Goal: Task Accomplishment & Management: Use online tool/utility

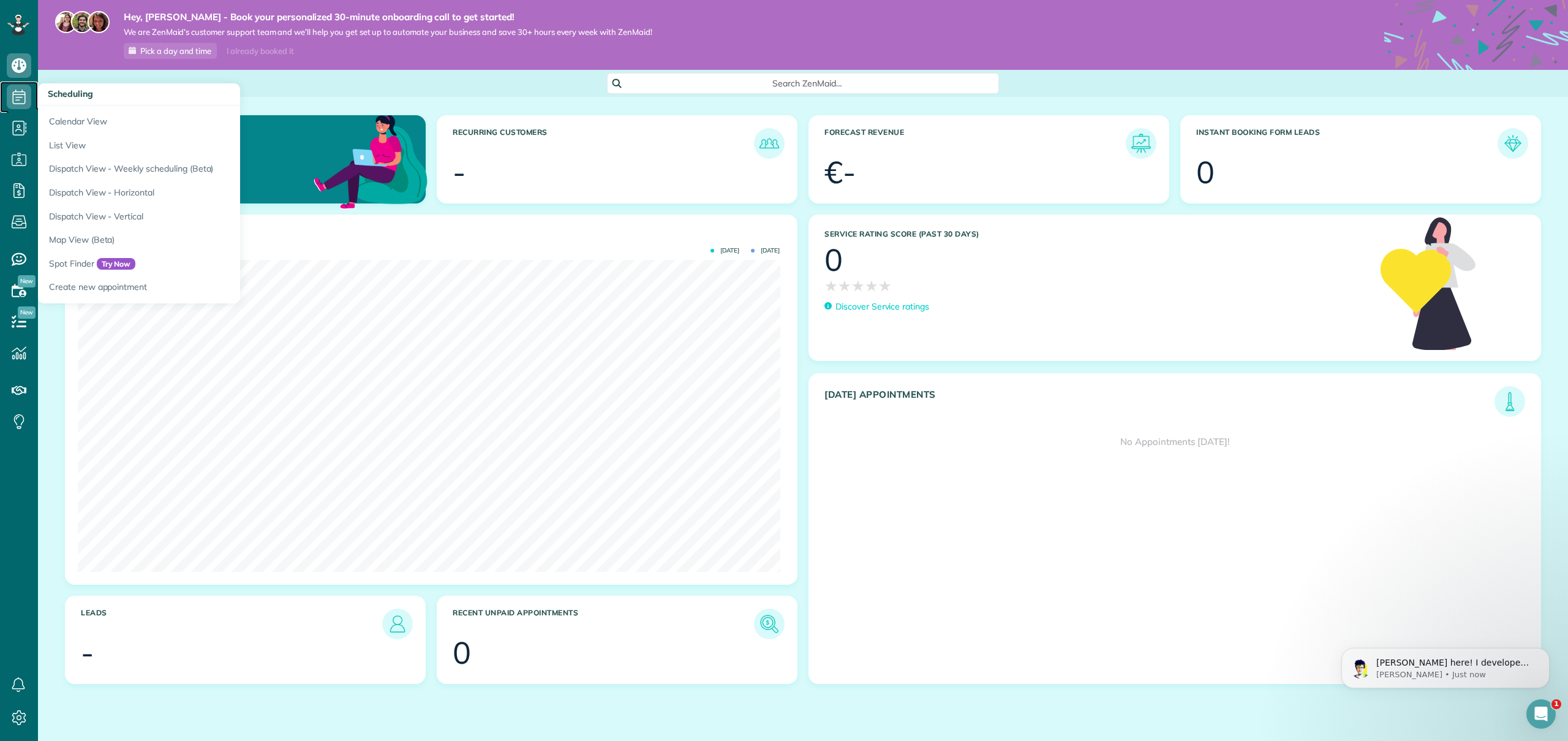
click at [14, 101] on icon at bounding box center [19, 97] width 25 height 25
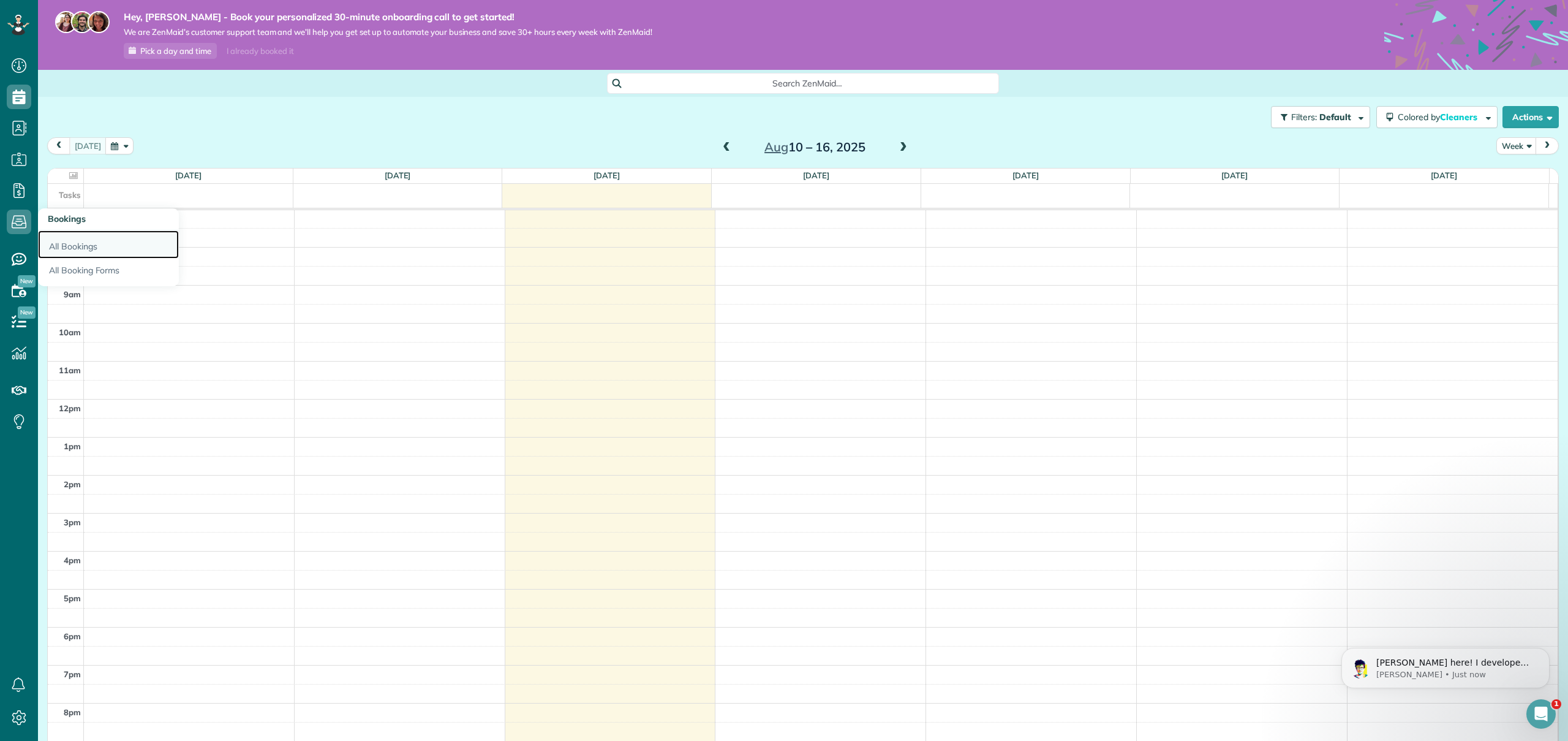
click at [66, 246] on link "All Bookings" at bounding box center [108, 244] width 141 height 28
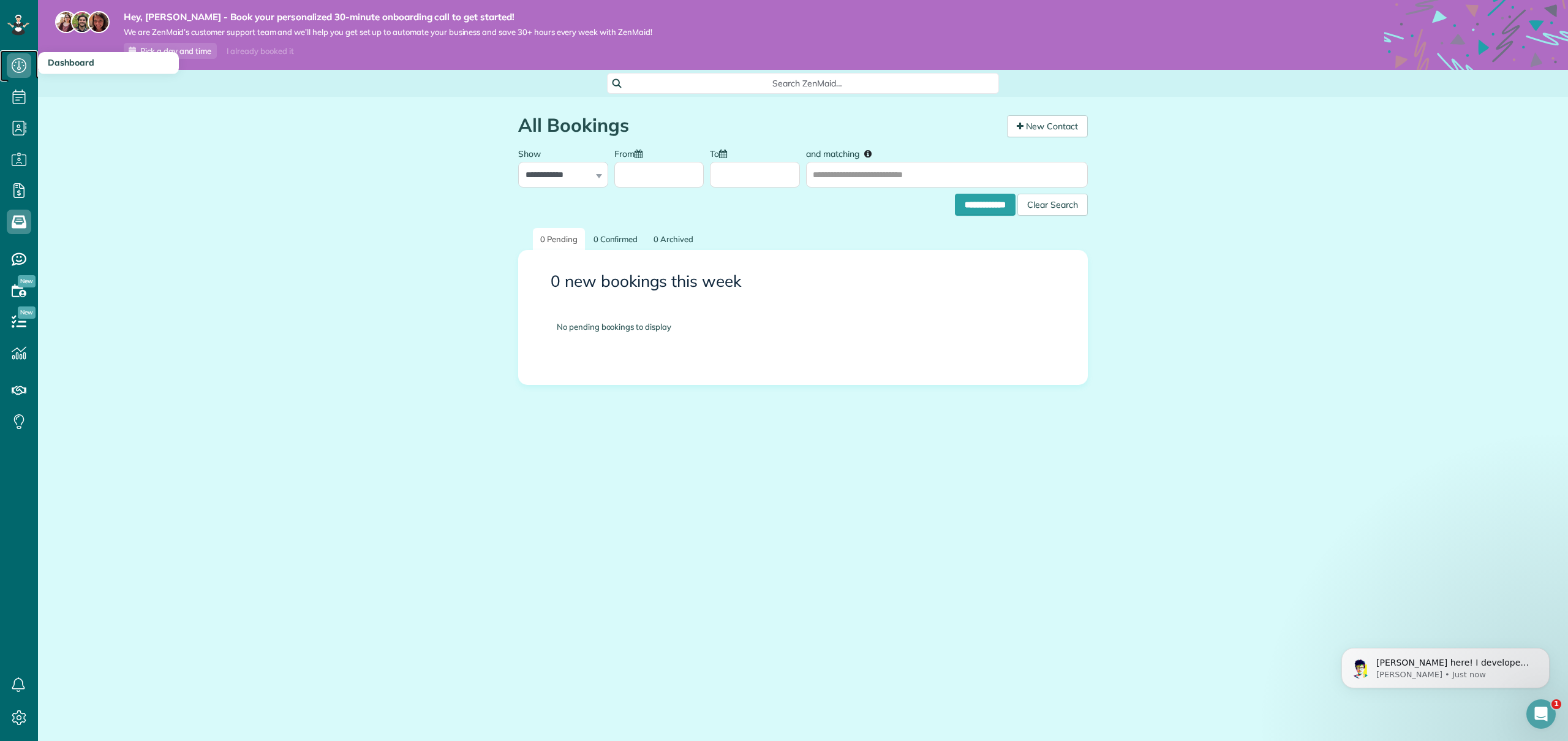
click at [28, 72] on icon at bounding box center [19, 66] width 25 height 25
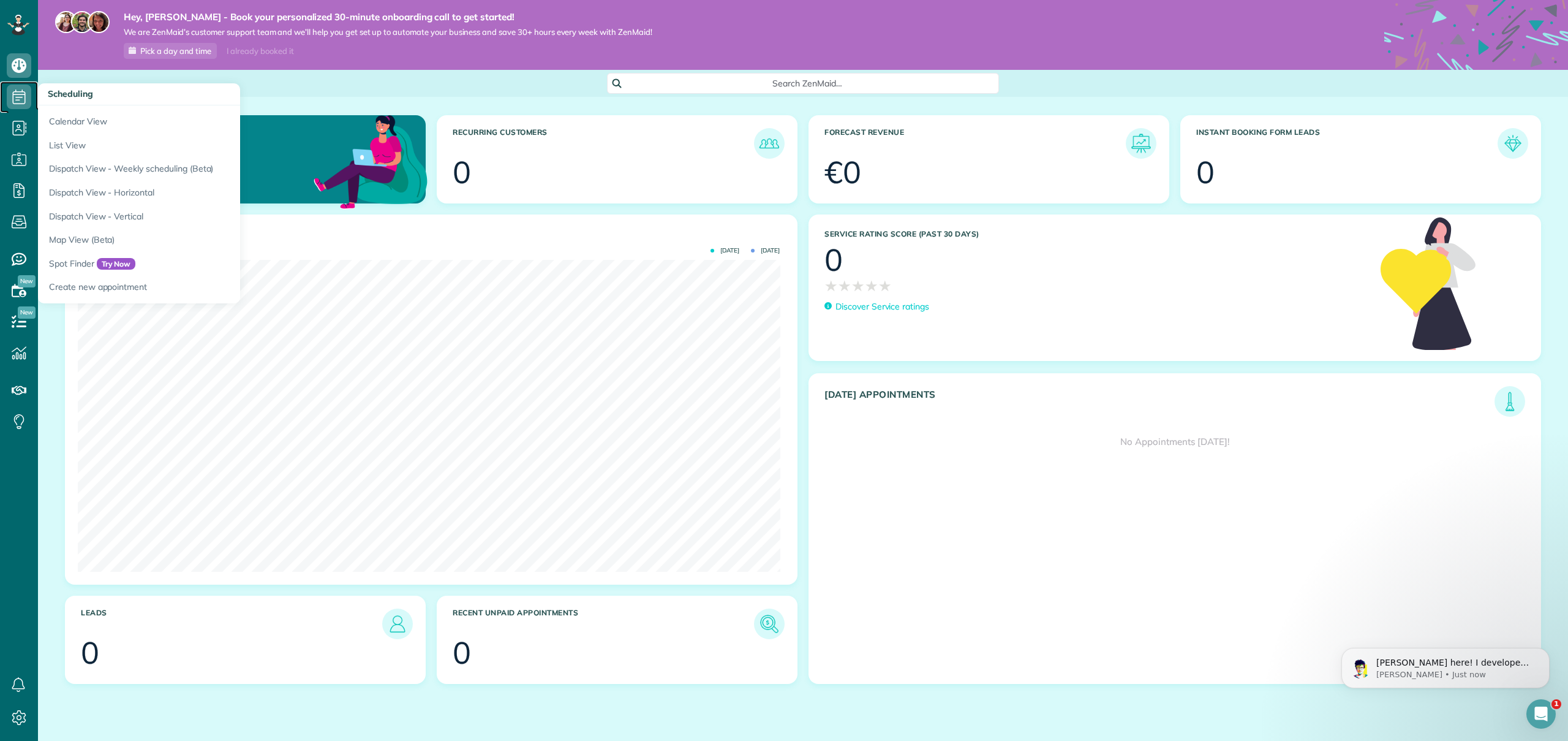
click at [22, 96] on icon at bounding box center [19, 97] width 25 height 25
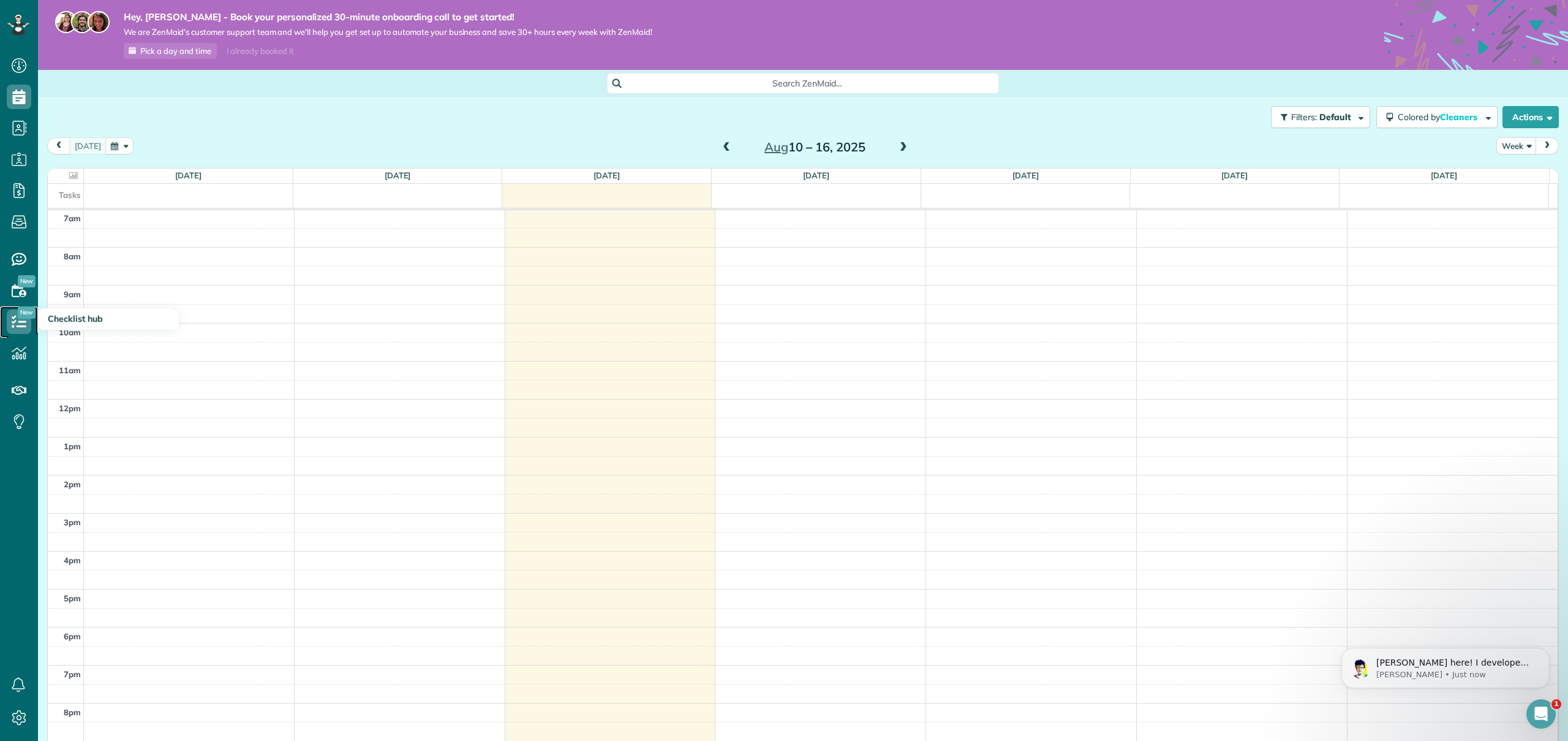
click at [16, 311] on icon at bounding box center [19, 322] width 25 height 25
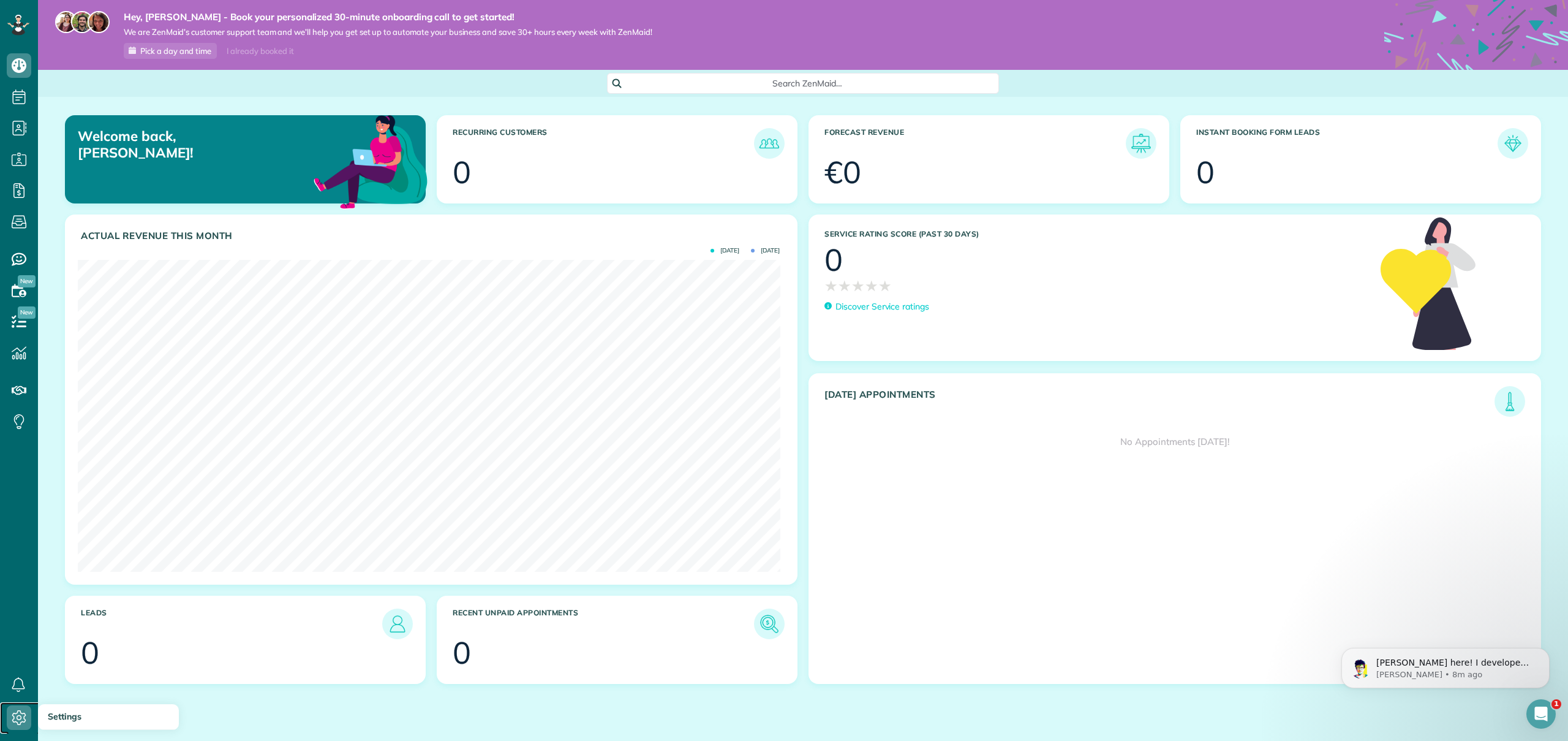
click at [18, 707] on icon at bounding box center [19, 718] width 25 height 25
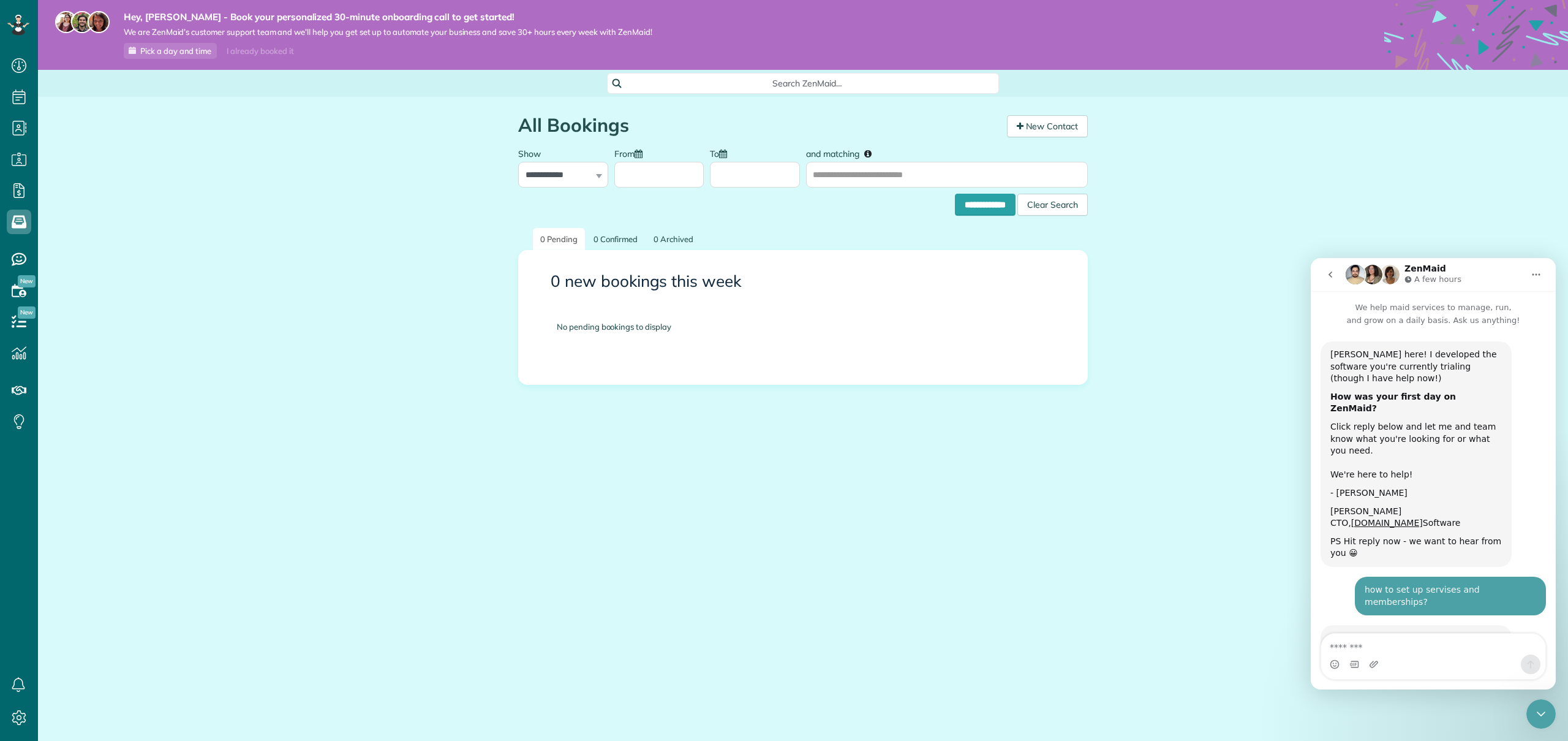
scroll to position [84, 0]
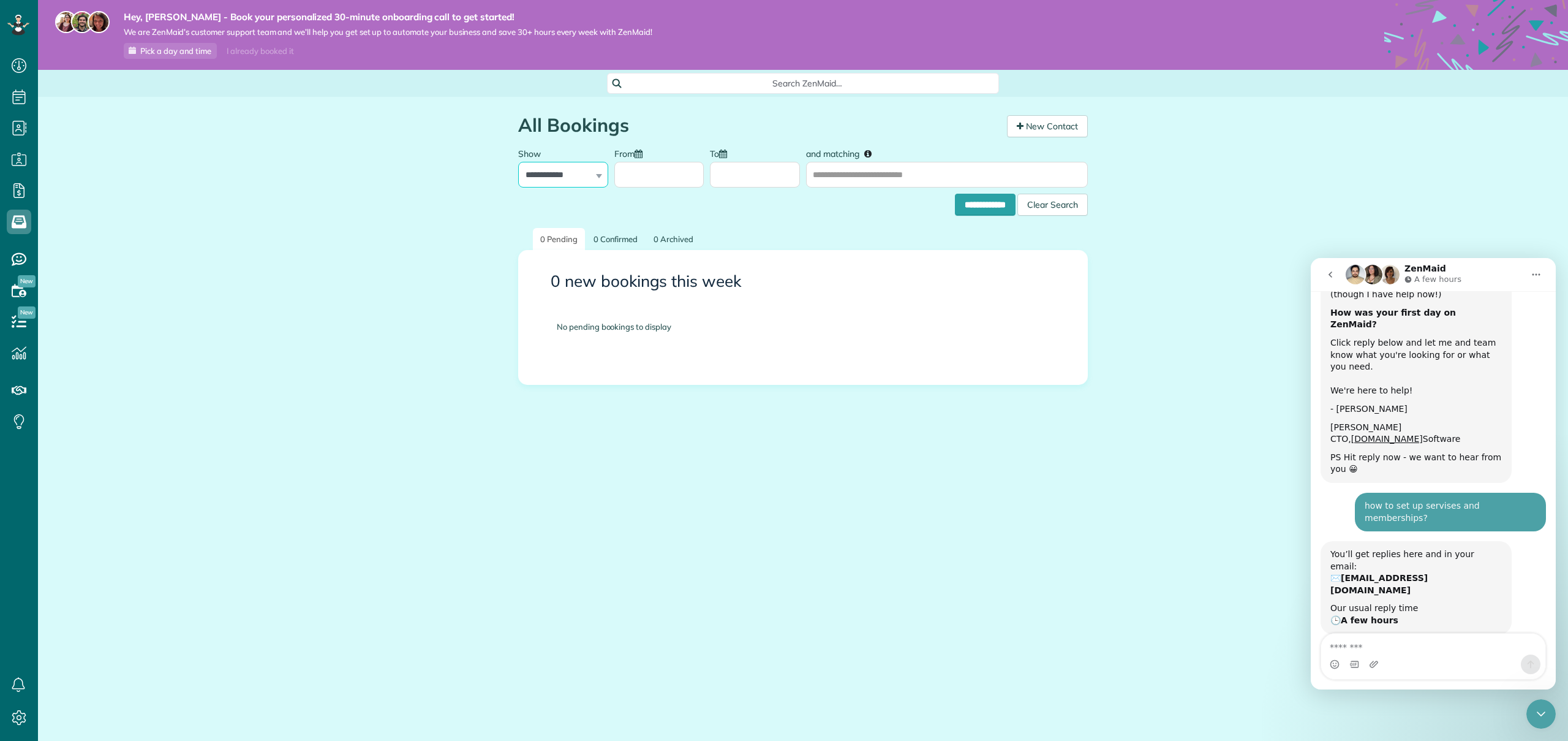
click at [580, 179] on select "**********" at bounding box center [563, 174] width 90 height 26
click at [518, 162] on select "**********" at bounding box center [563, 174] width 90 height 26
click at [1074, 123] on link "New Contact" at bounding box center [1047, 126] width 81 height 22
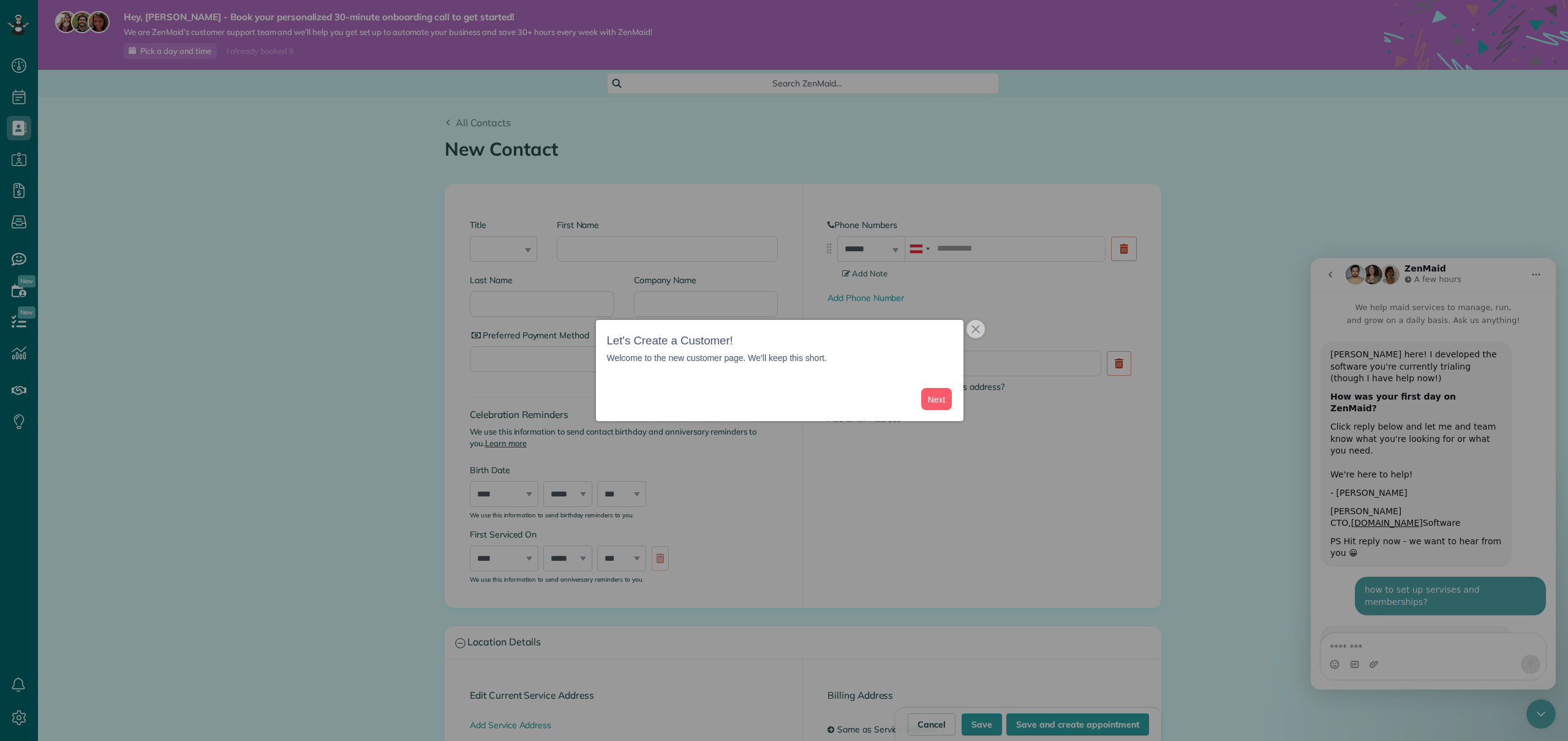
scroll to position [84, 0]
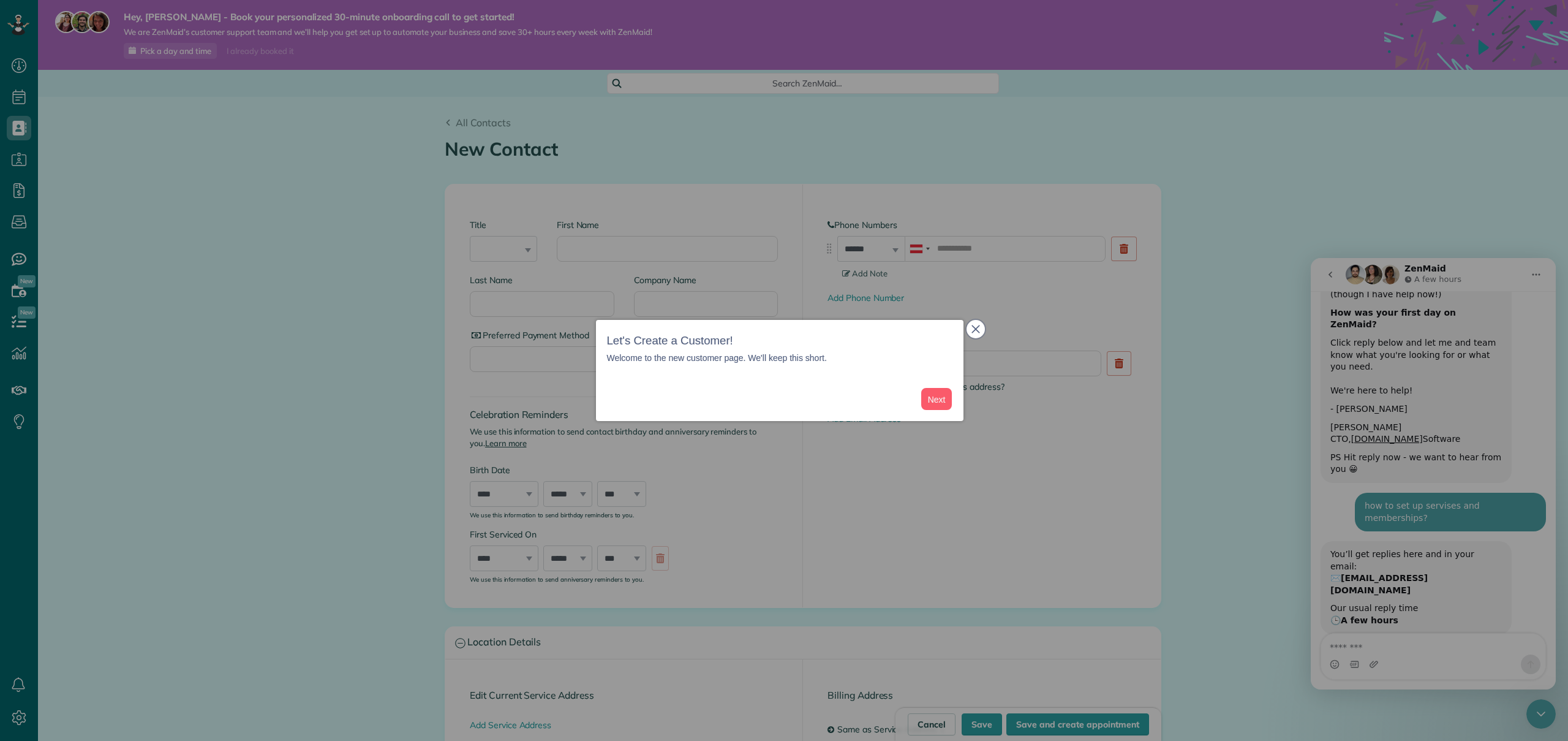
click at [969, 333] on button "close," at bounding box center [975, 329] width 18 height 18
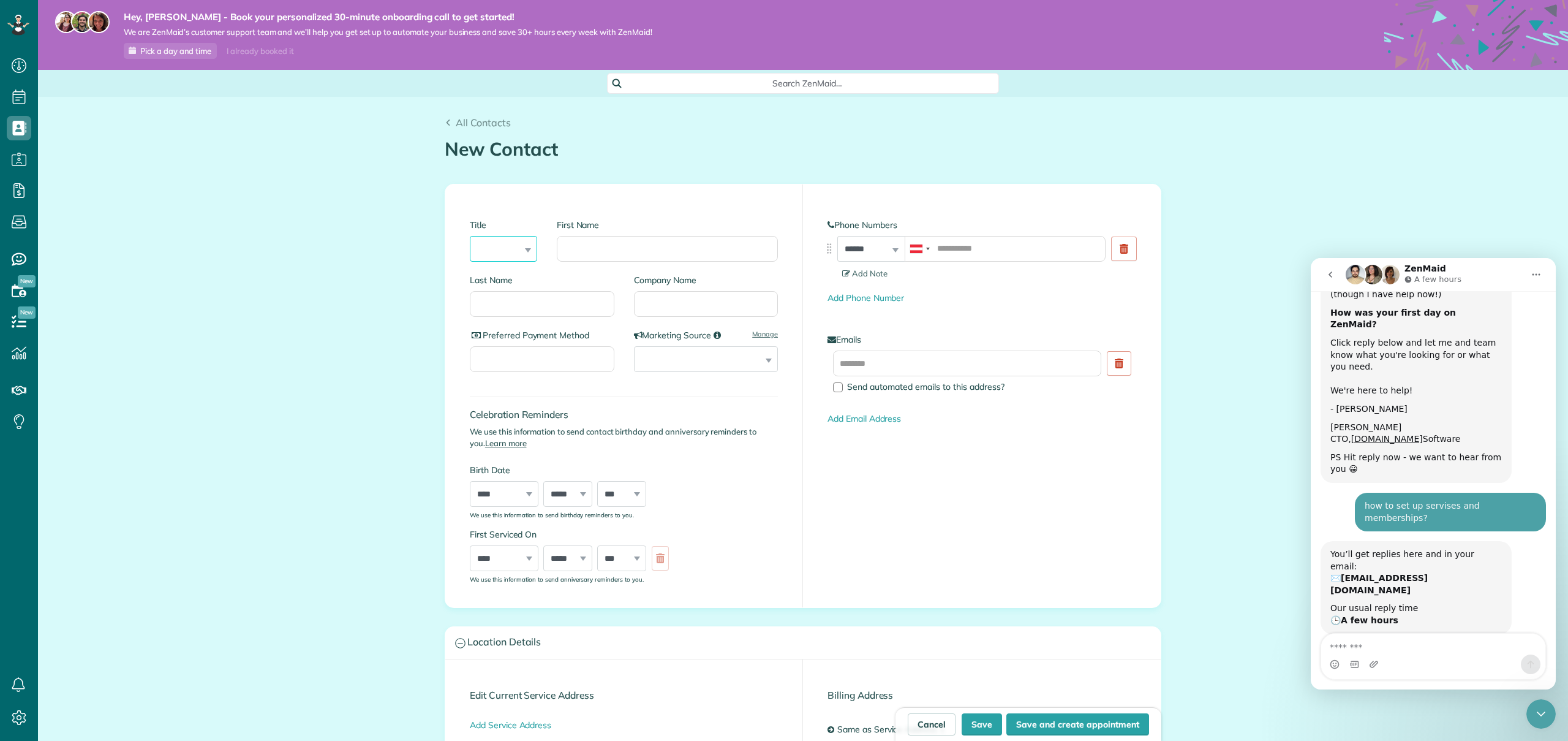
click at [521, 258] on select "*** **** *** ***" at bounding box center [503, 248] width 67 height 26
click at [610, 246] on input "First Name" at bounding box center [667, 248] width 221 height 26
type input "*****"
click at [517, 298] on input "Last Name" at bounding box center [542, 303] width 144 height 26
type input "*"
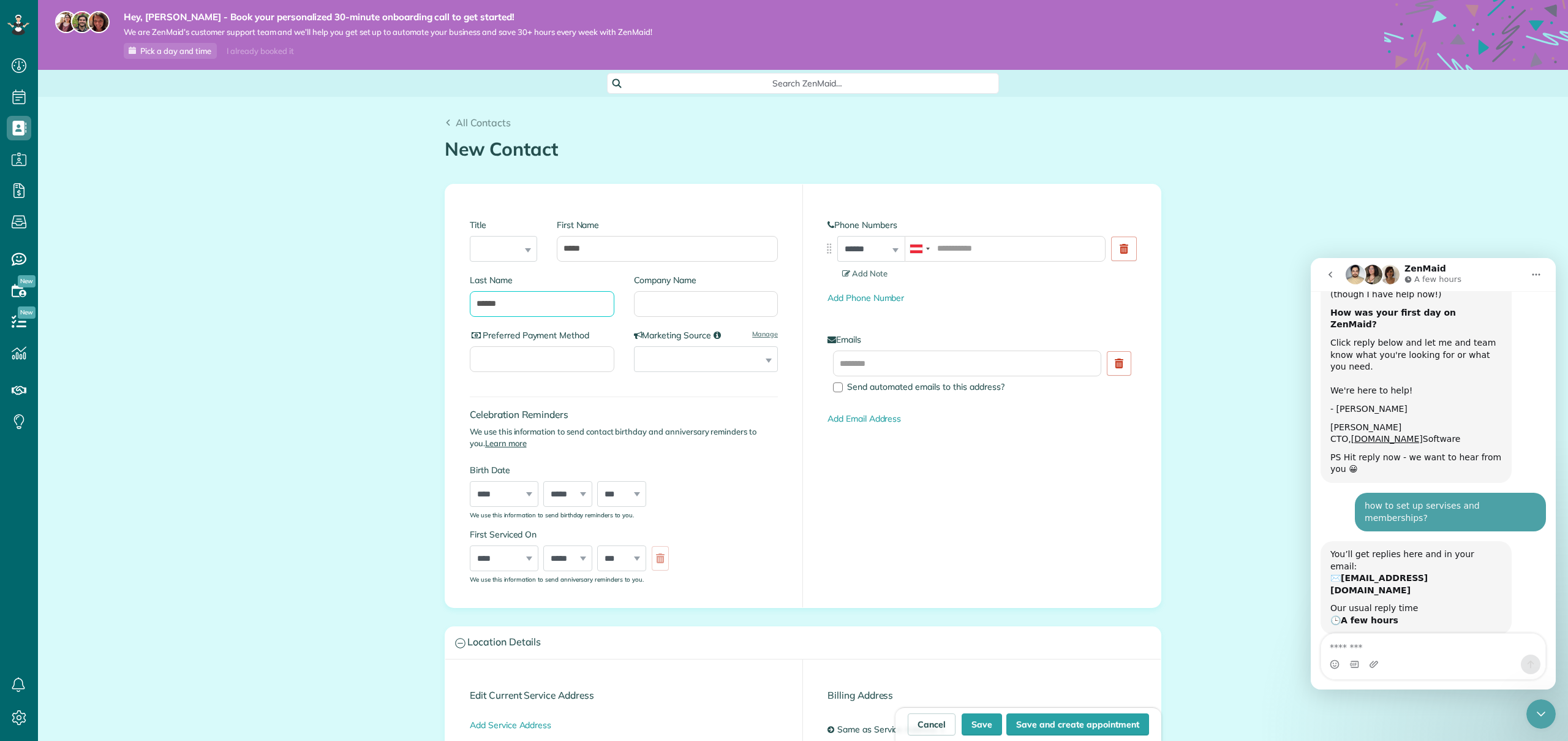
type input "******"
click at [666, 300] on input "Company Name" at bounding box center [706, 303] width 144 height 26
click at [658, 415] on h4 "Celebration Reminders" at bounding box center [623, 414] width 308 height 10
click at [533, 350] on input "Preferred Payment Method" at bounding box center [542, 359] width 144 height 26
click at [619, 418] on h4 "Celebration Reminders" at bounding box center [623, 414] width 308 height 10
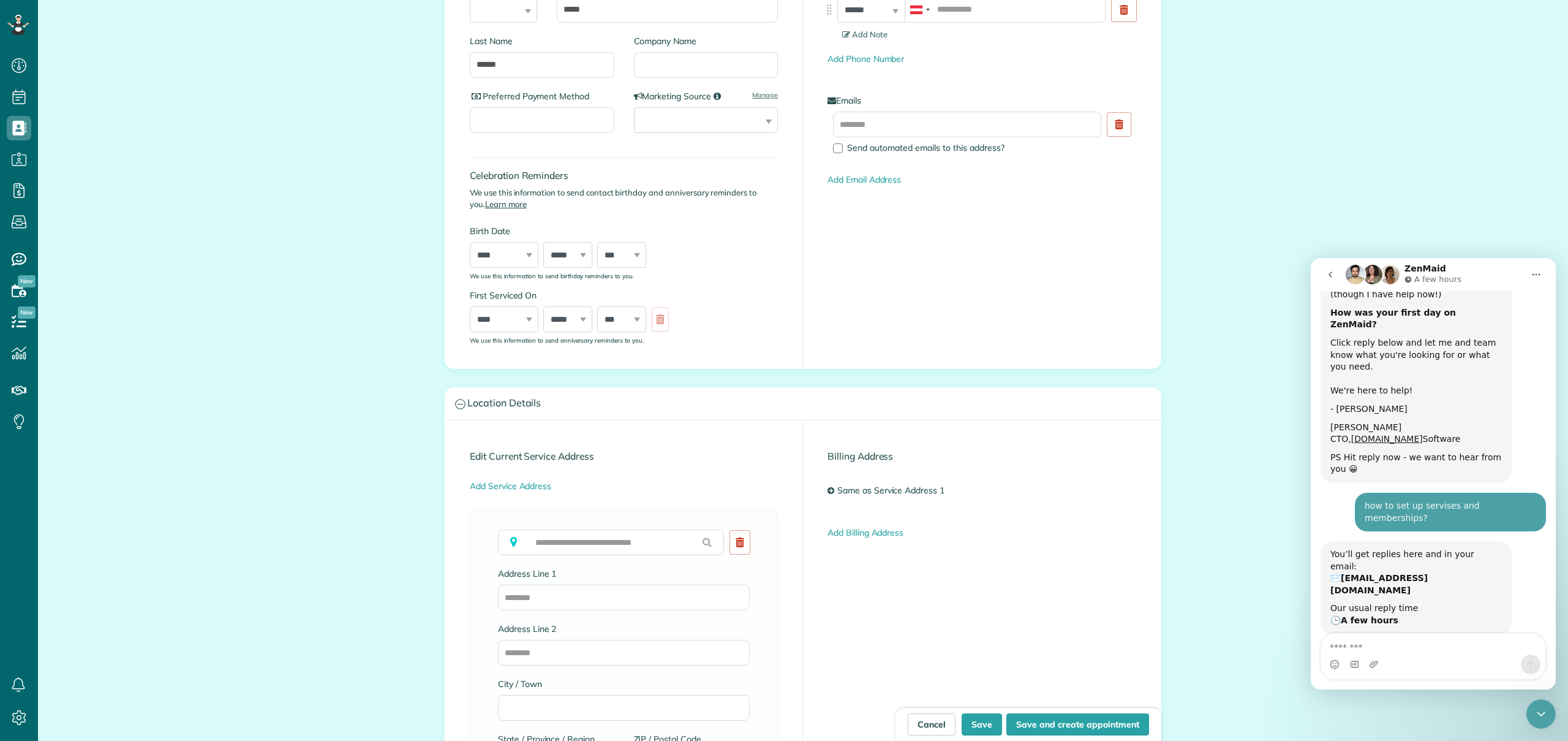
scroll to position [249, 0]
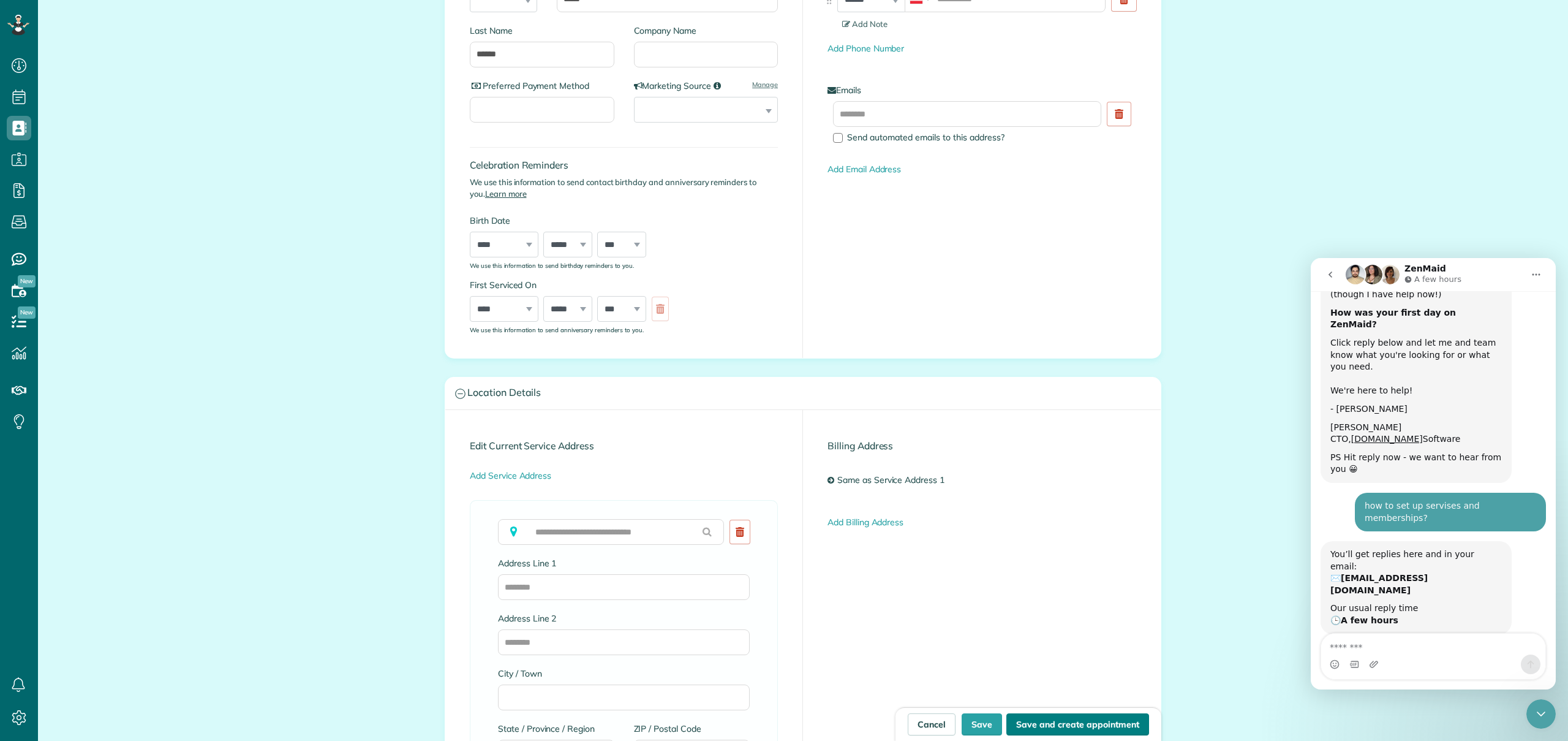
click at [1047, 728] on button "Save and create appointment" at bounding box center [1077, 724] width 143 height 22
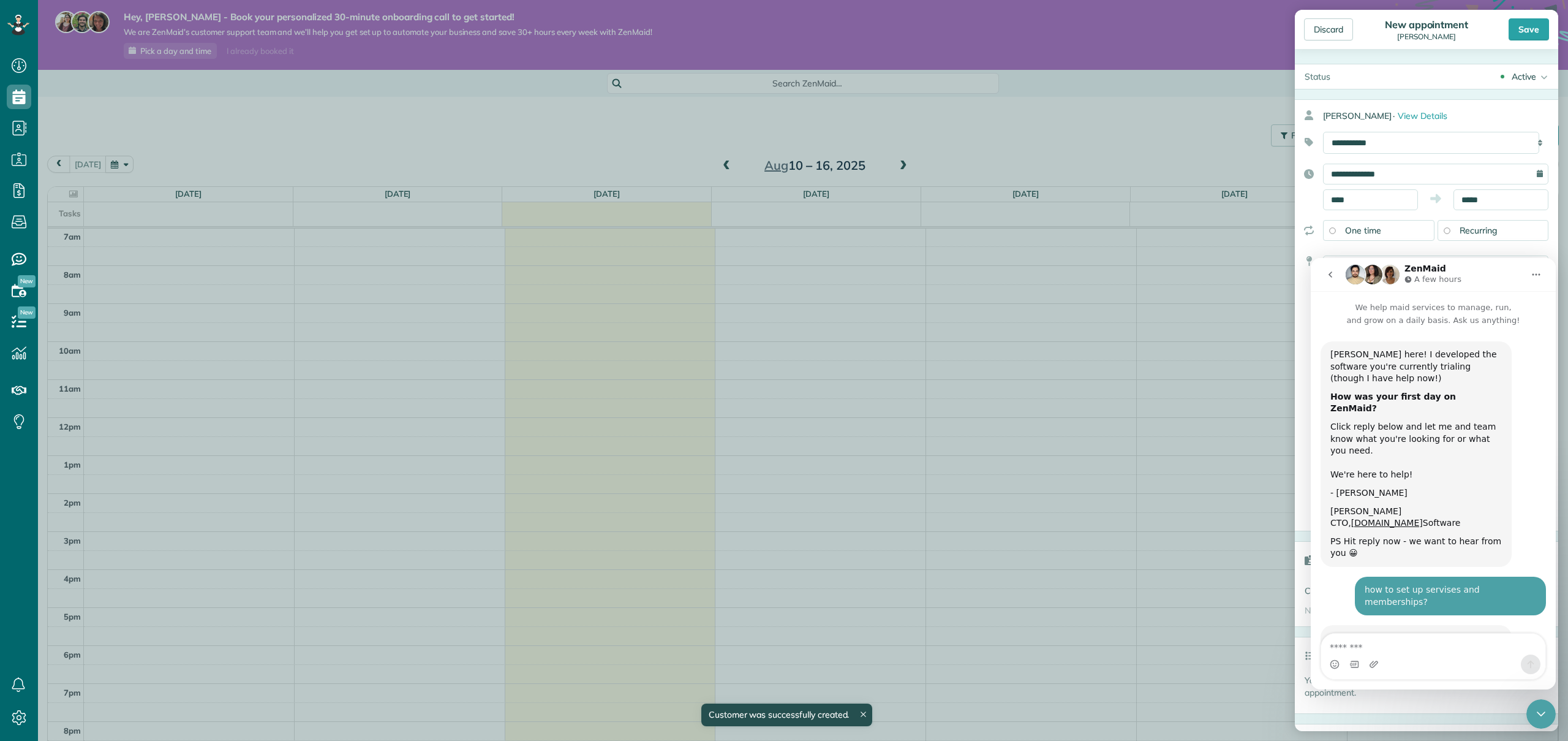
scroll to position [84, 0]
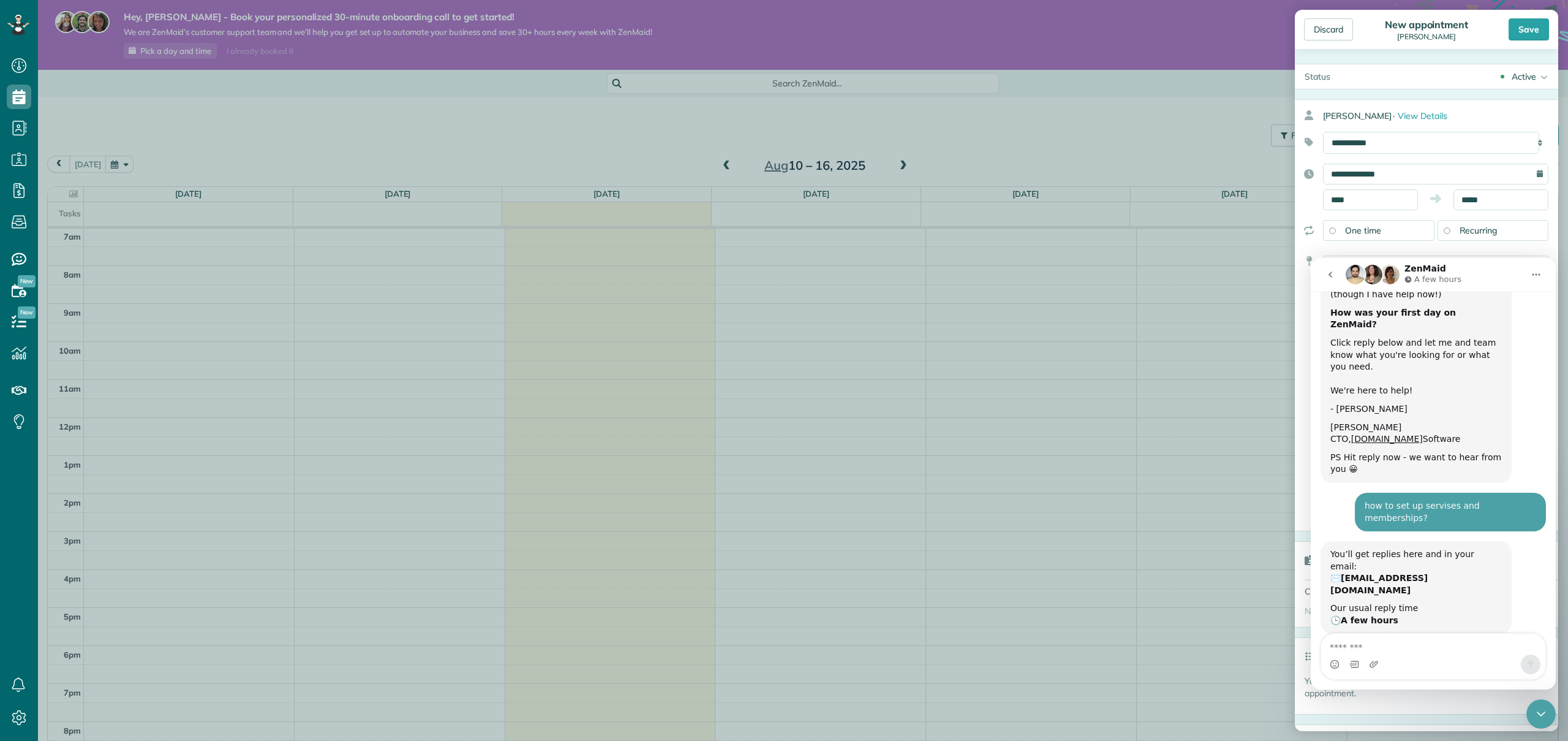
click at [1139, 275] on div "Discard New appointment Maria Teslia Save Status Active Active Estimate Stand-B…" at bounding box center [784, 370] width 1568 height 741
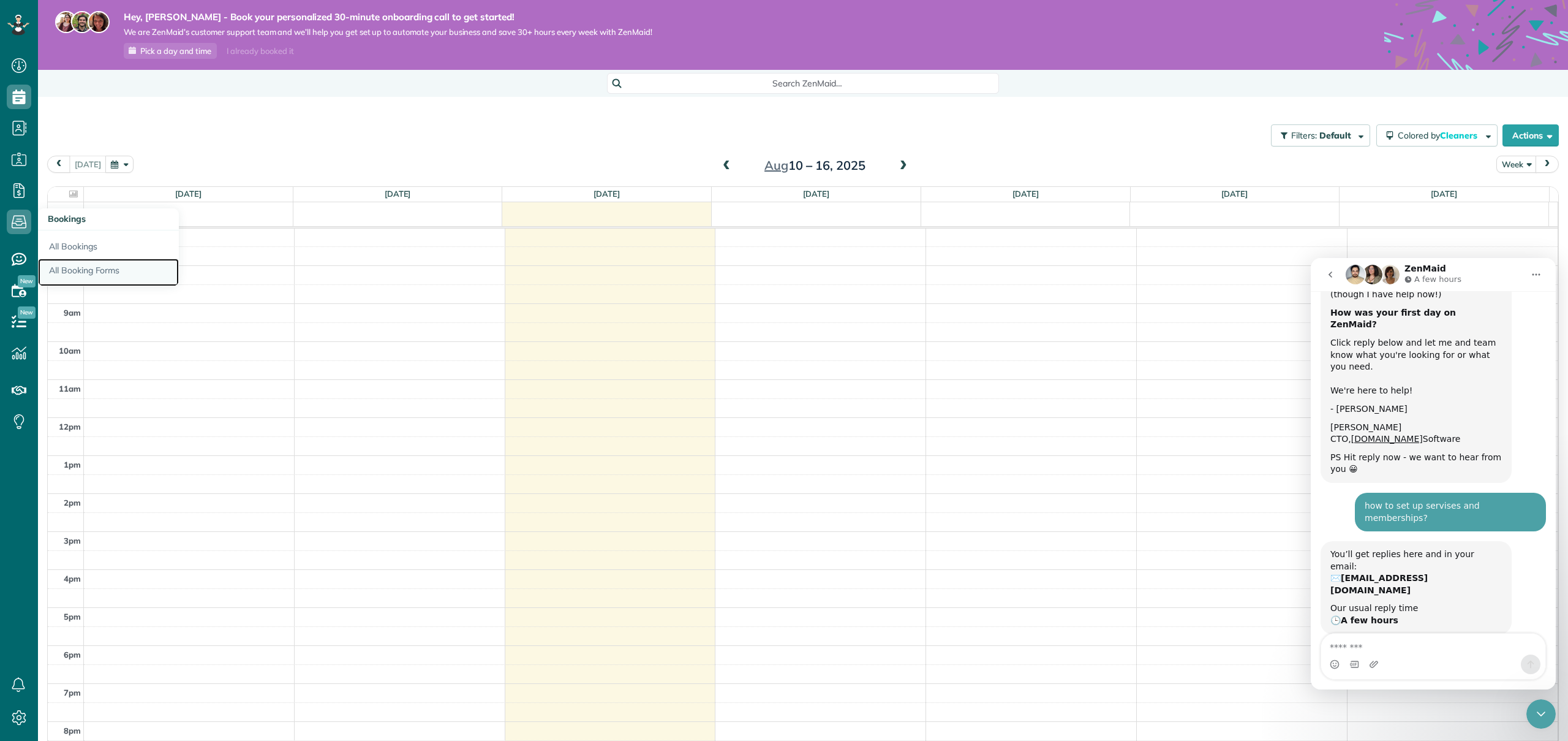
click at [79, 274] on link "All Booking Forms" at bounding box center [108, 273] width 141 height 28
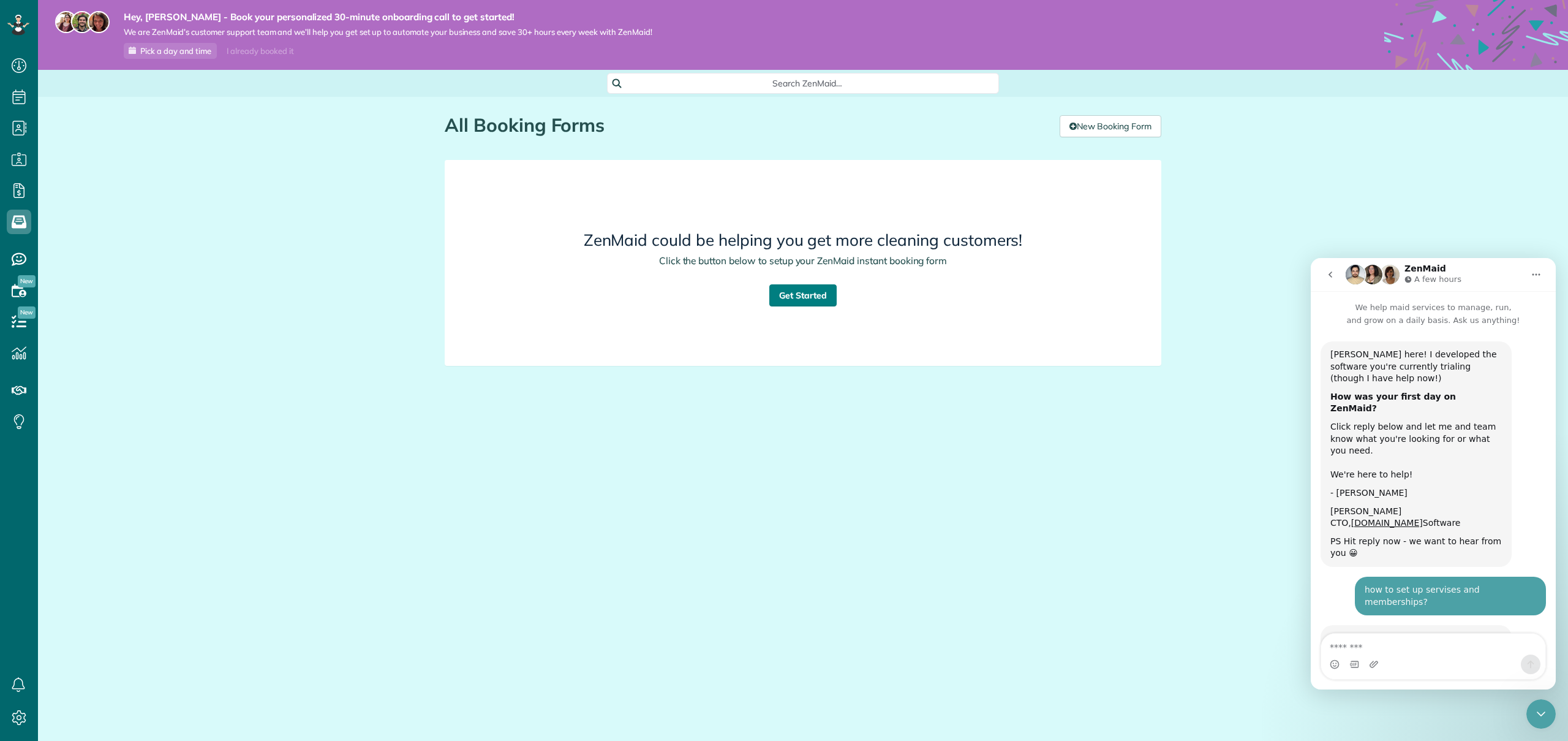
click at [808, 292] on link "Get Started" at bounding box center [803, 295] width 67 height 22
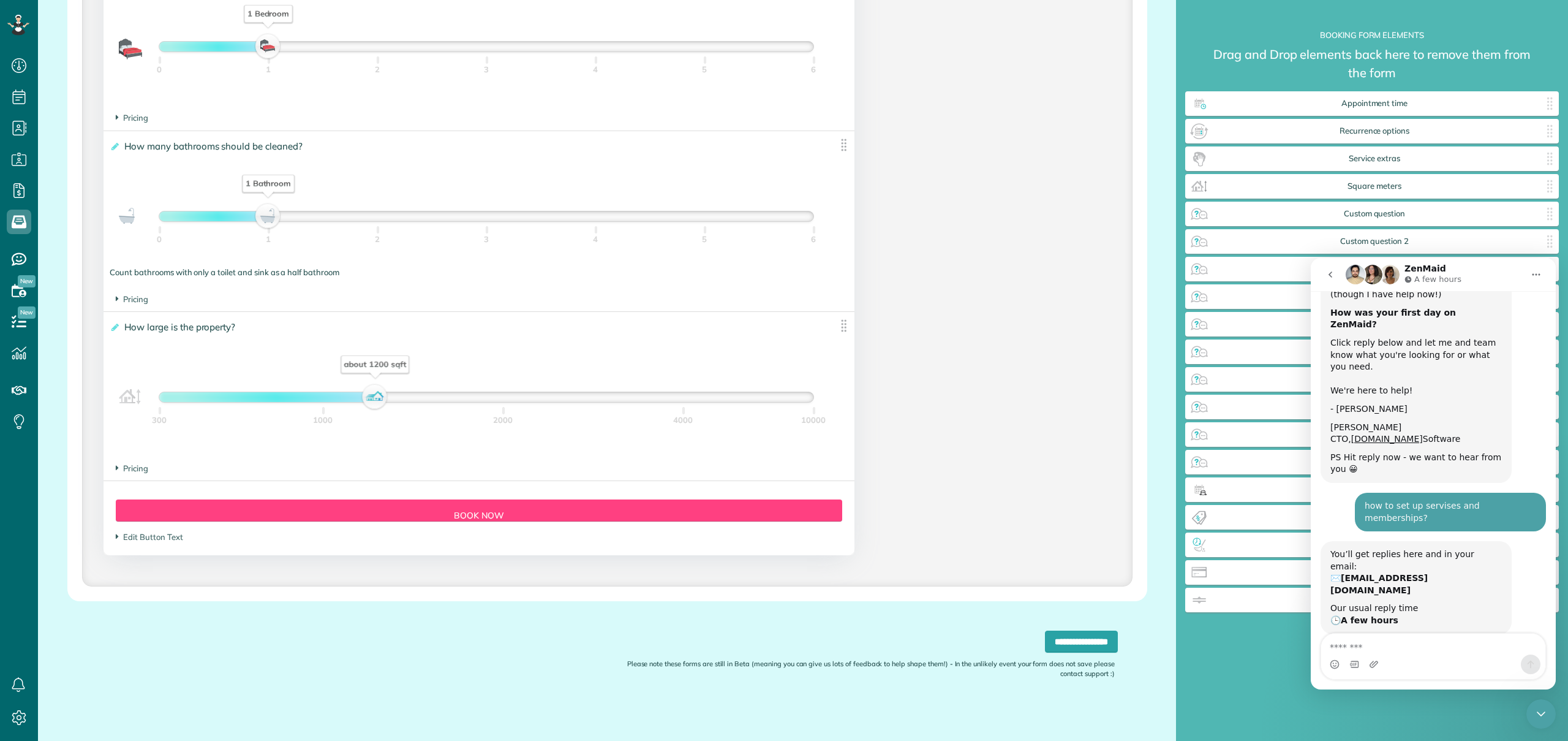
scroll to position [926, 0]
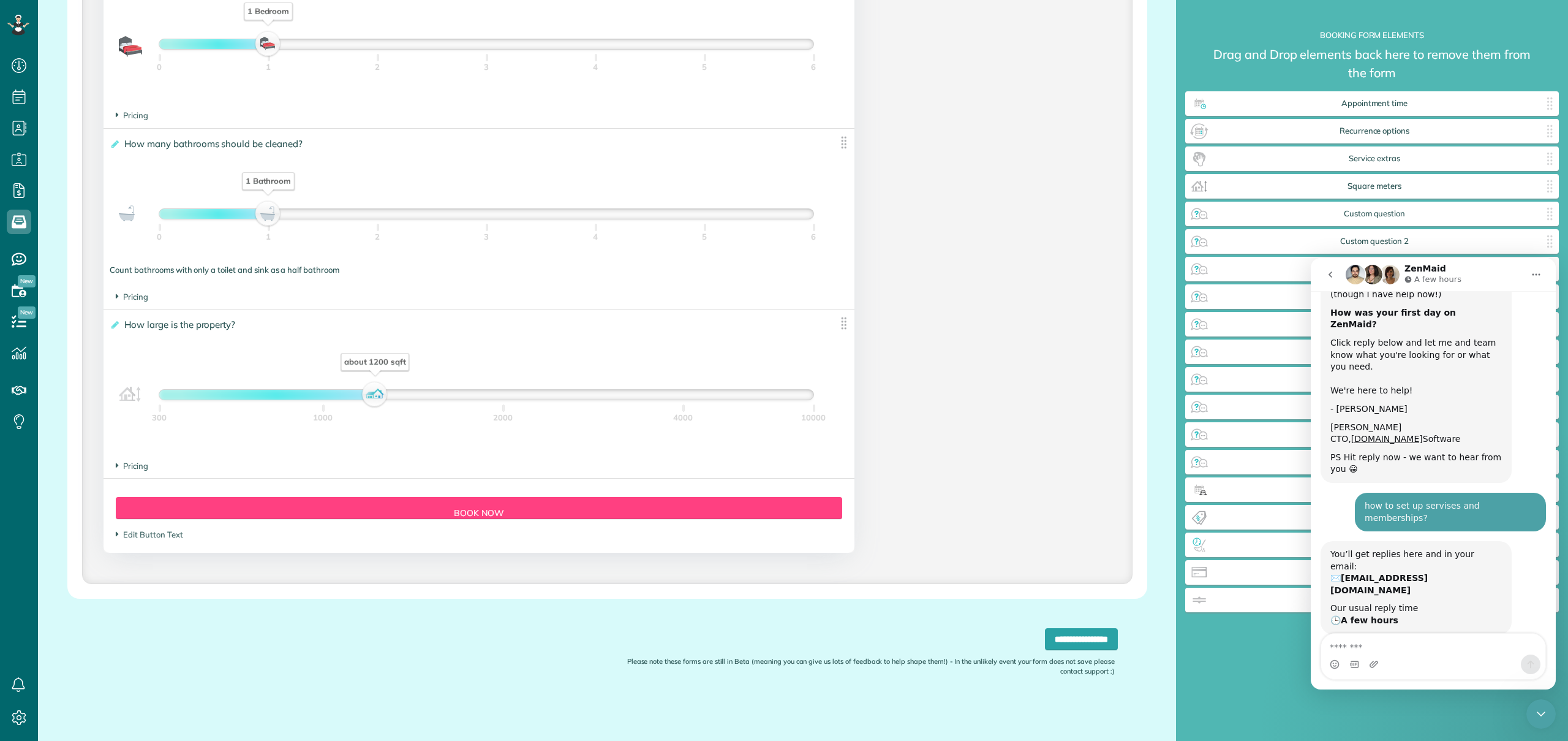
click at [138, 470] on section "Pricing The base price per 100 sqft is €" at bounding box center [478, 466] width 725 height 12
click at [136, 465] on span "Pricing" at bounding box center [132, 465] width 33 height 9
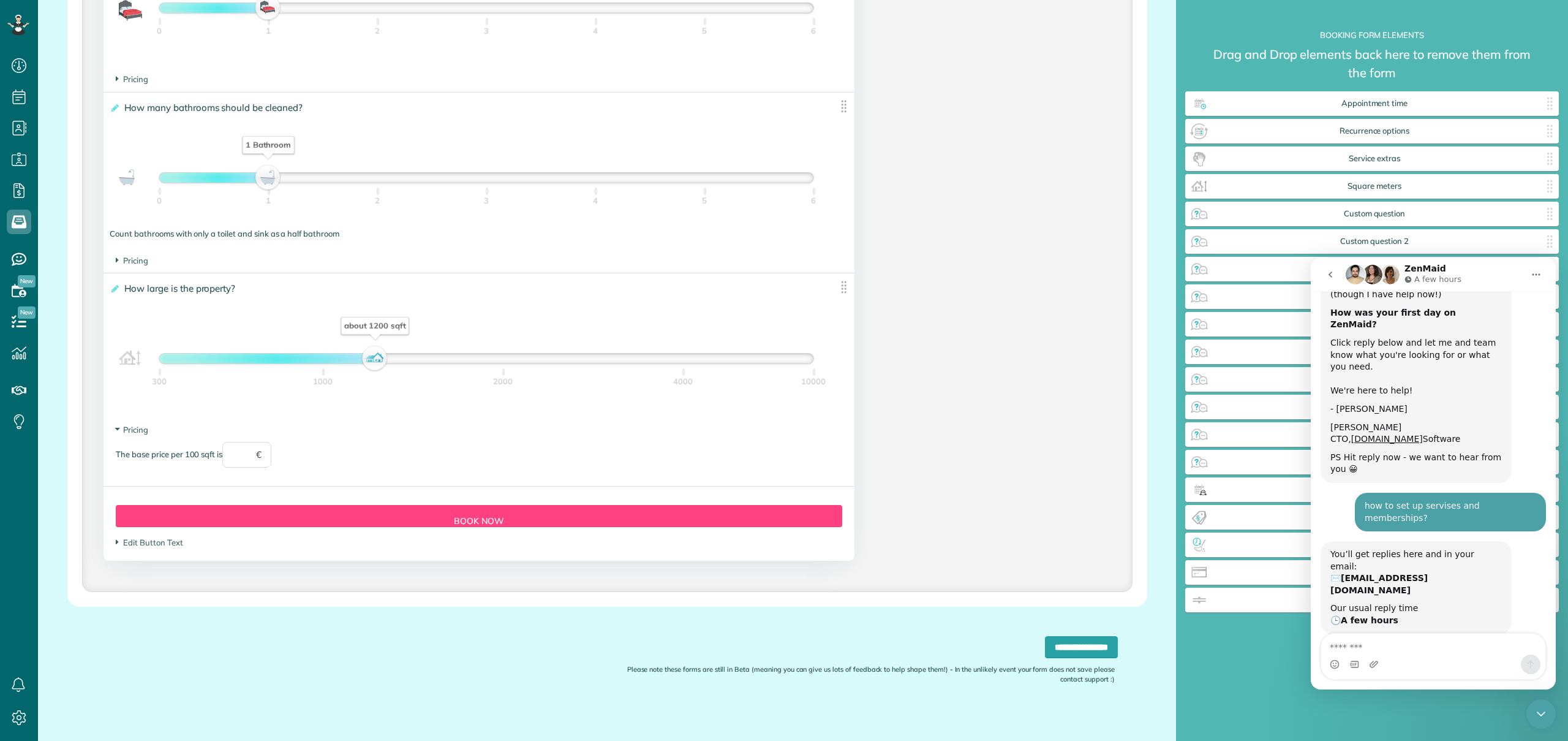
scroll to position [971, 0]
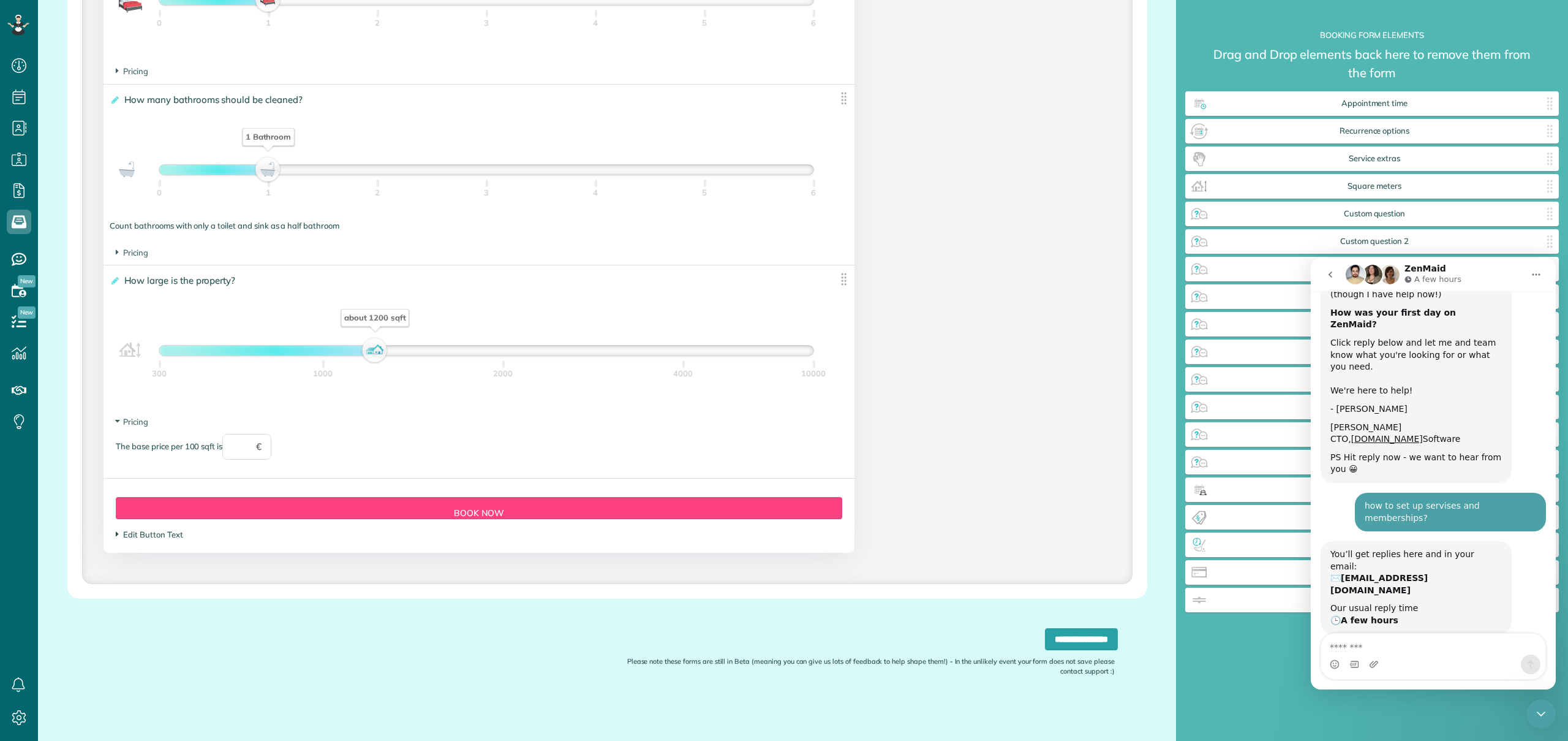
click at [163, 535] on span "Edit Button Text" at bounding box center [149, 534] width 67 height 9
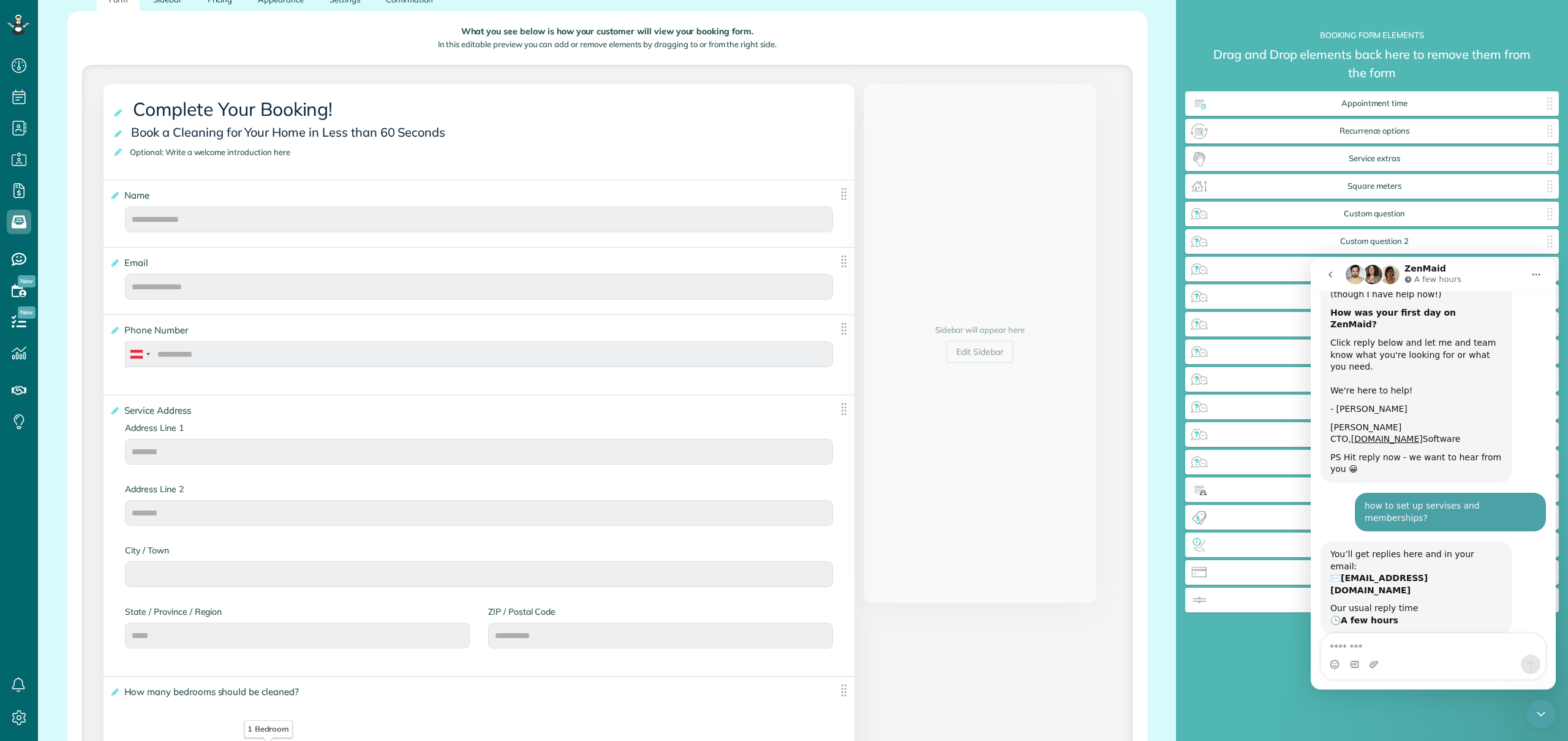
scroll to position [0, 0]
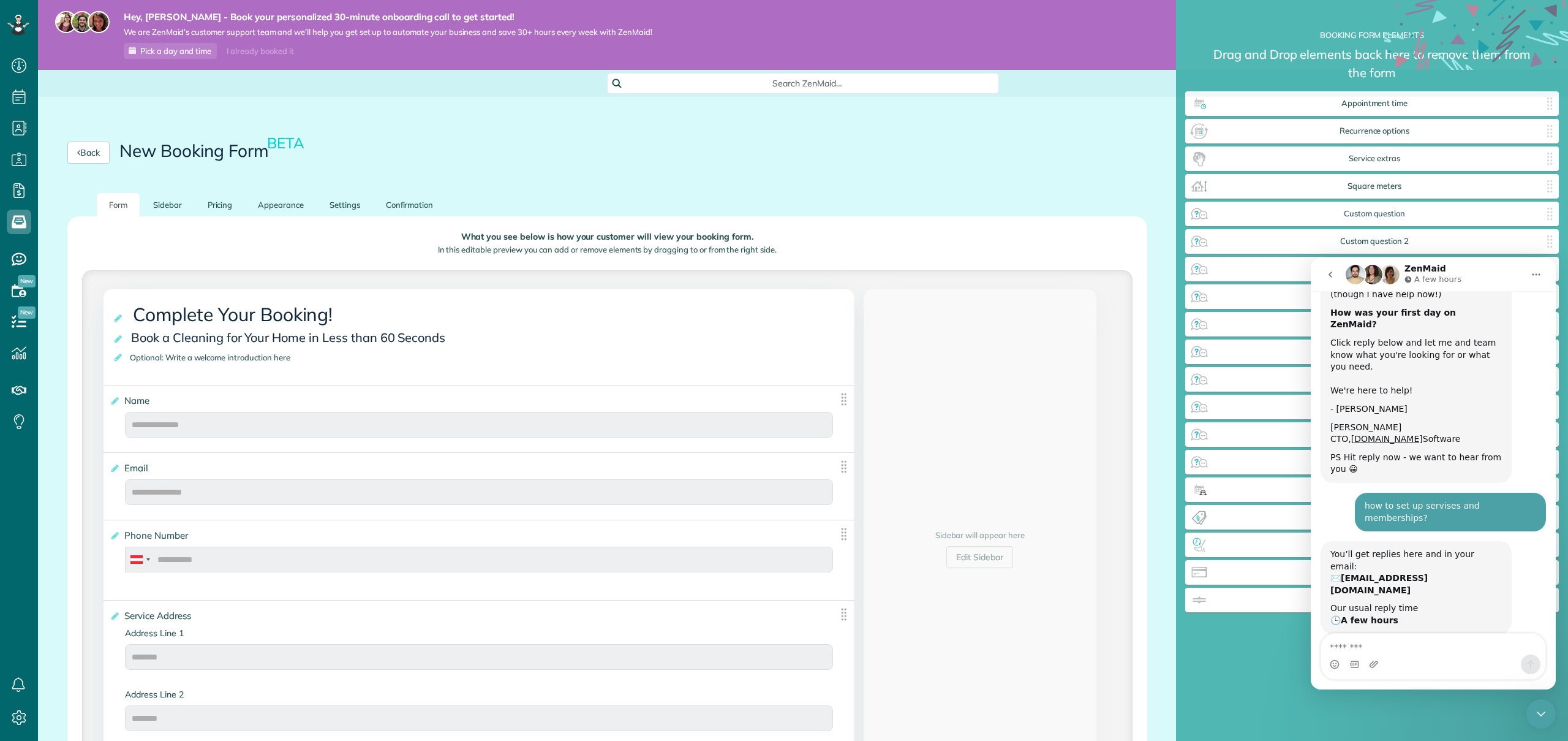
click at [836, 398] on img at bounding box center [843, 399] width 15 height 15
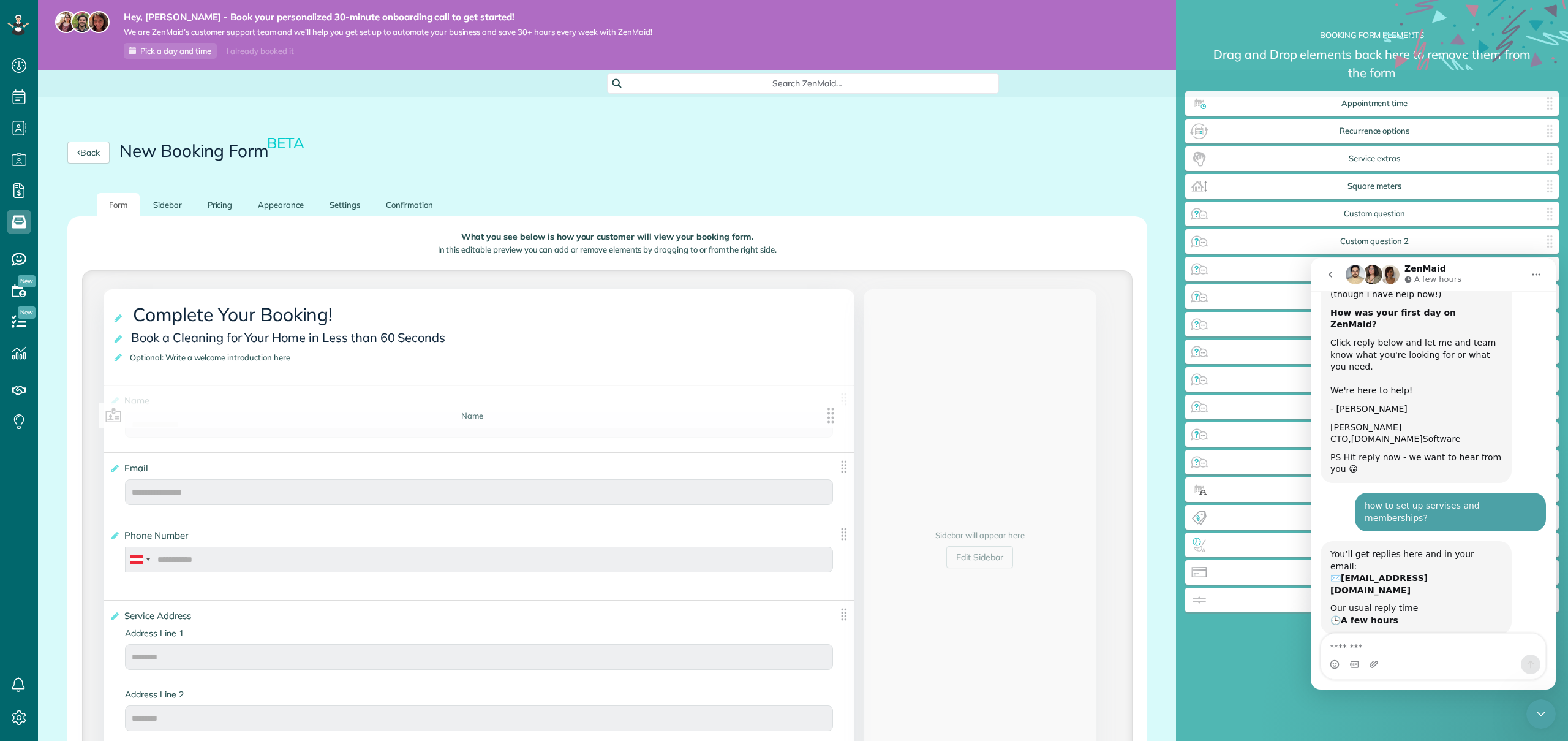
drag, startPoint x: 835, startPoint y: 398, endPoint x: 829, endPoint y: 421, distance: 23.8
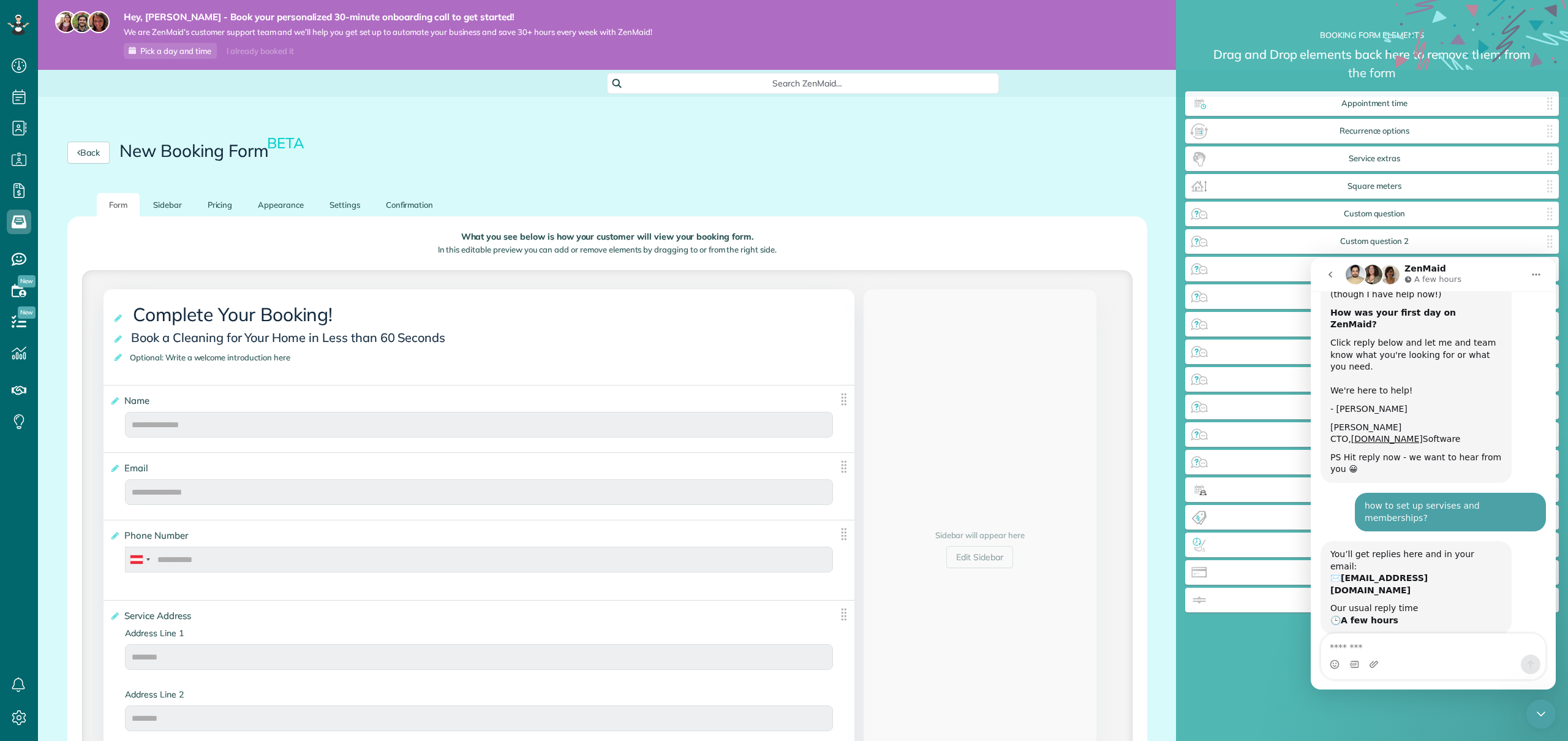
scroll to position [2, 0]
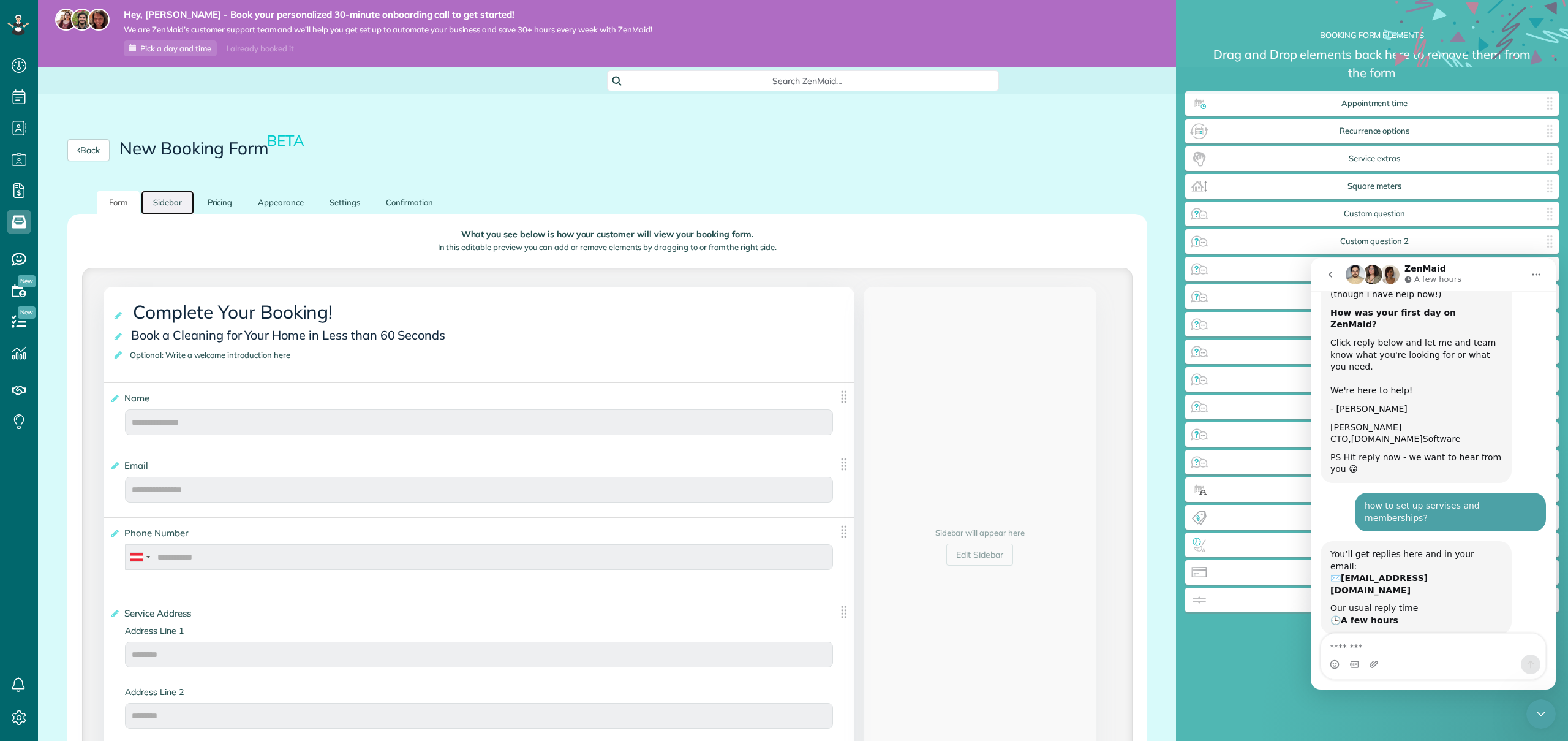
click at [163, 201] on link "Sidebar" at bounding box center [167, 202] width 53 height 24
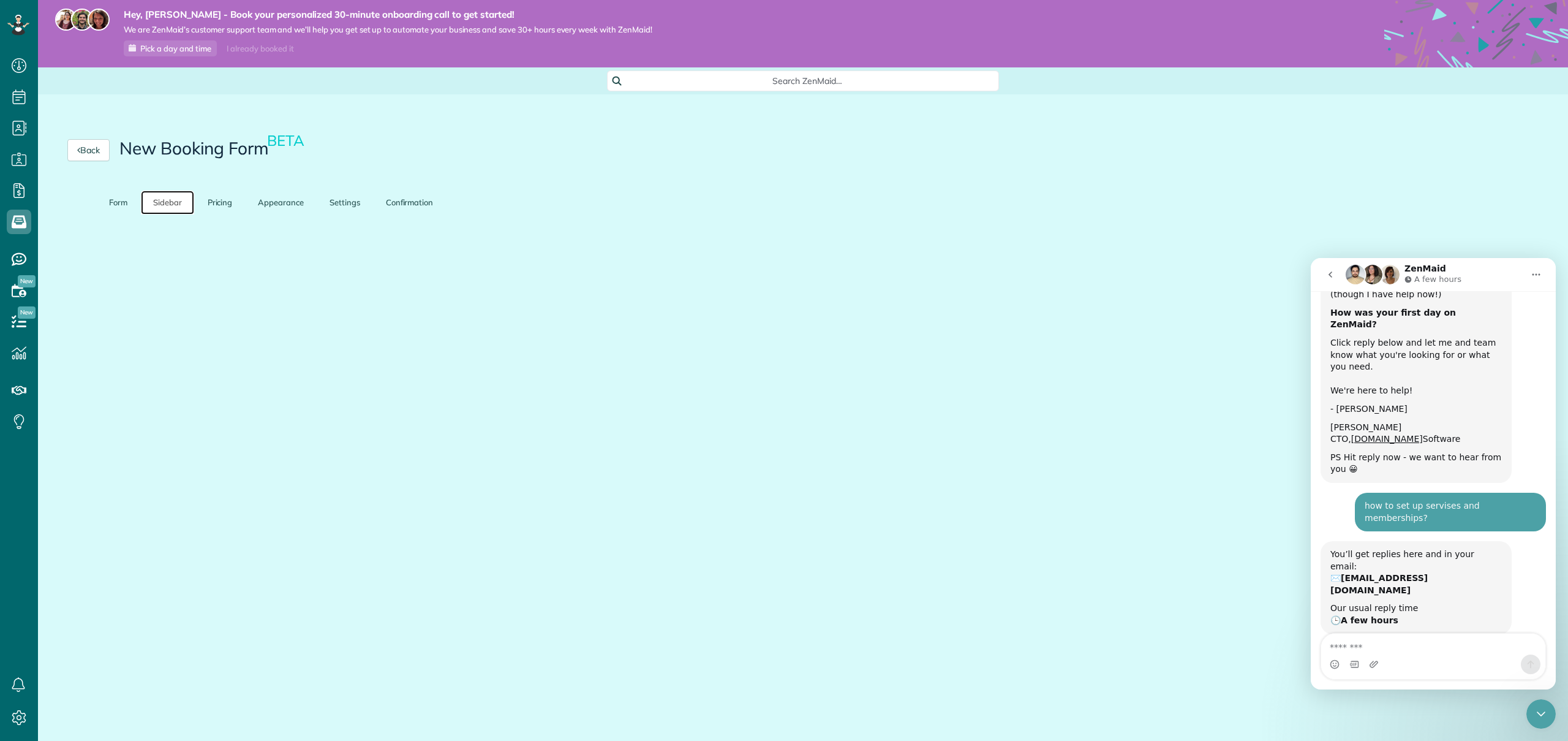
scroll to position [0, 0]
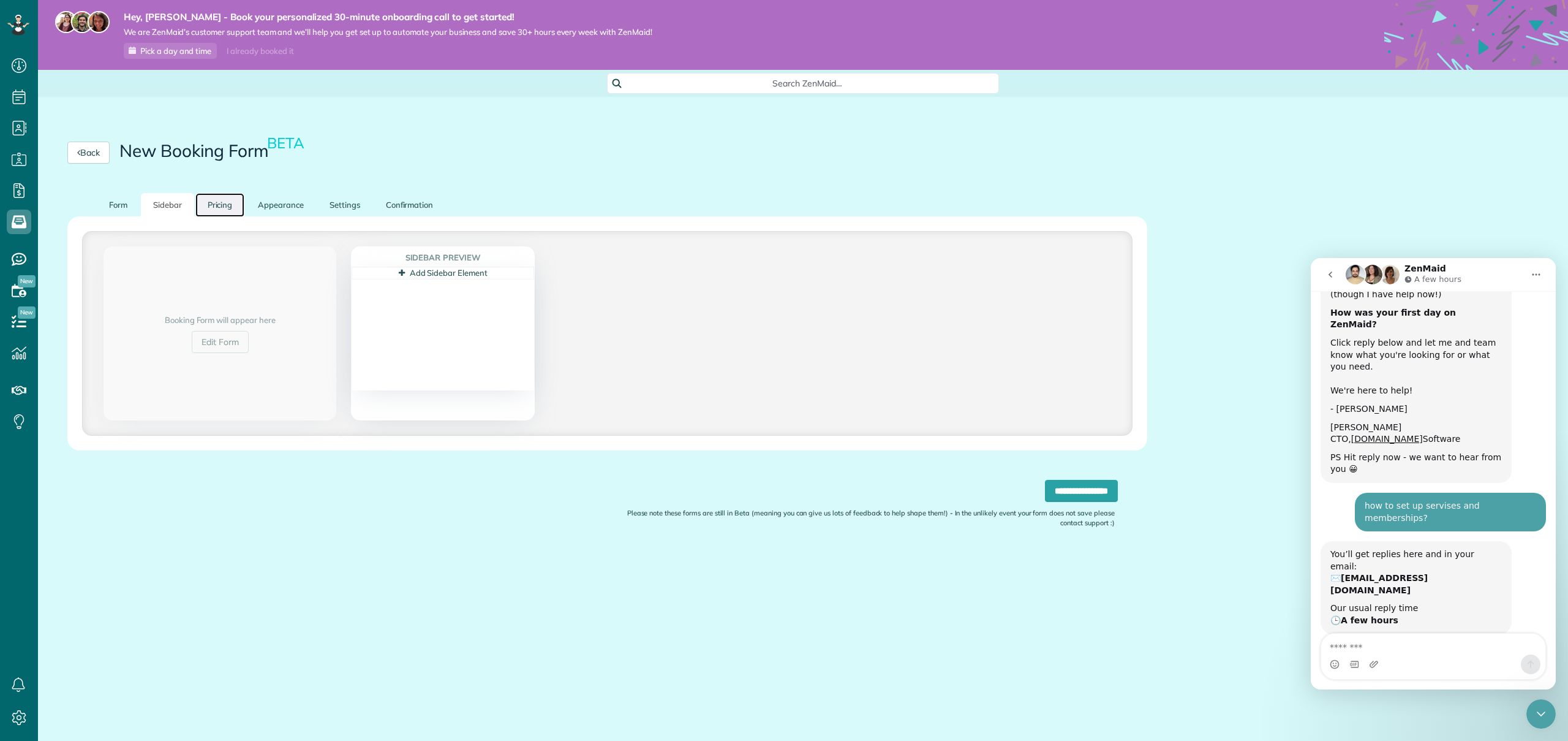
click at [217, 206] on link "Pricing" at bounding box center [220, 205] width 50 height 24
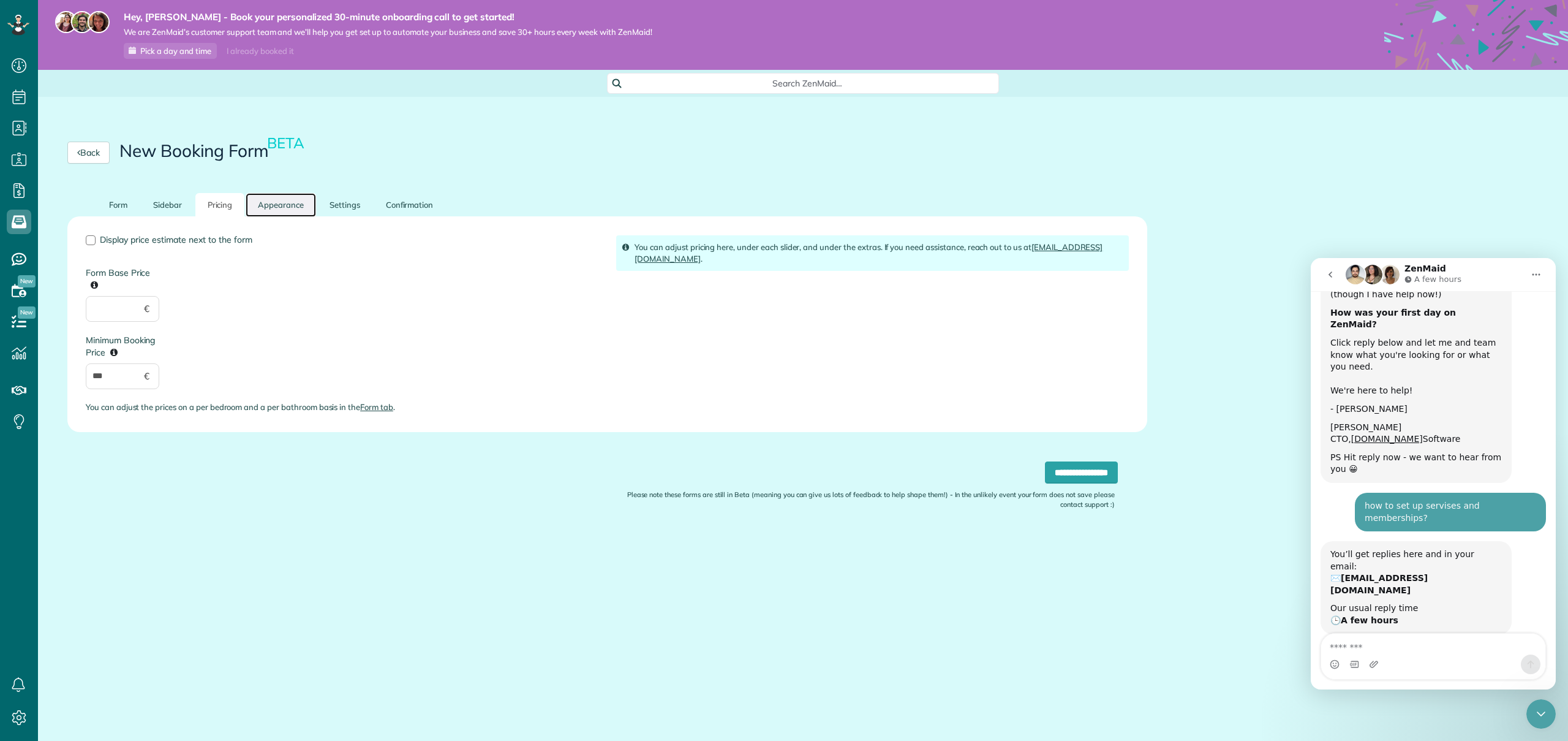
click at [305, 206] on link "Appearance" at bounding box center [281, 205] width 71 height 24
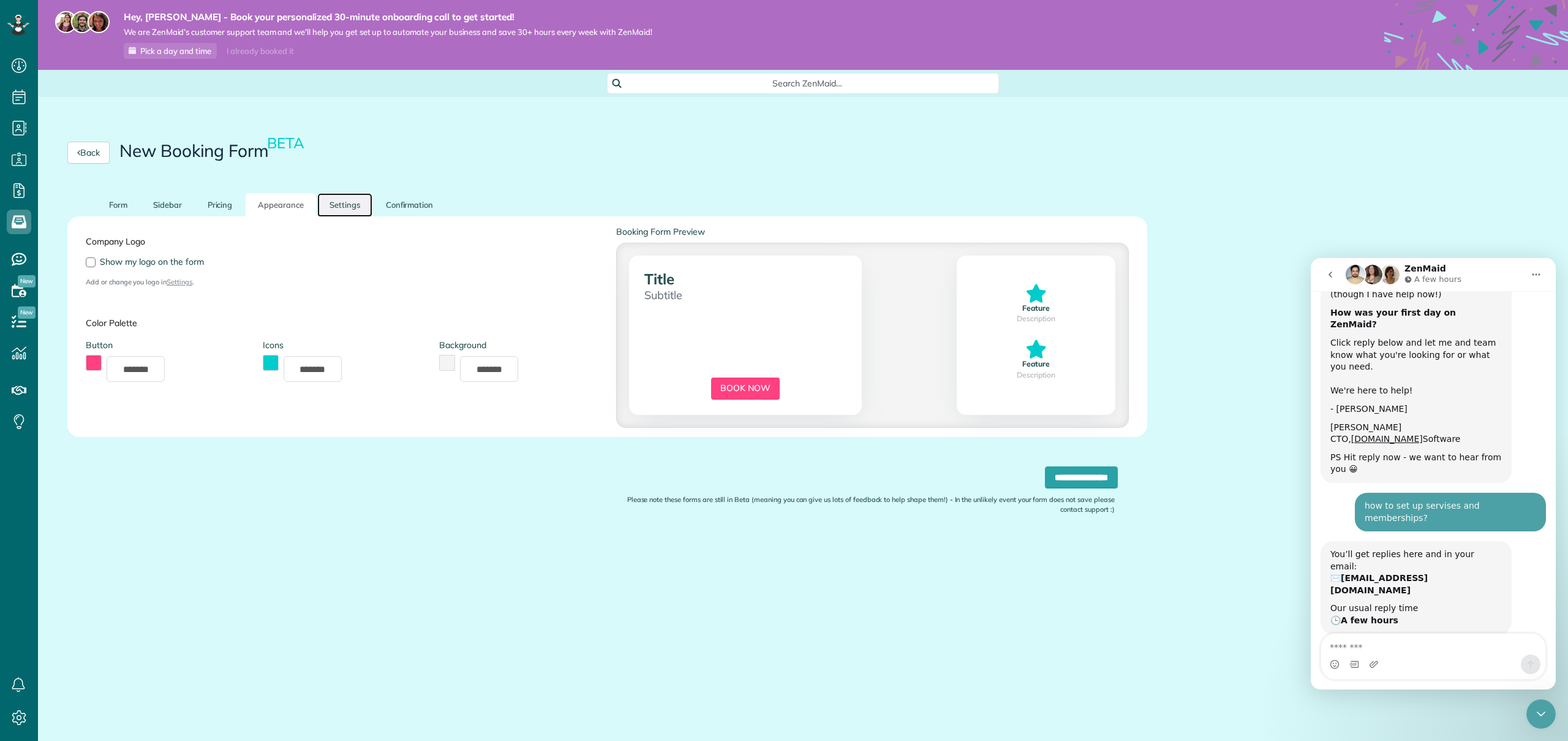
click at [356, 203] on link "Settings" at bounding box center [345, 205] width 55 height 24
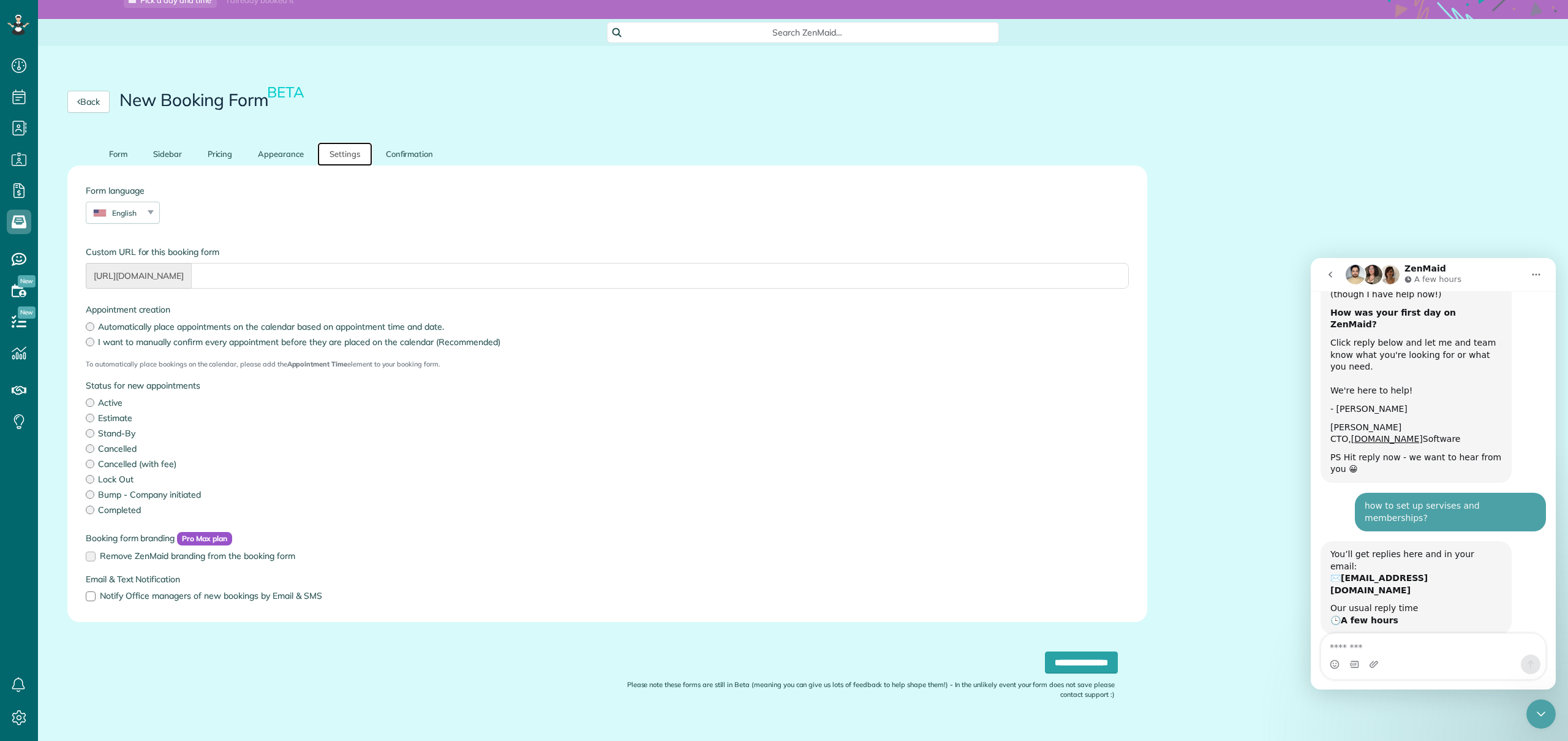
scroll to position [53, 0]
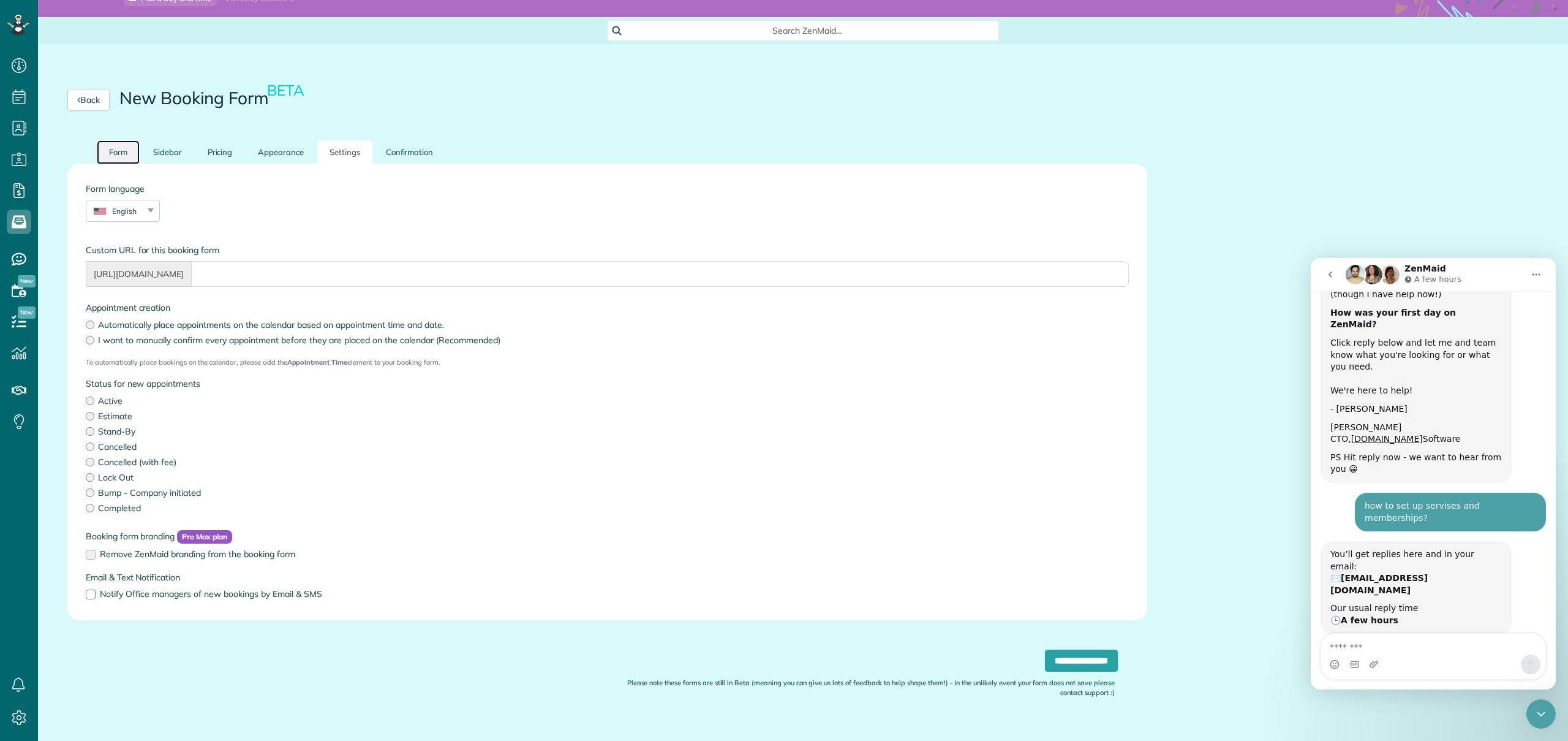
click at [127, 160] on link "Form" at bounding box center [118, 152] width 43 height 24
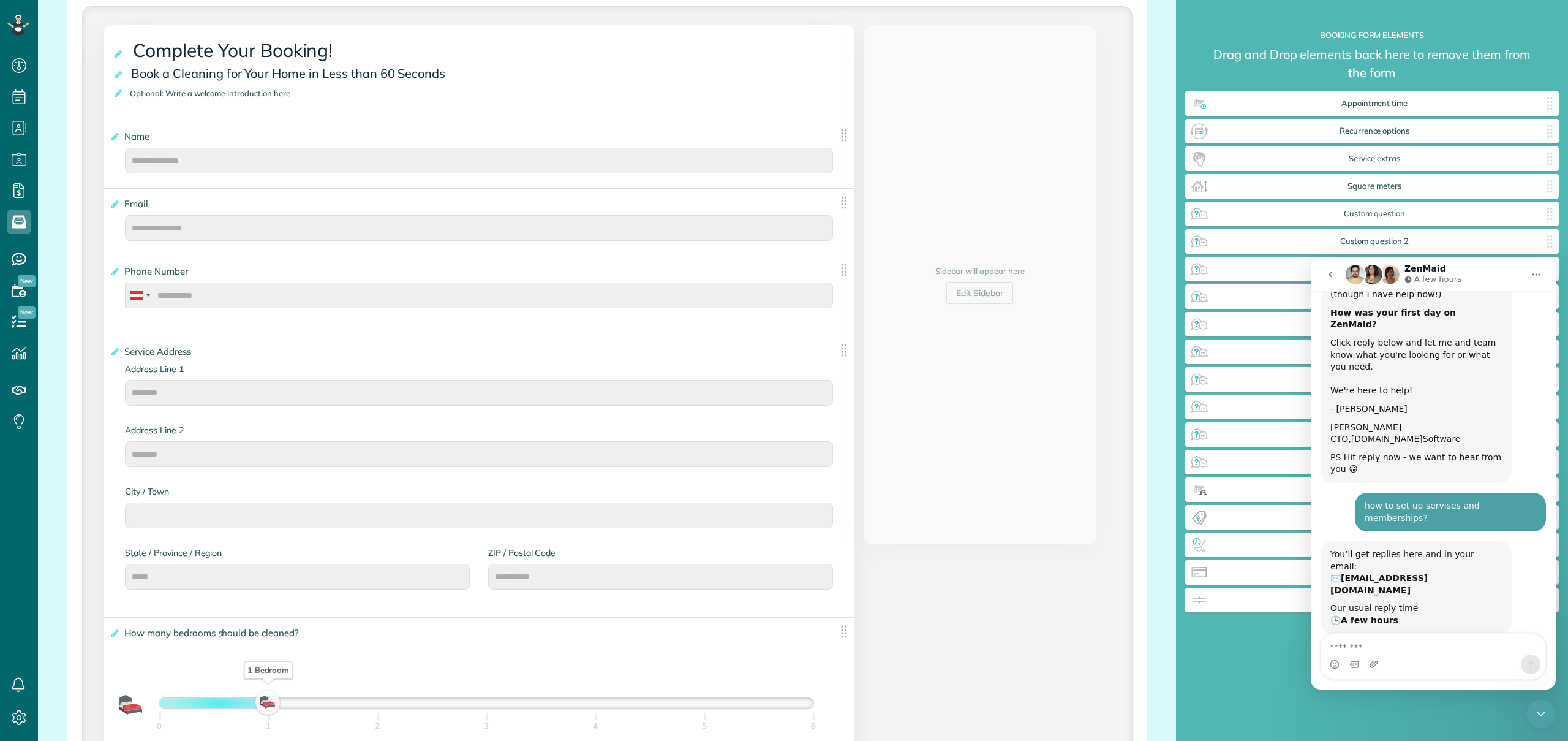
scroll to position [284, 0]
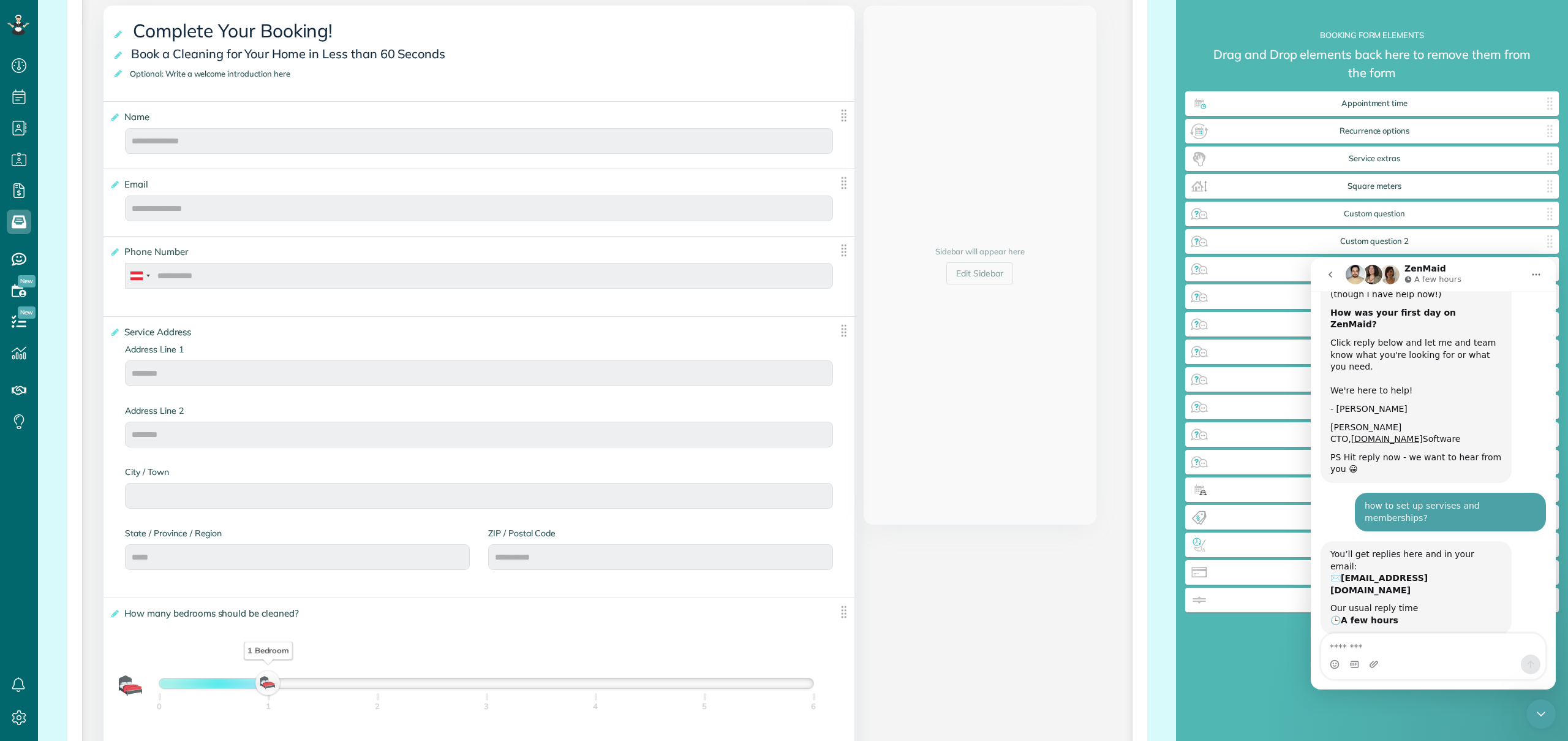
click at [1532, 276] on icon "Home" at bounding box center [1535, 274] width 9 height 9
click at [1328, 273] on icon "go back" at bounding box center [1330, 274] width 9 height 9
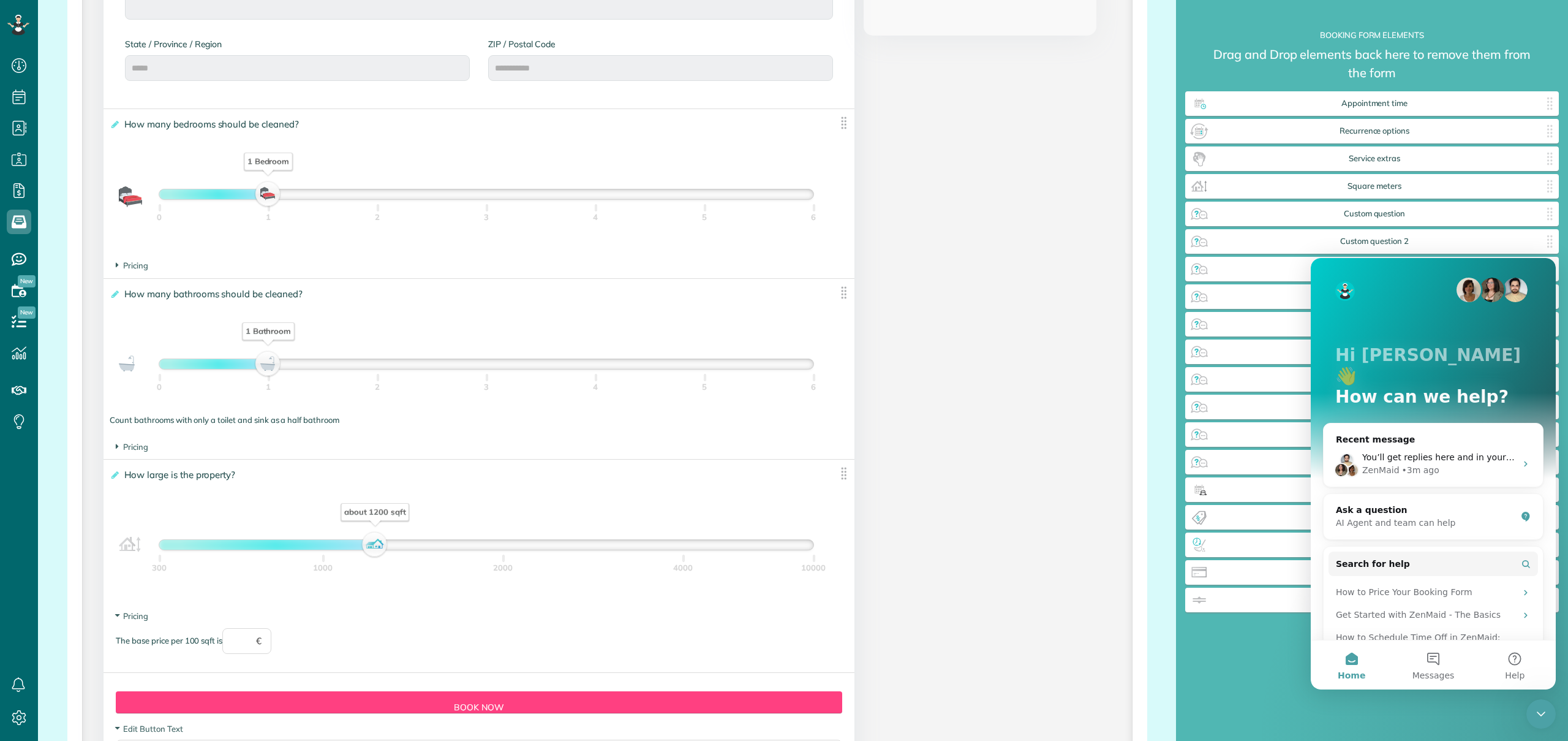
scroll to position [1001, 0]
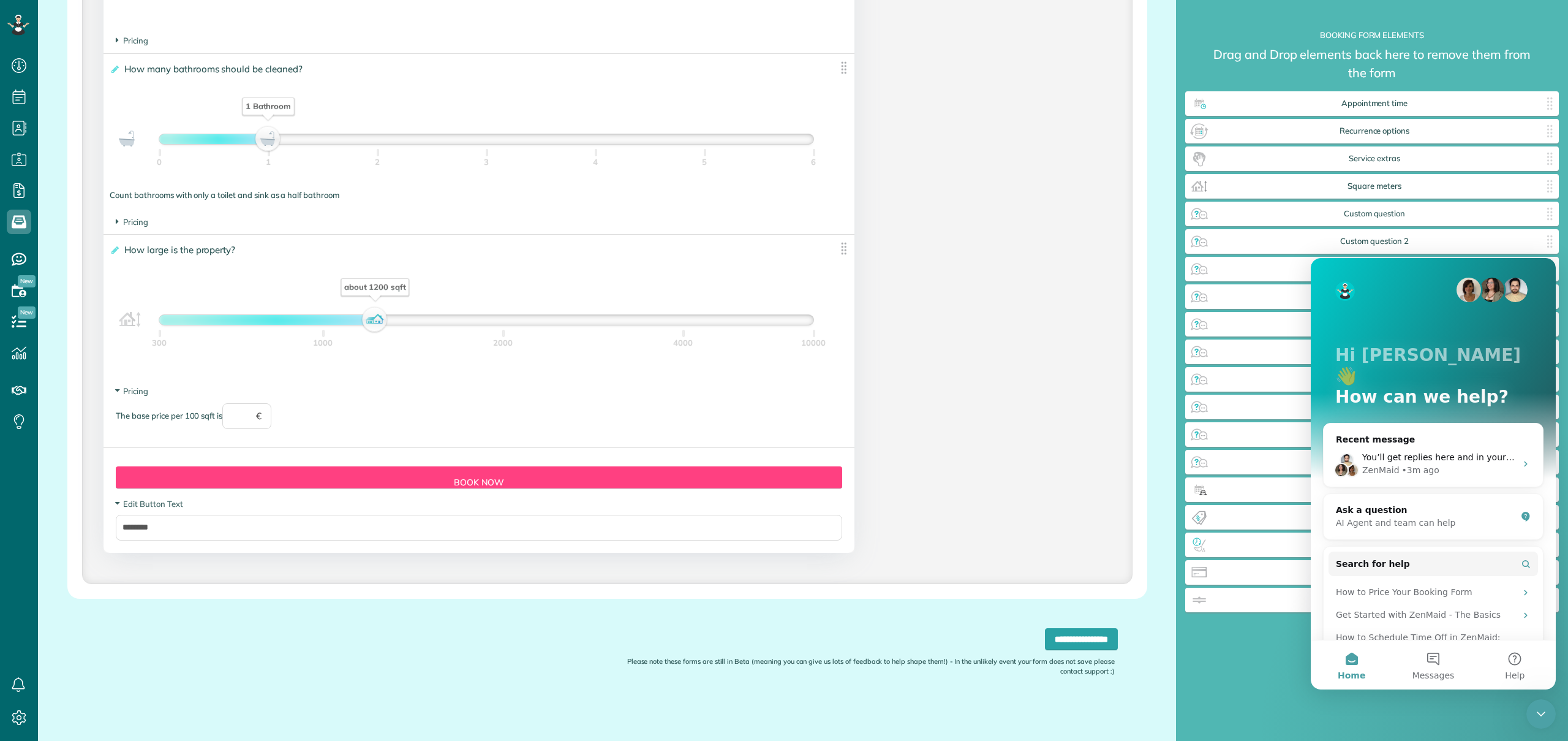
click at [127, 512] on section "Edit Button Text ********" at bounding box center [478, 519] width 725 height 42
click at [241, 417] on input "text" at bounding box center [246, 416] width 49 height 26
type input "**"
drag, startPoint x: 376, startPoint y: 317, endPoint x: 598, endPoint y: 327, distance: 222.2
click at [598, 327] on div "about 3100 sqft" at bounding box center [598, 320] width 21 height 18
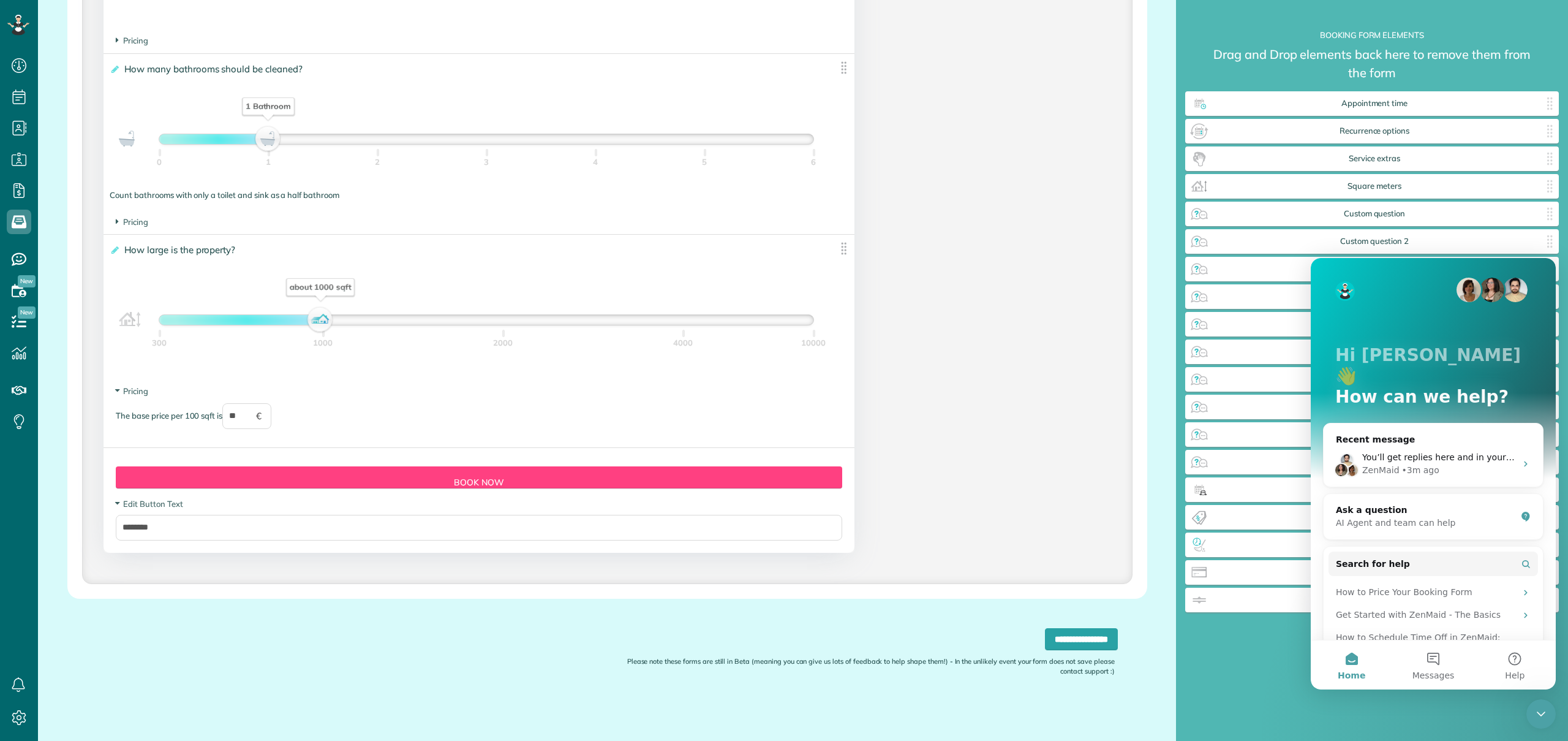
drag, startPoint x: 537, startPoint y: 319, endPoint x: 326, endPoint y: 327, distance: 211.2
click at [326, 327] on div "about 1000 sqft" at bounding box center [320, 320] width 21 height 18
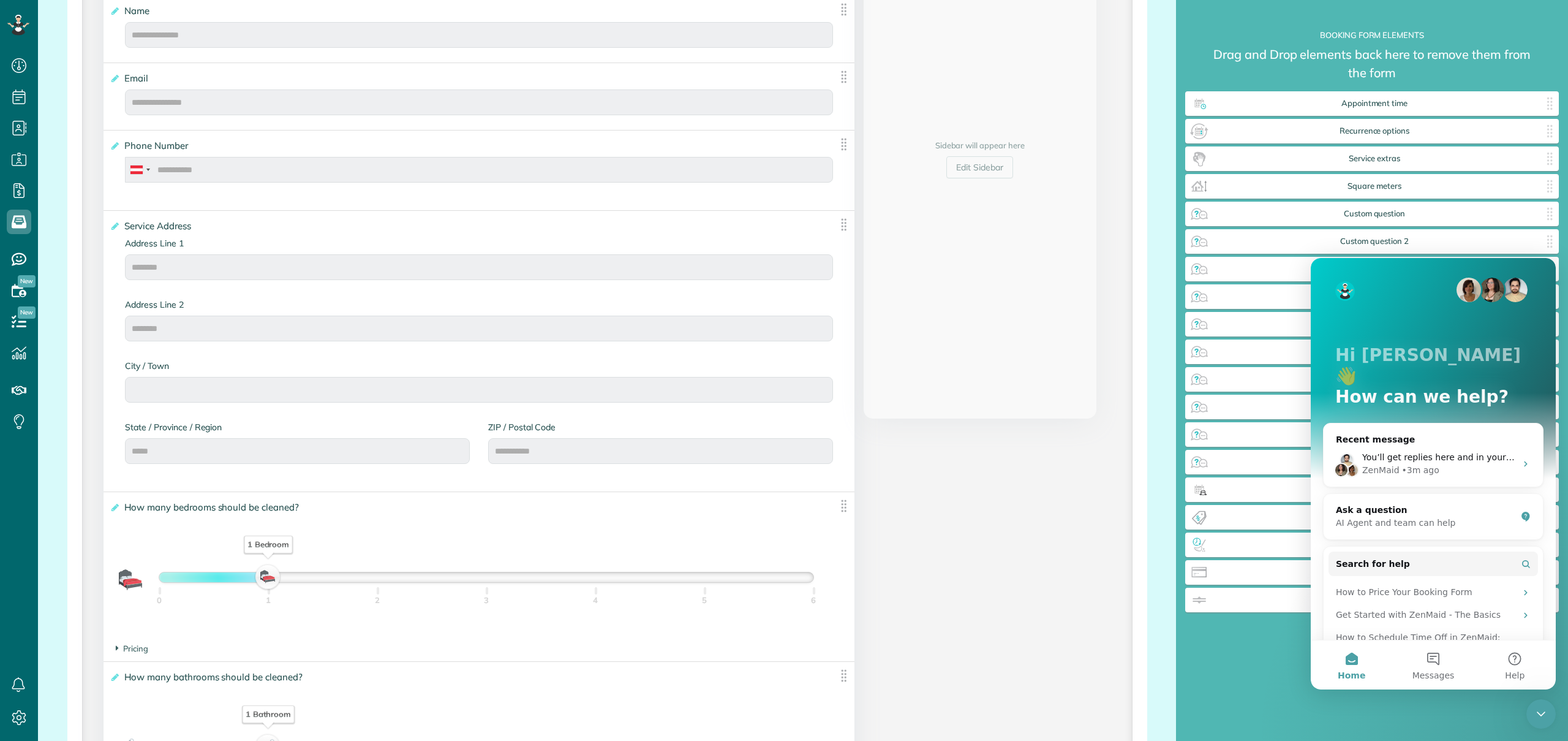
scroll to position [0, 0]
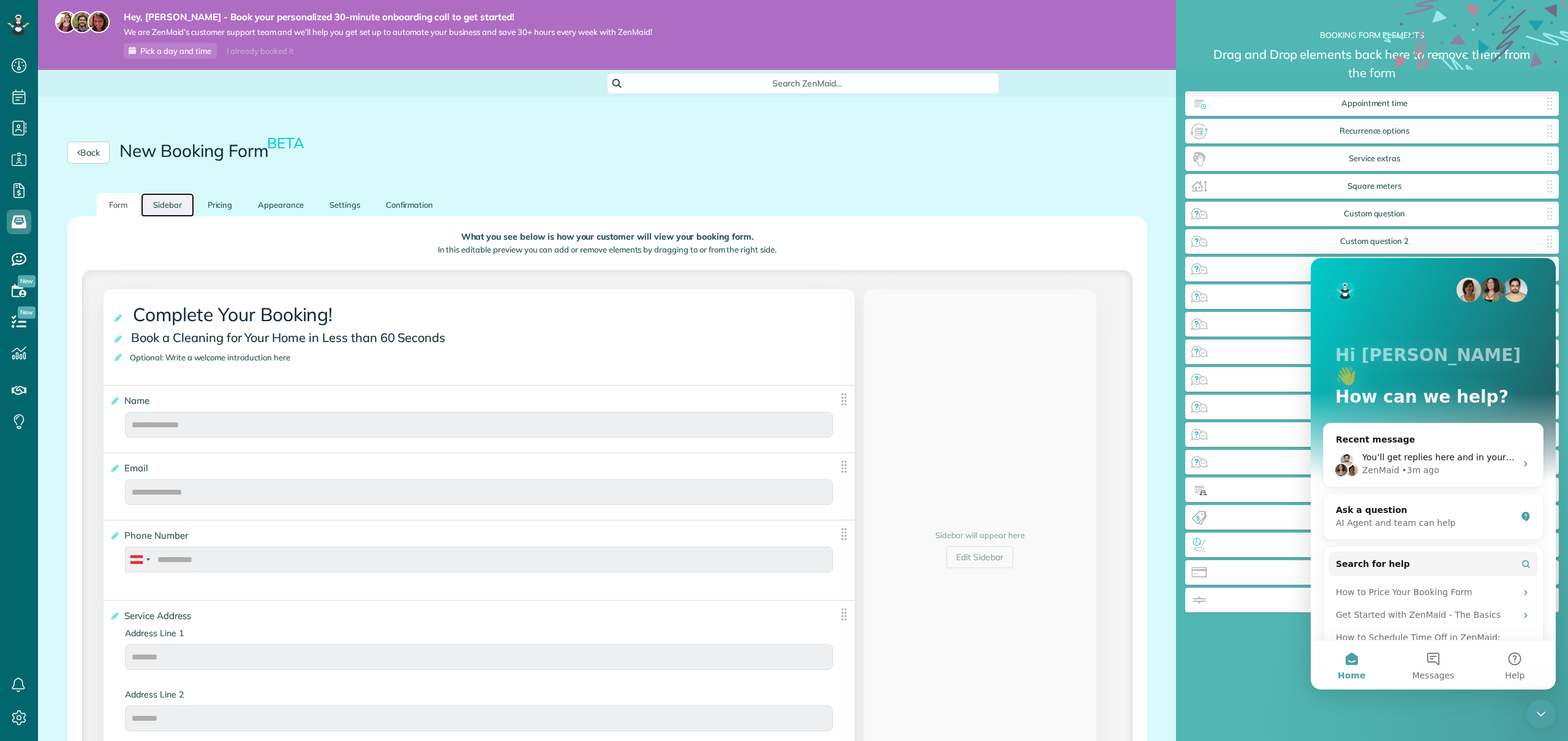
click at [185, 201] on link "Sidebar" at bounding box center [167, 205] width 53 height 24
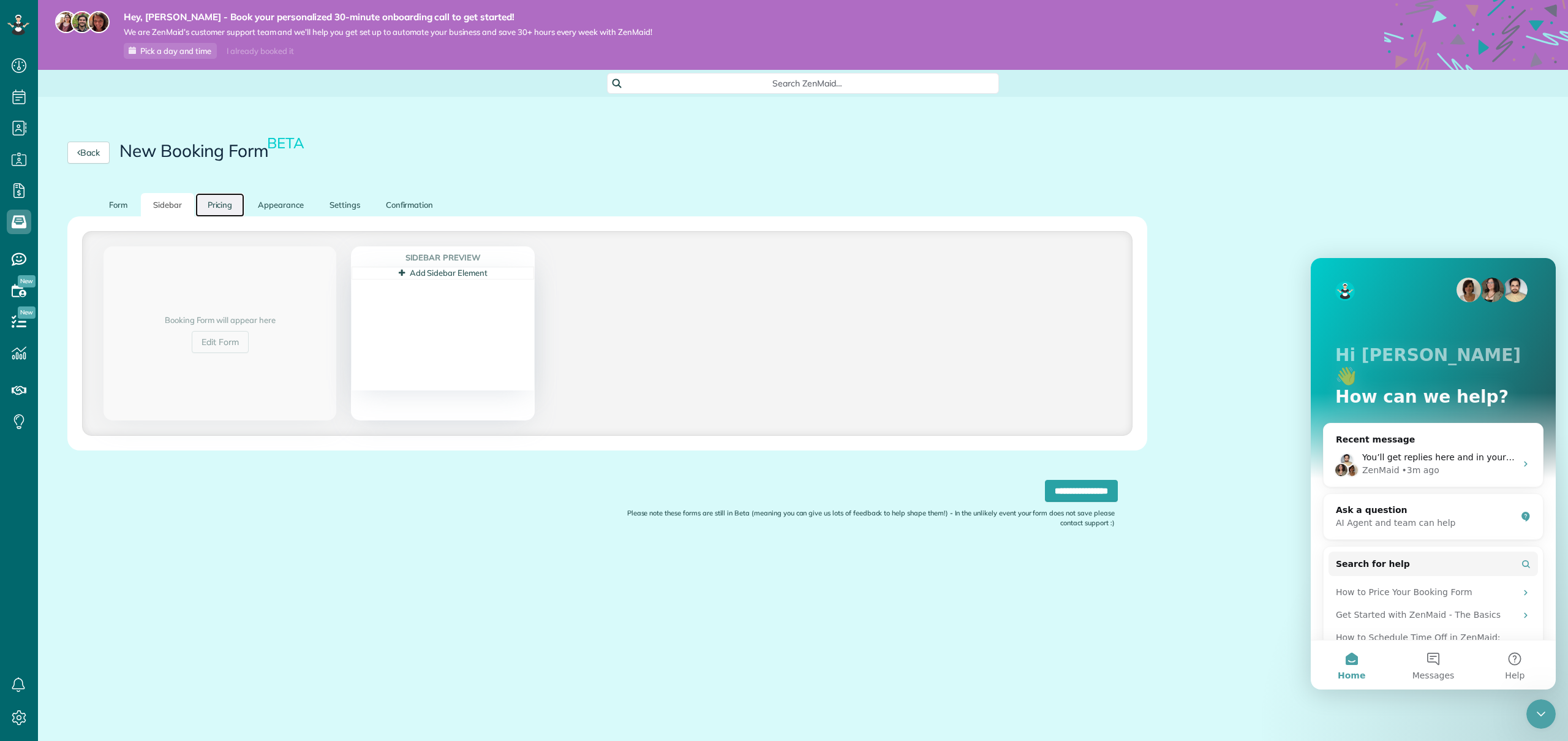
click at [203, 204] on link "Pricing" at bounding box center [220, 205] width 50 height 24
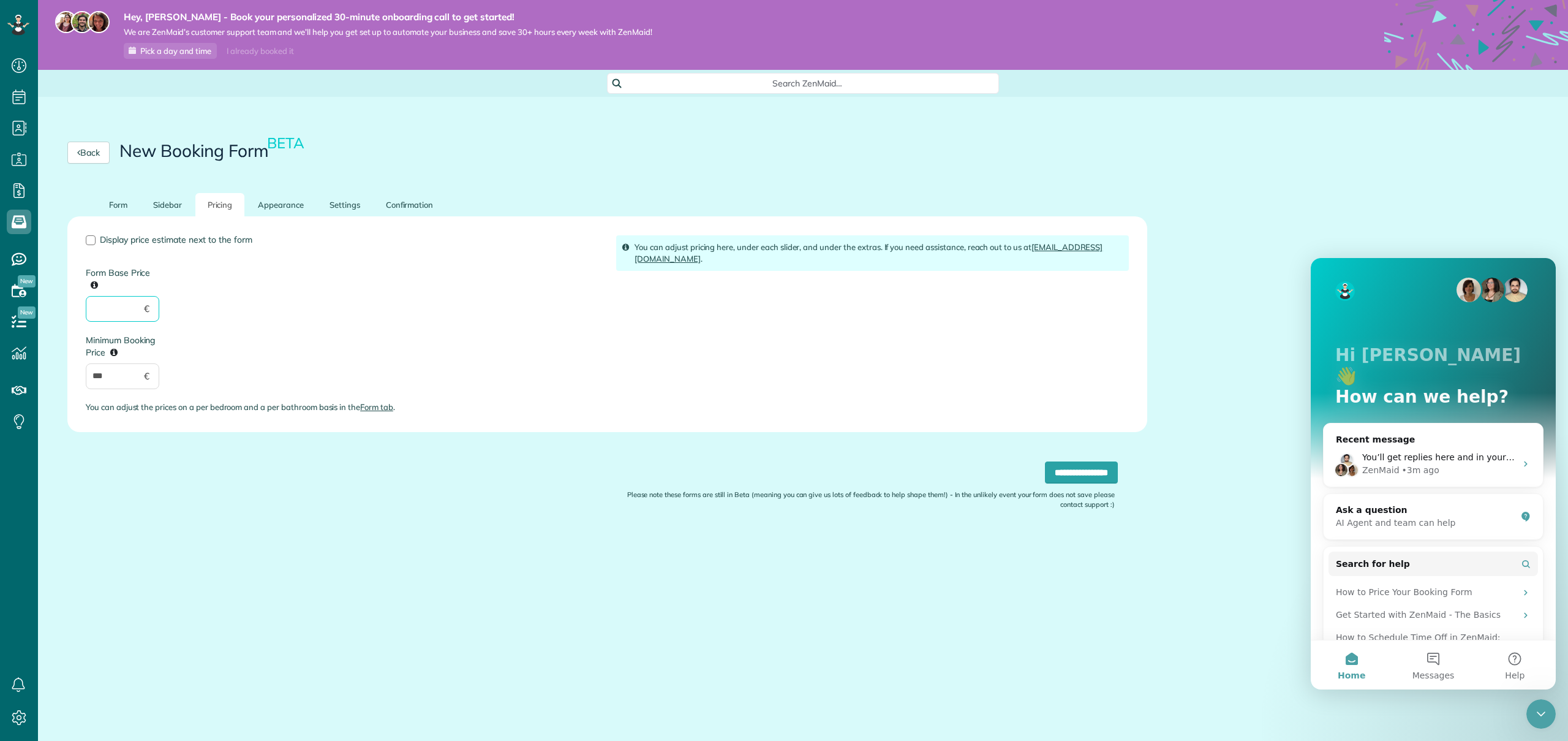
click at [106, 312] on input "Form Base Price" at bounding box center [122, 309] width 74 height 26
click at [147, 313] on span "€" at bounding box center [147, 309] width 6 height 13
click at [132, 313] on input "Form Base Price" at bounding box center [122, 309] width 74 height 26
click at [274, 201] on link "Appearance" at bounding box center [281, 205] width 71 height 24
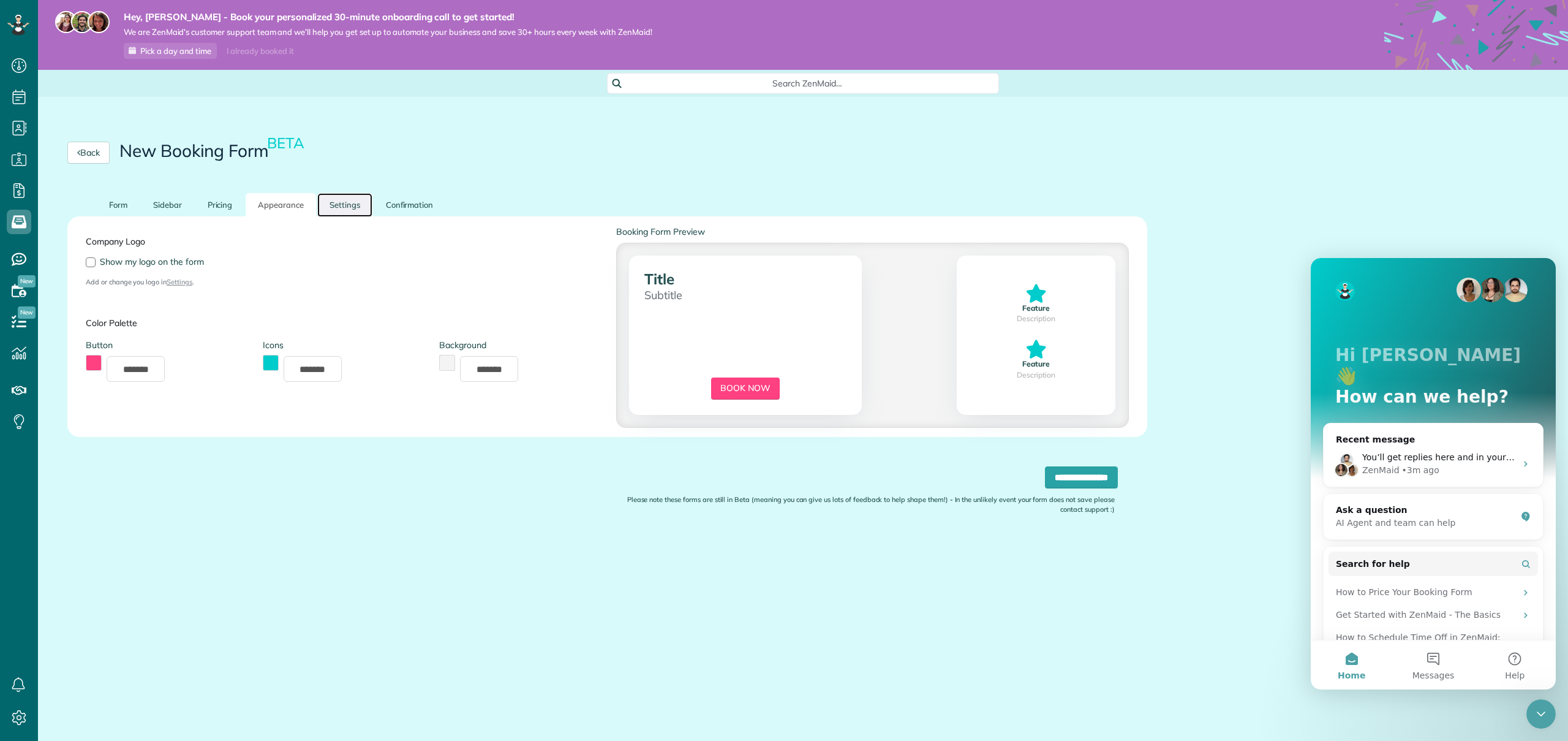
click at [339, 201] on link "Settings" at bounding box center [345, 205] width 55 height 24
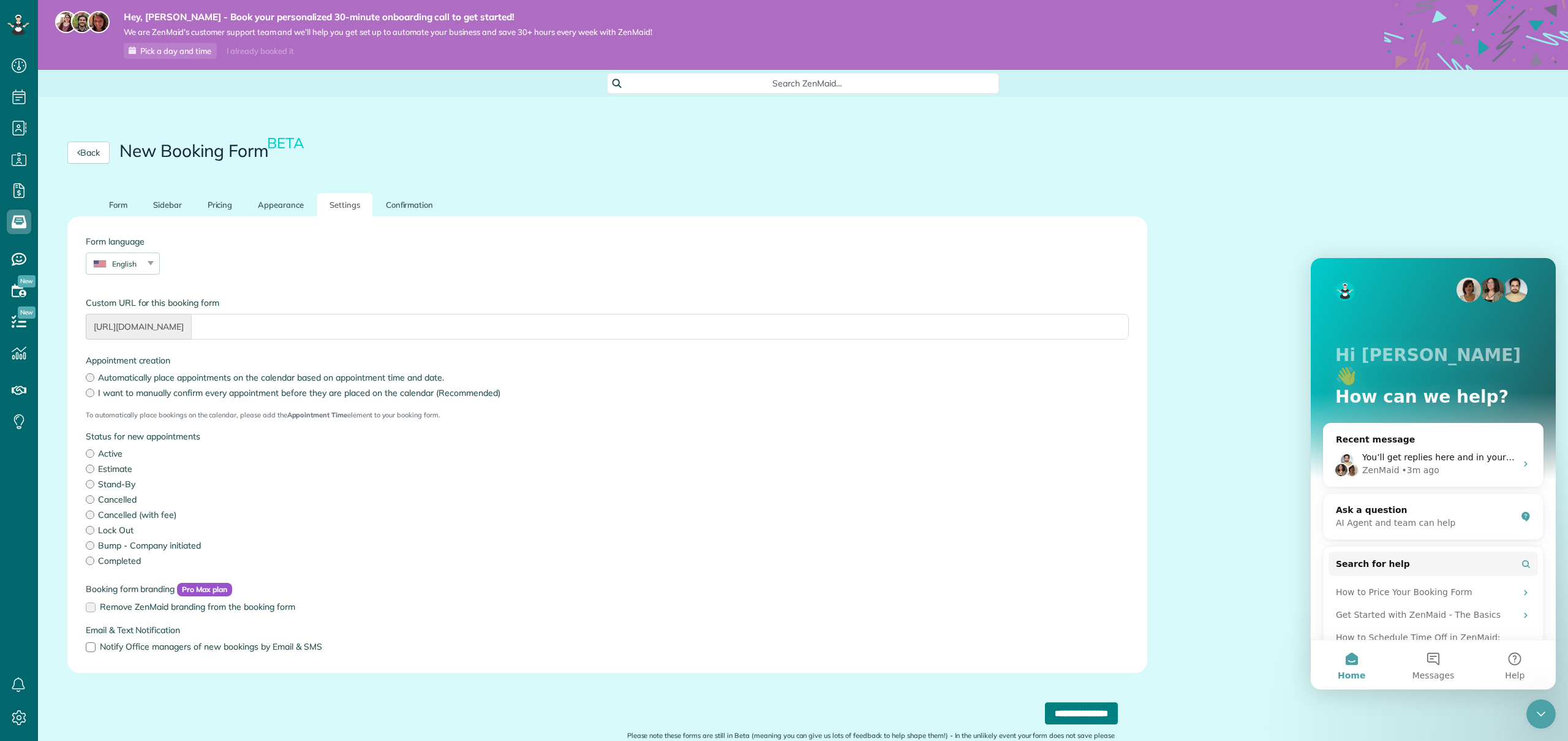
click at [1070, 716] on input "**********" at bounding box center [1081, 713] width 73 height 22
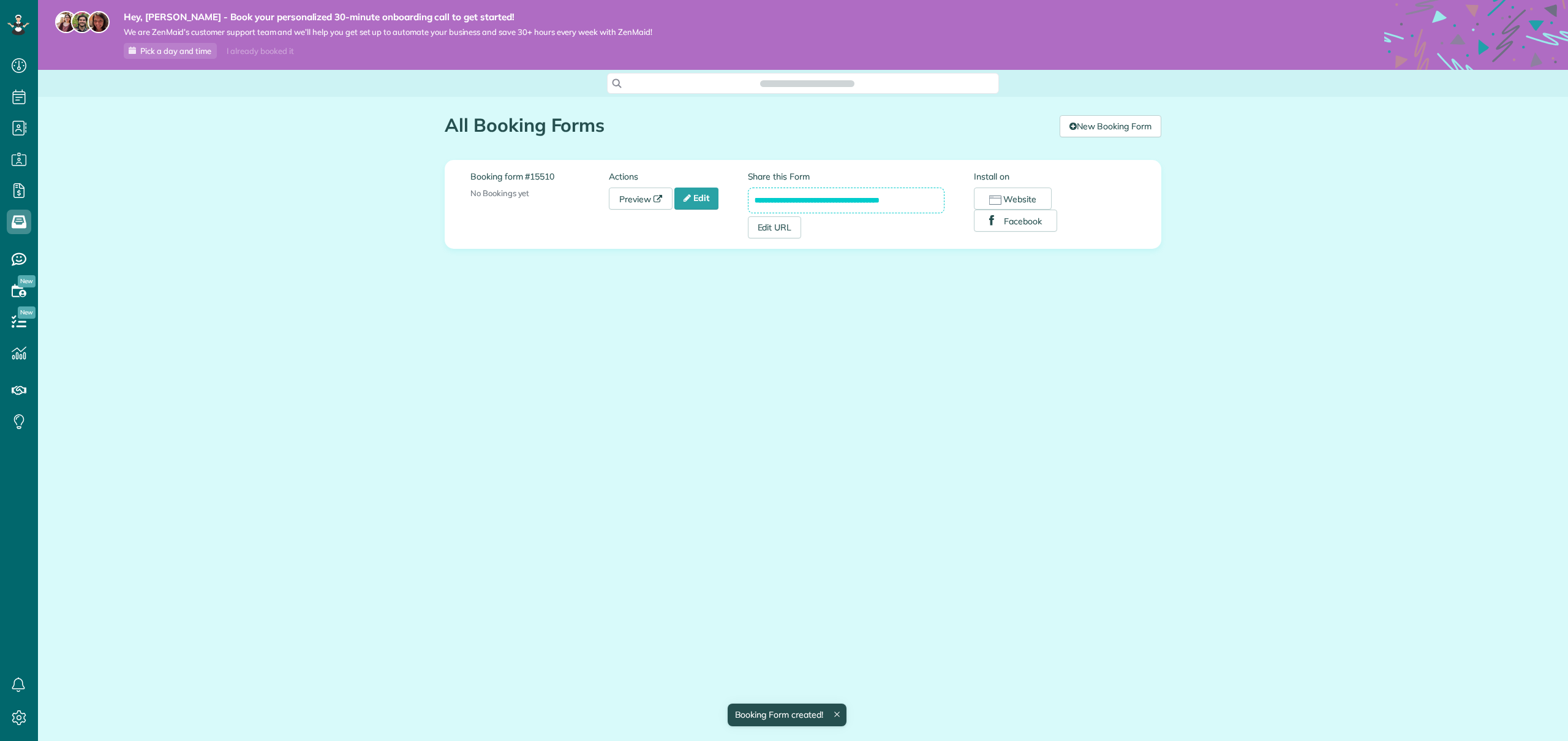
scroll to position [6, 6]
click at [1016, 195] on button "Website" at bounding box center [1013, 198] width 78 height 22
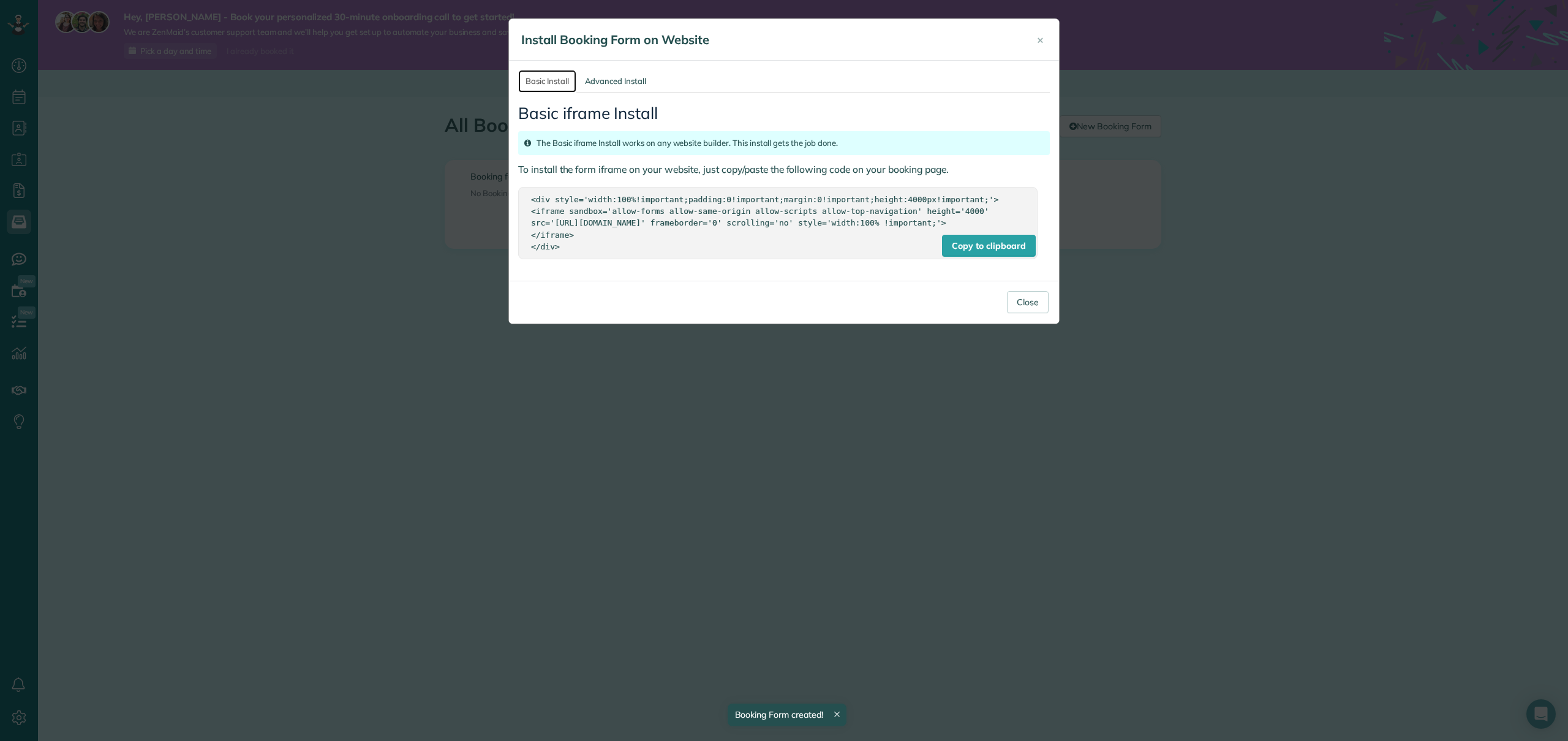
click at [544, 81] on link "Basic Install" at bounding box center [547, 81] width 58 height 23
click at [614, 82] on link "Advanced Install" at bounding box center [615, 81] width 76 height 23
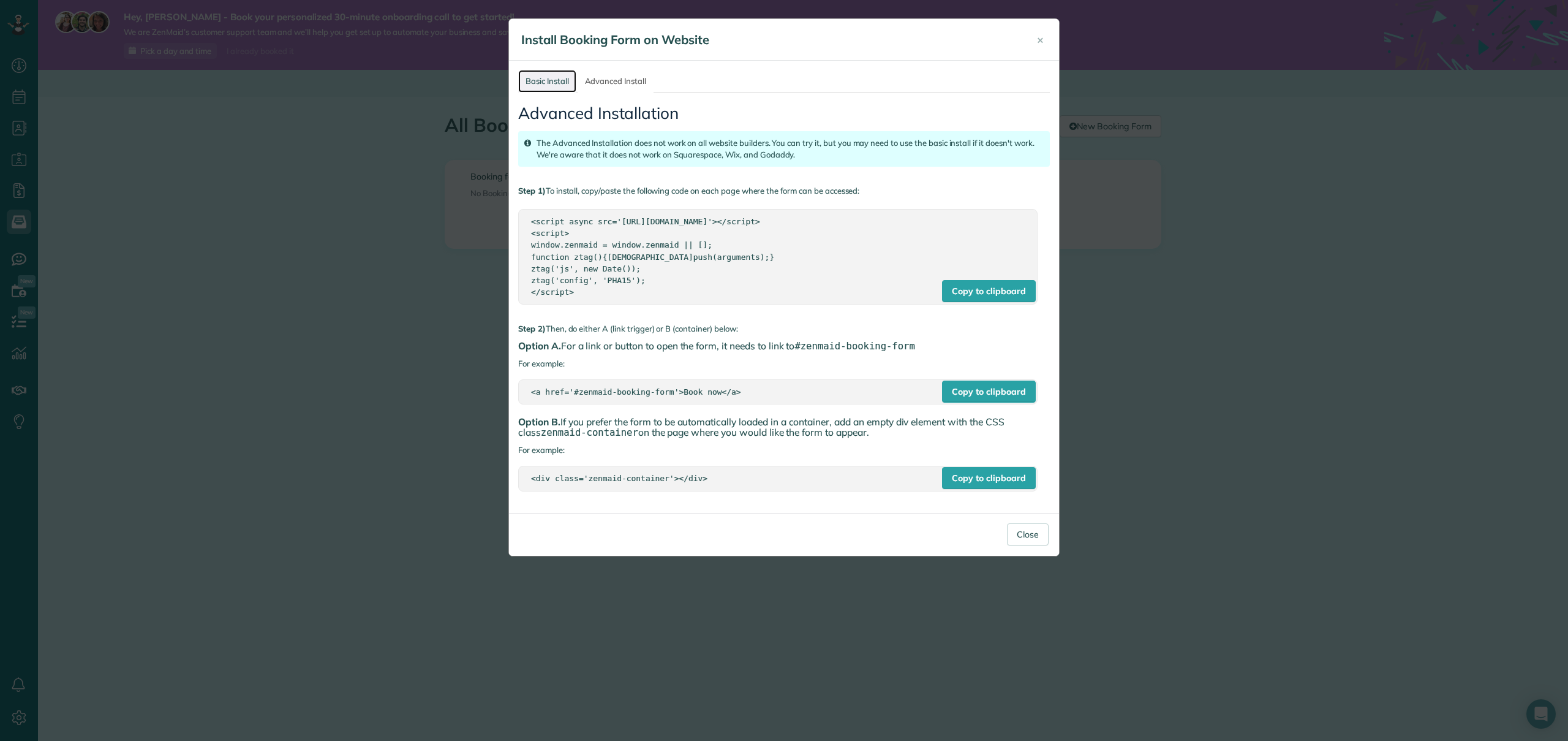
click at [554, 86] on link "Basic Install" at bounding box center [547, 81] width 58 height 23
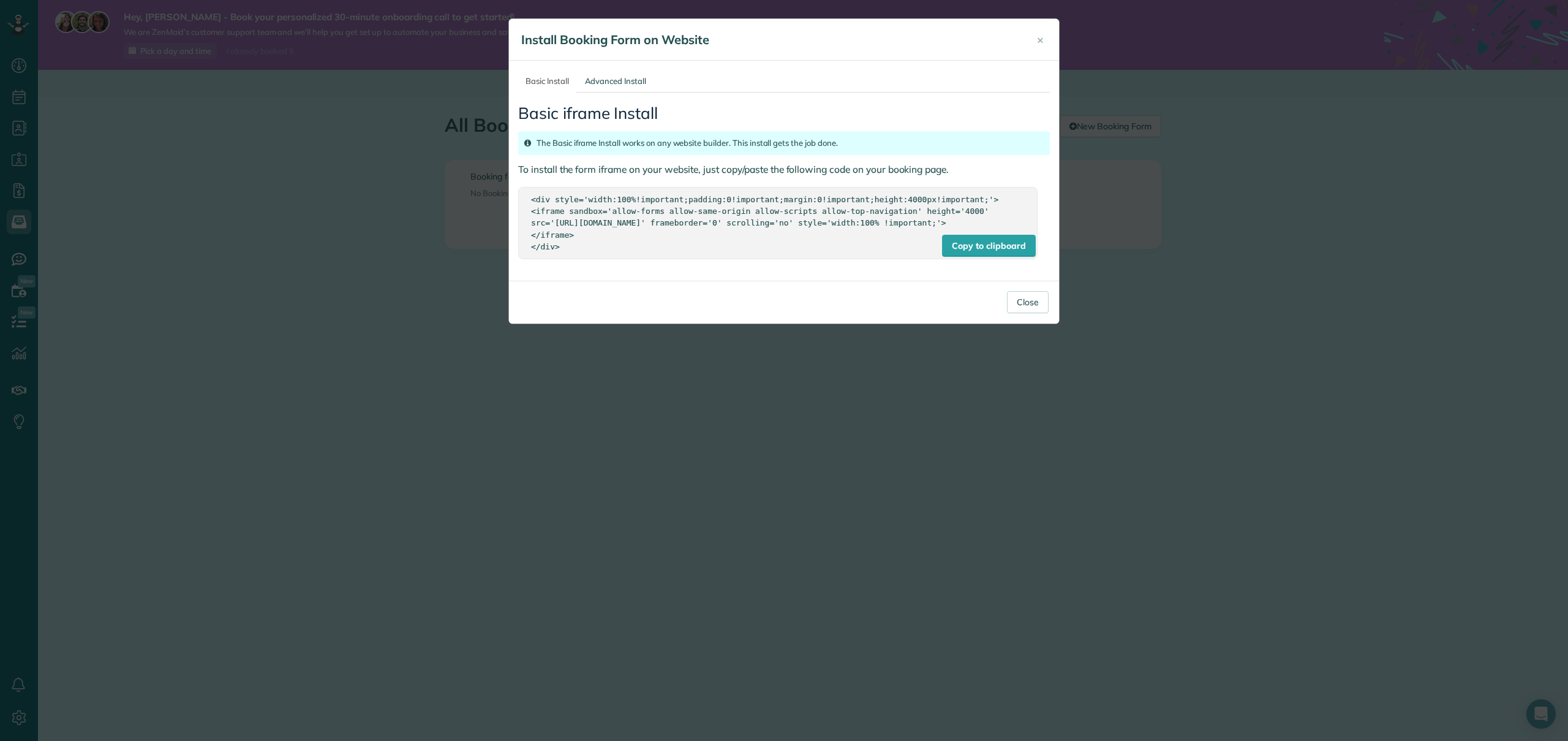
click at [416, 183] on div "× Install Booking Form on Website Basic Install Advanced Install Basic iframe I…" at bounding box center [784, 370] width 1568 height 741
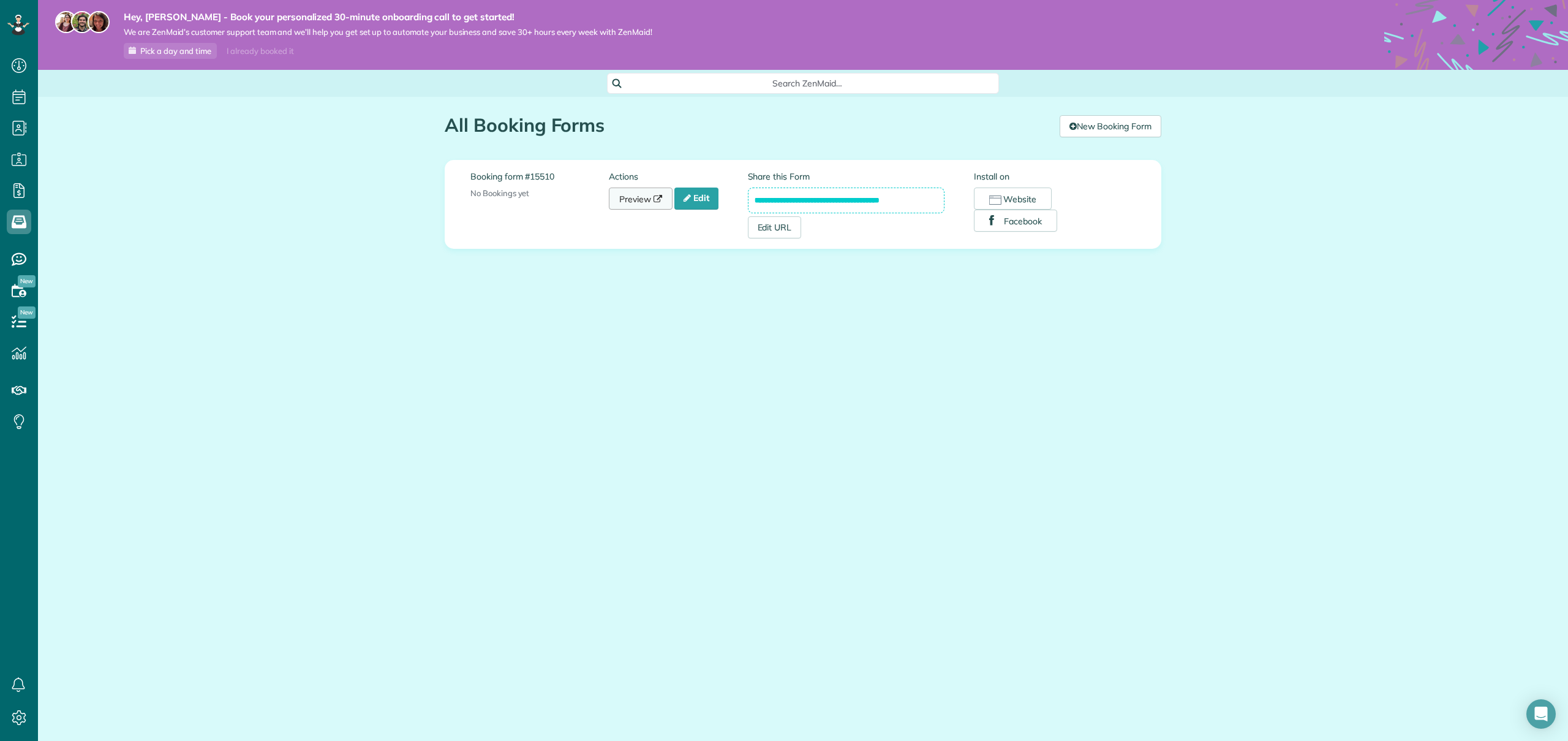
click at [660, 197] on icon at bounding box center [658, 199] width 9 height 9
click at [1109, 123] on link "New Booking Form" at bounding box center [1109, 126] width 101 height 22
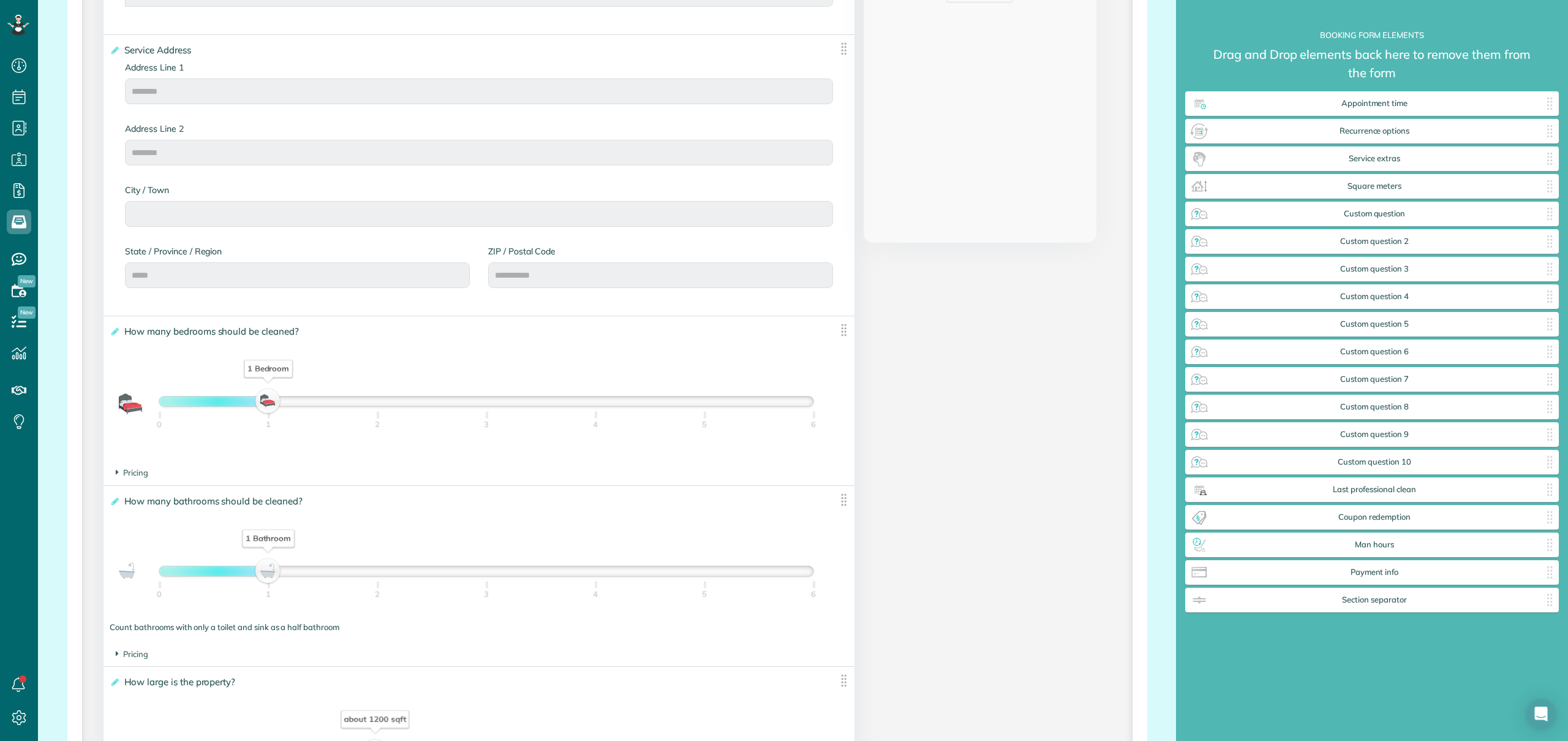
scroll to position [565, 0]
click at [1373, 109] on div "Appointment time ✕" at bounding box center [1372, 104] width 373 height 25
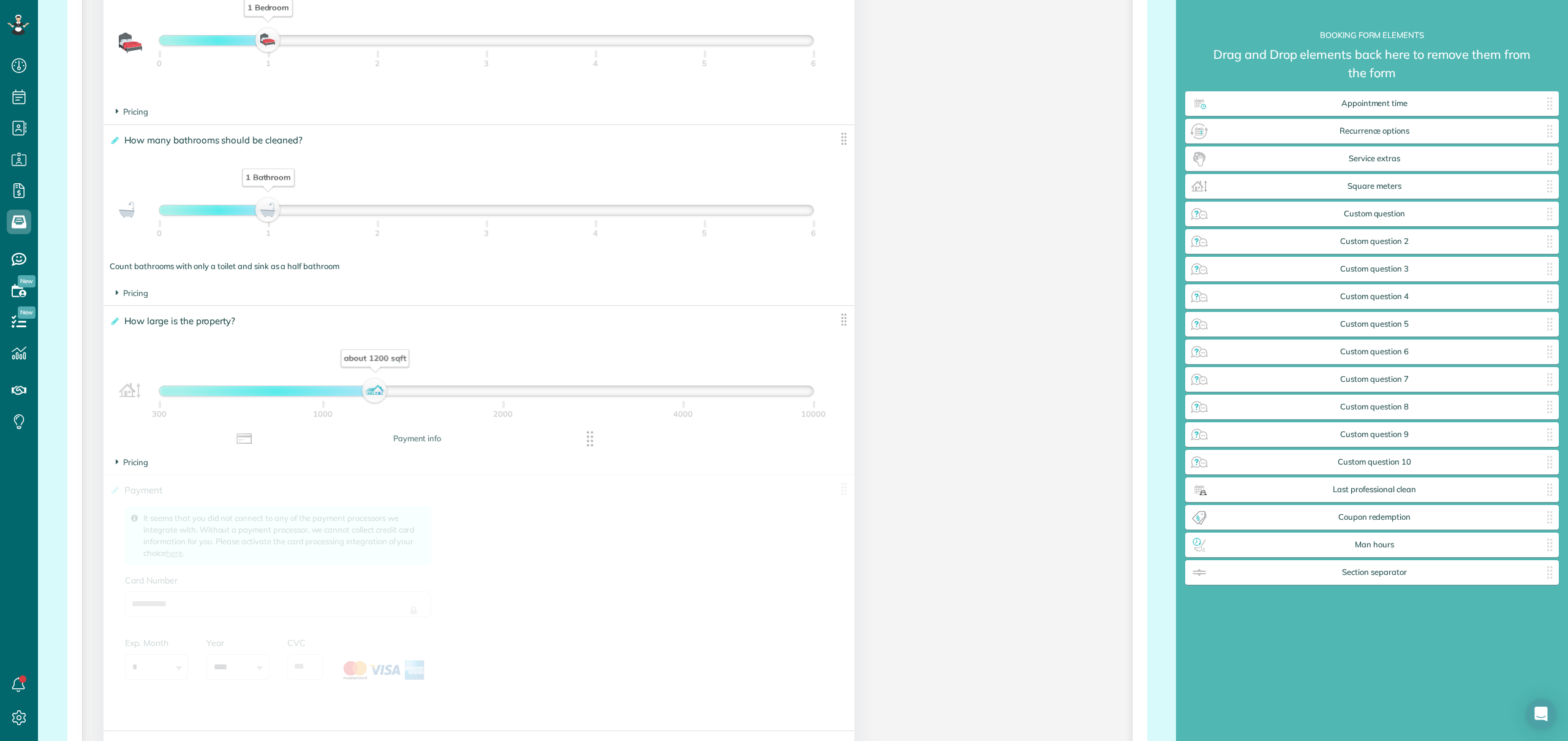
drag, startPoint x: 1369, startPoint y: 576, endPoint x: 445, endPoint y: 458, distance: 931.5
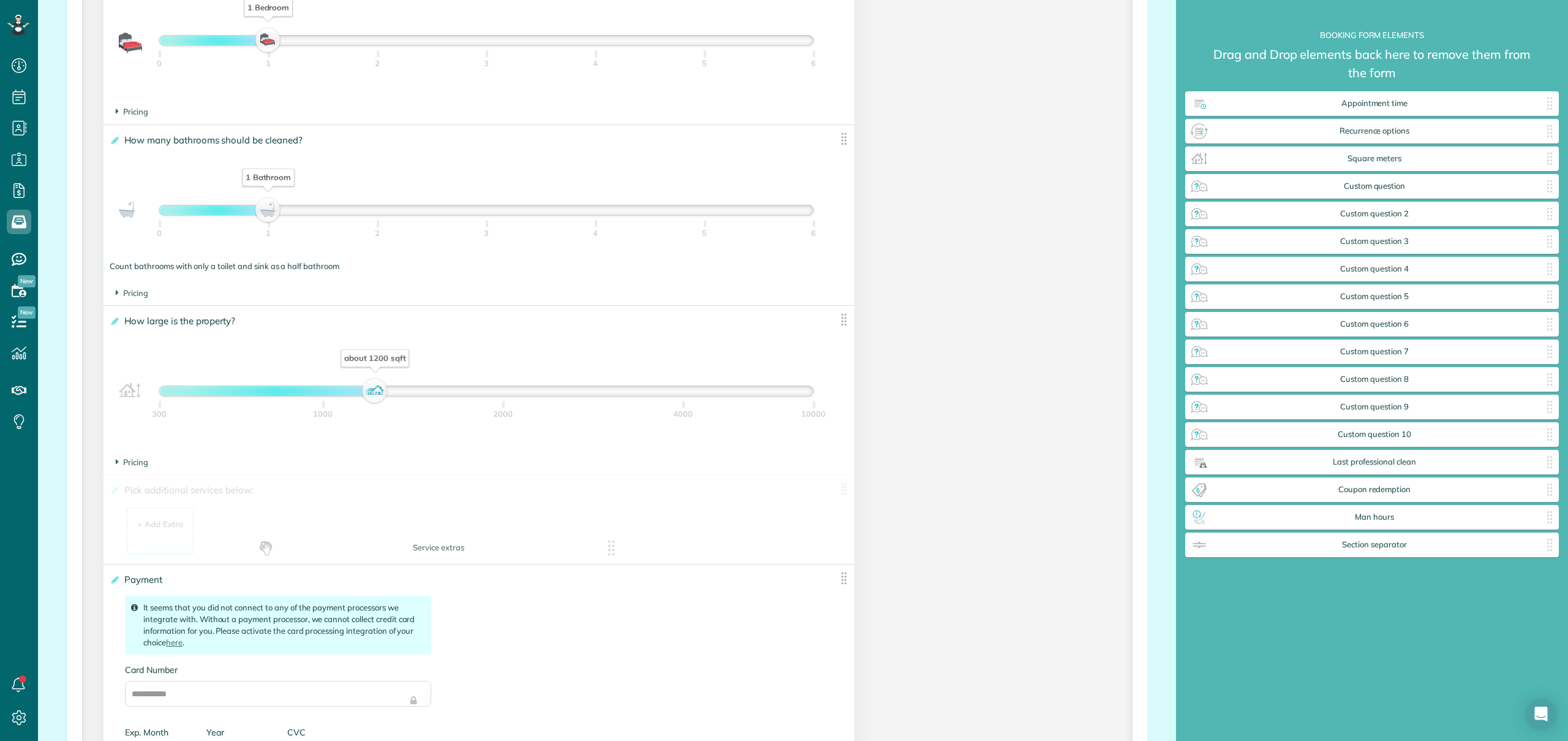
drag, startPoint x: 1356, startPoint y: 158, endPoint x: 422, endPoint y: 547, distance: 1011.8
click at [165, 528] on div "+ Add Extra" at bounding box center [160, 524] width 46 height 12
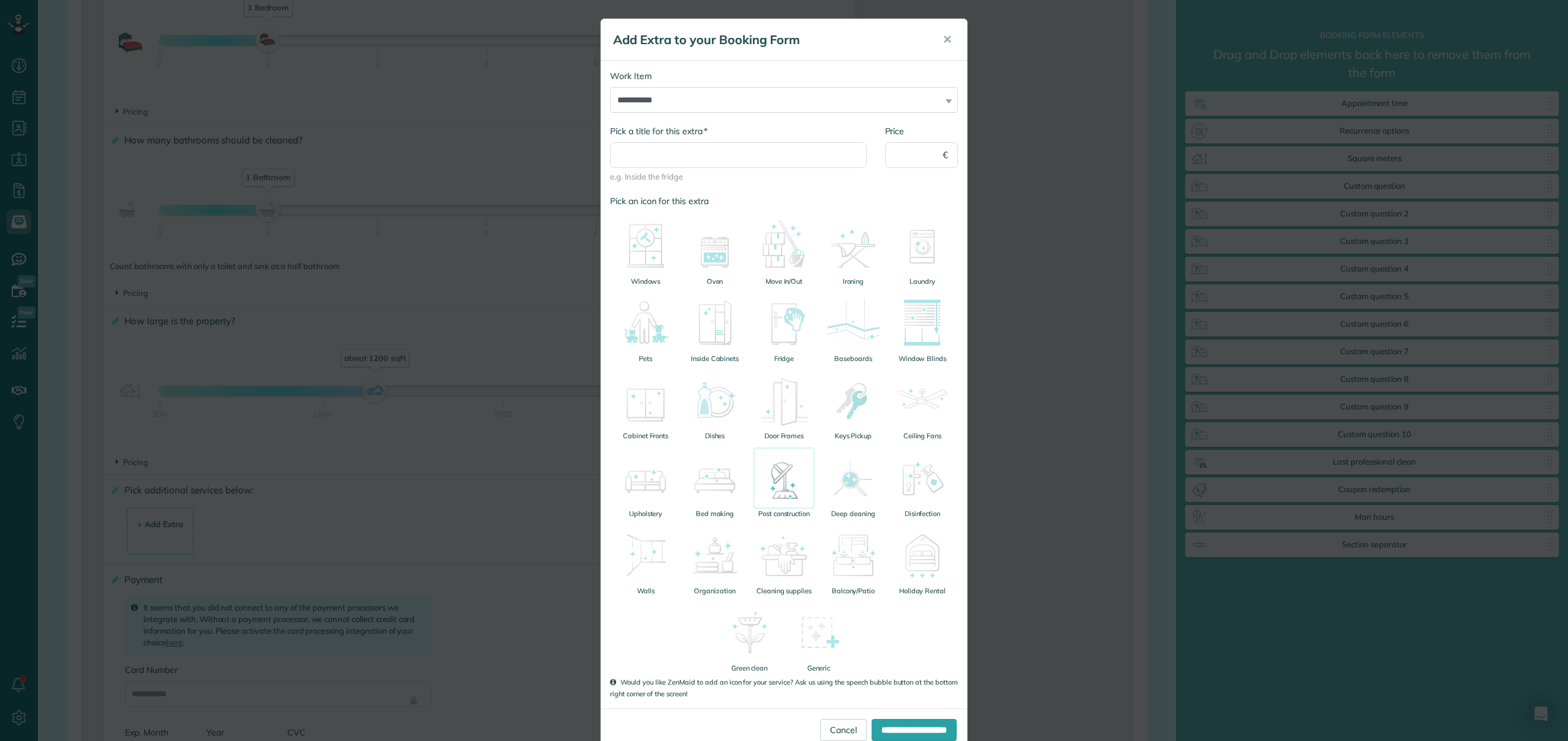
scroll to position [29, 0]
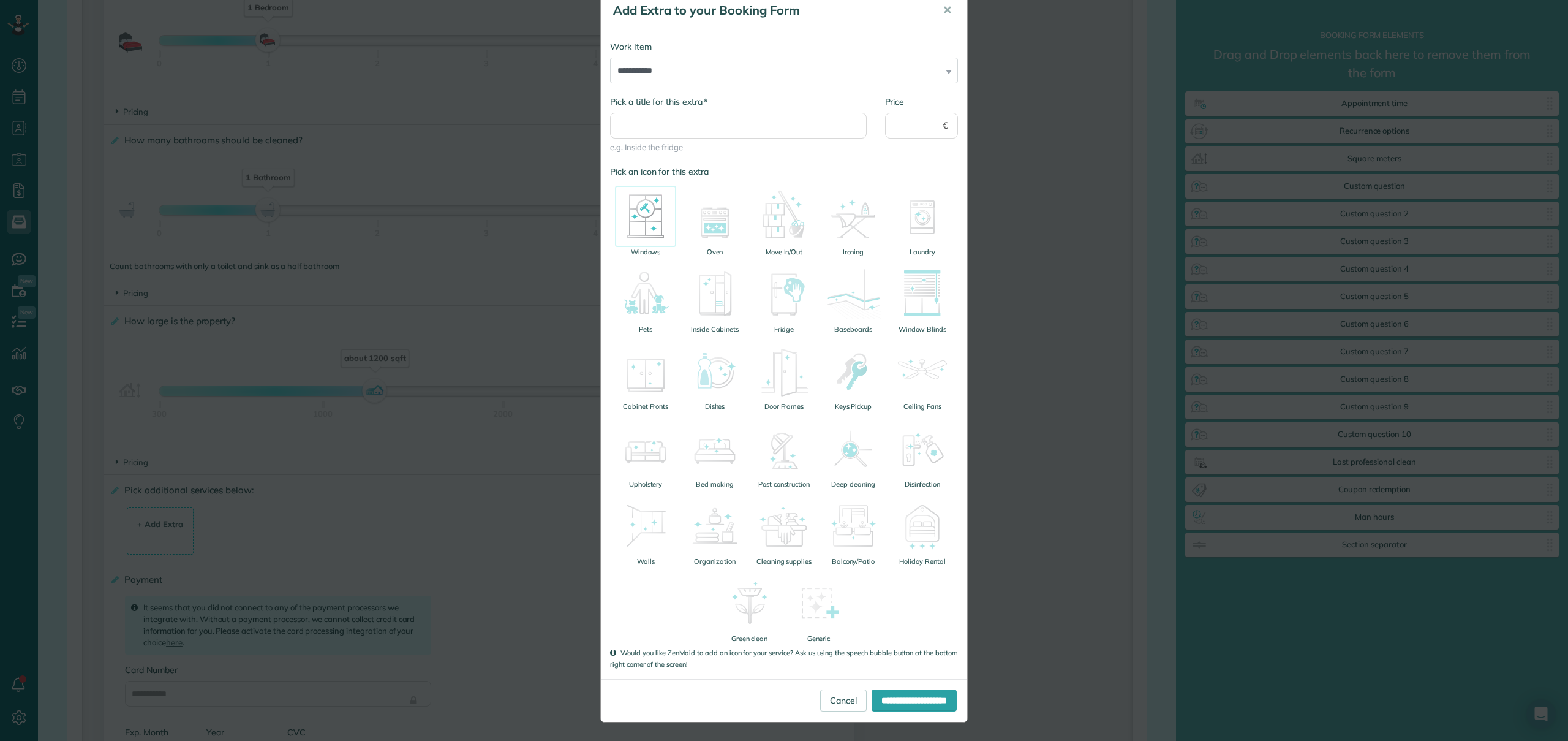
click at [638, 219] on img at bounding box center [645, 217] width 61 height 61
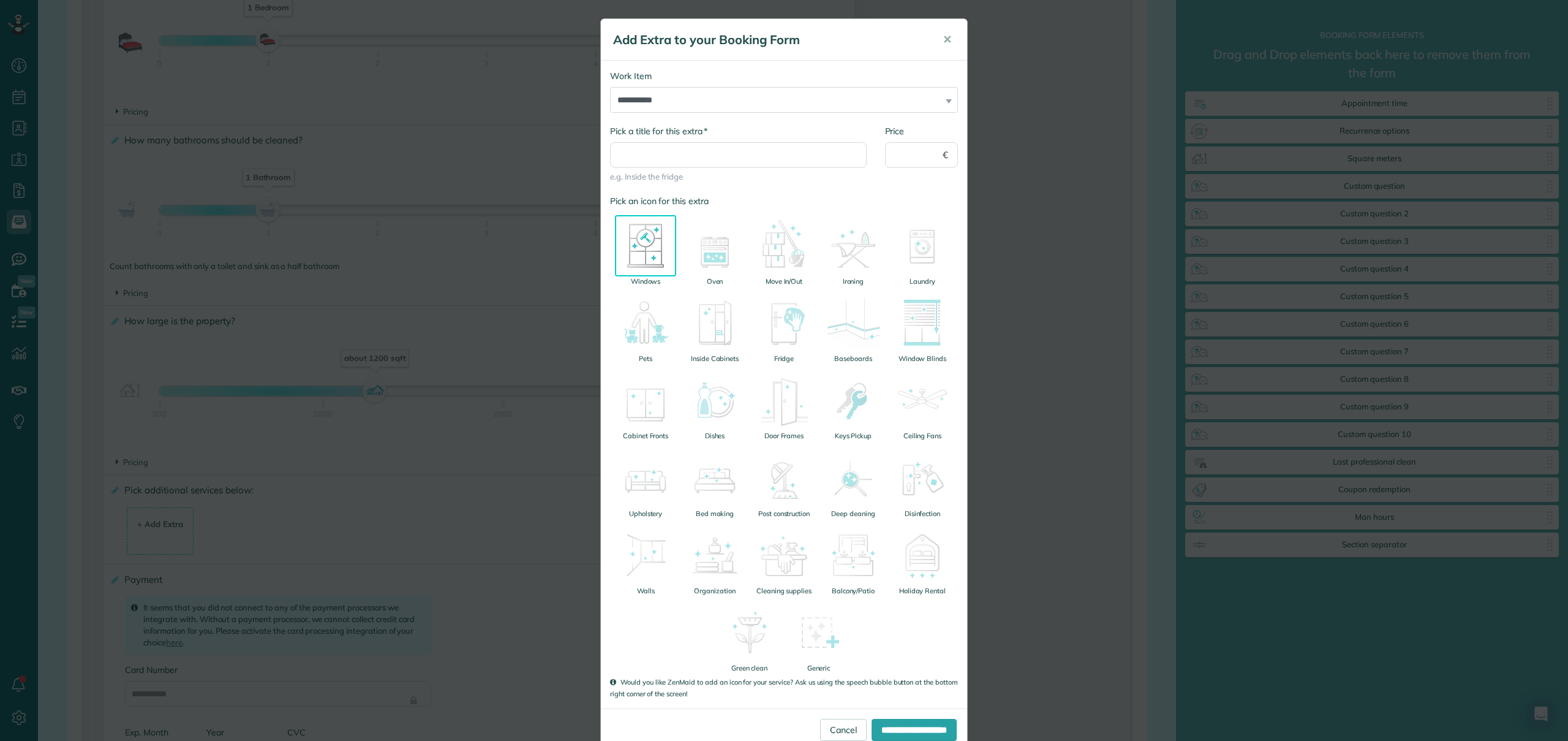
scroll to position [0, 0]
click at [701, 106] on select "**********" at bounding box center [784, 99] width 348 height 26
click at [673, 100] on select "**********" at bounding box center [784, 99] width 348 height 26
click at [610, 87] on select "**********" at bounding box center [784, 99] width 348 height 26
click at [665, 156] on input "* Pick a title for this extra" at bounding box center [738, 155] width 257 height 26
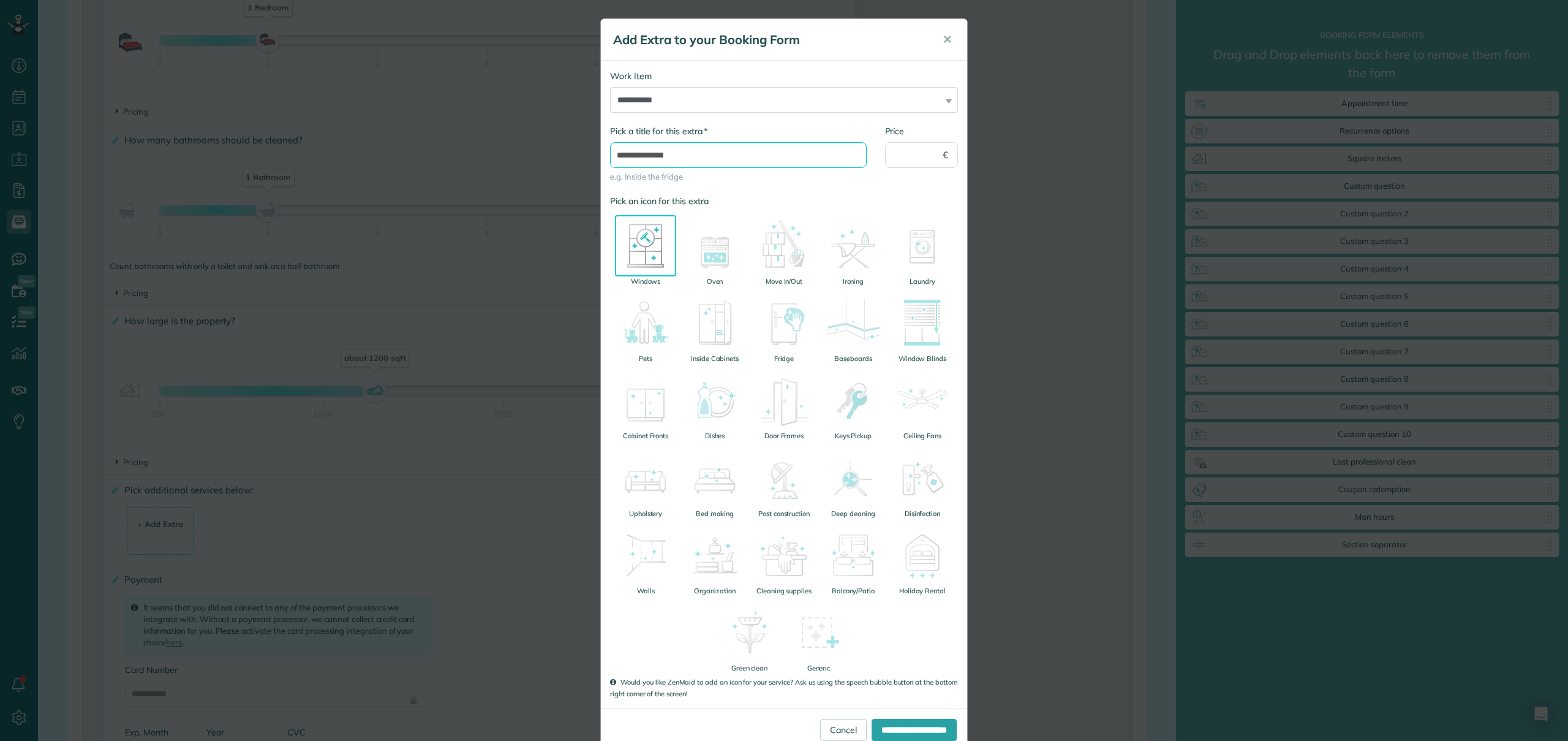
type input "**********"
click at [921, 142] on input "Price" at bounding box center [921, 155] width 74 height 26
type input "**"
click at [883, 193] on div "**********" at bounding box center [784, 160] width 366 height 70
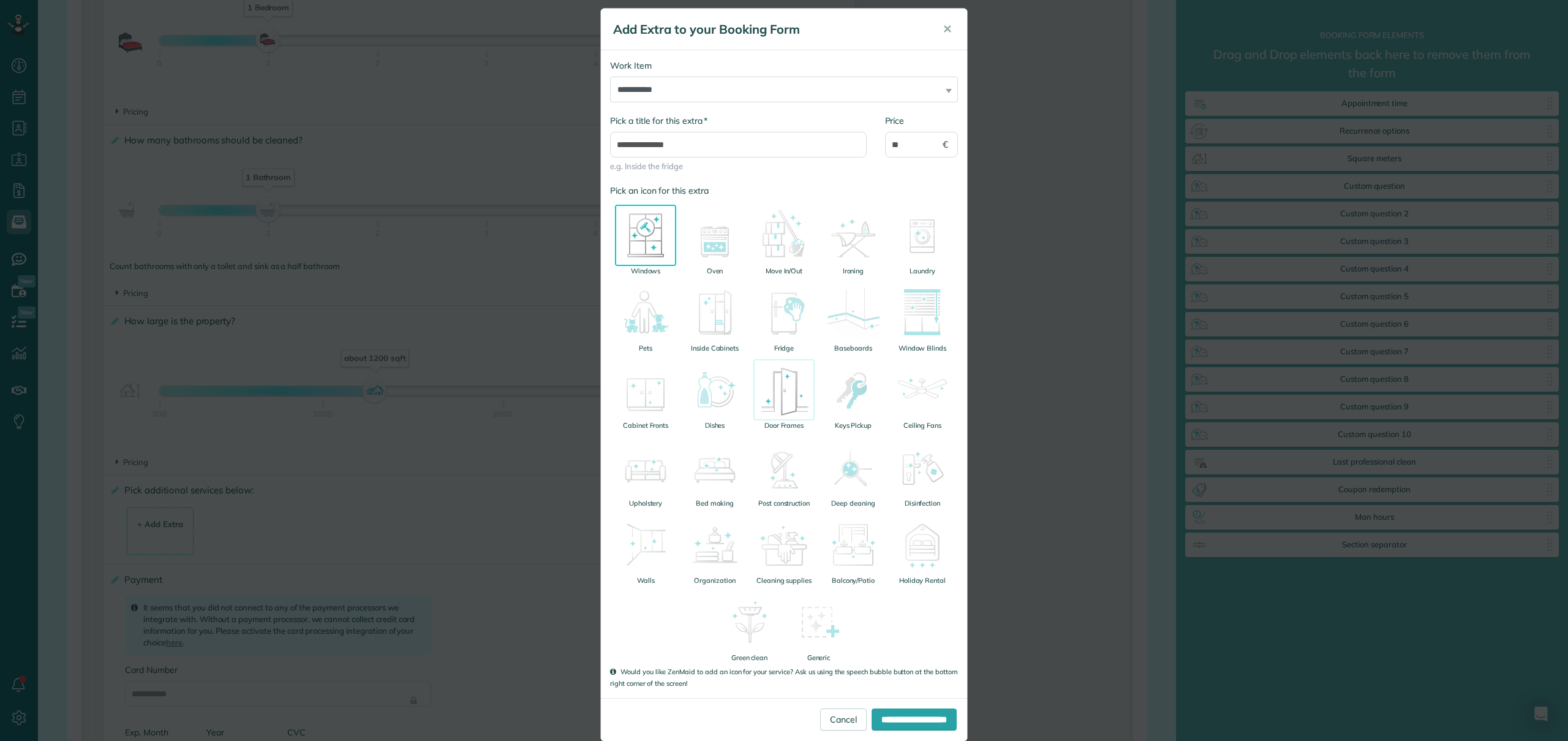
scroll to position [29, 0]
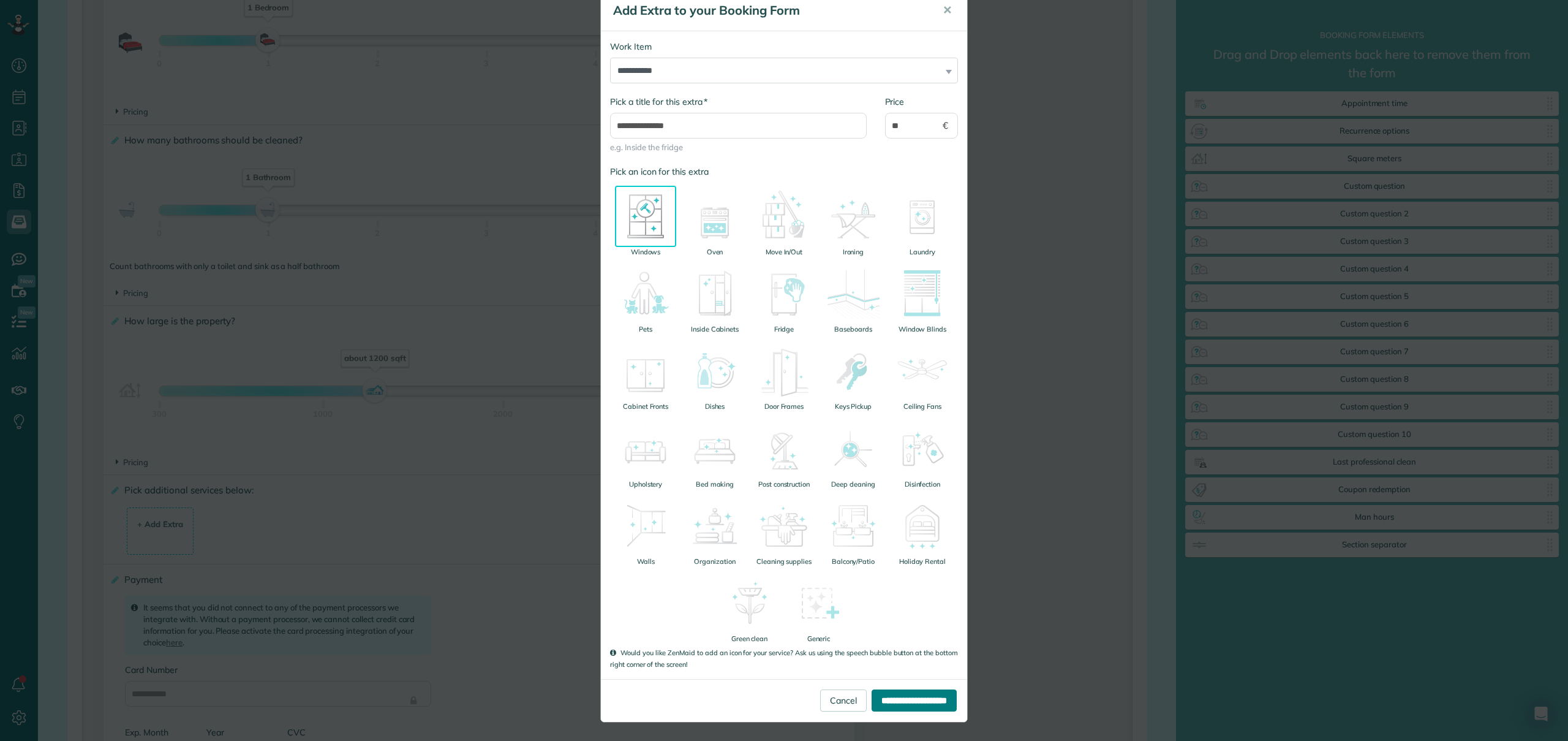
click at [890, 698] on input "**********" at bounding box center [913, 700] width 85 height 22
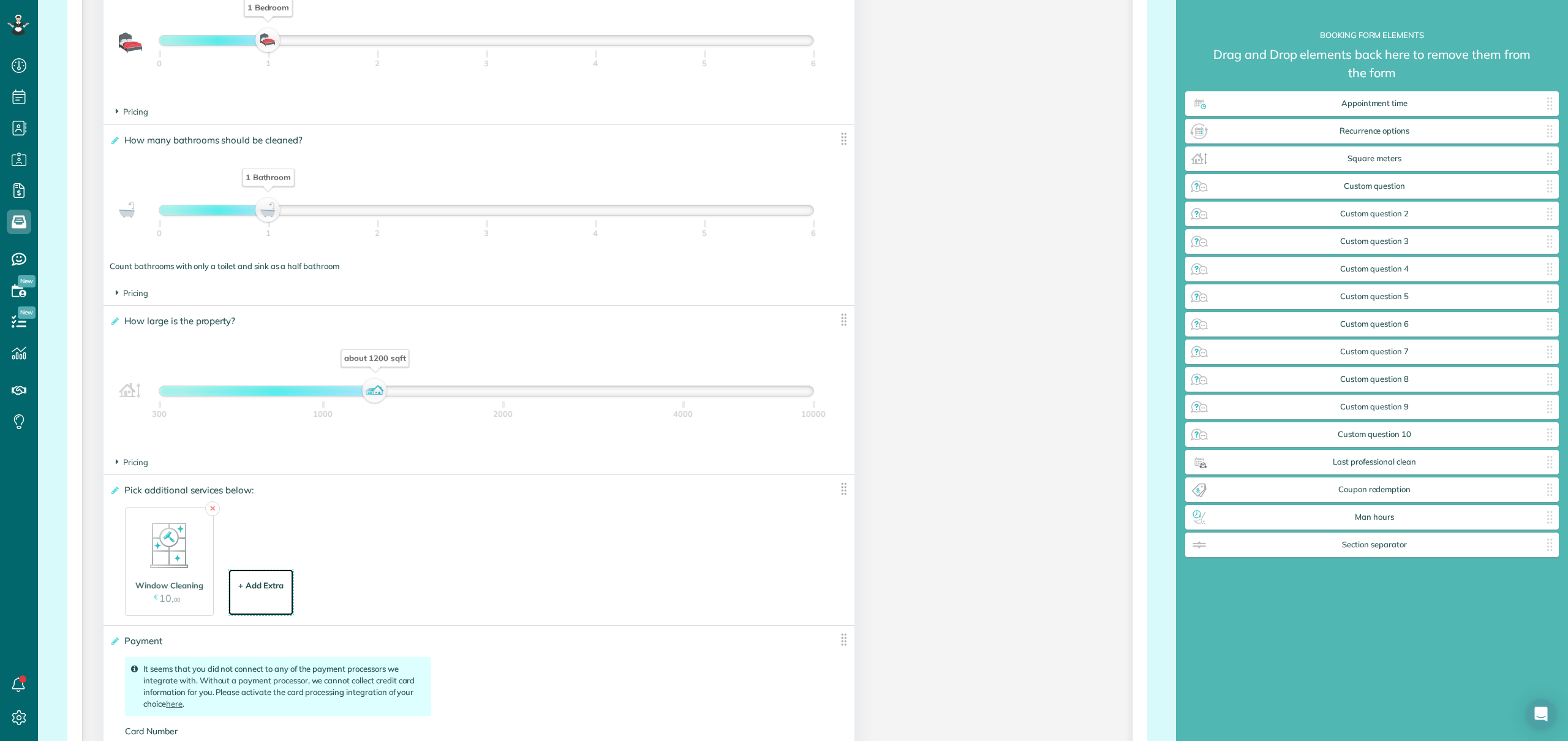
click at [259, 590] on div "+ Add Extra" at bounding box center [261, 586] width 46 height 12
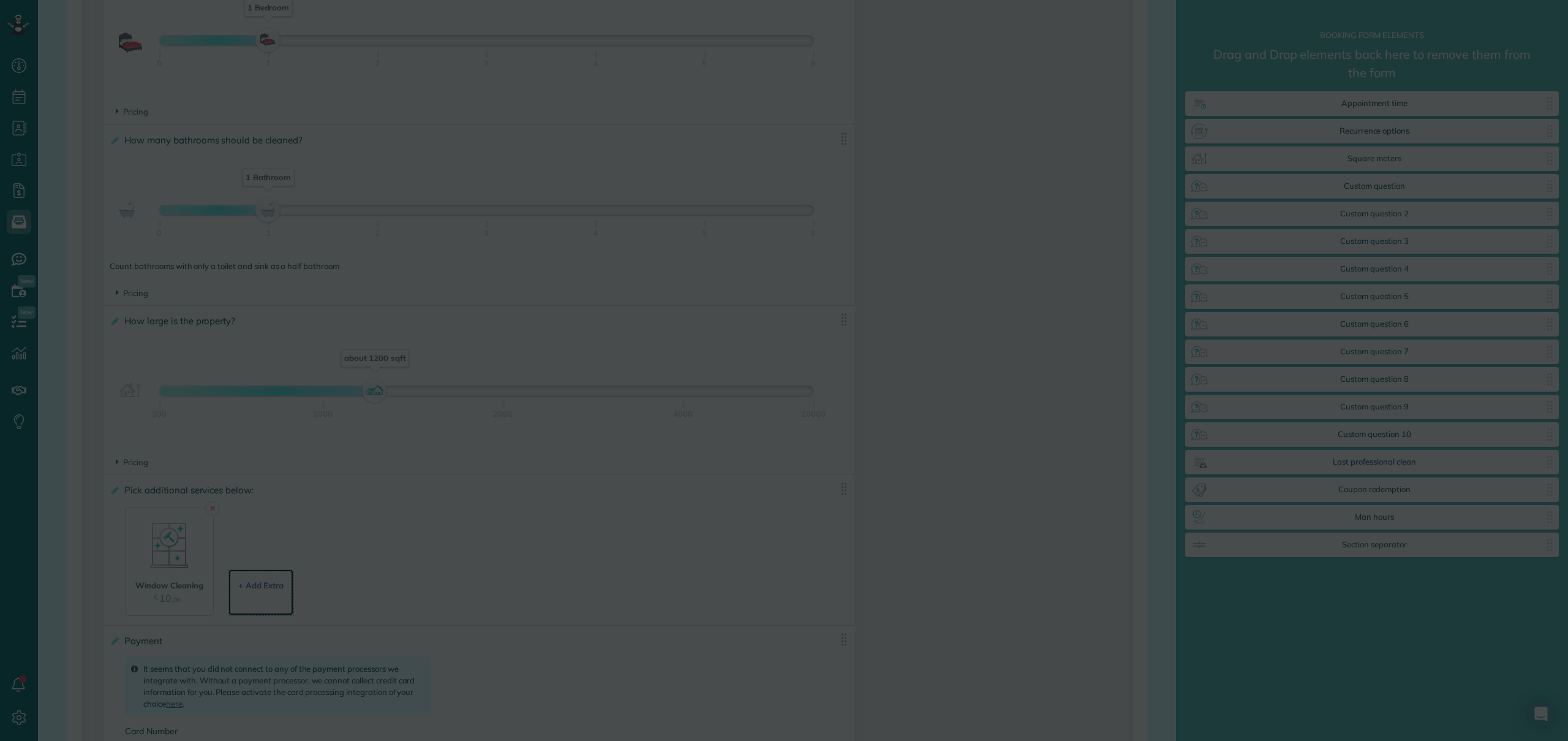
scroll to position [0, 0]
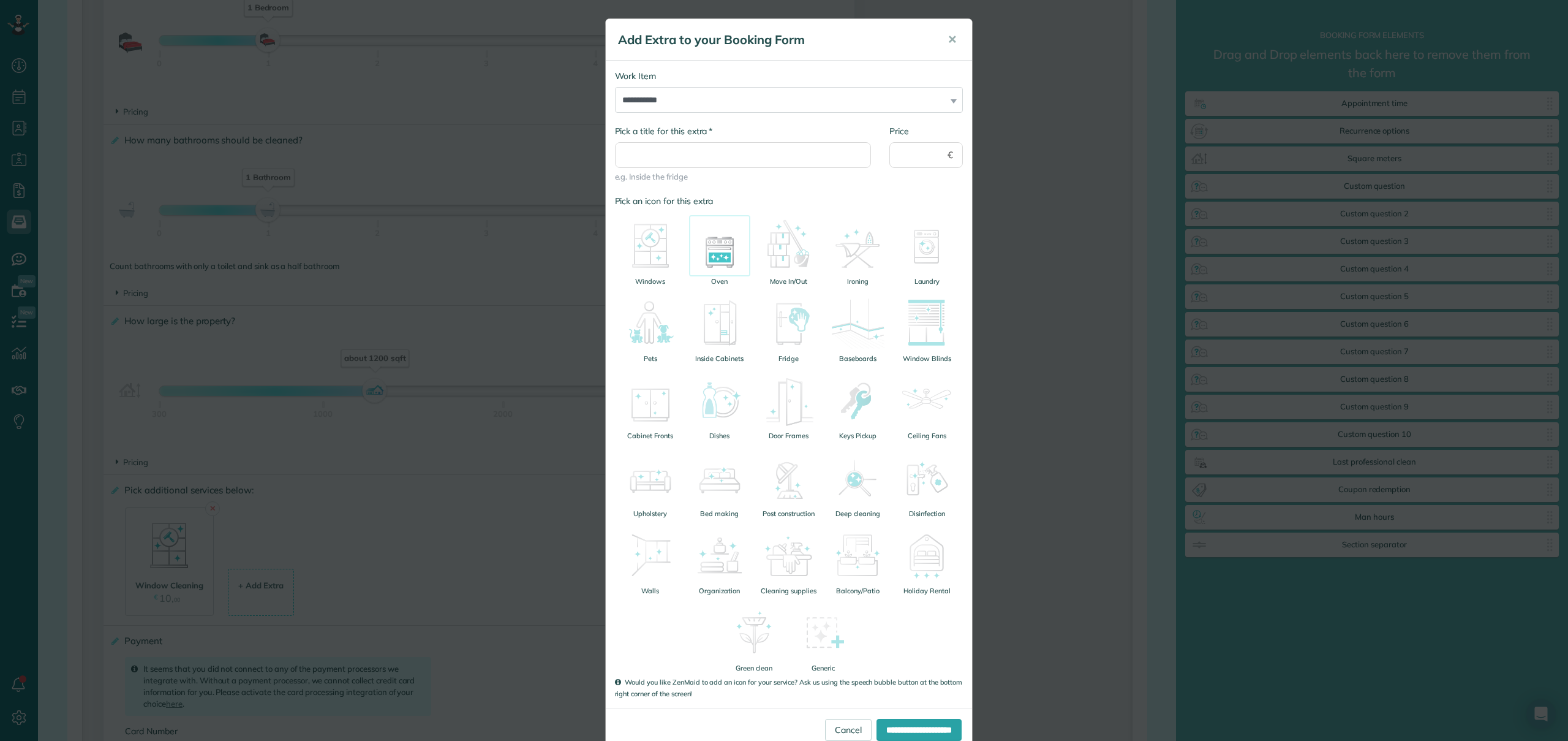
click at [708, 269] on img at bounding box center [719, 246] width 61 height 61
click at [711, 150] on input "* Pick a title for this extra" at bounding box center [743, 155] width 257 height 26
type input "**********"
click at [907, 150] on input "Price" at bounding box center [926, 155] width 74 height 26
type input "**"
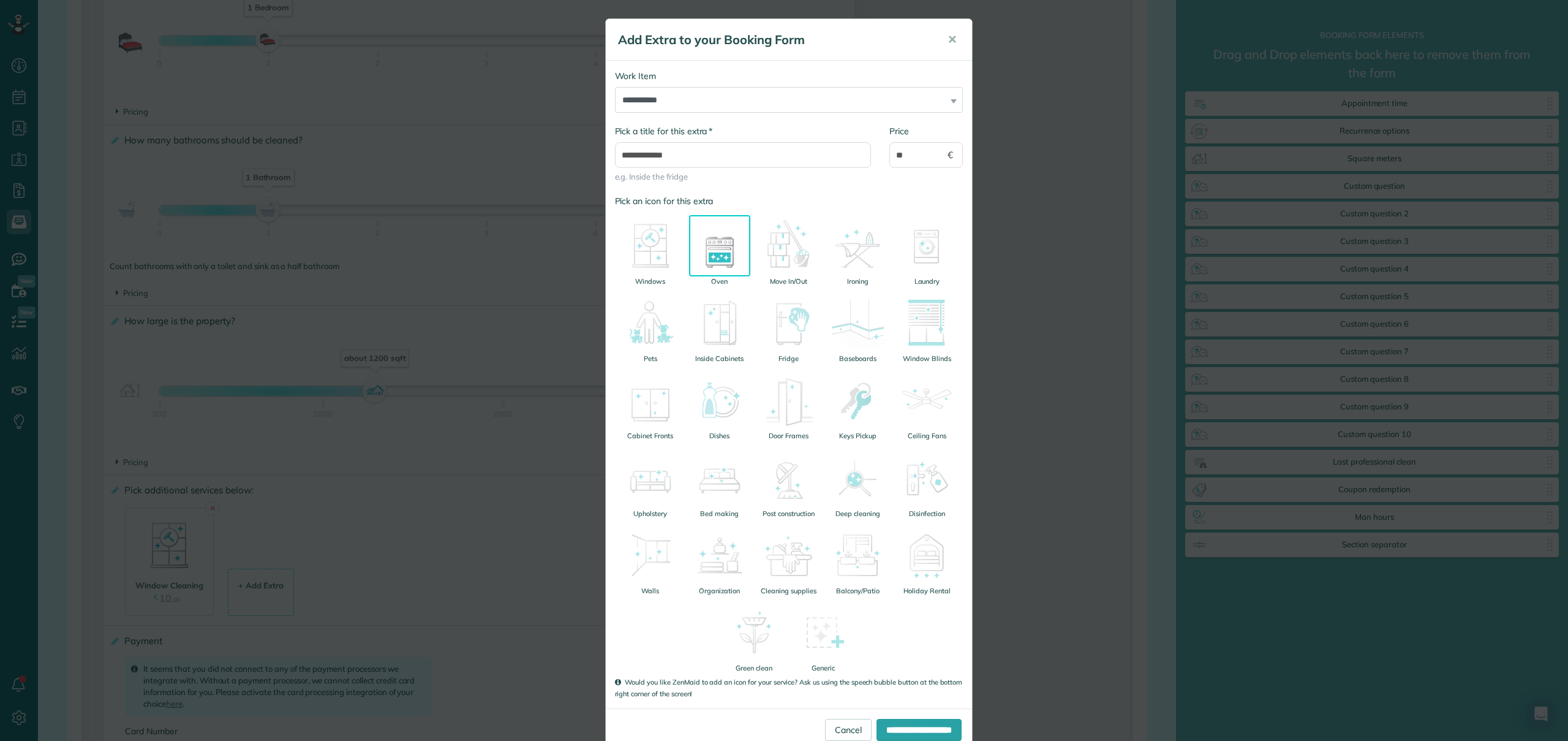
click at [898, 195] on label "Pick an icon for this extra" at bounding box center [788, 201] width 348 height 12
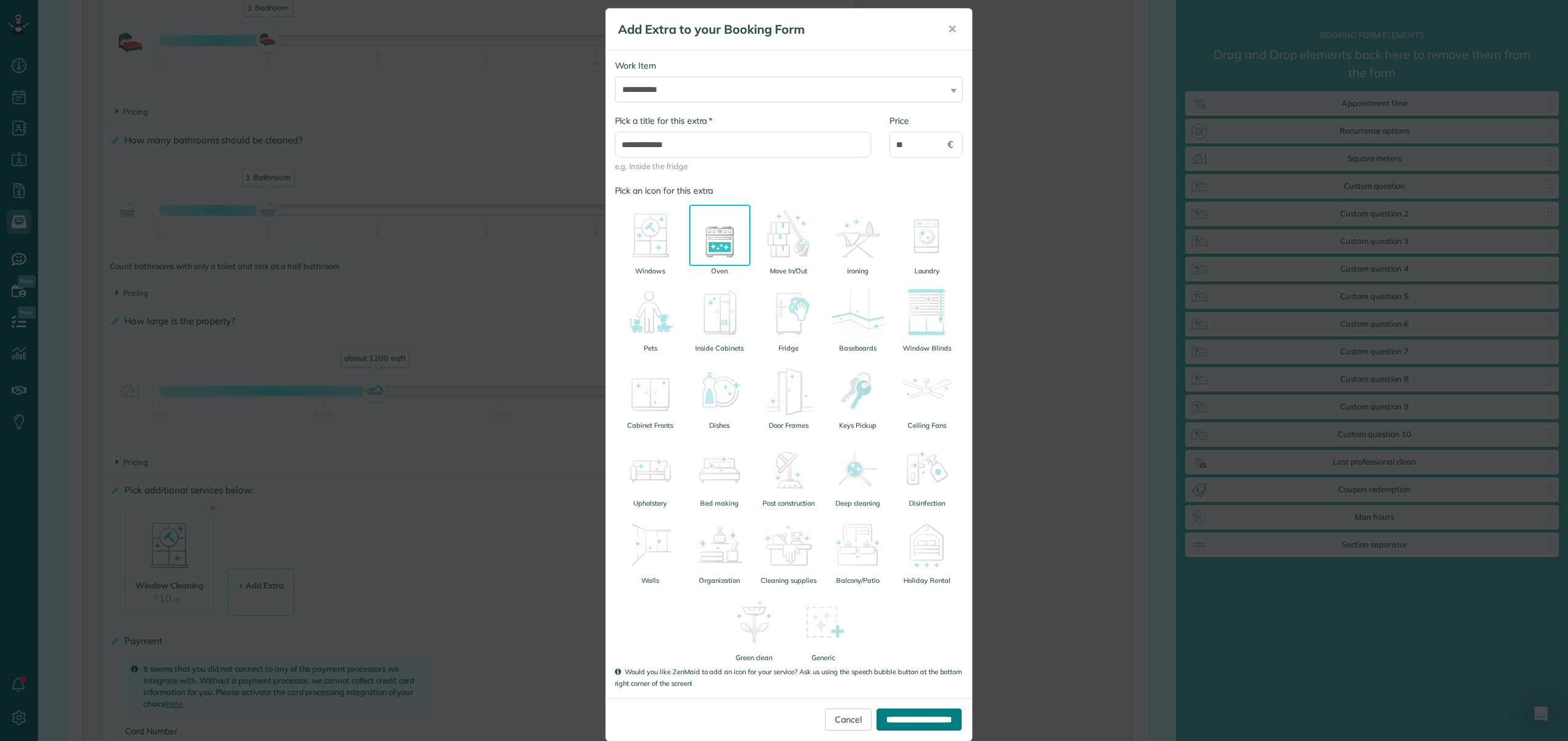
scroll to position [29, 0]
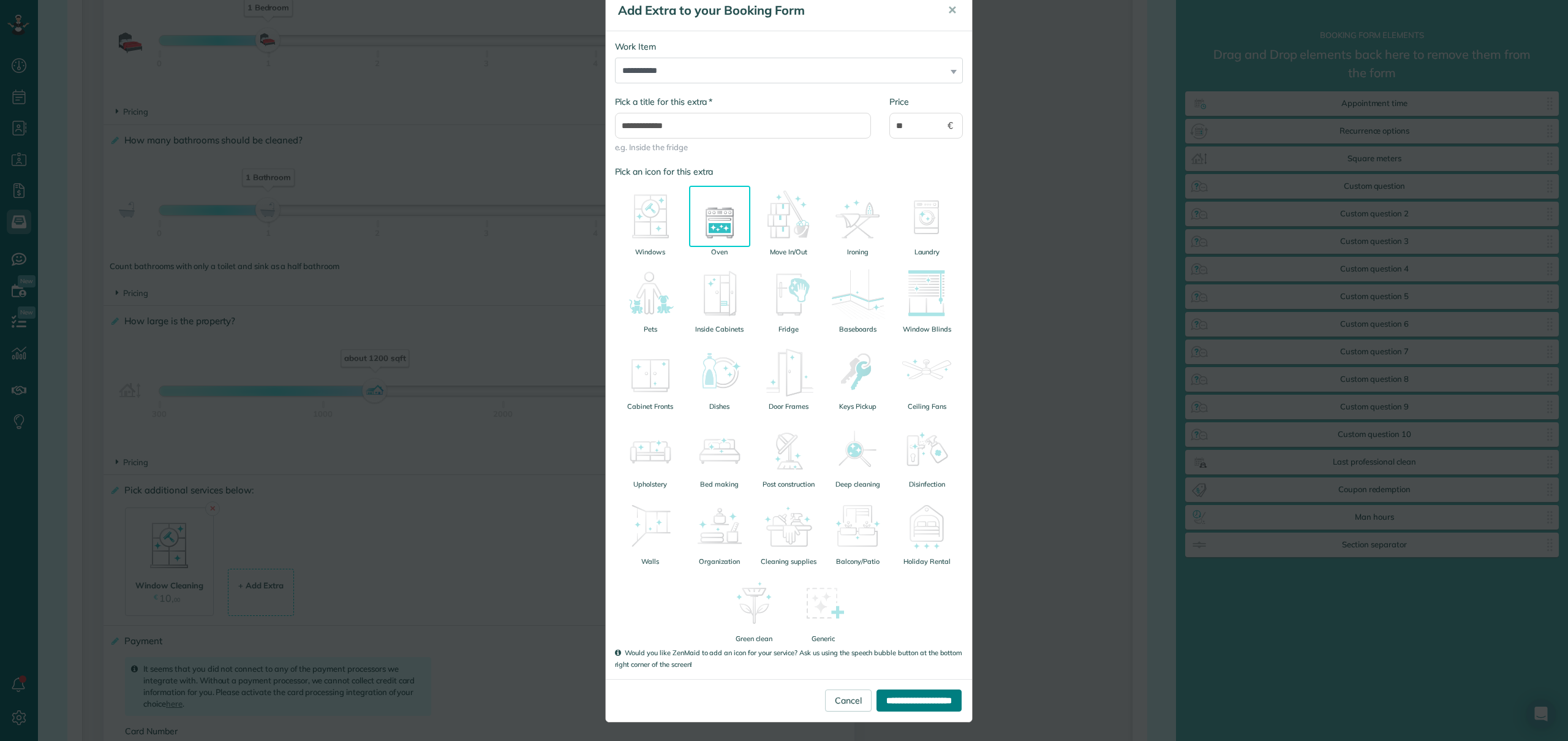
click at [909, 698] on input "**********" at bounding box center [918, 700] width 85 height 22
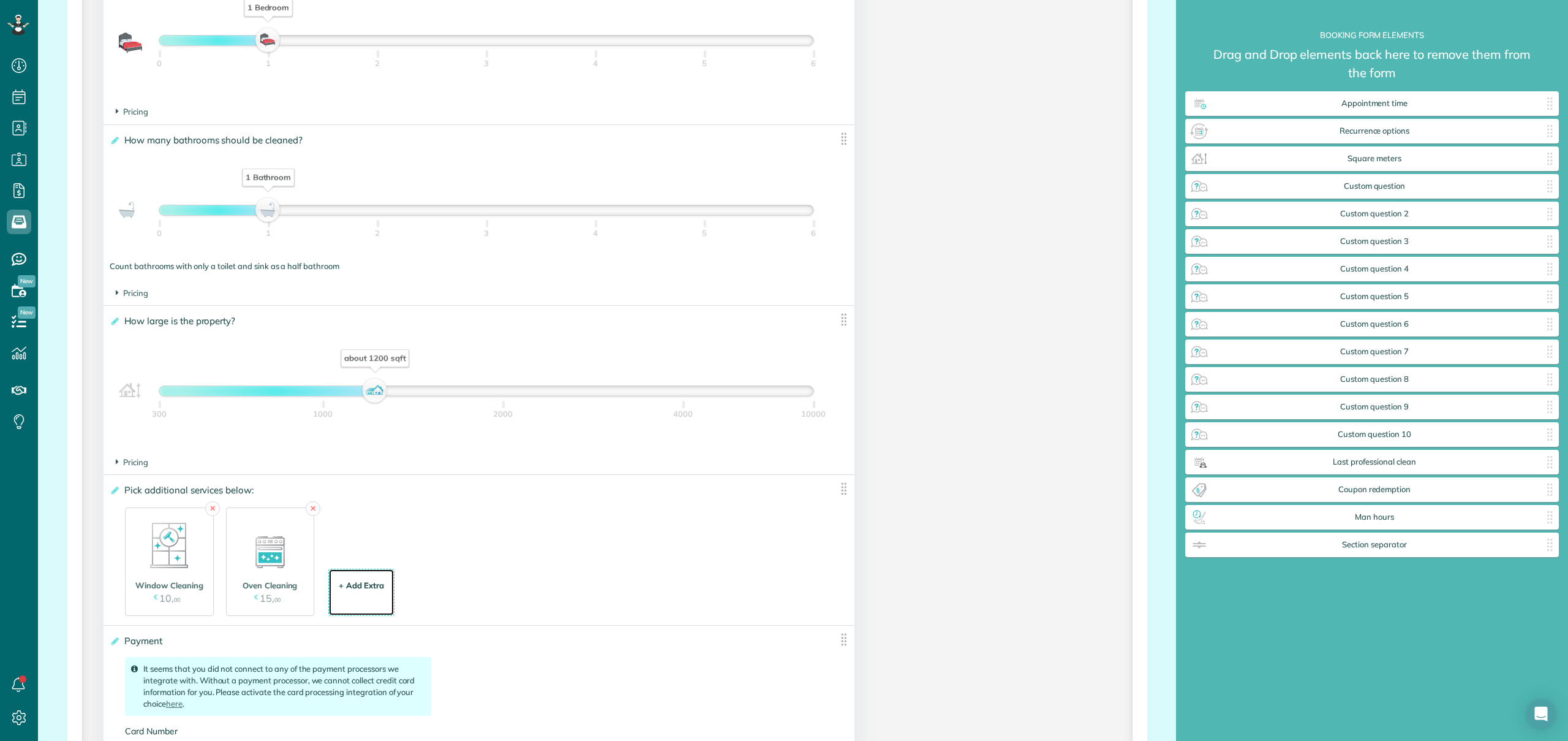
click at [363, 588] on div "+ Add Extra" at bounding box center [362, 586] width 46 height 12
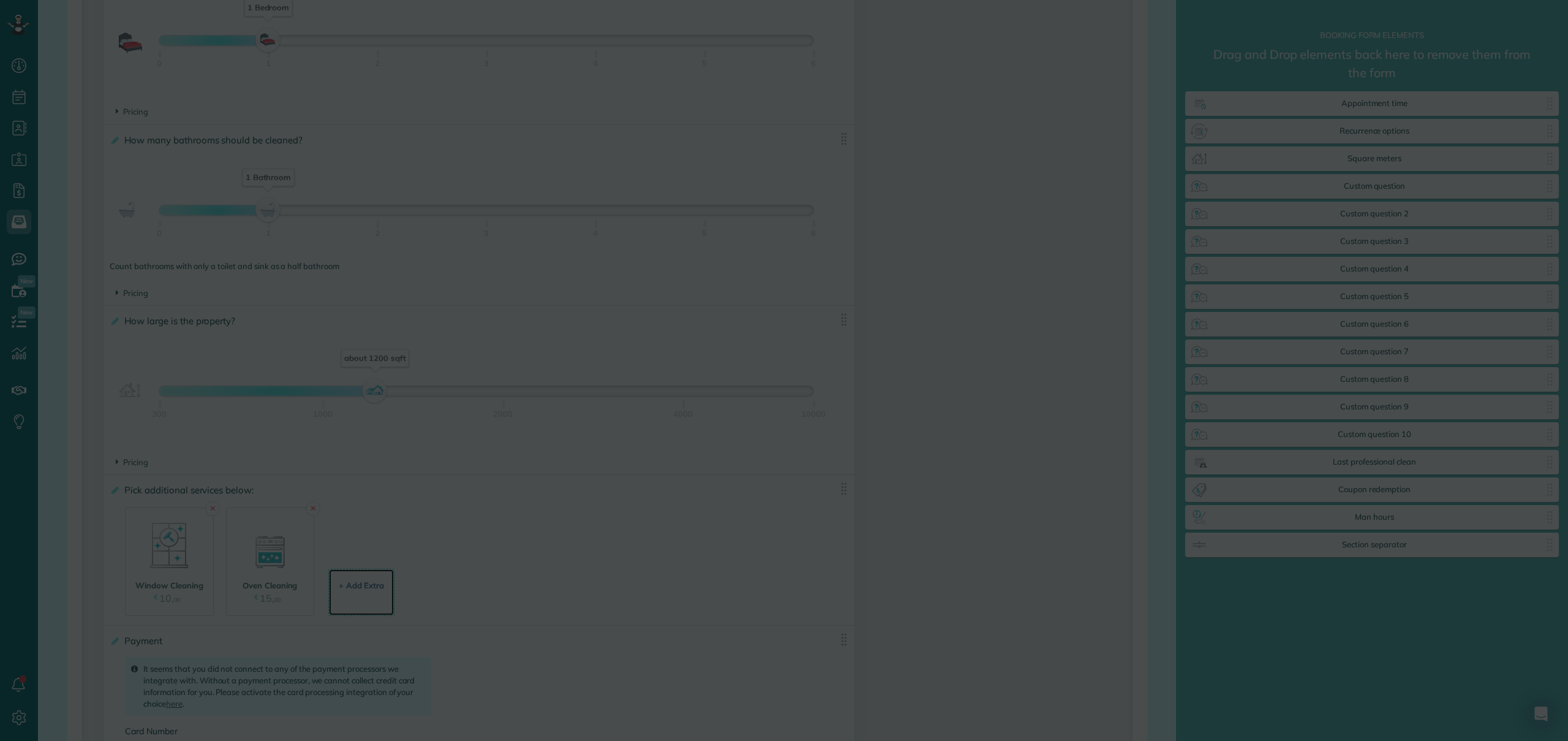
scroll to position [0, 0]
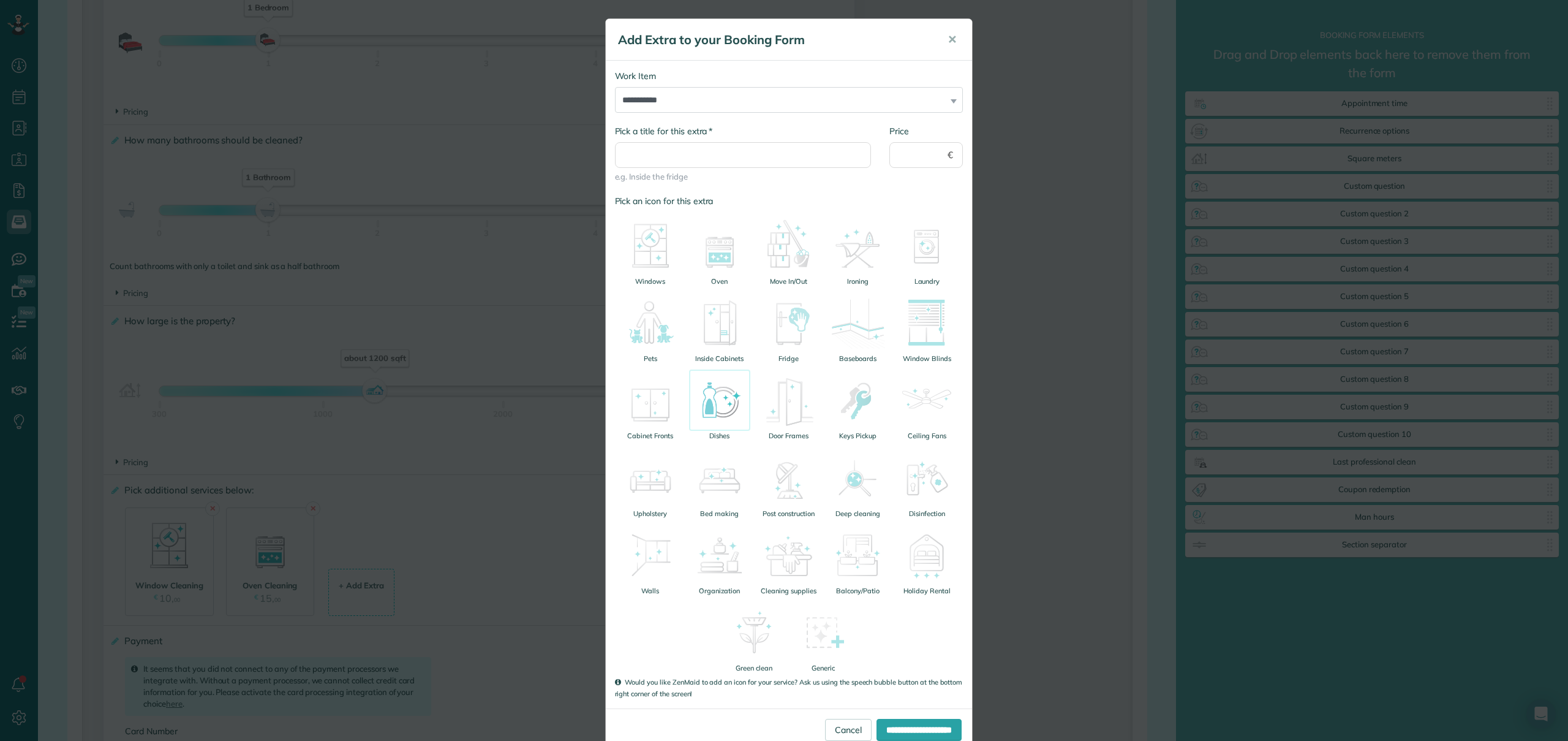
click at [730, 412] on img at bounding box center [719, 400] width 61 height 61
click at [717, 151] on input "* Pick a title for this extra" at bounding box center [743, 155] width 257 height 26
type input "**********"
click at [923, 148] on input "Price" at bounding box center [926, 155] width 74 height 26
type input "**"
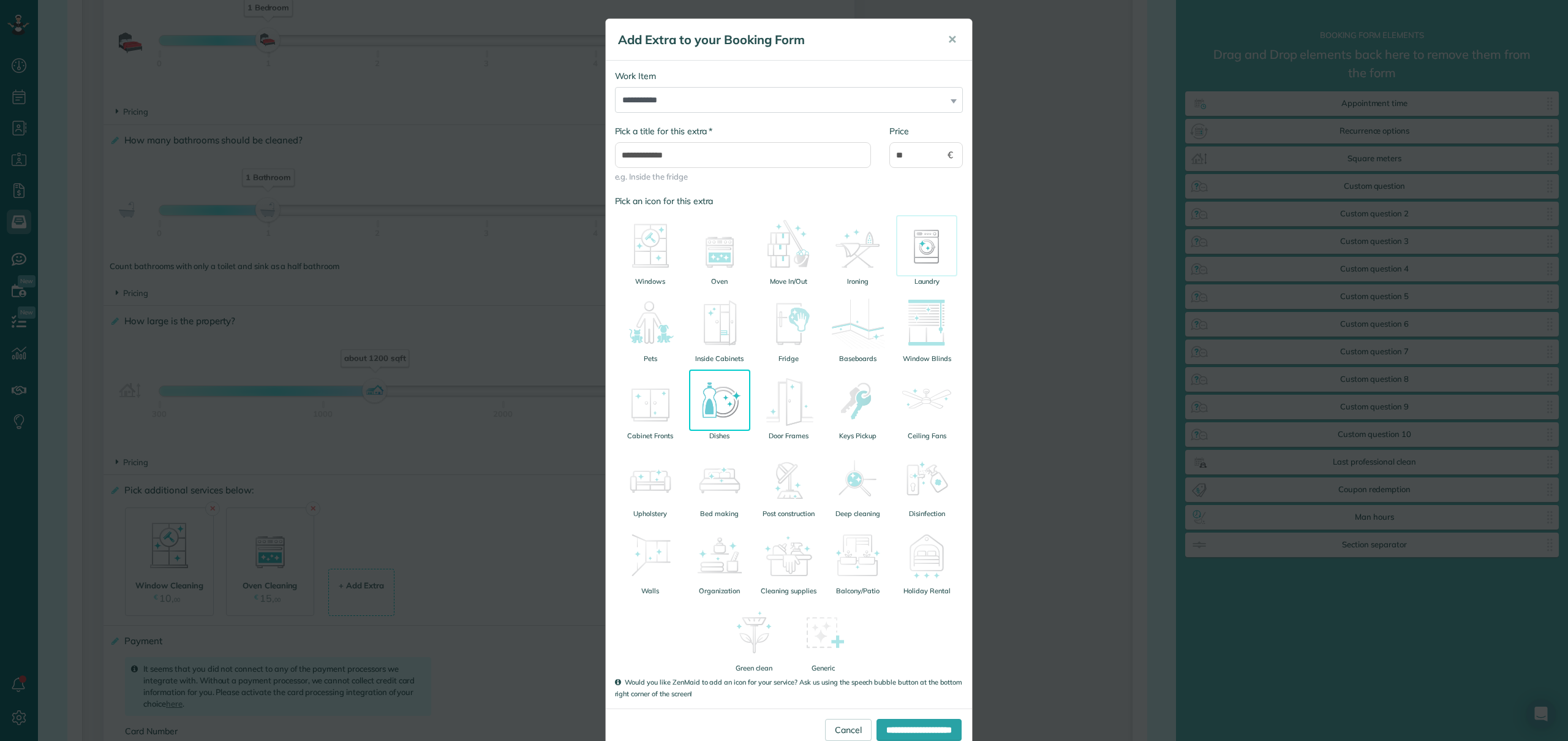
click at [902, 222] on img at bounding box center [927, 246] width 61 height 61
click at [917, 729] on input "**********" at bounding box center [918, 729] width 85 height 22
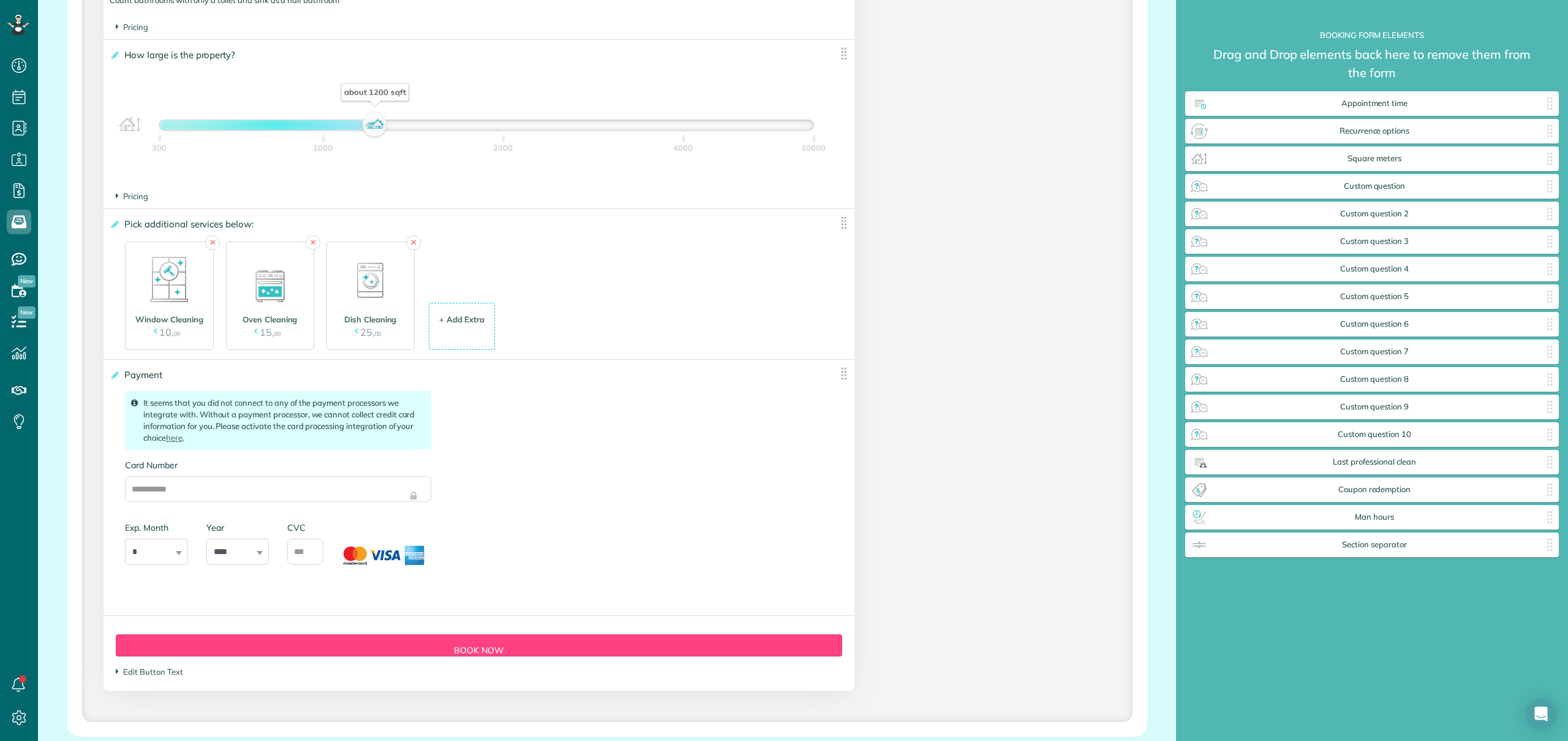
scroll to position [1289, 0]
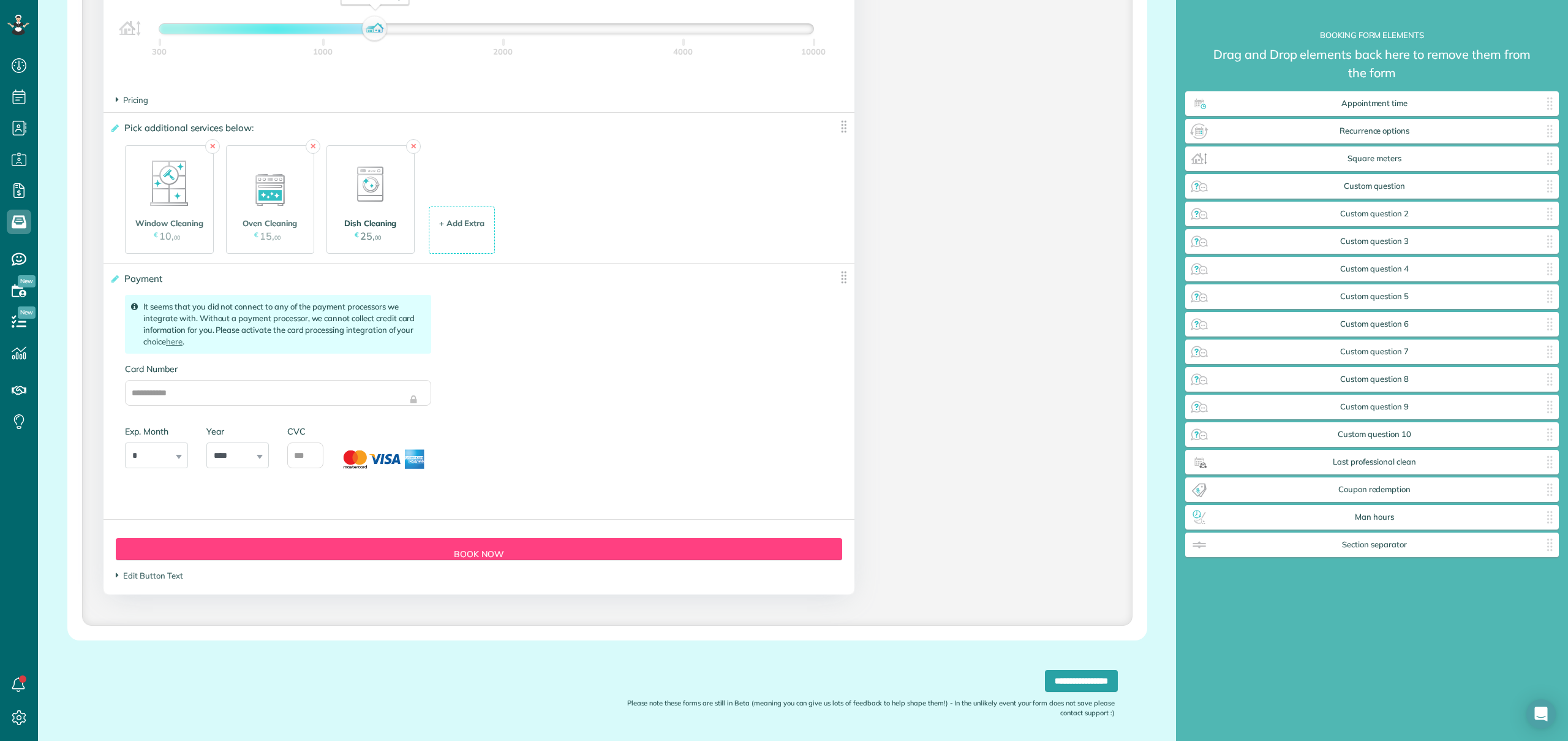
click at [387, 194] on img at bounding box center [370, 183] width 61 height 61
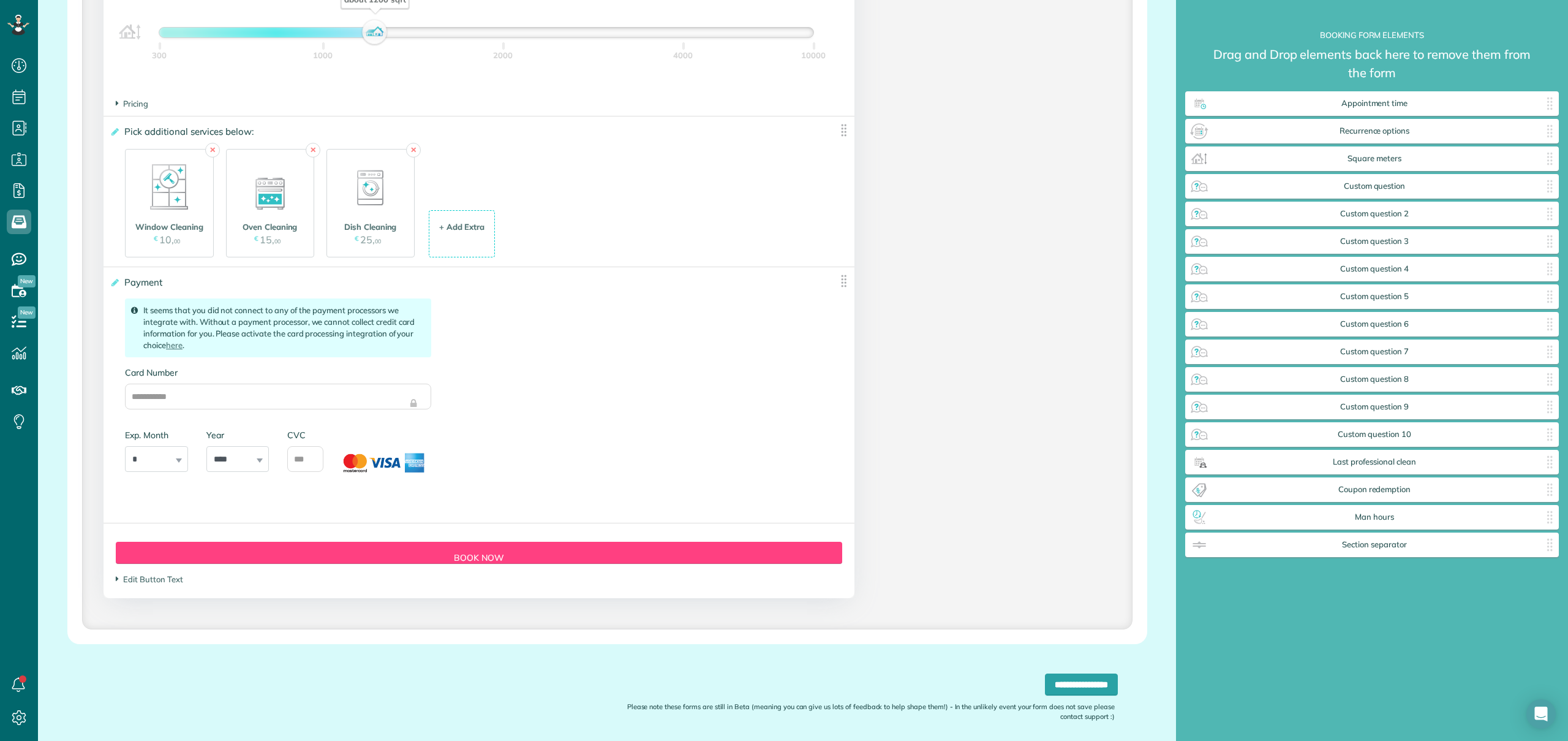
scroll to position [1276, 0]
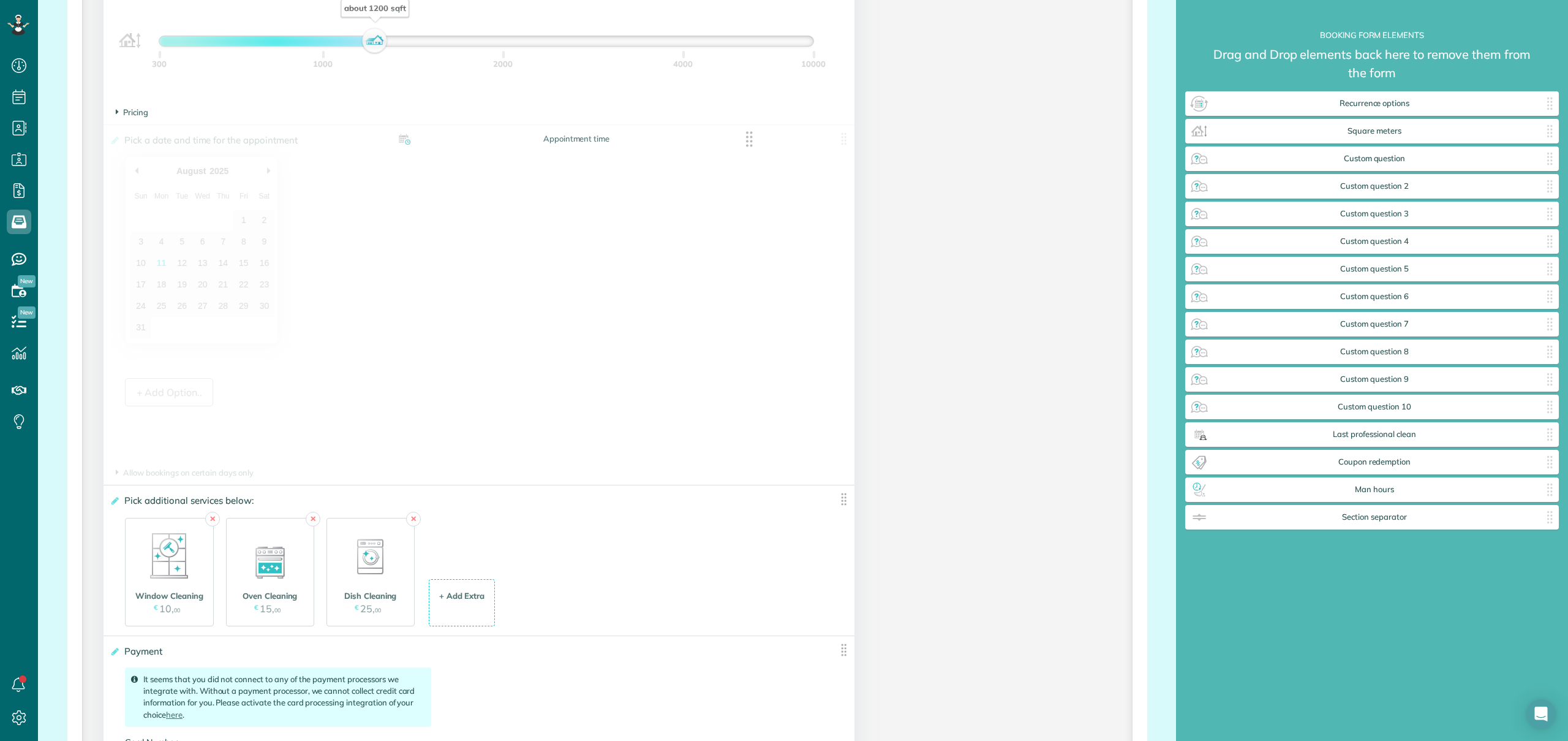
drag, startPoint x: 1334, startPoint y: 106, endPoint x: 493, endPoint y: 132, distance: 841.4
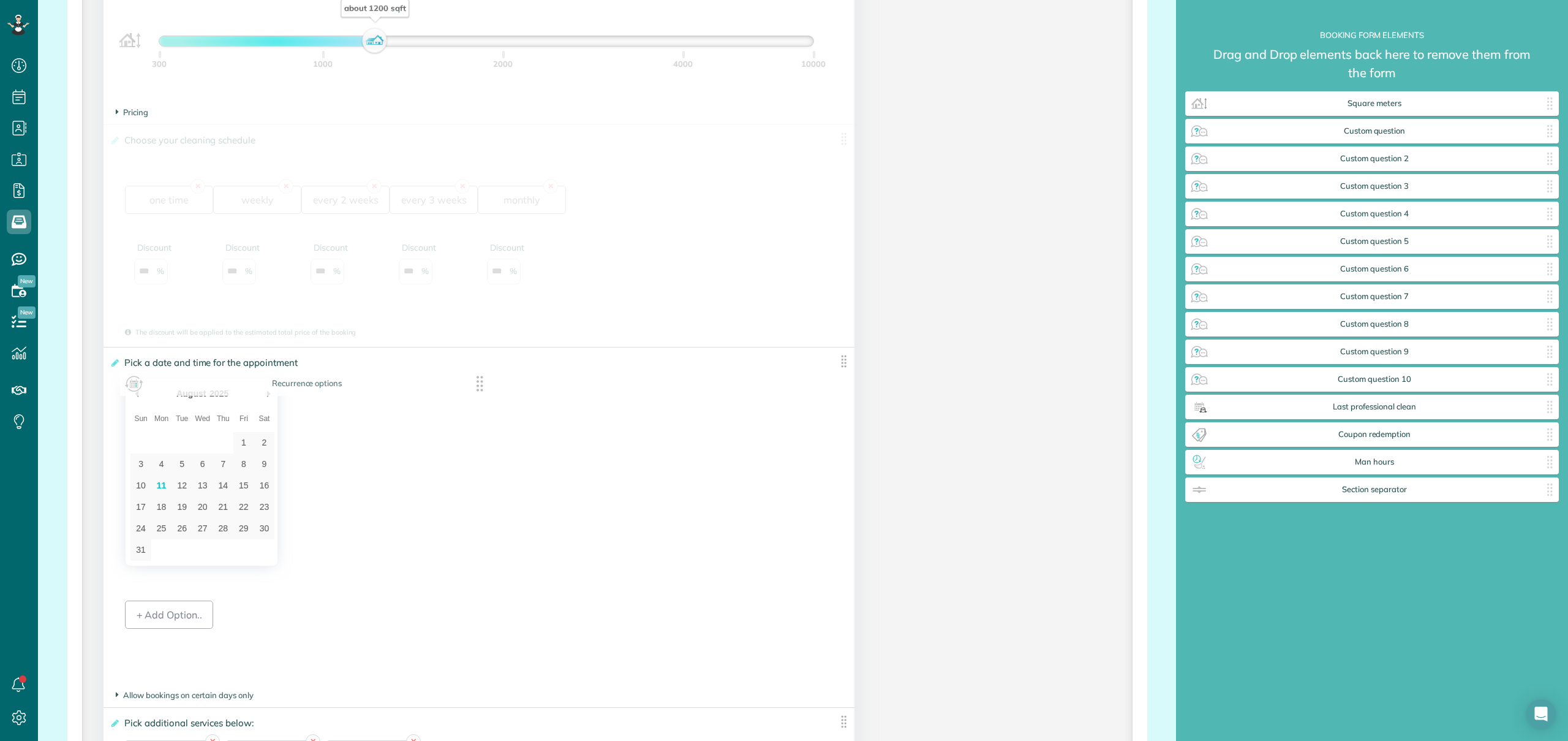
drag, startPoint x: 1360, startPoint y: 105, endPoint x: 332, endPoint y: 351, distance: 1057.0
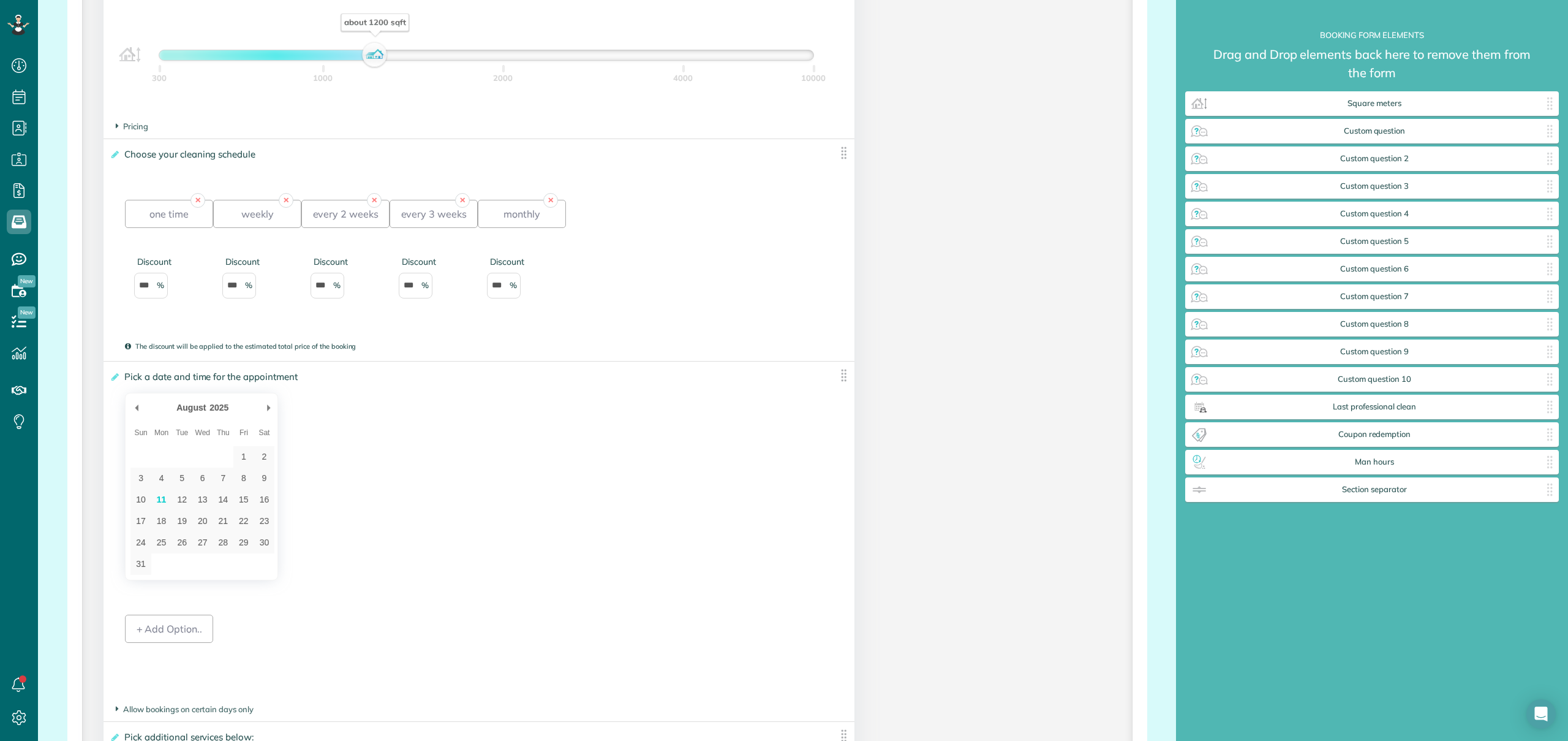
scroll to position [1262, 0]
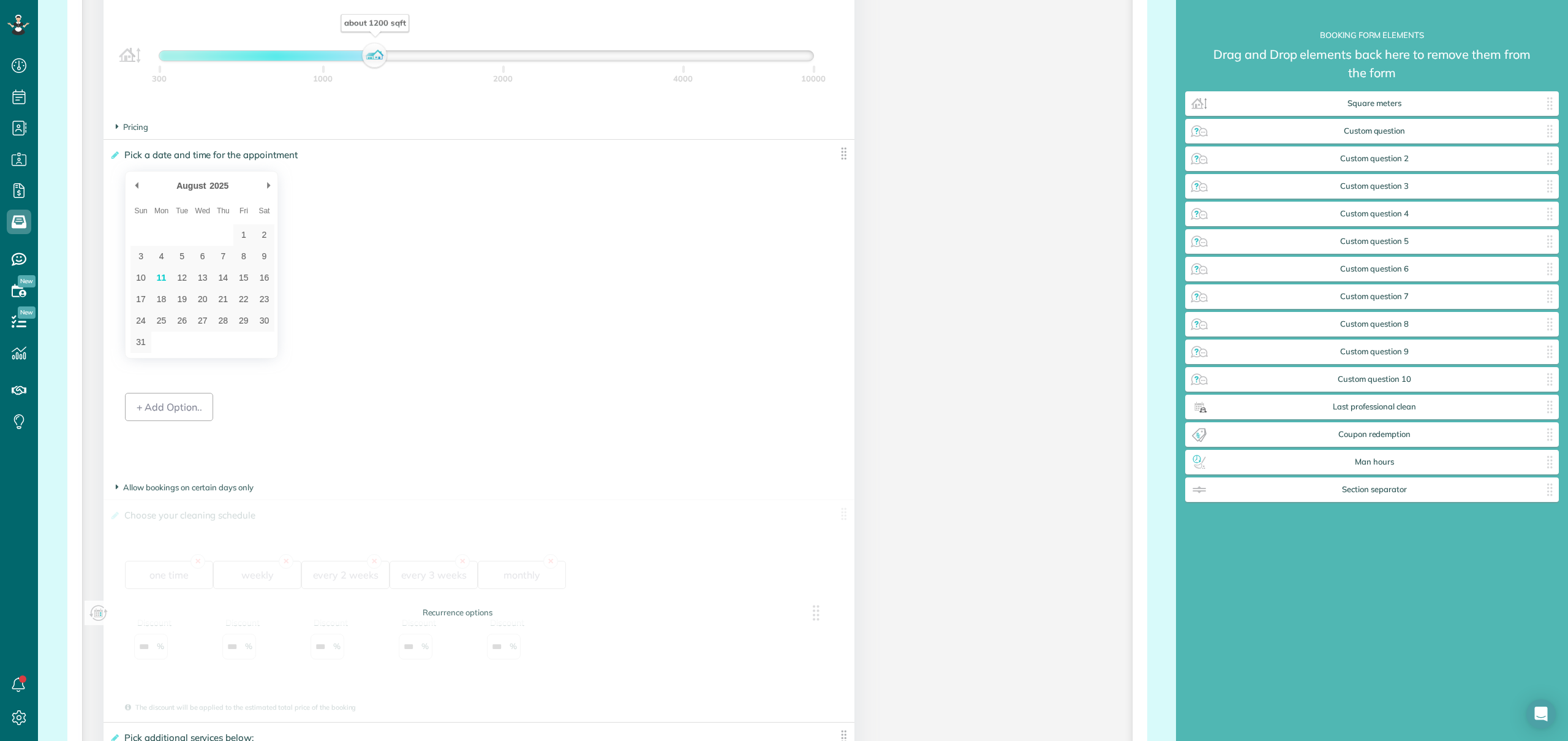
drag, startPoint x: 843, startPoint y: 155, endPoint x: 817, endPoint y: 561, distance: 406.8
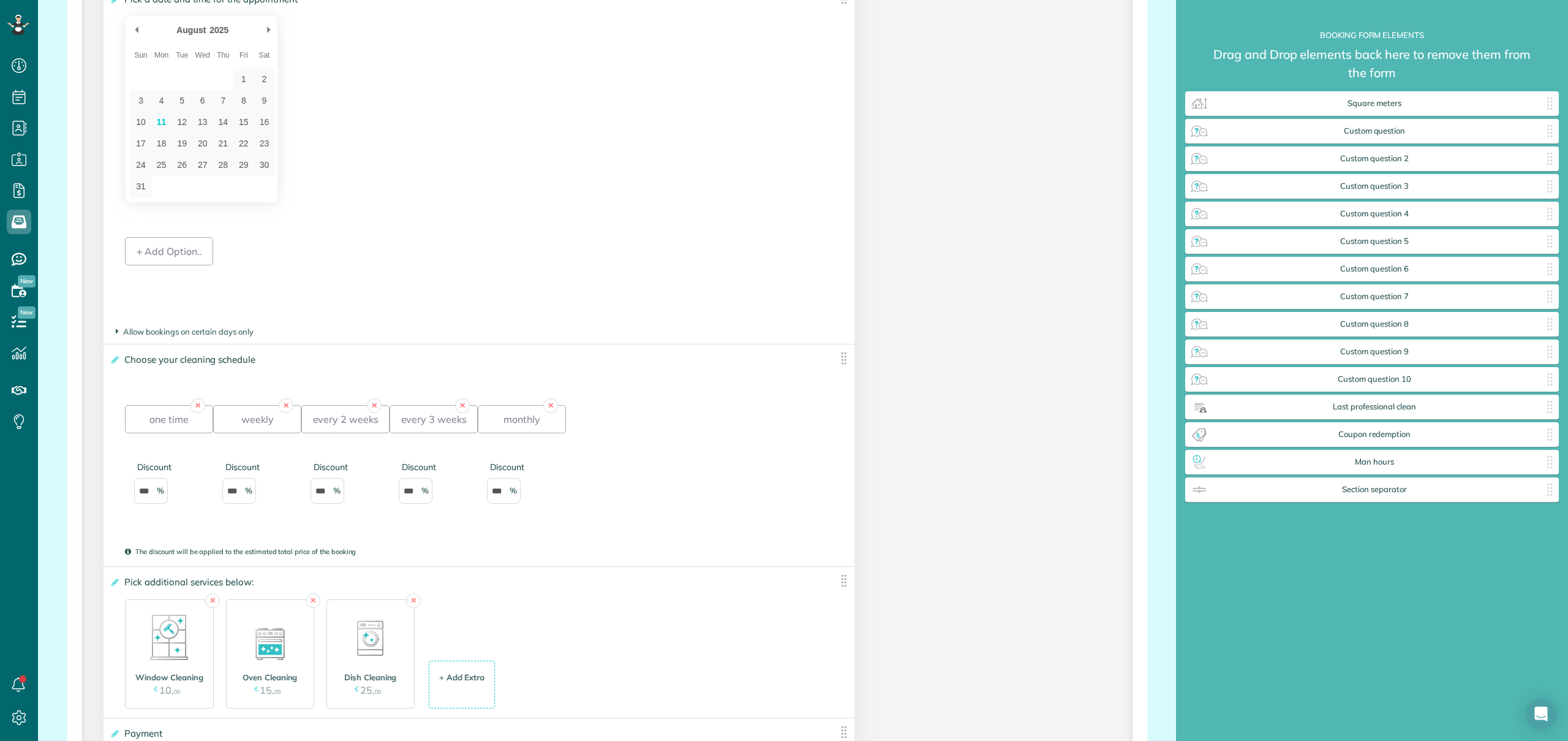
scroll to position [1443, 0]
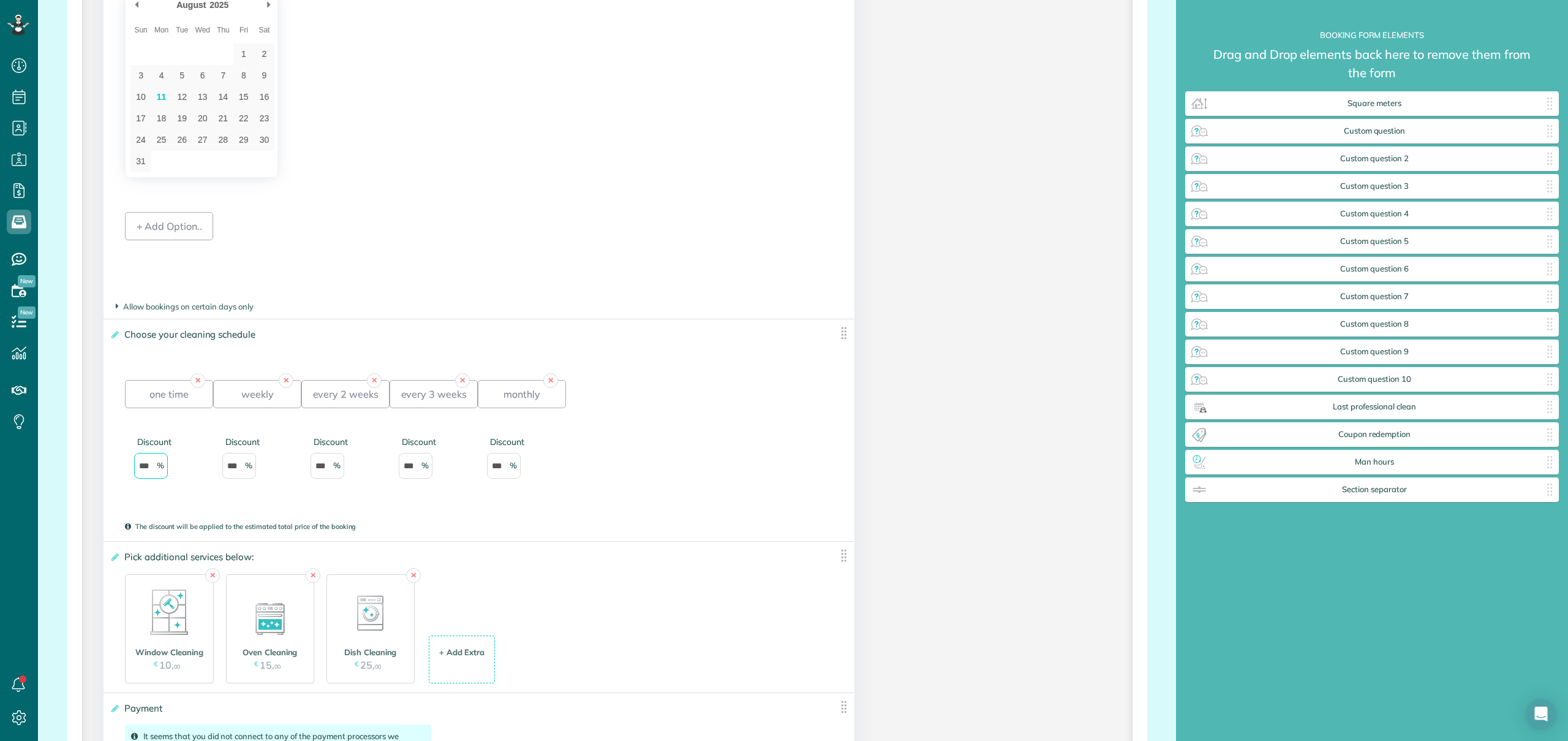
click at [150, 478] on input "***" at bounding box center [151, 465] width 34 height 26
click at [144, 472] on input "***" at bounding box center [151, 465] width 34 height 26
click at [233, 471] on input "***" at bounding box center [239, 465] width 34 height 26
click at [193, 520] on div "+ Add Option.." at bounding box center [159, 520] width 69 height 0
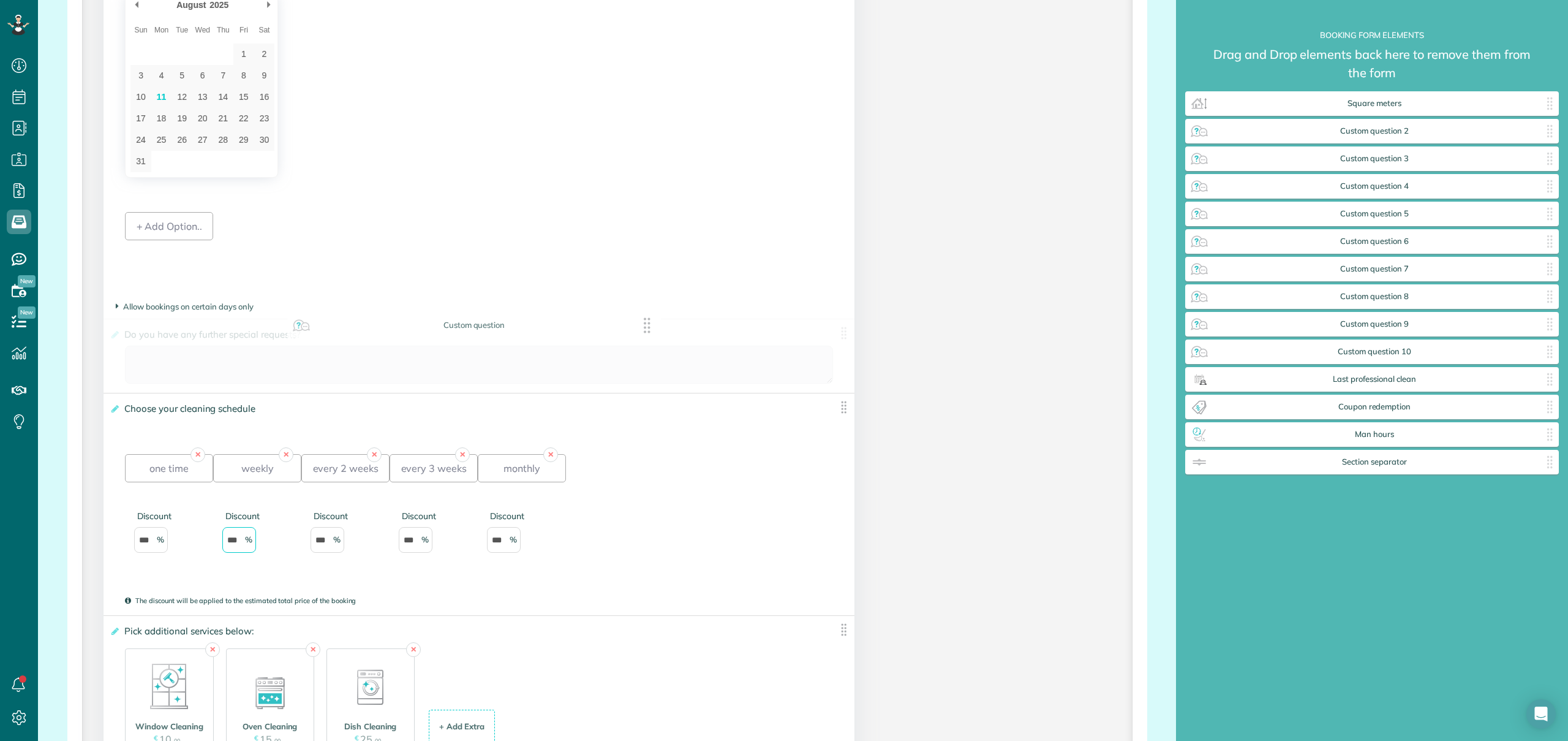
drag, startPoint x: 1220, startPoint y: 168, endPoint x: 475, endPoint y: 331, distance: 762.6
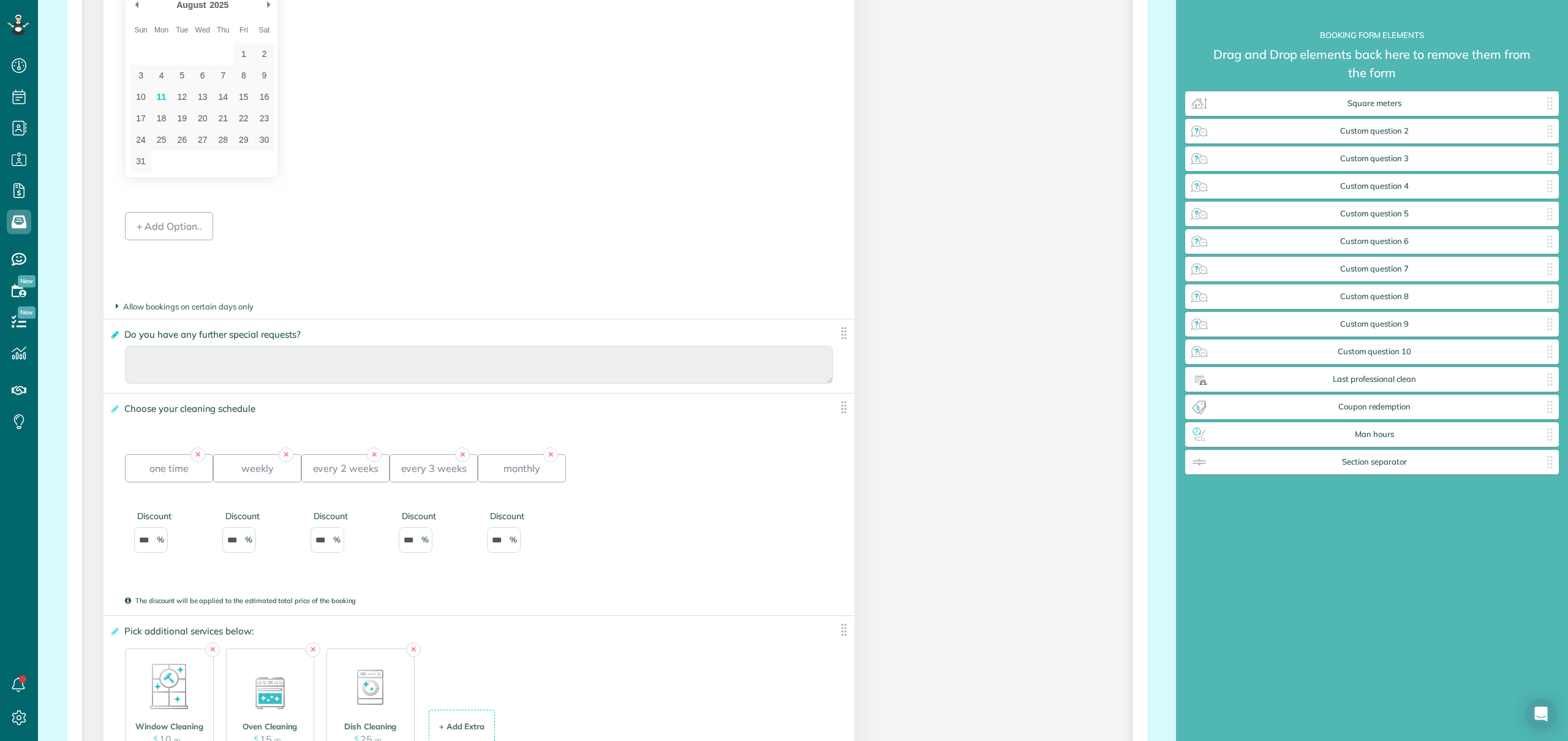
click at [116, 339] on icon at bounding box center [114, 335] width 9 height 9
click at [0, 0] on input "**********" at bounding box center [0, 0] width 0 height 0
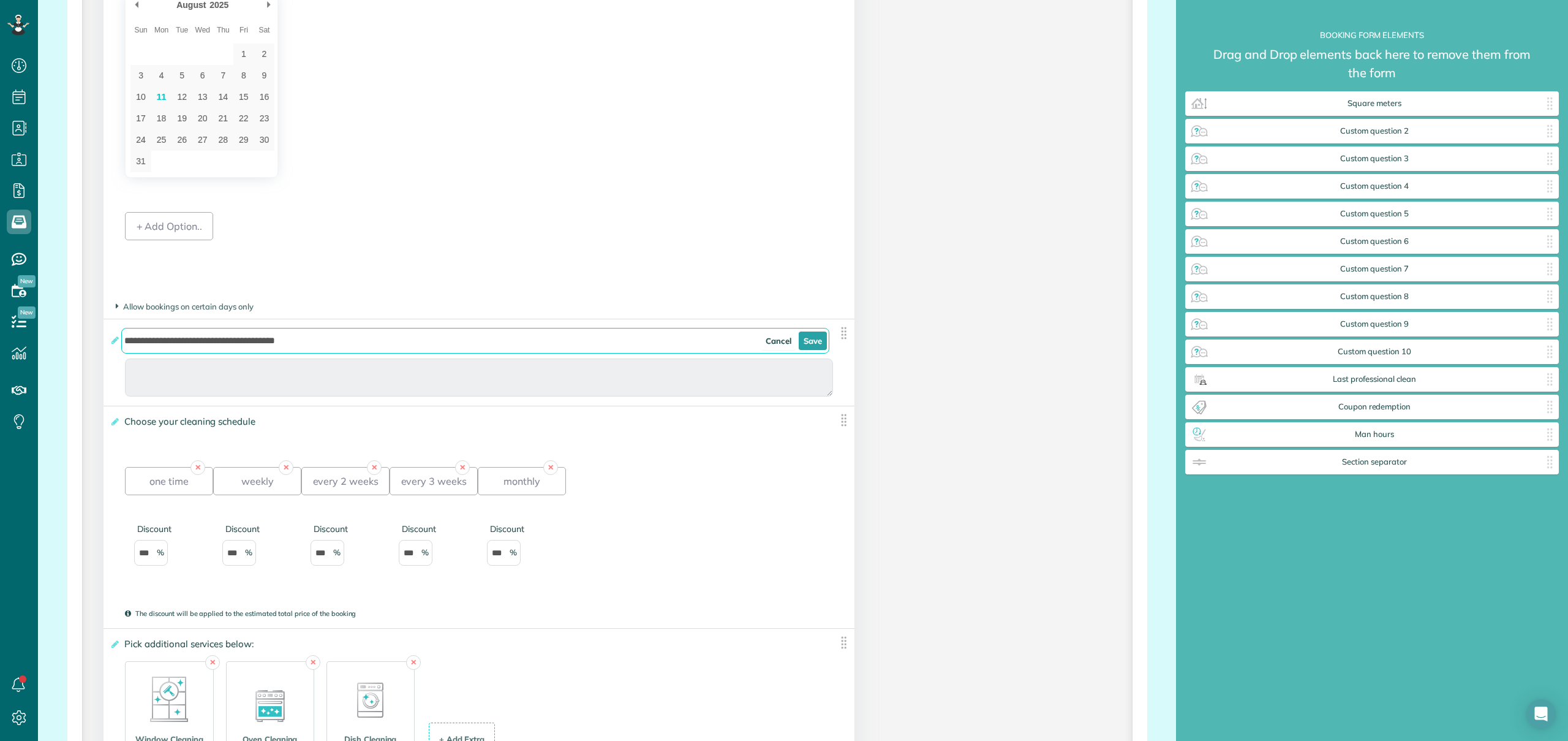
click at [365, 352] on input "**********" at bounding box center [475, 340] width 707 height 26
click at [791, 346] on div "Cancel Save" at bounding box center [794, 341] width 67 height 20
click at [791, 346] on input "**********" at bounding box center [475, 340] width 707 height 26
click at [767, 345] on link "Cancel" at bounding box center [778, 340] width 36 height 18
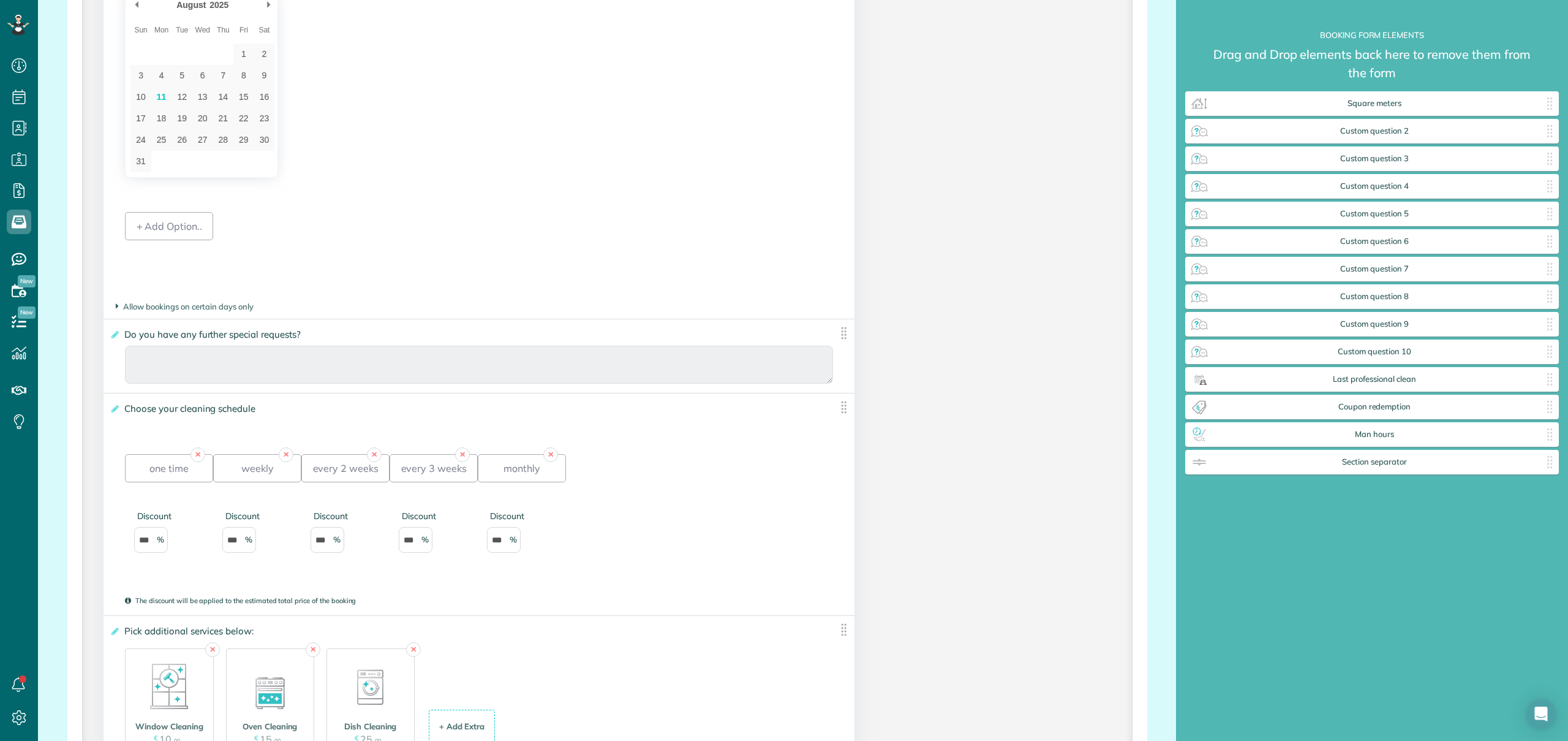
click at [836, 338] on img at bounding box center [843, 333] width 15 height 15
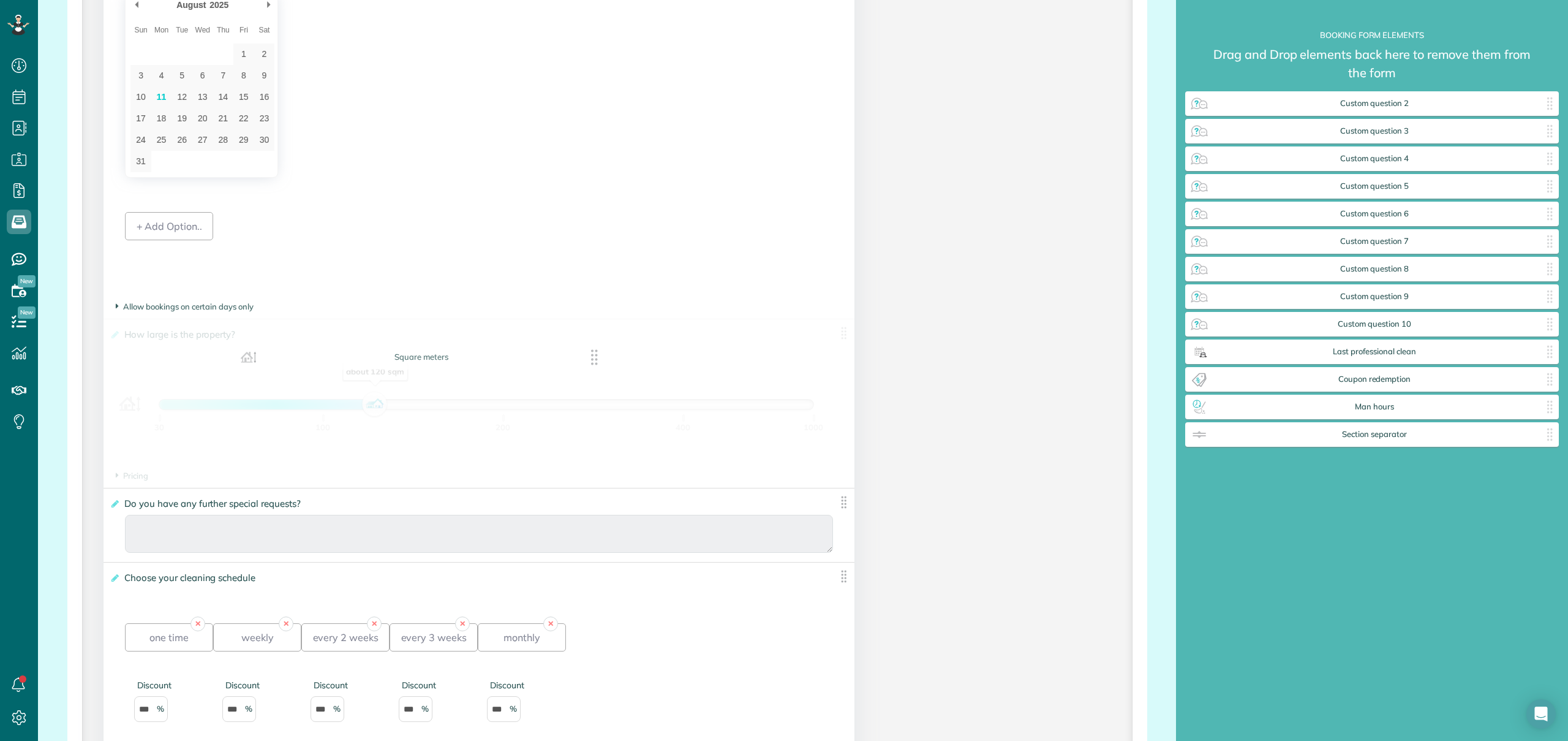
drag, startPoint x: 1376, startPoint y: 98, endPoint x: 422, endPoint y: 351, distance: 987.0
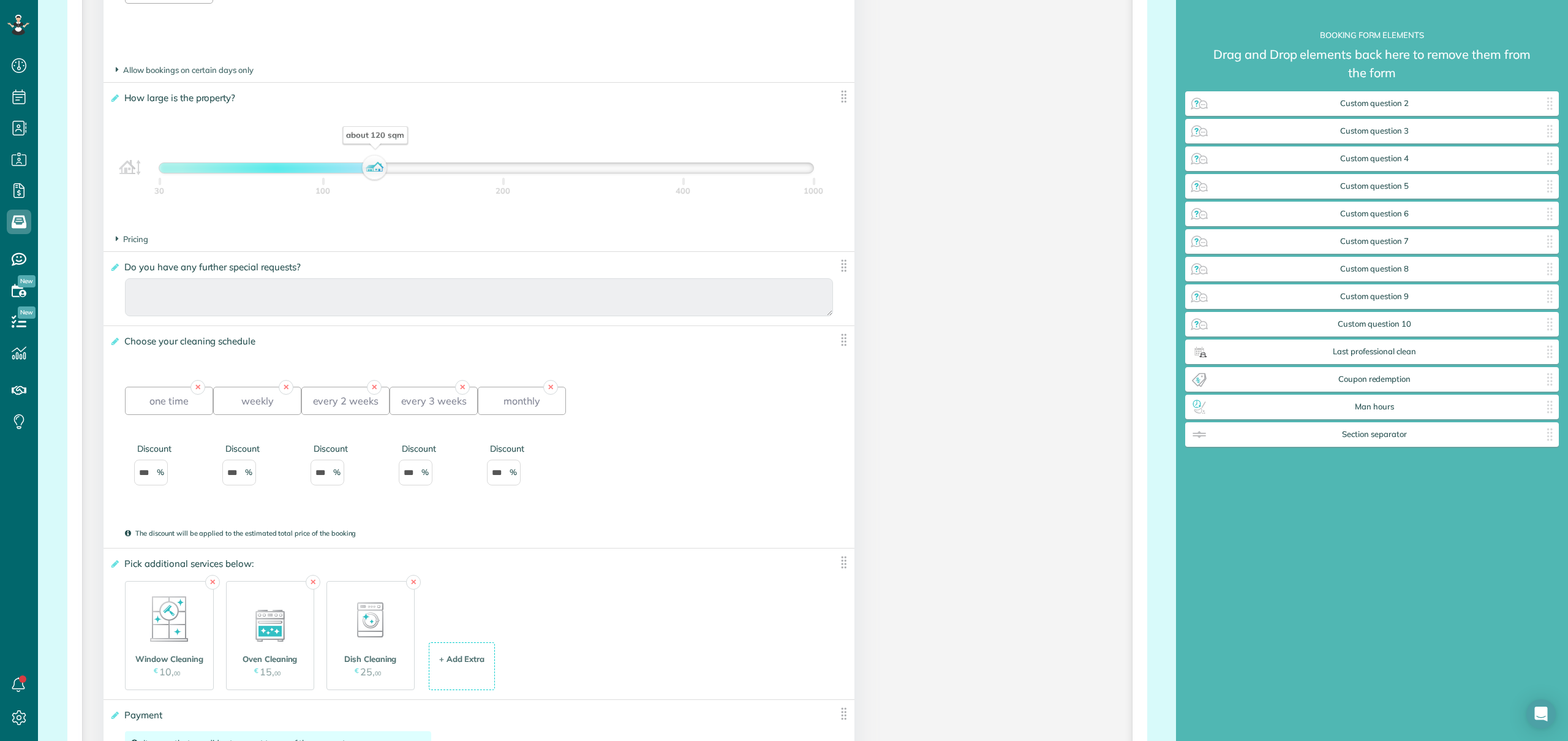
scroll to position [1692, 0]
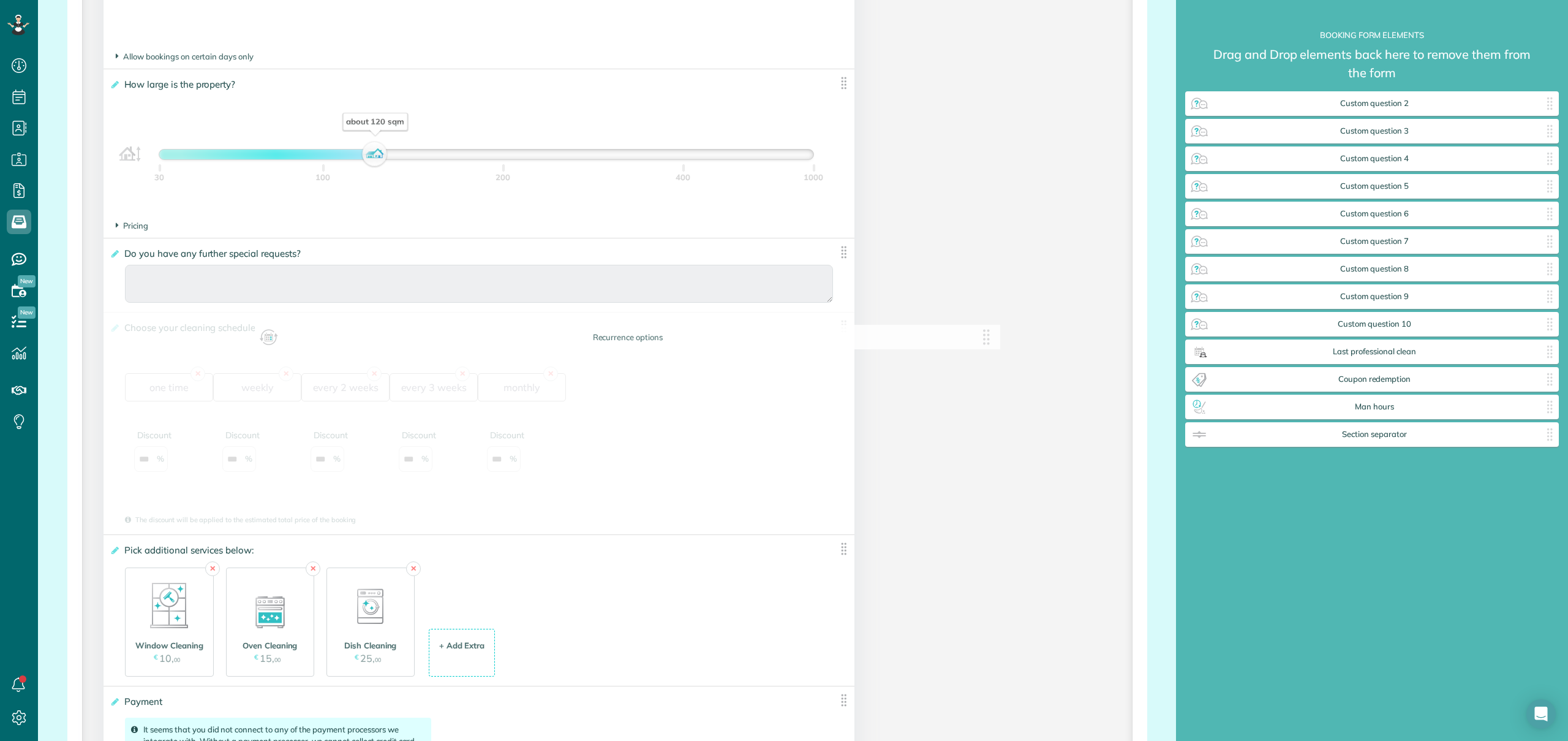
drag, startPoint x: 190, startPoint y: 335, endPoint x: 281, endPoint y: 342, distance: 91.3
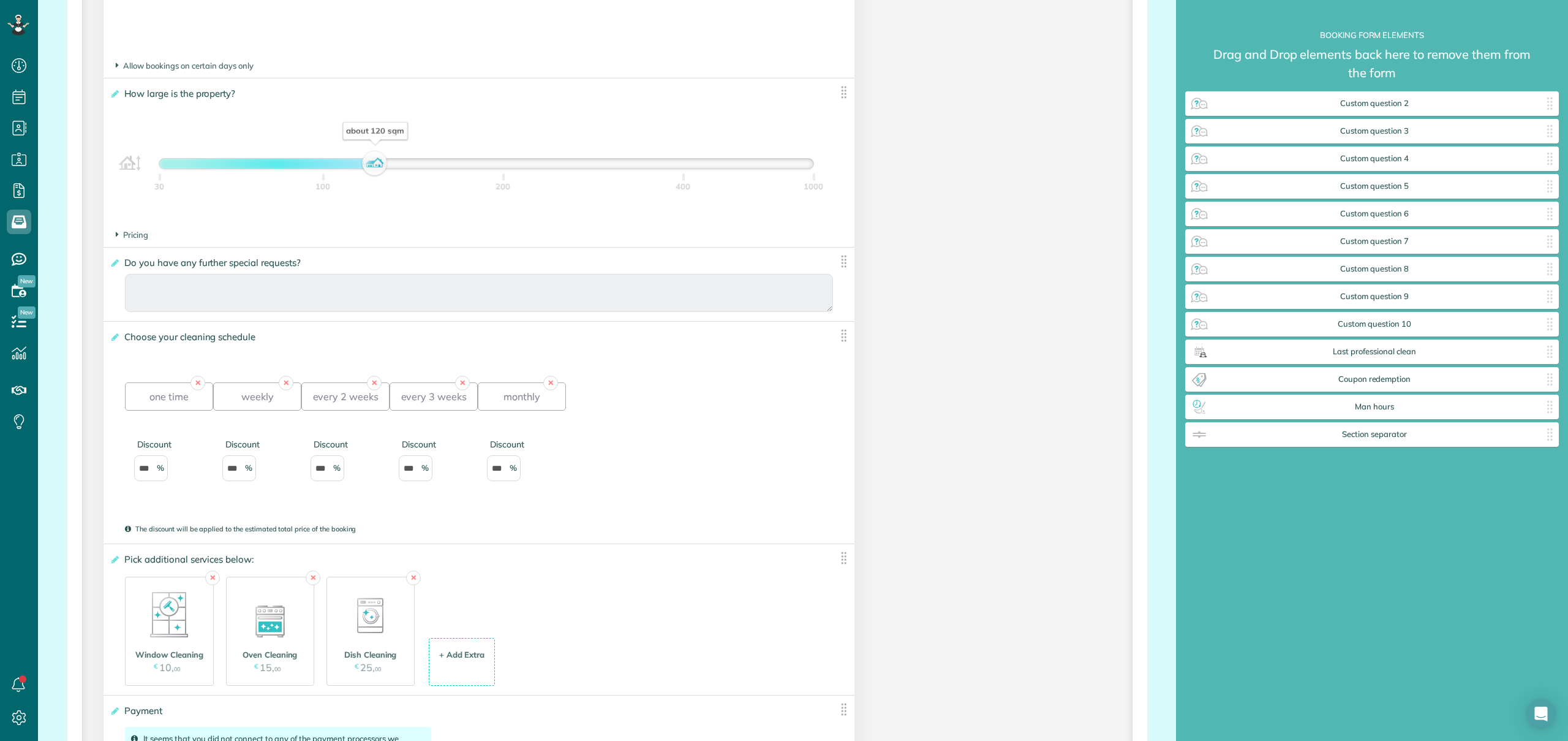
scroll to position [1670, 0]
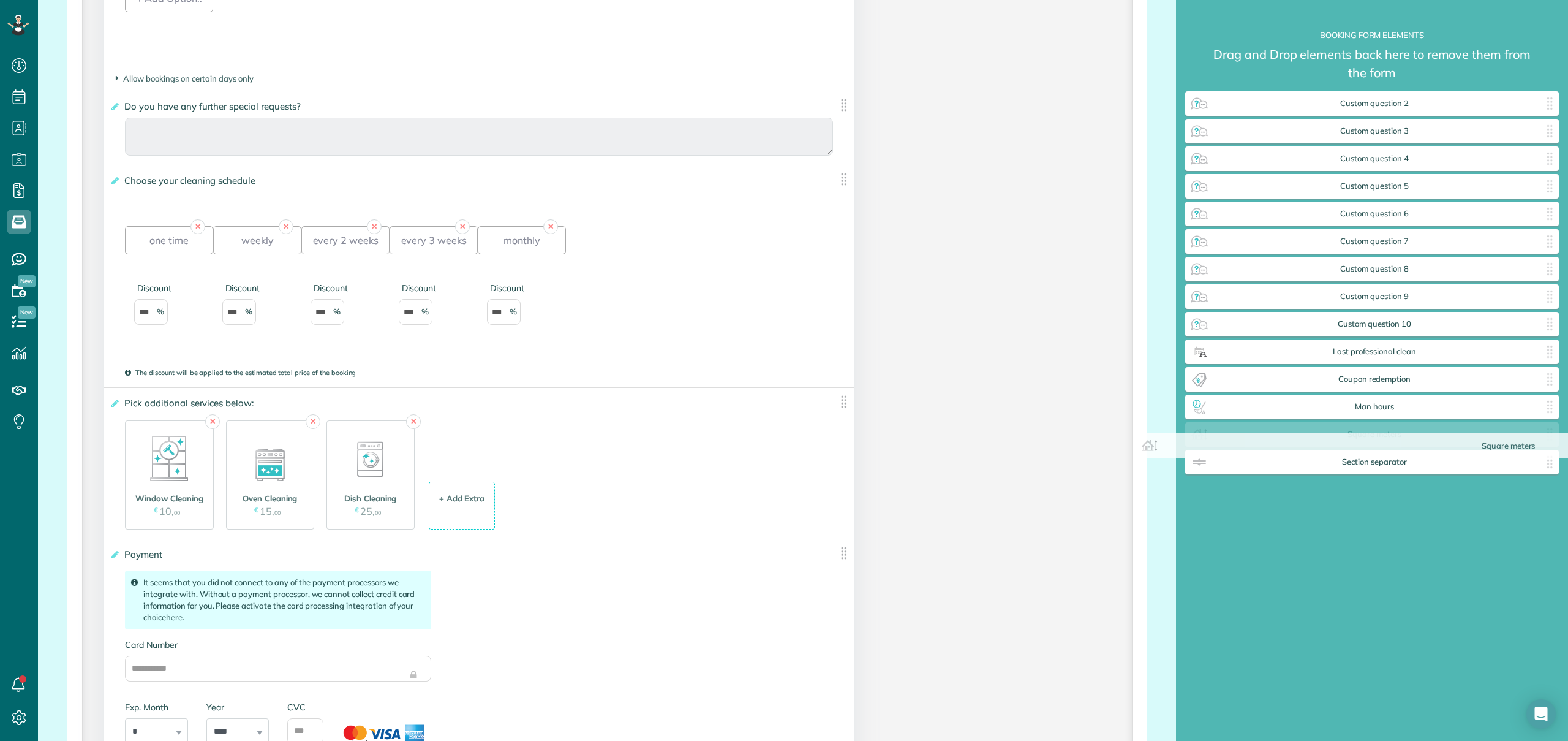
drag, startPoint x: 251, startPoint y: 109, endPoint x: 1284, endPoint y: 446, distance: 1086.6
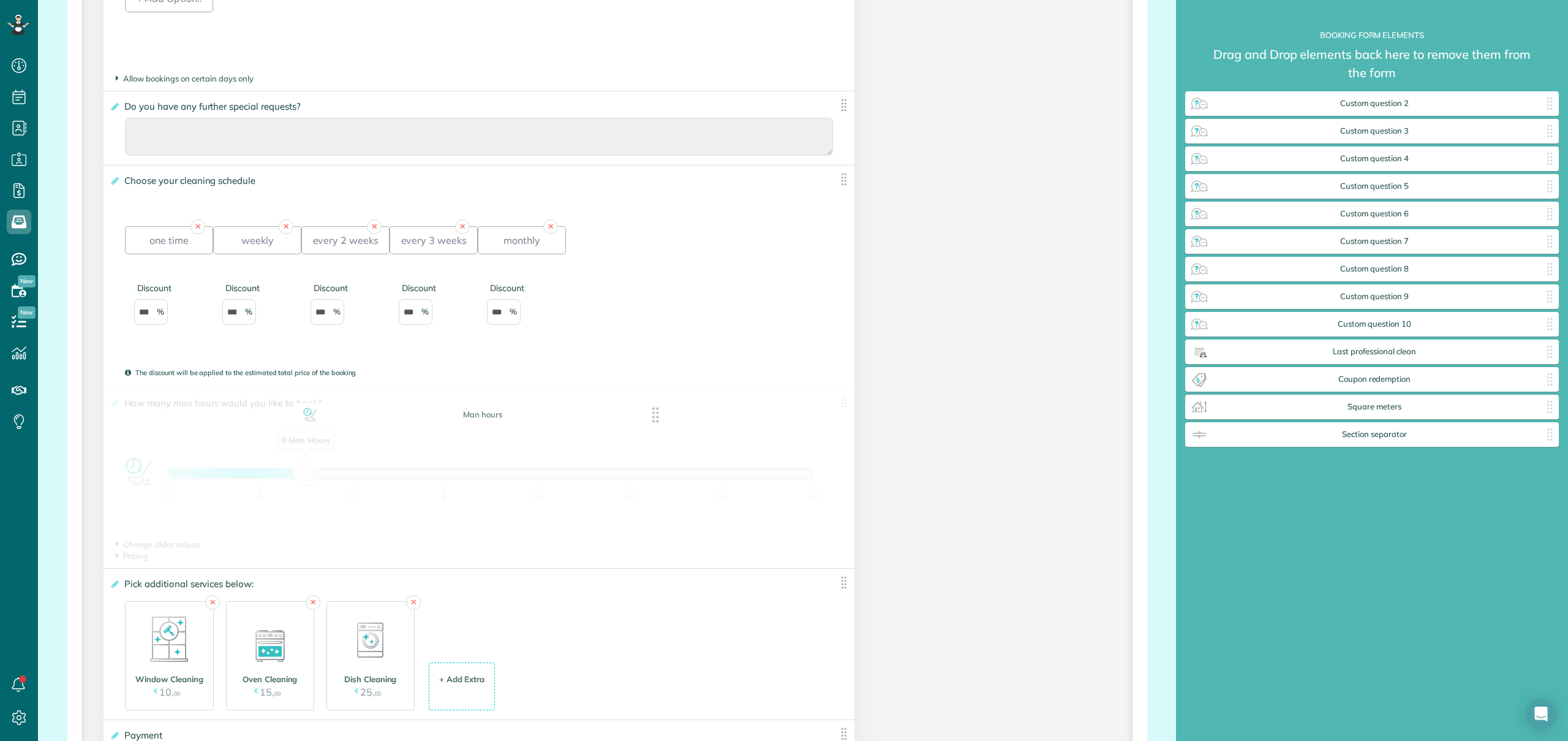
drag, startPoint x: 1317, startPoint y: 412, endPoint x: 428, endPoint y: 419, distance: 889.0
drag, startPoint x: 303, startPoint y: 478, endPoint x: 267, endPoint y: 479, distance: 36.0
click at [267, 479] on div "4 Man Hours" at bounding box center [260, 473] width 21 height 18
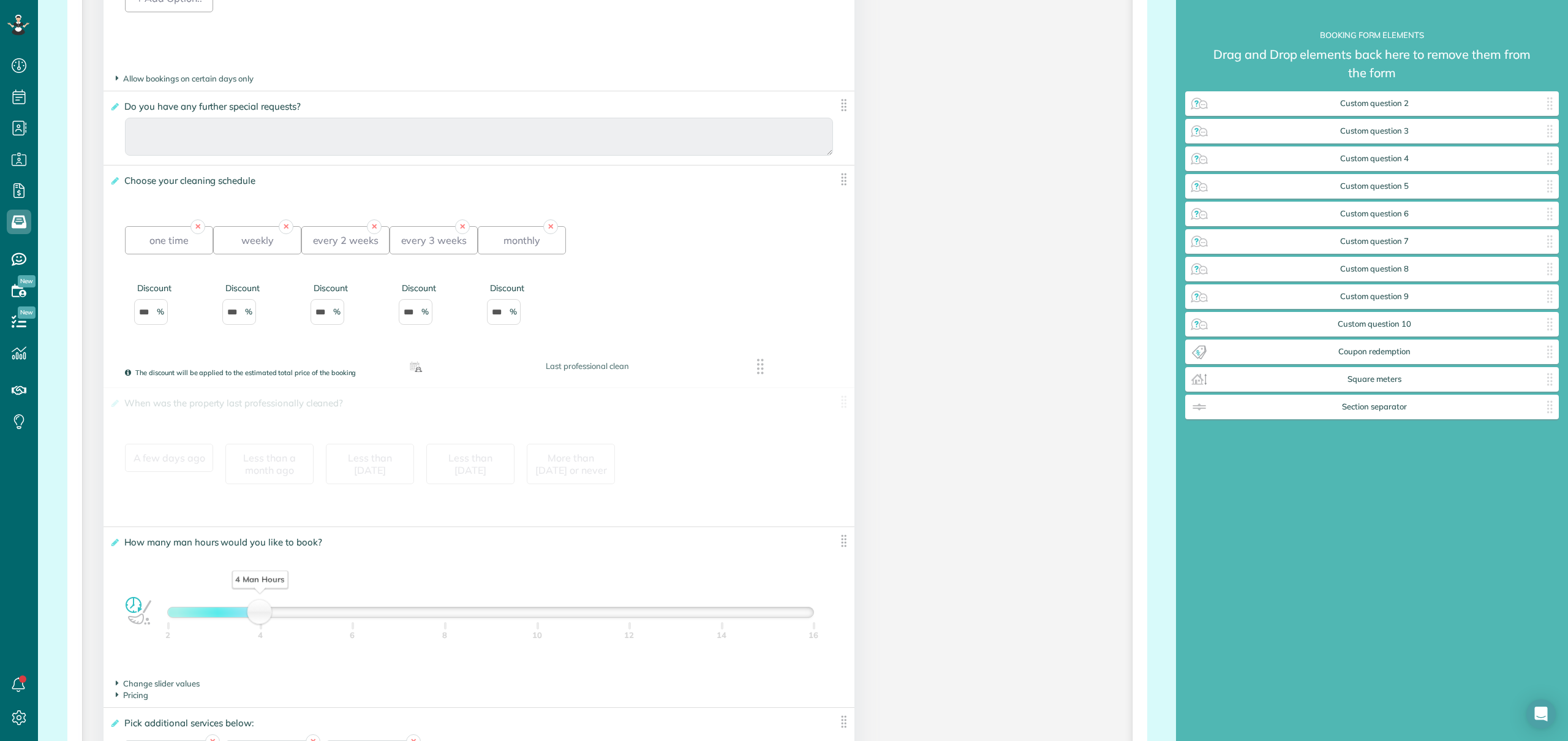
drag, startPoint x: 1361, startPoint y: 352, endPoint x: 576, endPoint y: 367, distance: 785.1
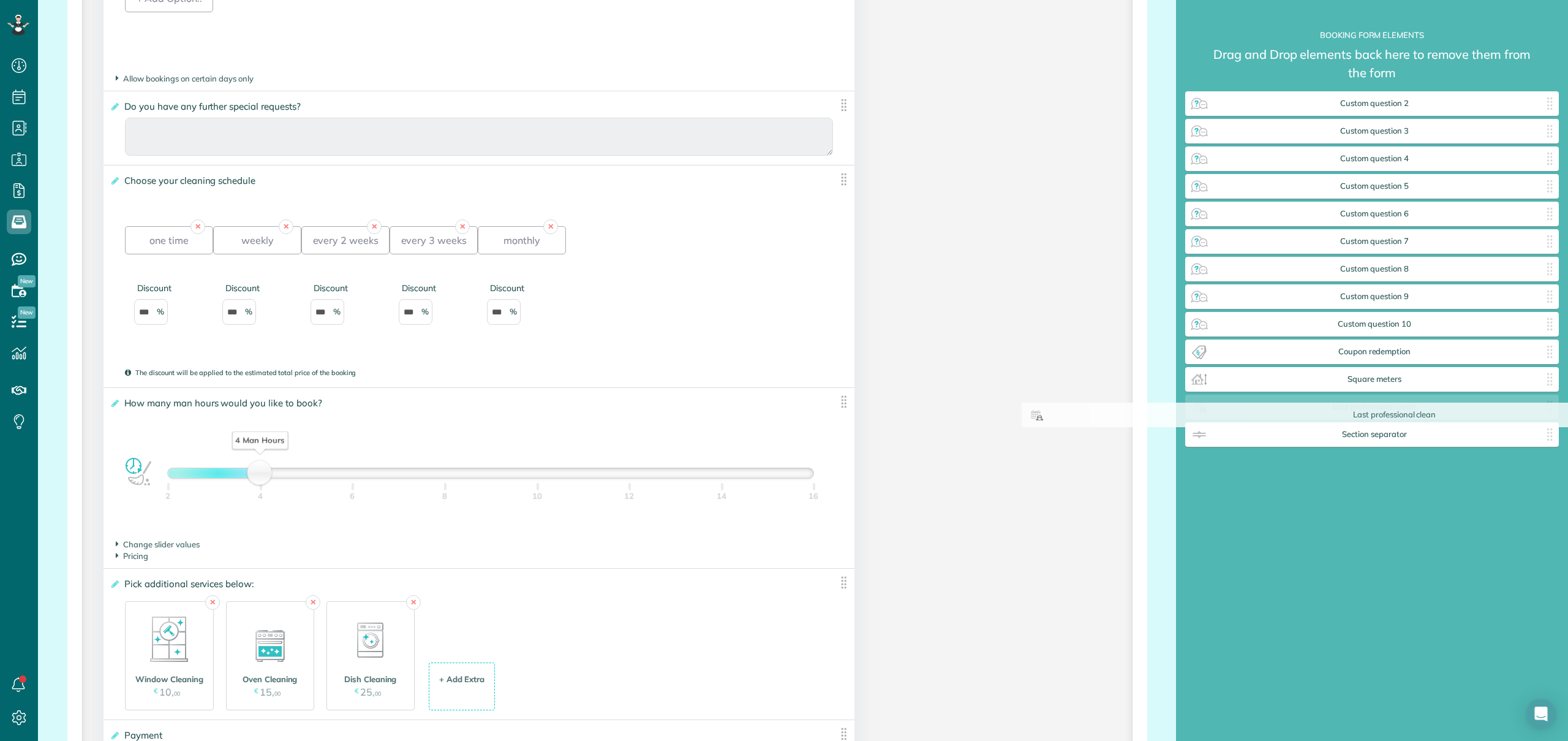
drag, startPoint x: 285, startPoint y: 408, endPoint x: 1206, endPoint y: 416, distance: 921.0
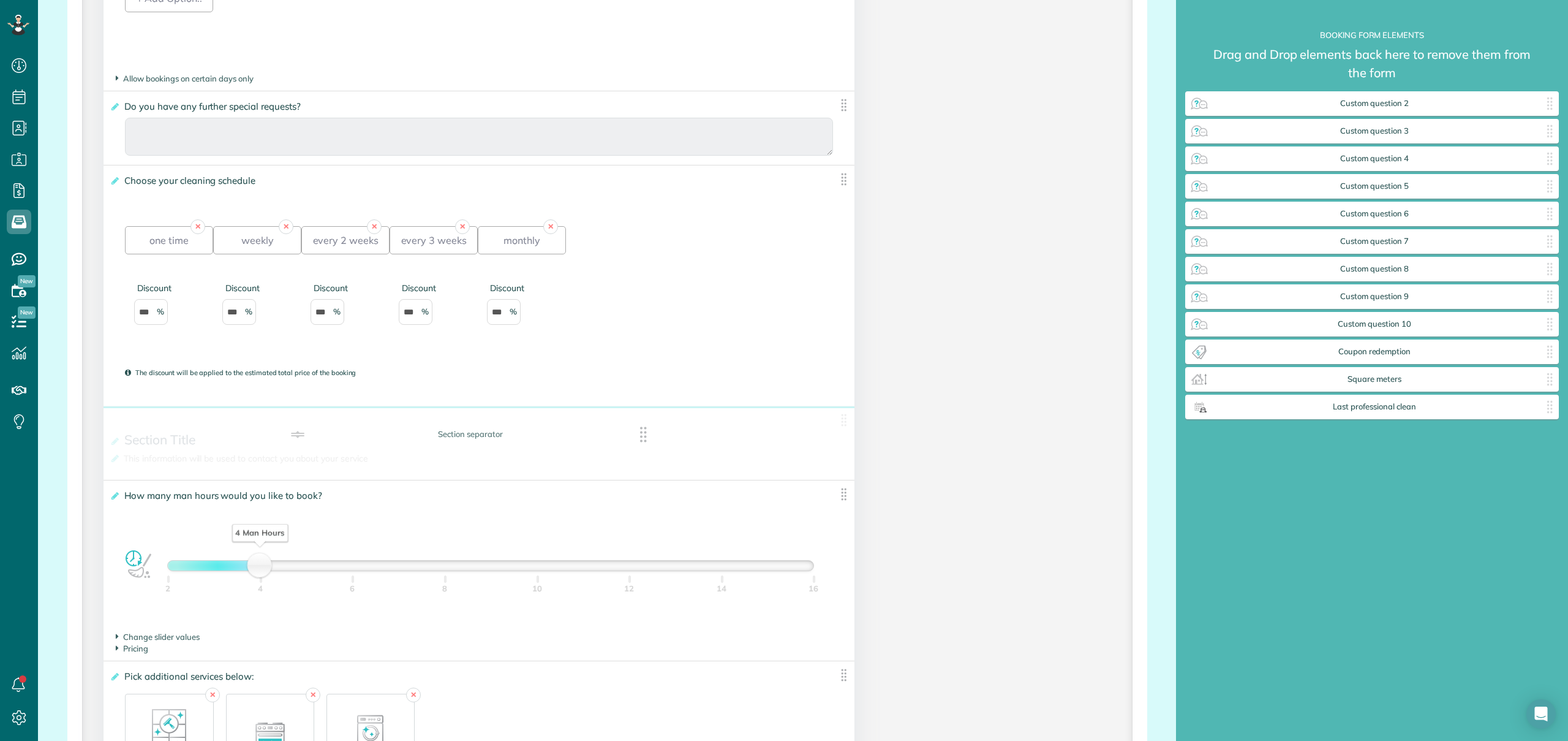
drag, startPoint x: 1288, startPoint y: 446, endPoint x: 385, endPoint y: 446, distance: 903.0
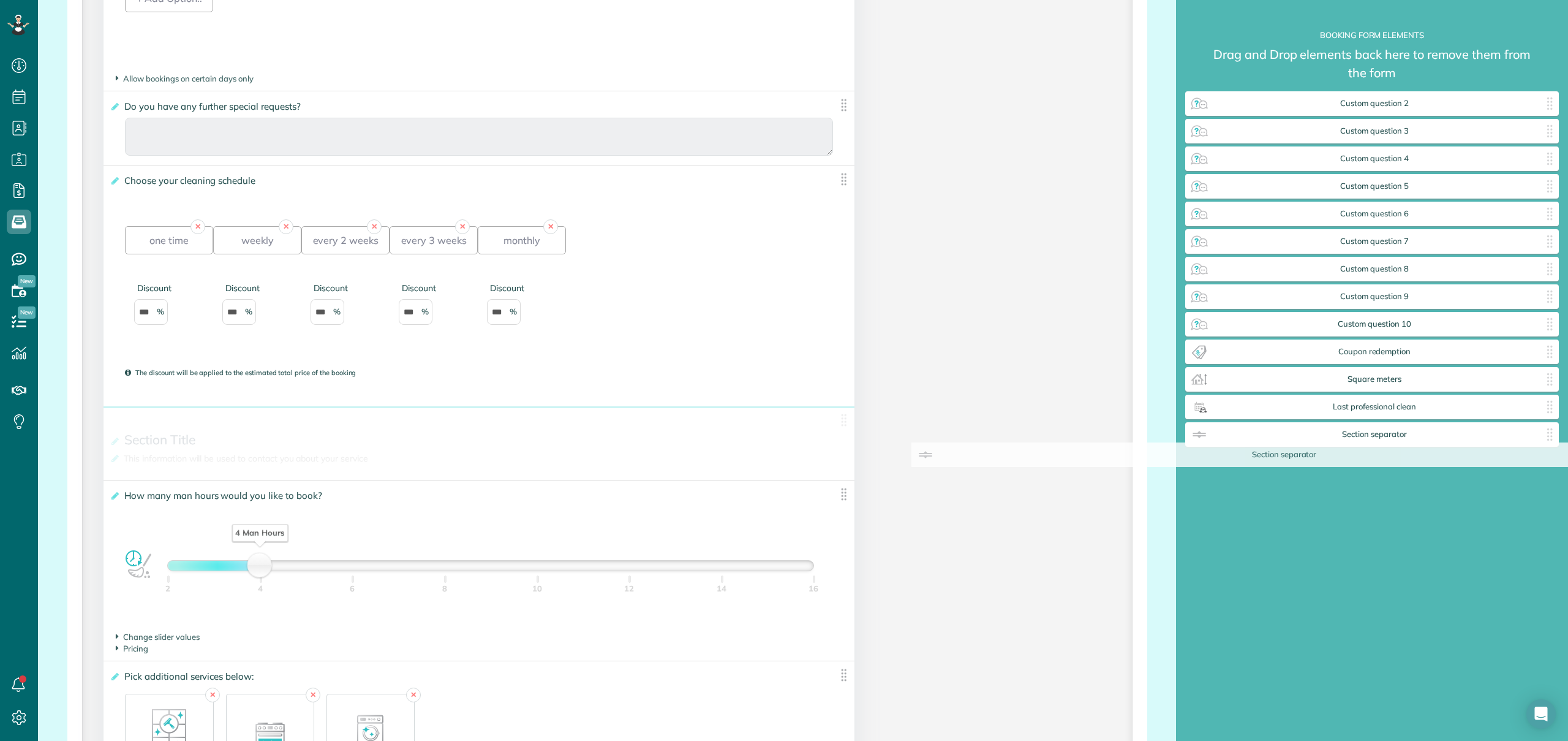
drag, startPoint x: 299, startPoint y: 432, endPoint x: 1108, endPoint y: 463, distance: 809.6
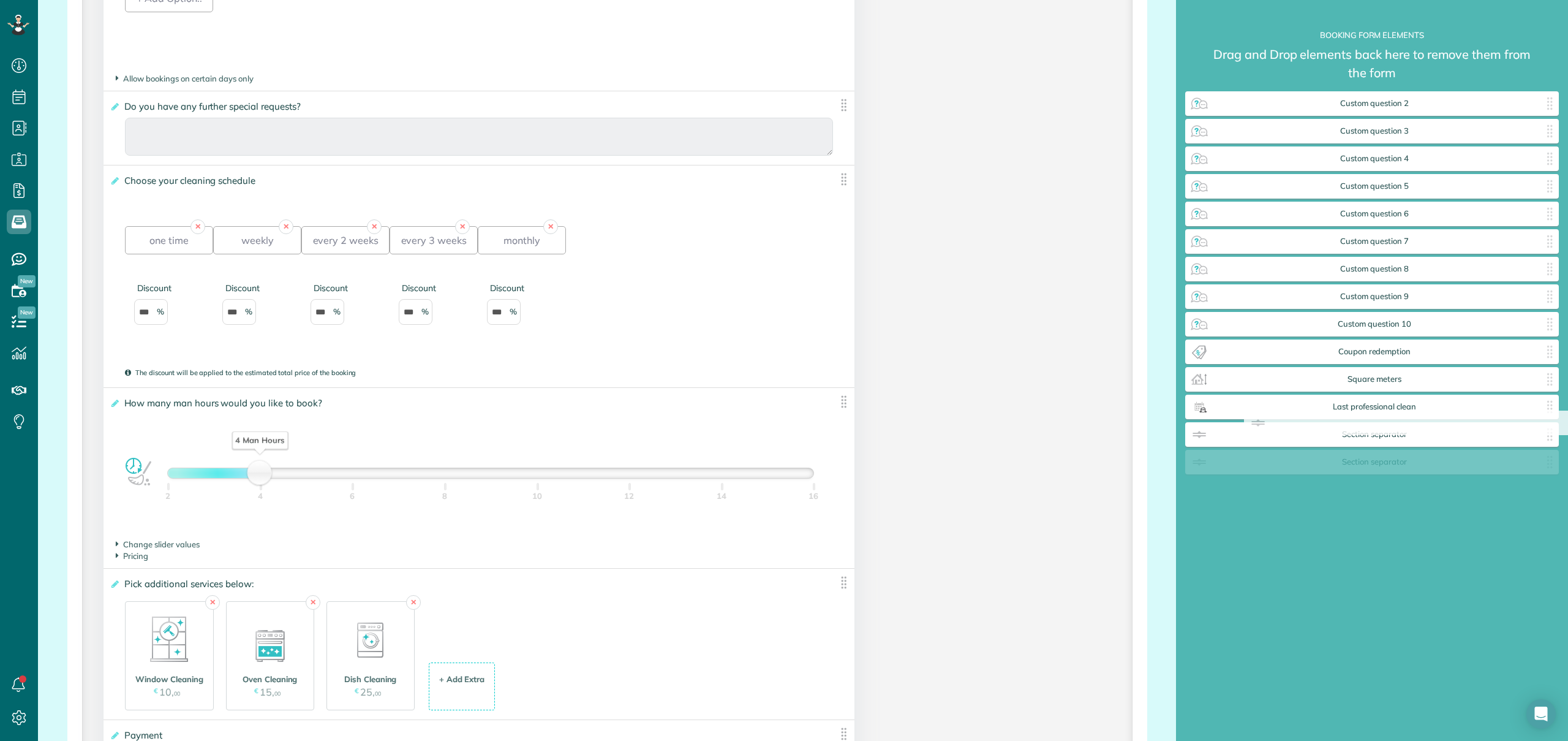
drag, startPoint x: 208, startPoint y: 437, endPoint x: 1349, endPoint y: 436, distance: 1141.0
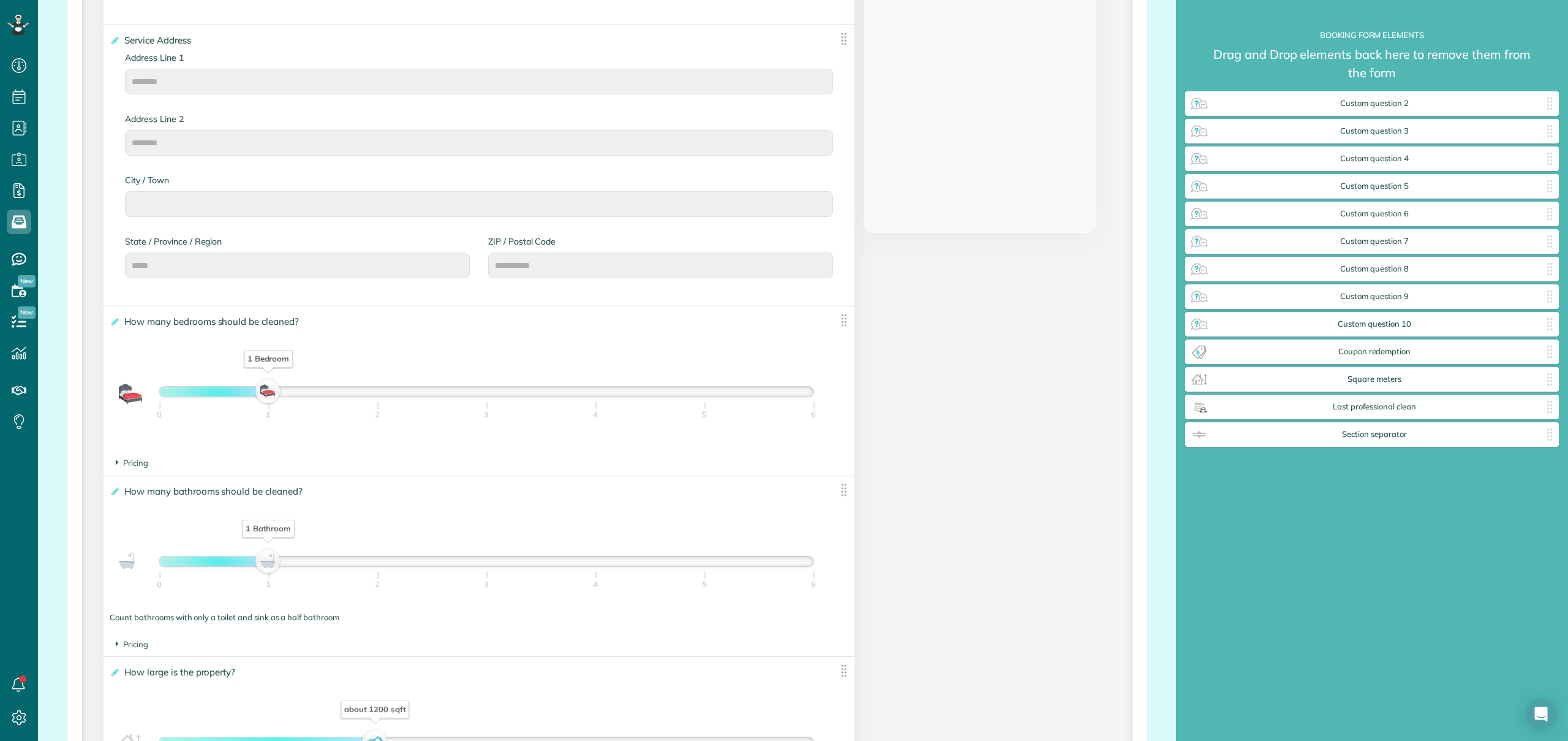
scroll to position [166, 0]
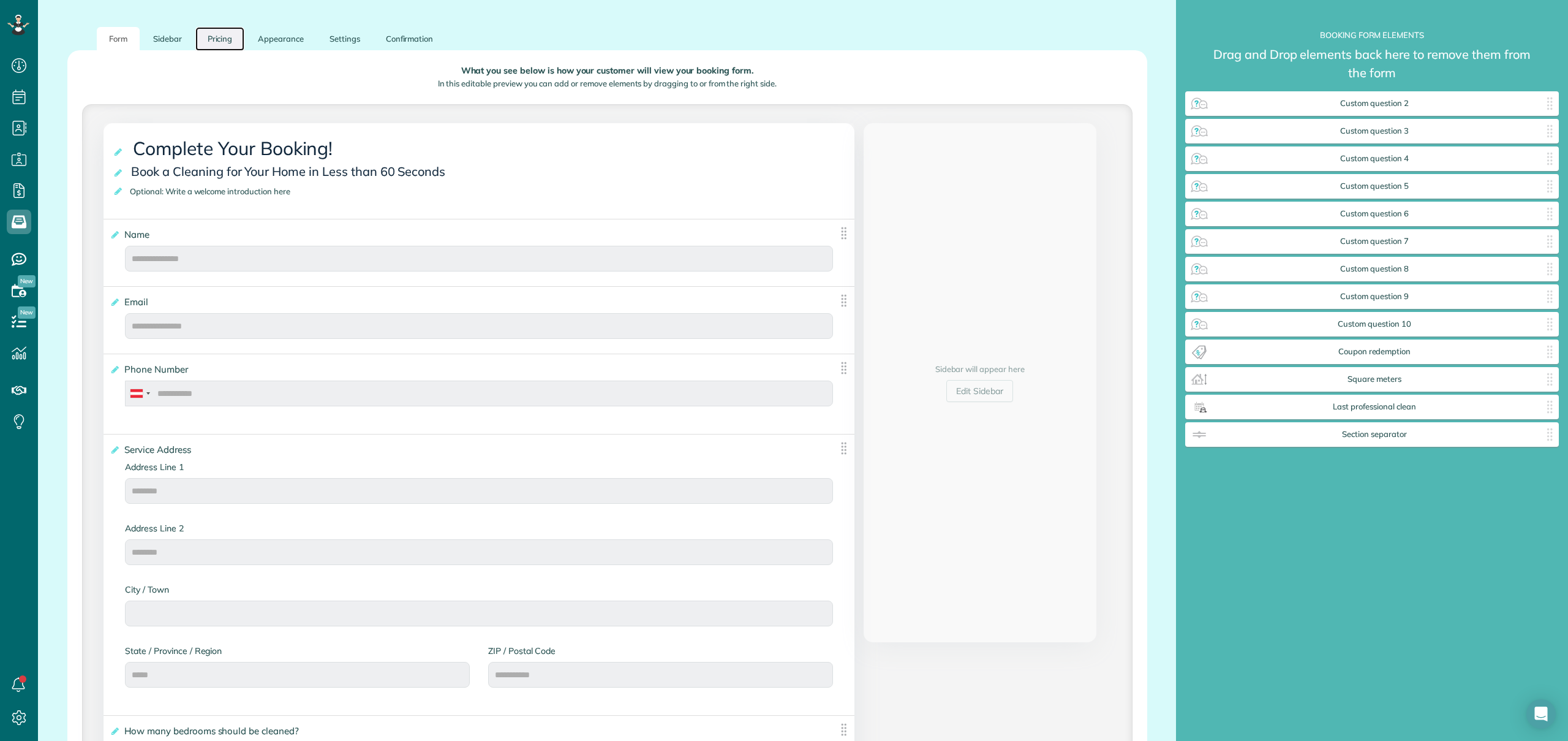
click at [208, 36] on link "Pricing" at bounding box center [220, 39] width 50 height 24
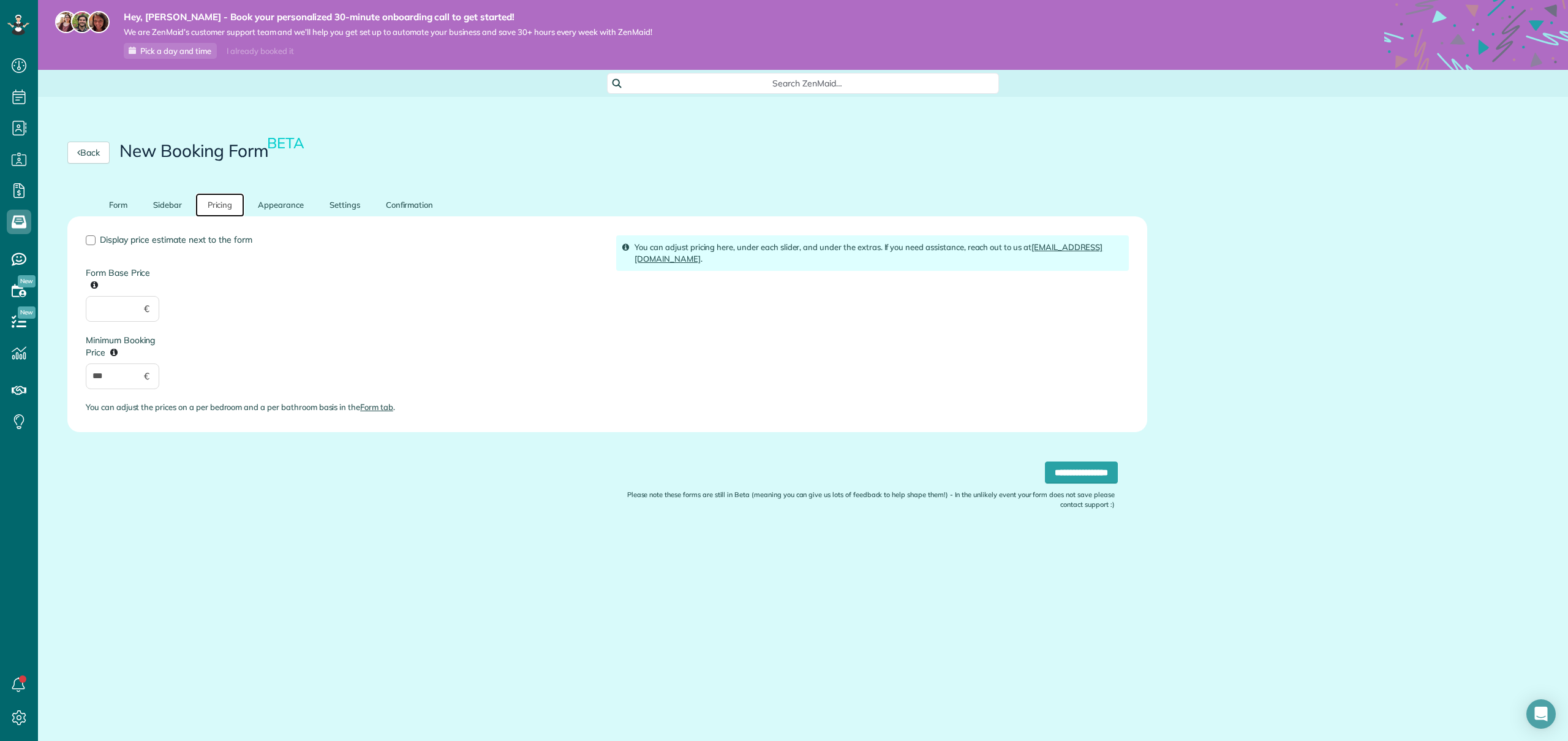
scroll to position [0, 0]
click at [112, 312] on input "Form Base Price" at bounding box center [122, 309] width 74 height 26
type input "**"
click at [407, 282] on div "Display price estimate next to the form Form Base Price ** € Minimum Booking Pr…" at bounding box center [341, 329] width 530 height 187
click at [282, 210] on link "Appearance" at bounding box center [281, 205] width 71 height 24
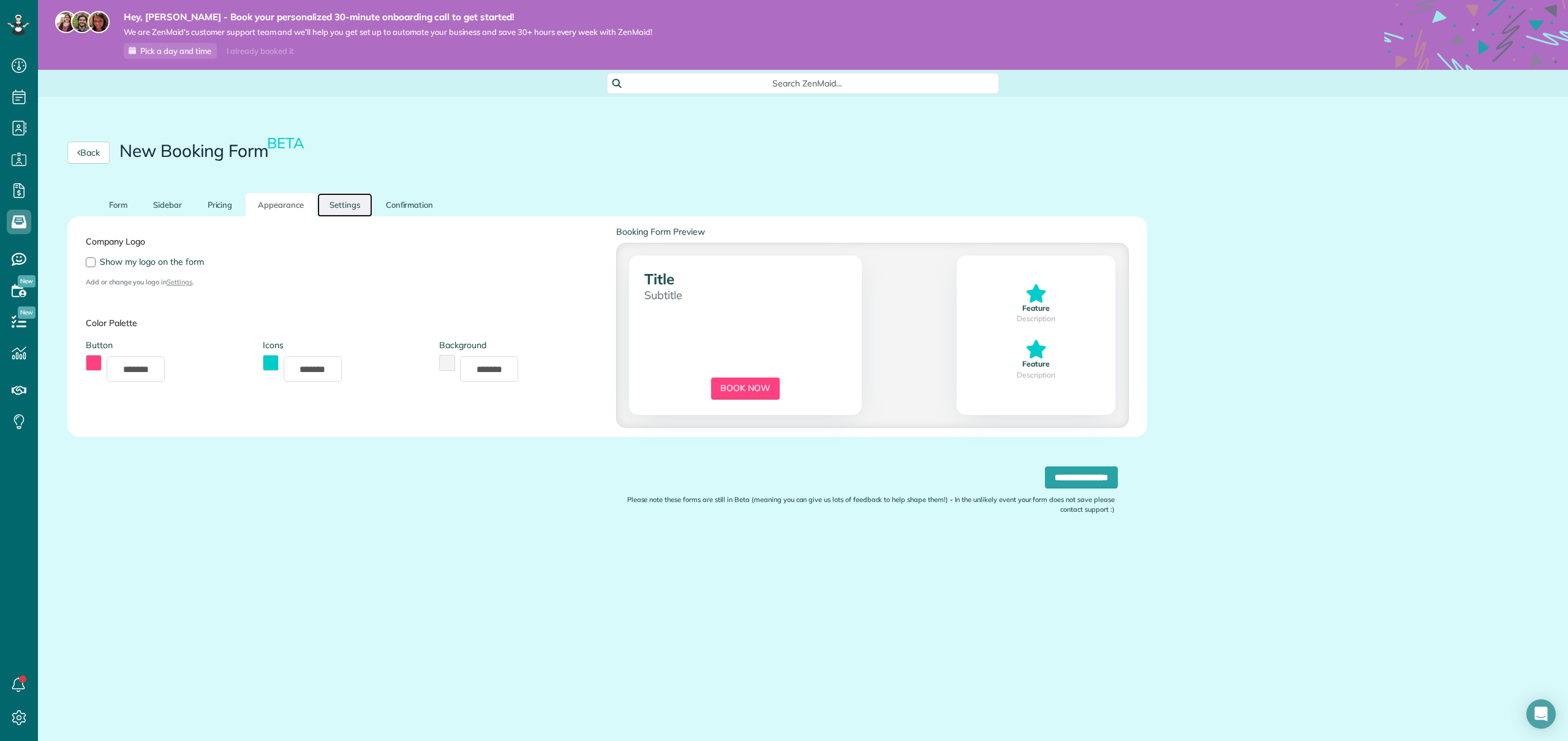
click at [344, 205] on link "Settings" at bounding box center [345, 205] width 55 height 24
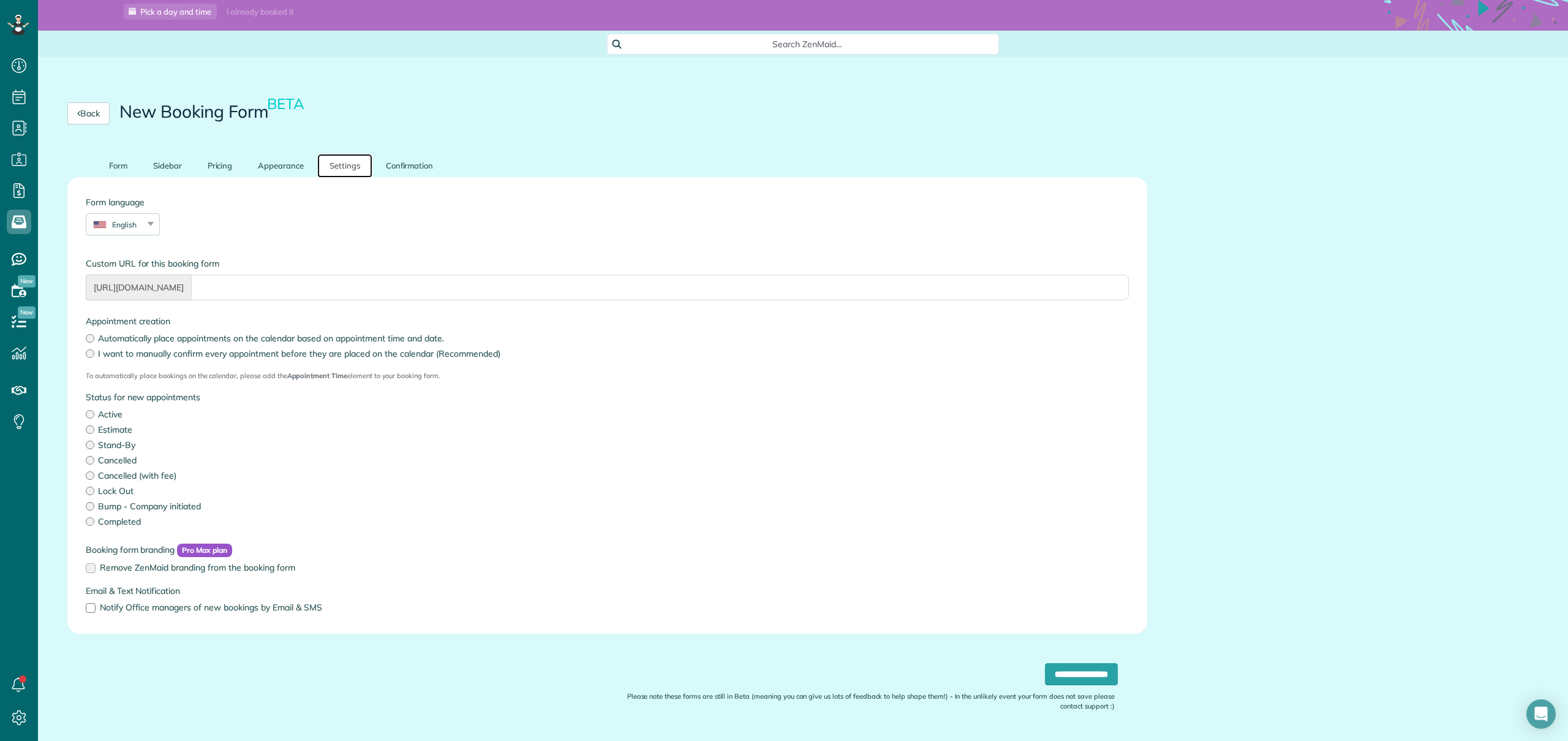
scroll to position [55, 0]
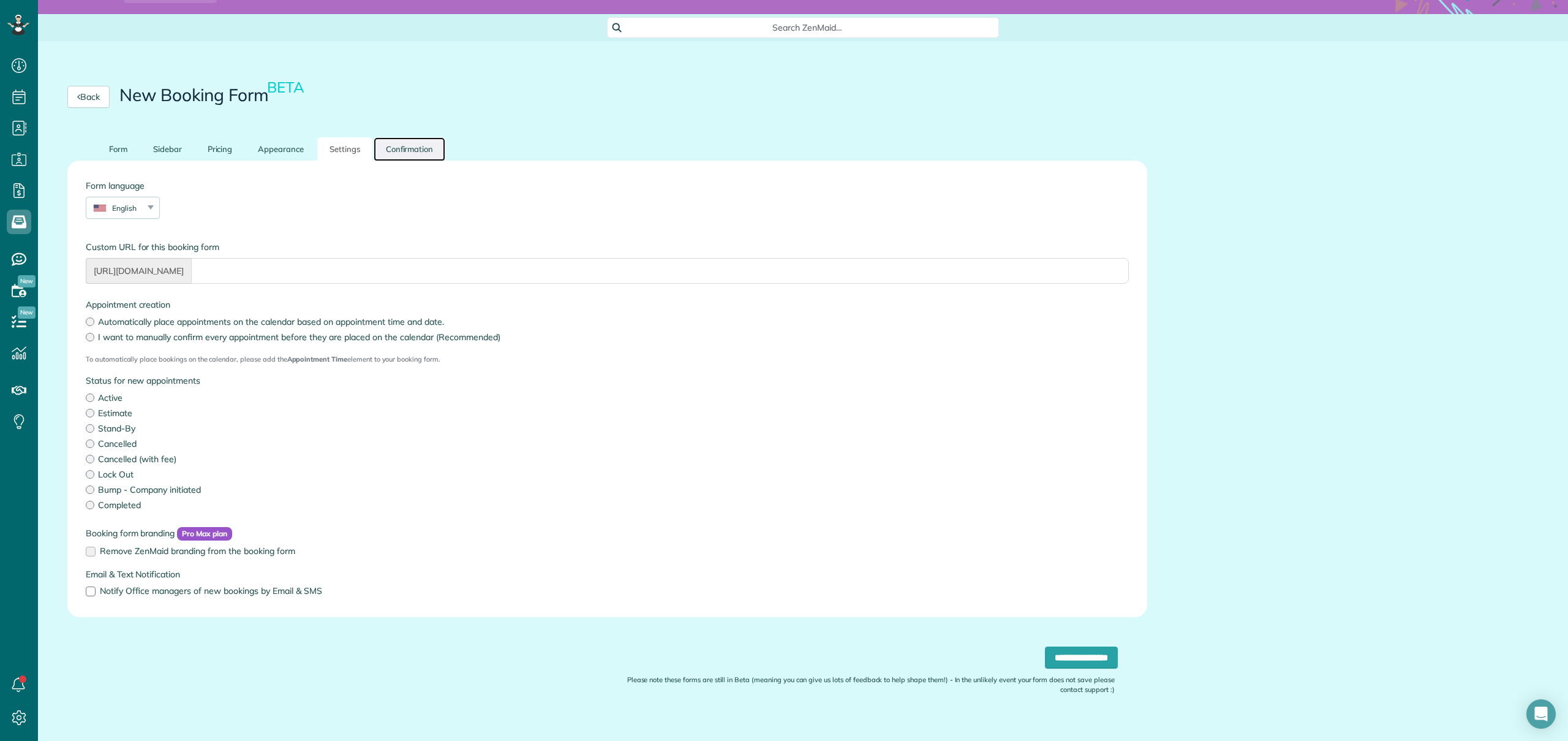
click at [402, 155] on link "Confirmation" at bounding box center [409, 149] width 72 height 24
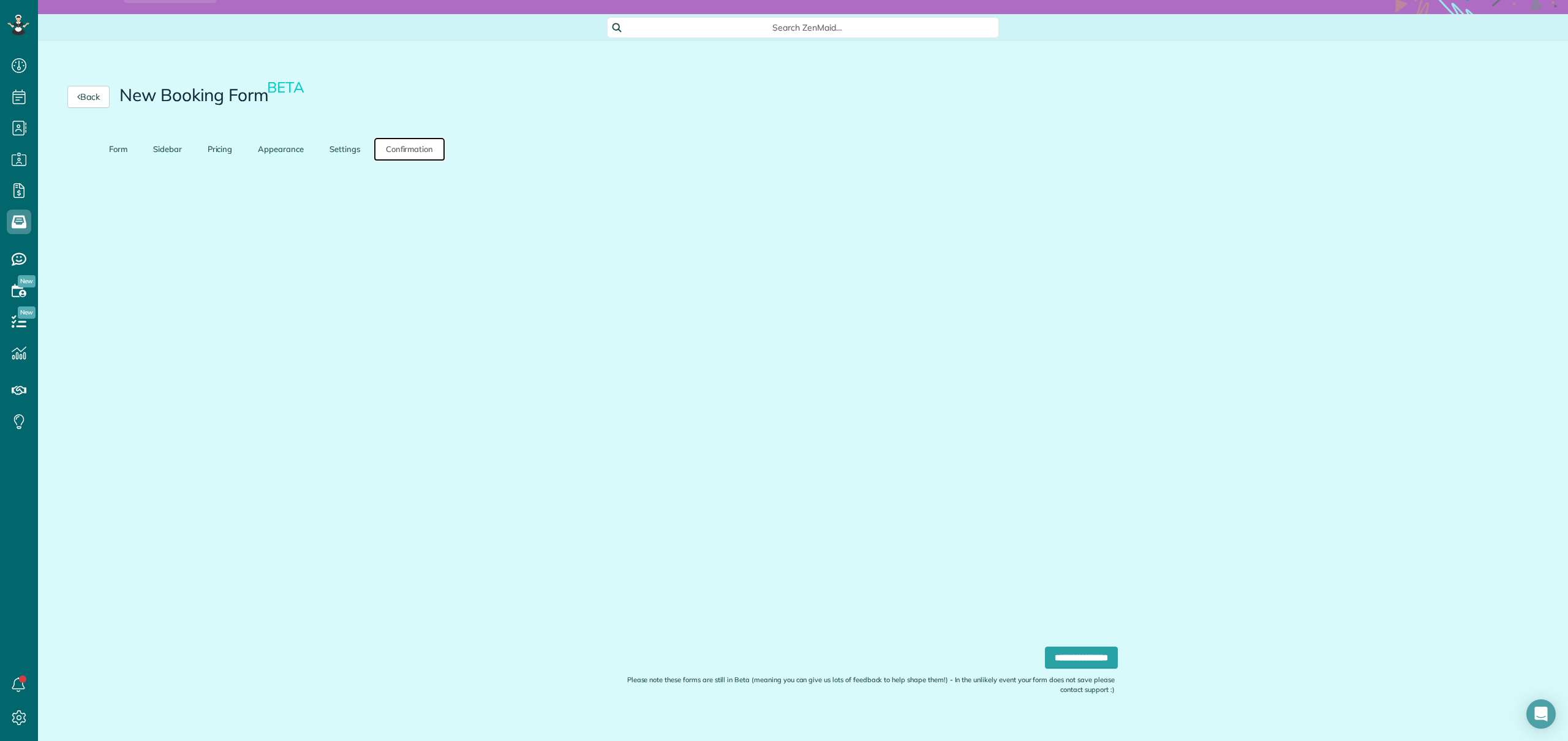
scroll to position [42, 0]
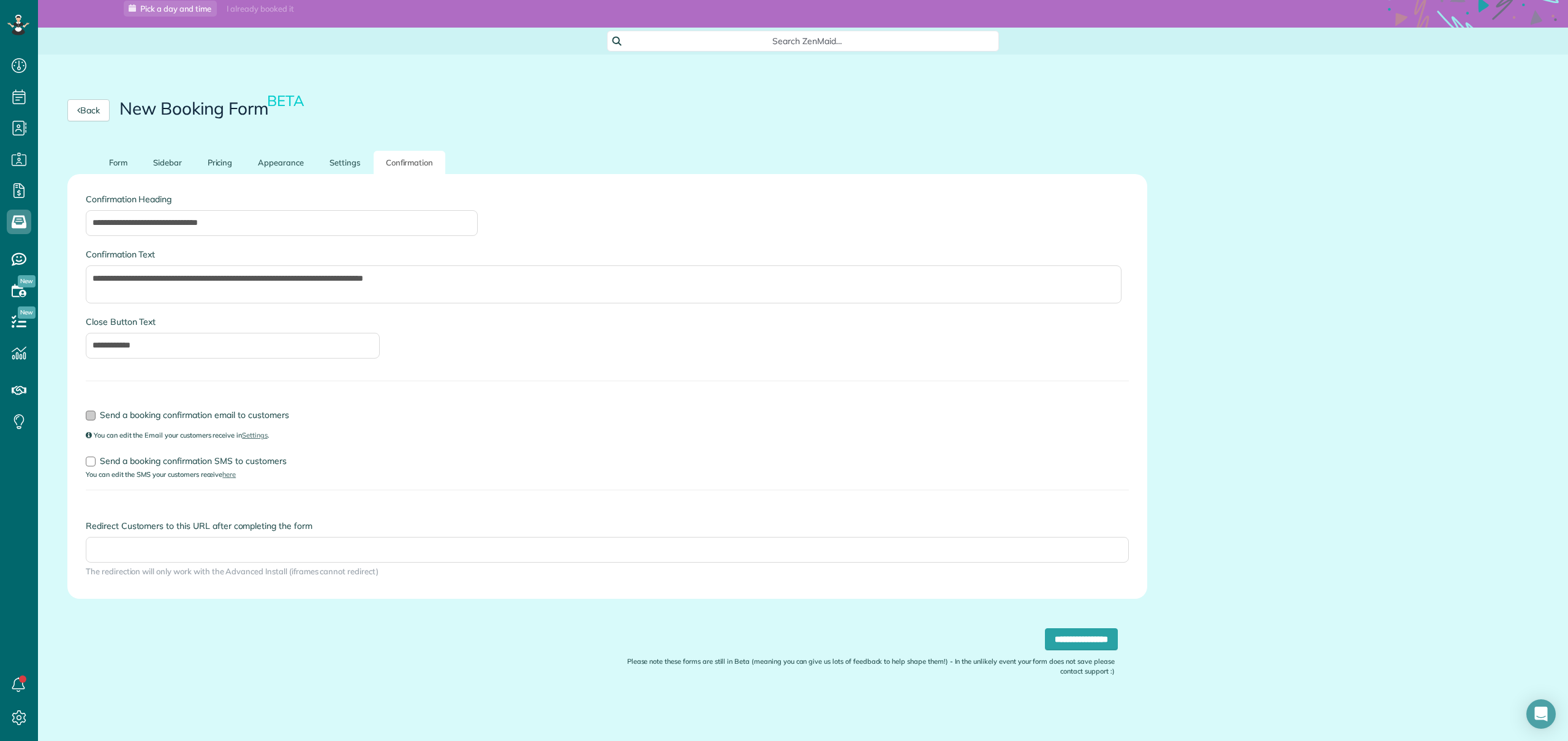
click at [151, 413] on span "Send a booking confirmation email to customers" at bounding box center [195, 414] width 190 height 11
click at [202, 455] on span "Send a booking confirmation SMS to customers" at bounding box center [193, 460] width 187 height 11
click at [1055, 640] on input "**********" at bounding box center [1081, 639] width 73 height 22
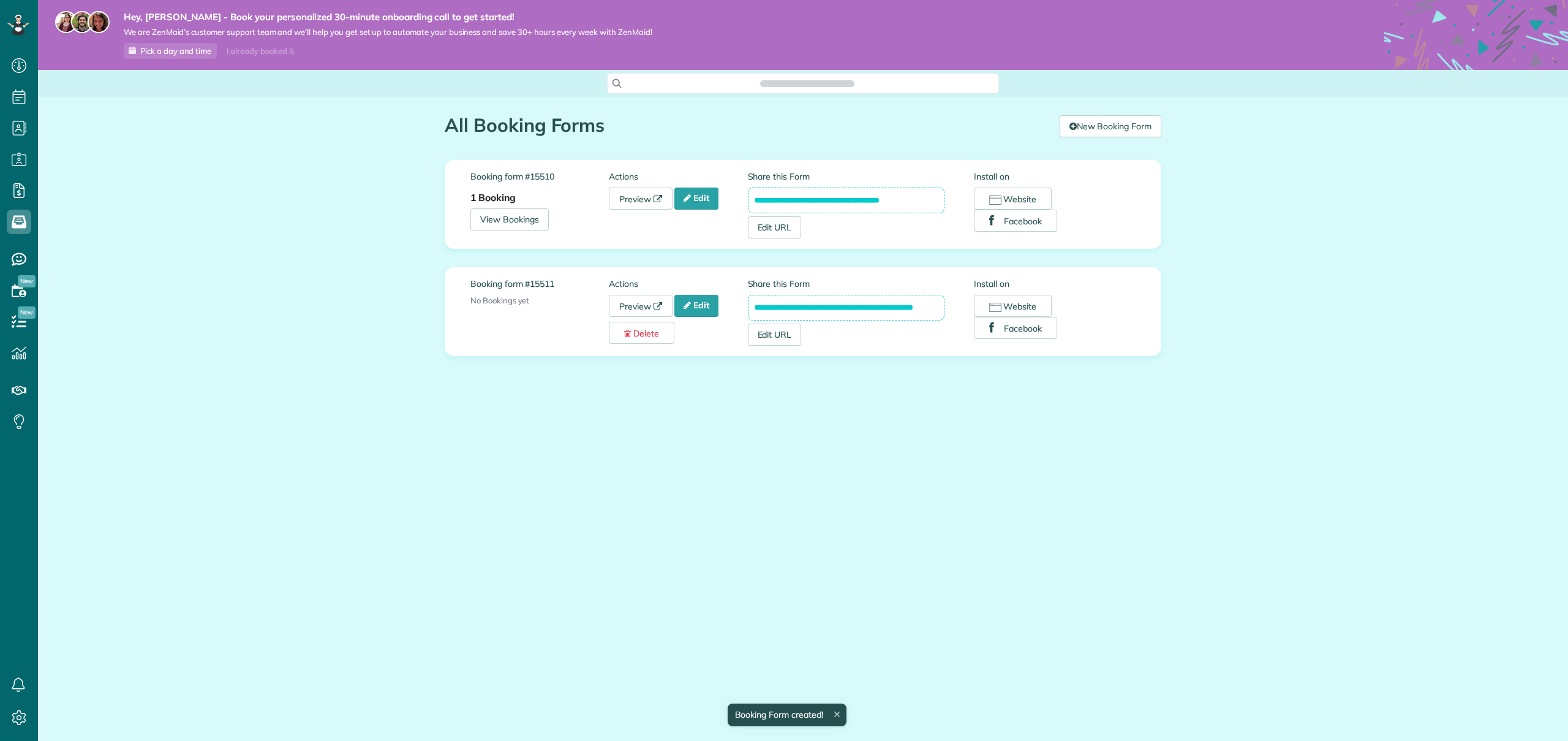
scroll to position [6, 6]
click at [625, 195] on link "Preview" at bounding box center [640, 198] width 63 height 22
click at [706, 205] on link "Edit" at bounding box center [696, 198] width 44 height 22
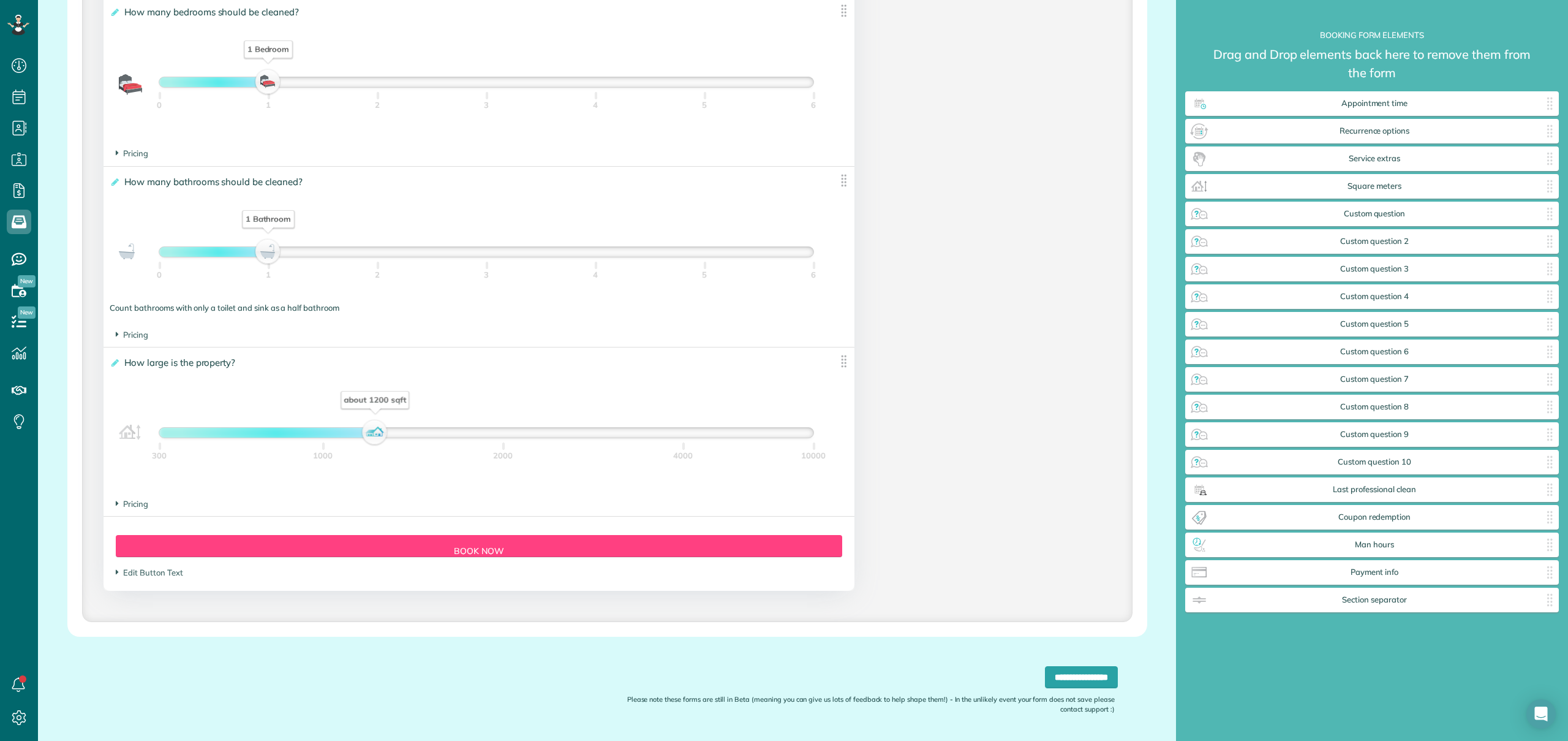
scroll to position [926, 0]
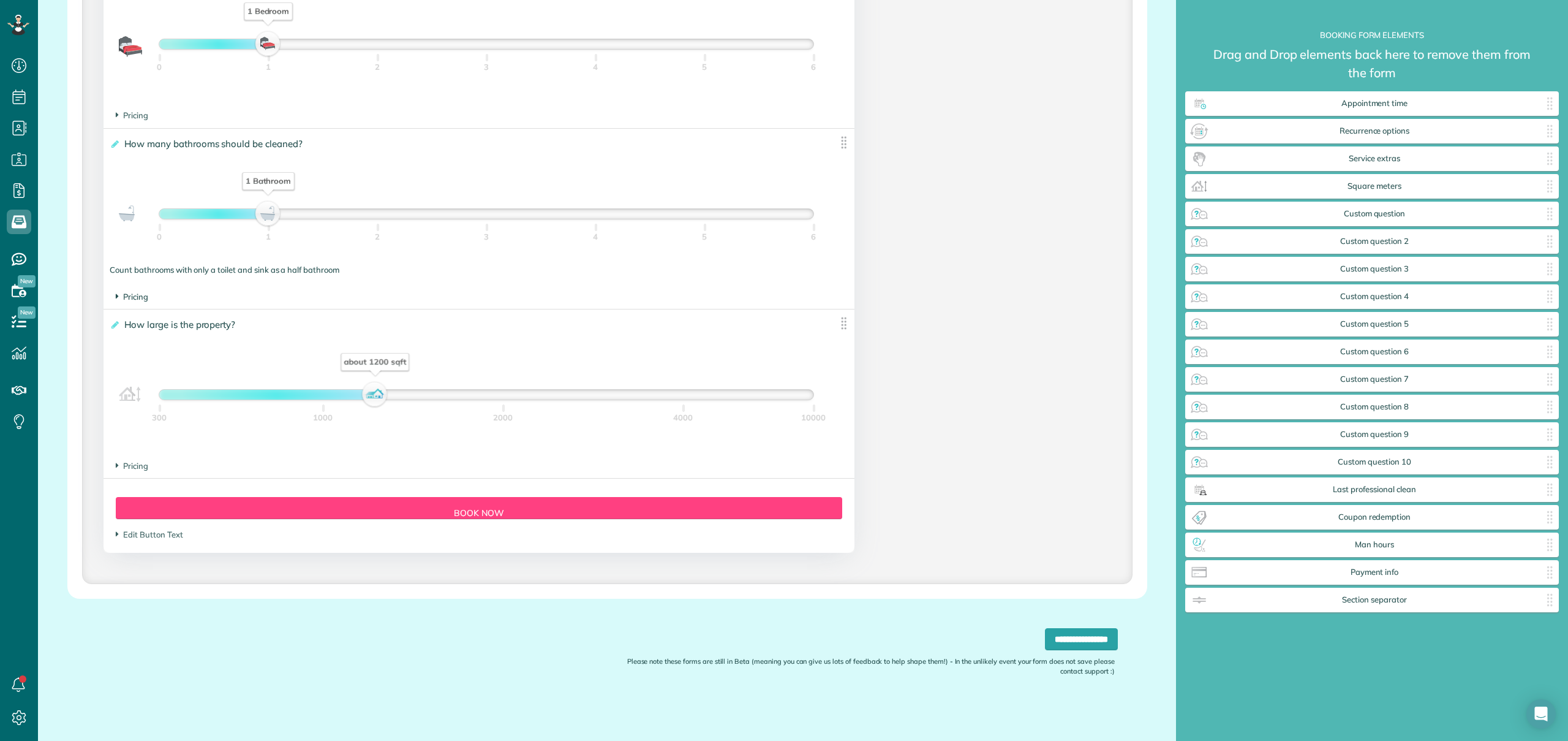
click at [143, 300] on span "Pricing" at bounding box center [132, 296] width 33 height 9
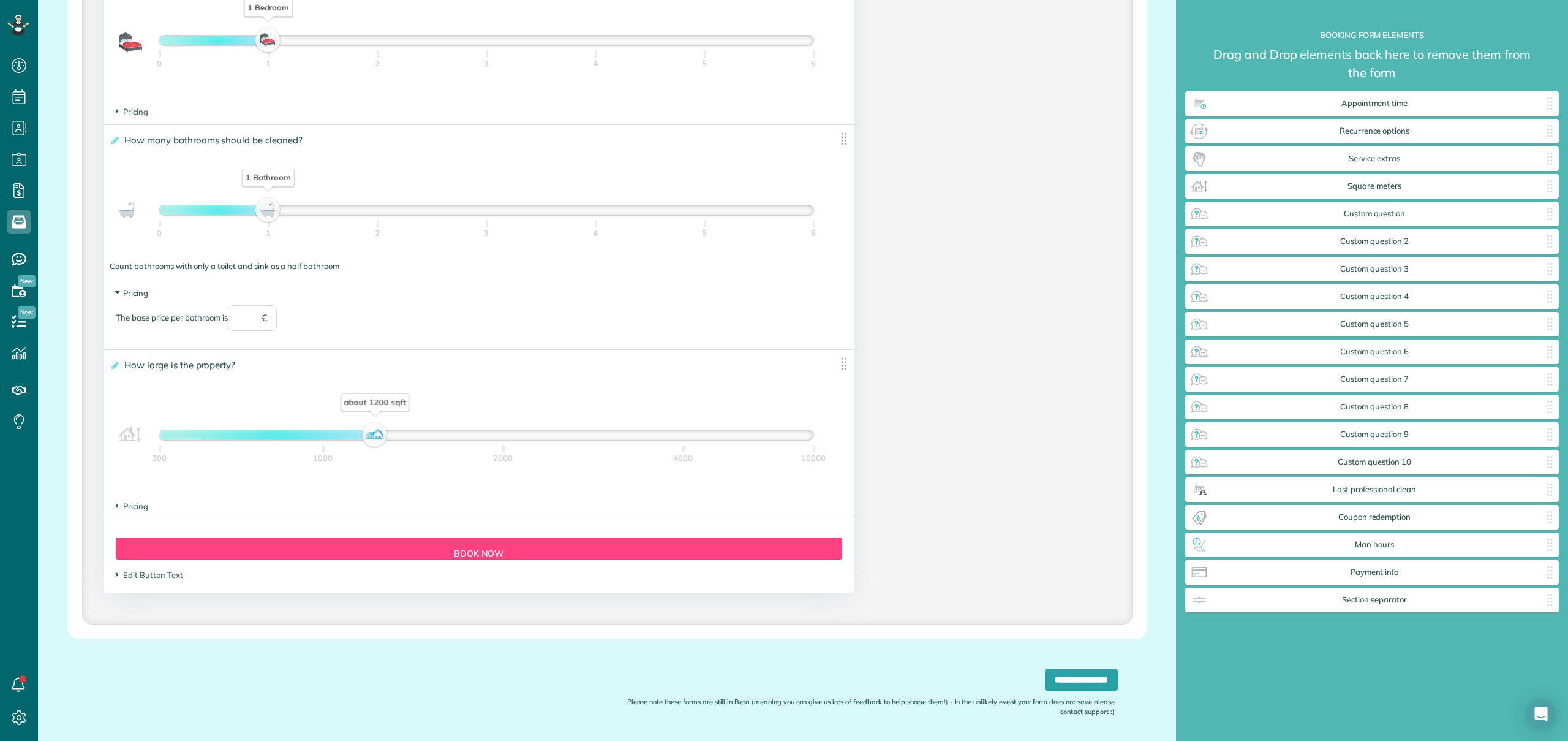
click at [143, 298] on span "Pricing" at bounding box center [132, 292] width 33 height 9
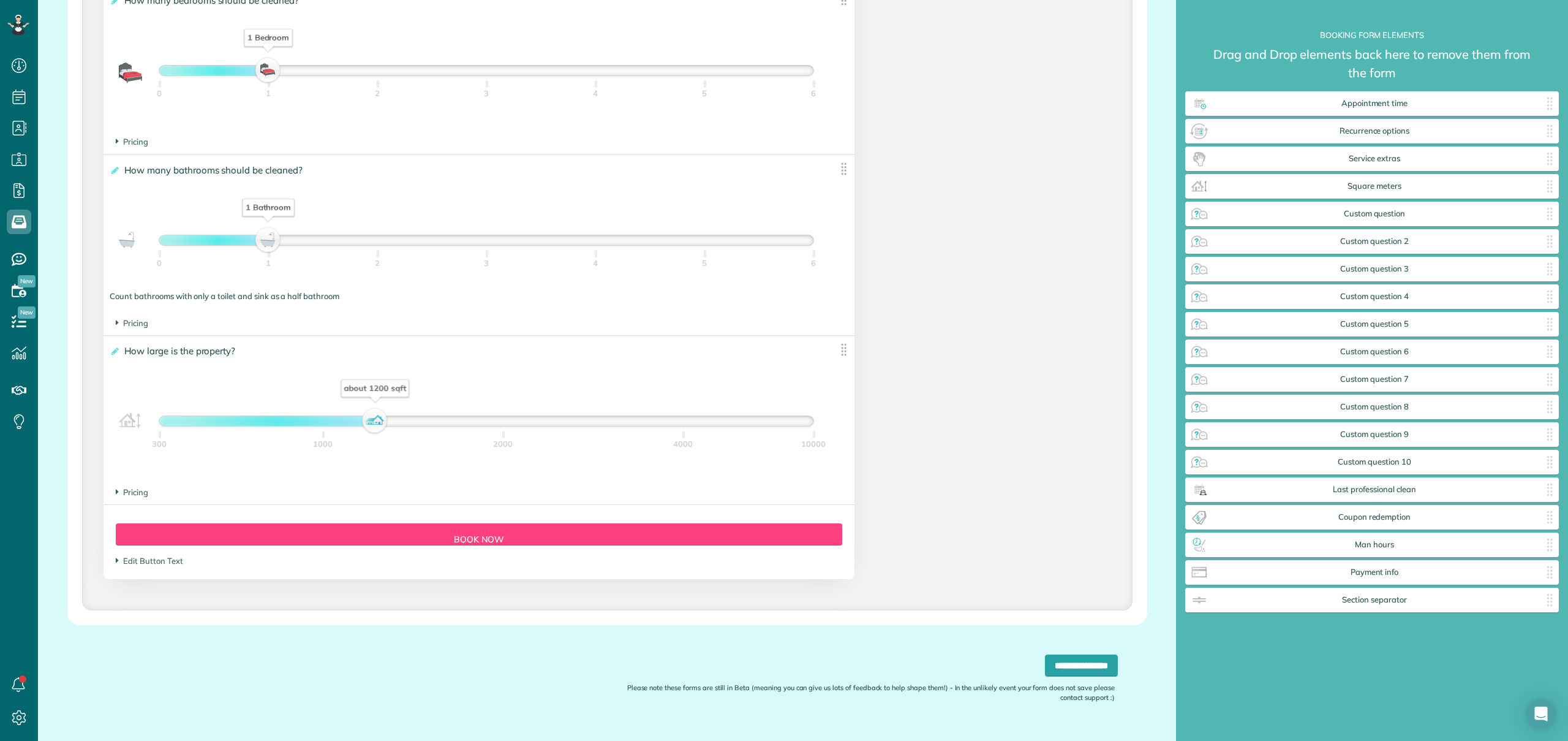
scroll to position [827, 0]
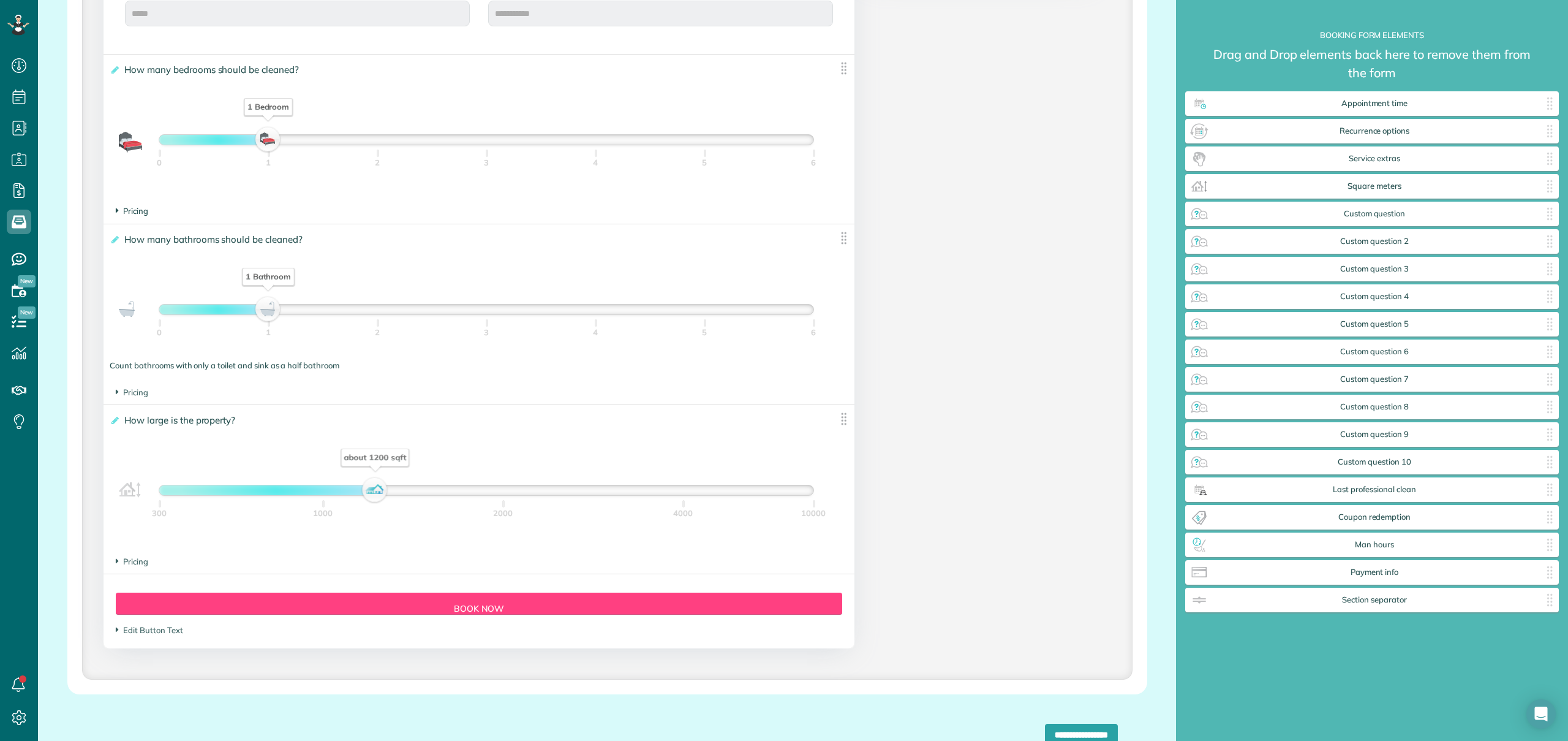
click at [133, 211] on span "Pricing" at bounding box center [132, 210] width 33 height 9
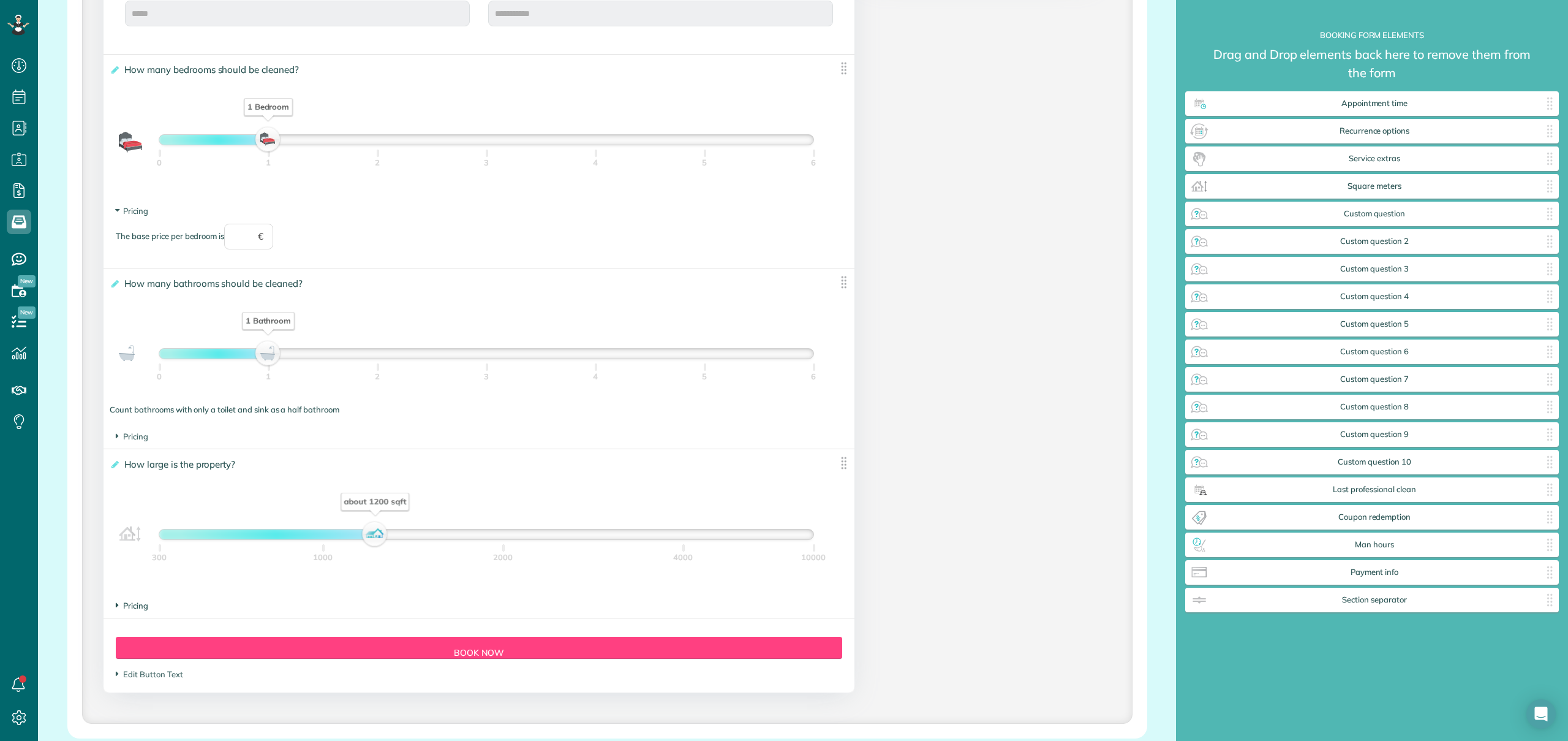
click at [123, 610] on span "Pricing" at bounding box center [132, 605] width 33 height 9
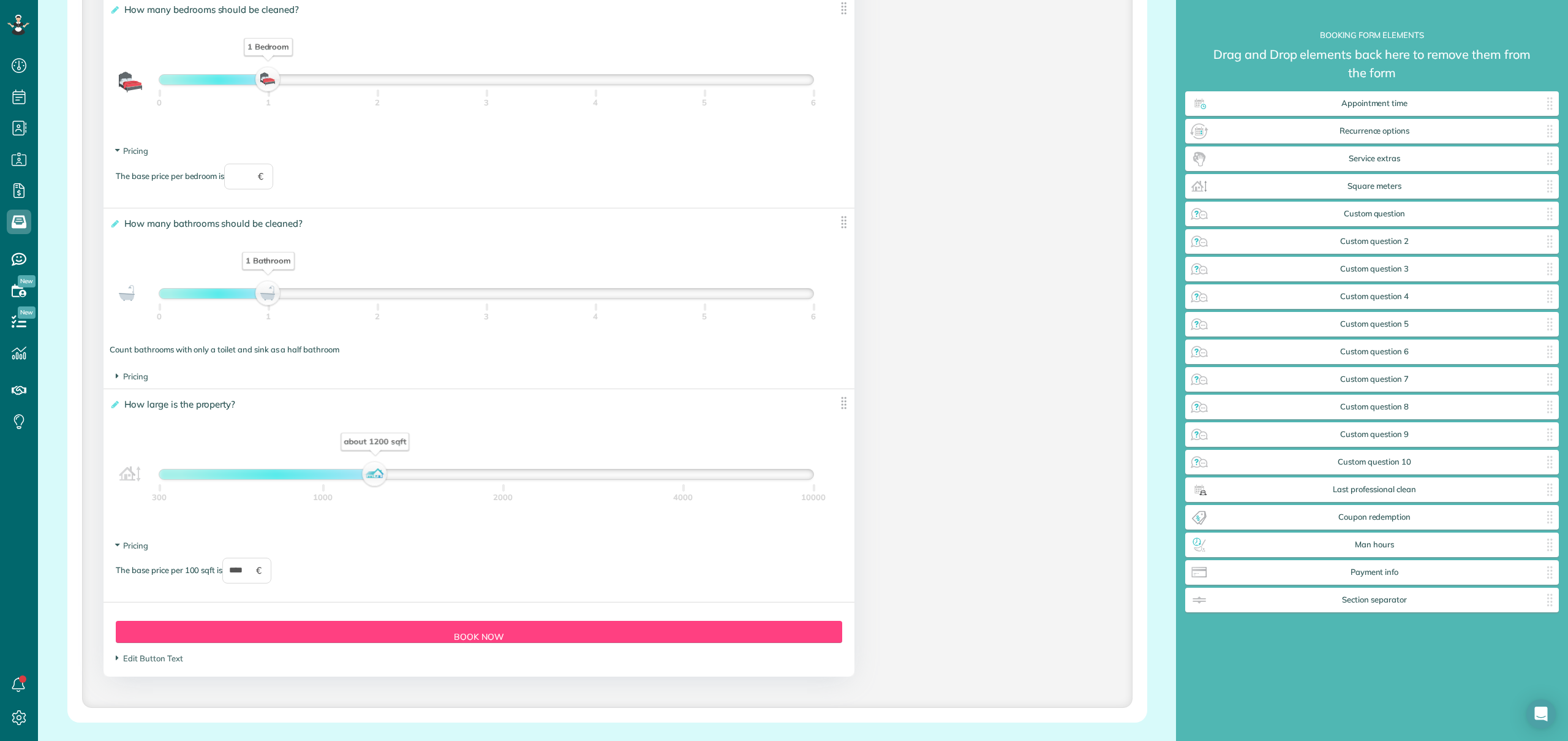
scroll to position [891, 0]
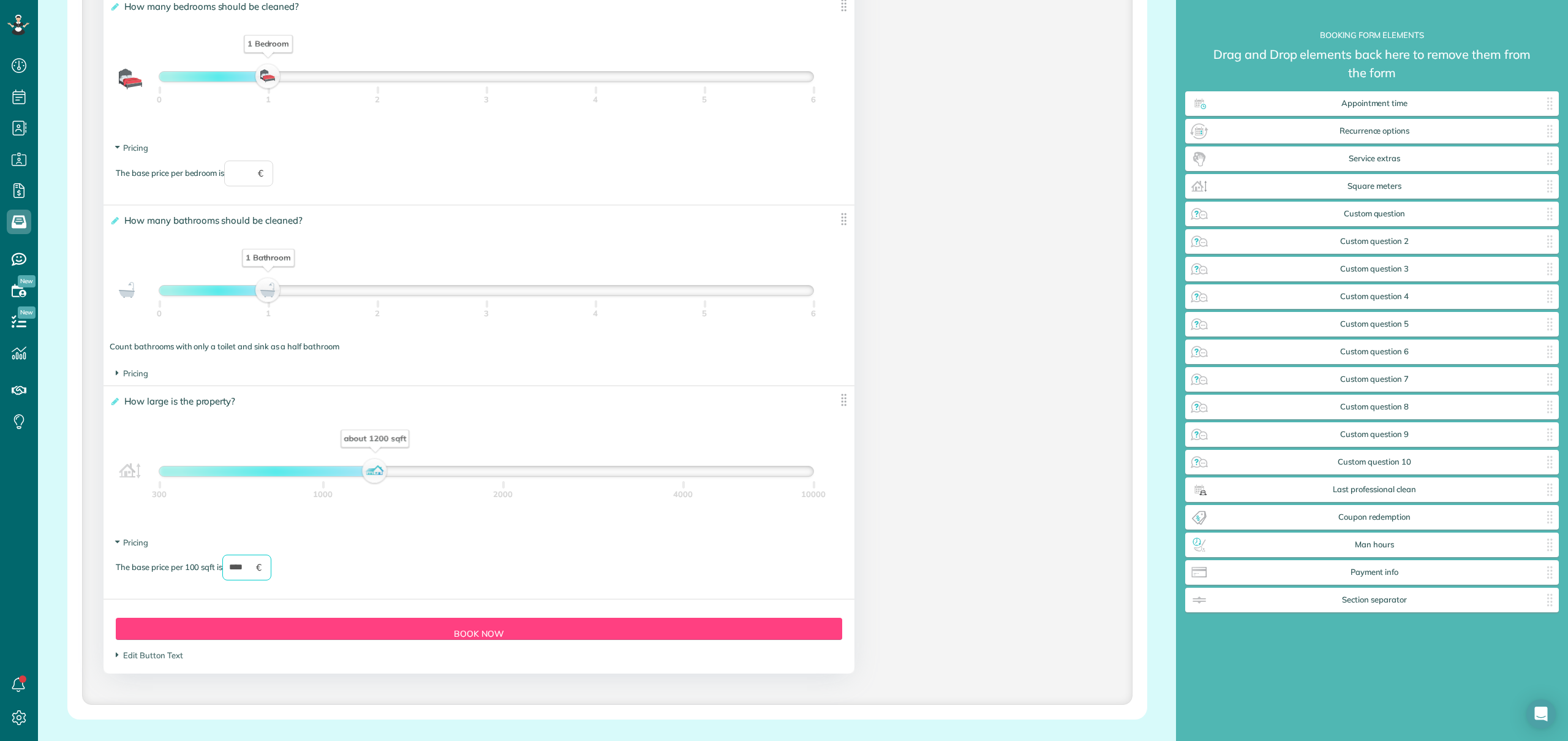
click at [243, 570] on input "****" at bounding box center [246, 567] width 49 height 26
click at [533, 510] on div "300 1000 2000 4000 10000" at bounding box center [485, 500] width 654 height 49
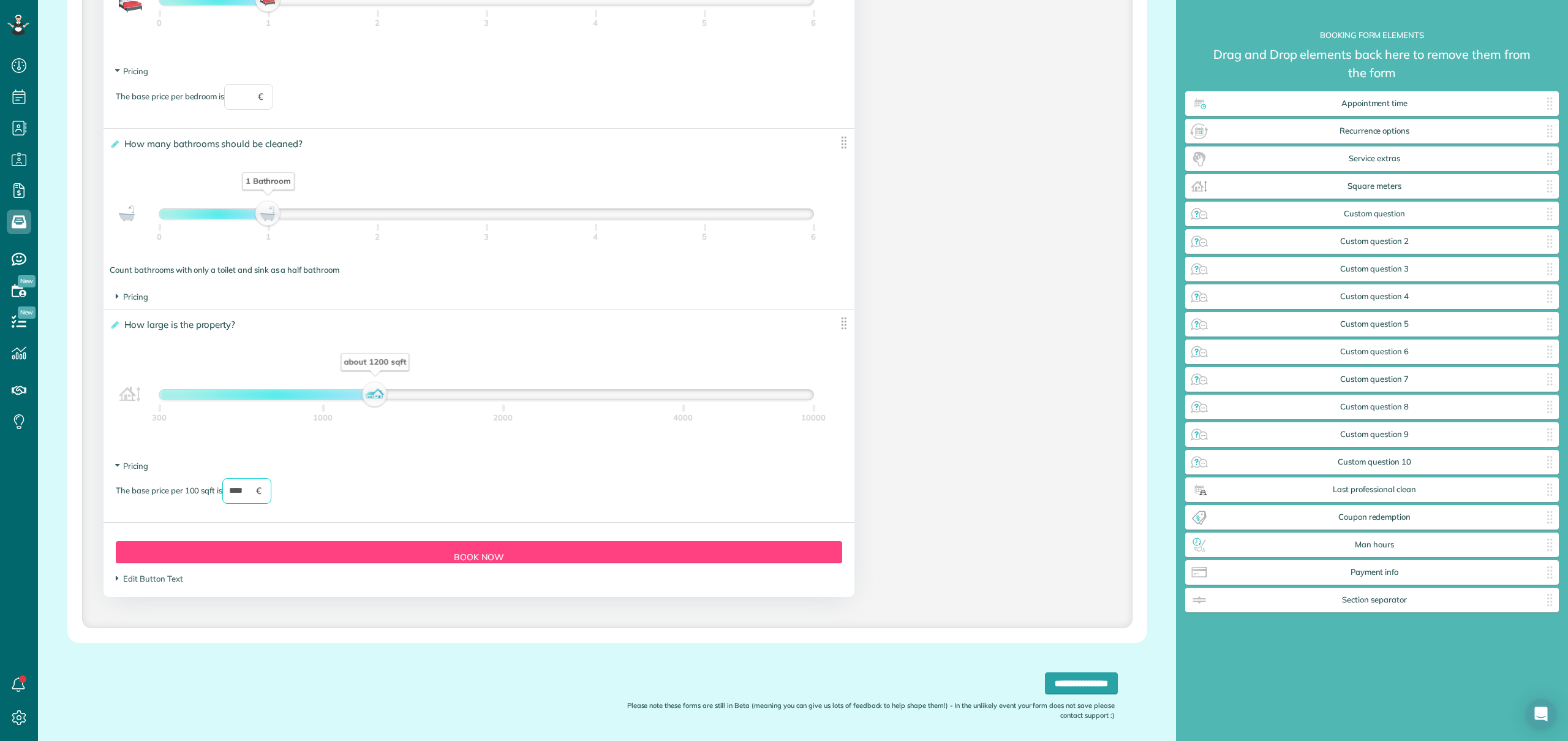
scroll to position [1014, 0]
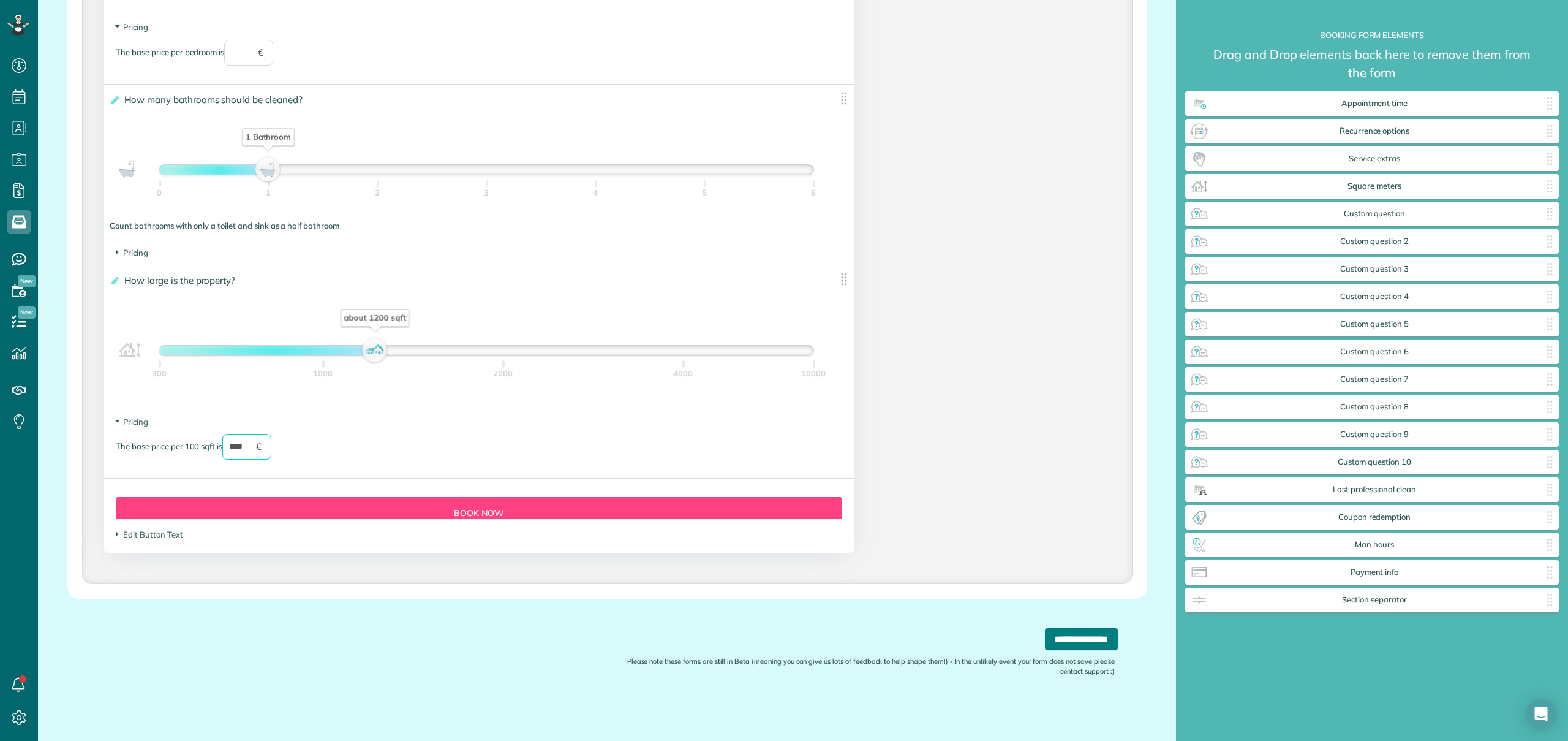
type input "****"
click at [1045, 640] on input "**********" at bounding box center [1081, 639] width 73 height 22
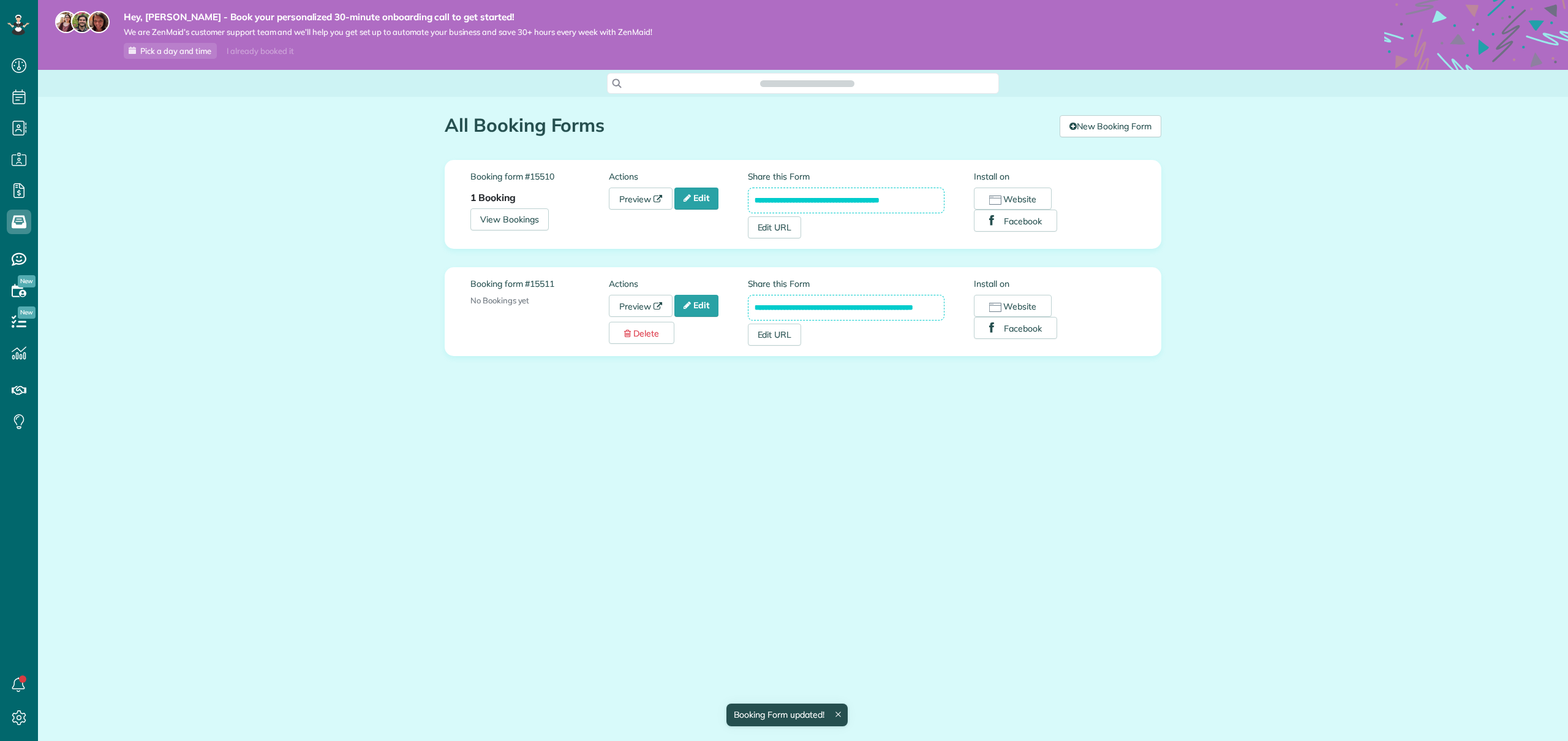
scroll to position [6, 6]
click at [633, 203] on link "Preview" at bounding box center [640, 198] width 63 height 22
click at [639, 307] on link "Preview" at bounding box center [640, 306] width 63 height 22
click at [711, 206] on link "Edit" at bounding box center [696, 198] width 44 height 22
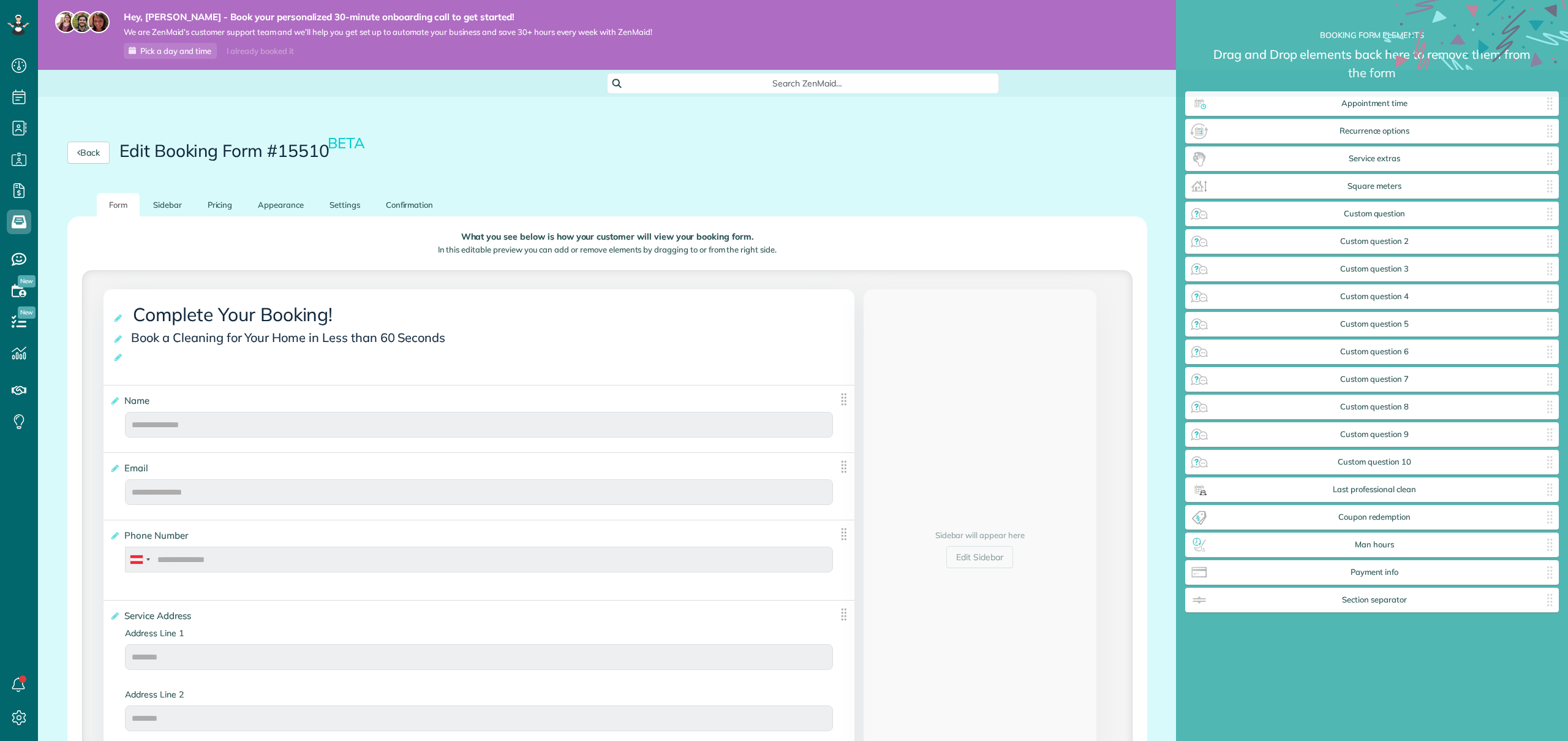
scroll to position [6, 1]
click at [223, 206] on link "Pricing" at bounding box center [220, 205] width 50 height 24
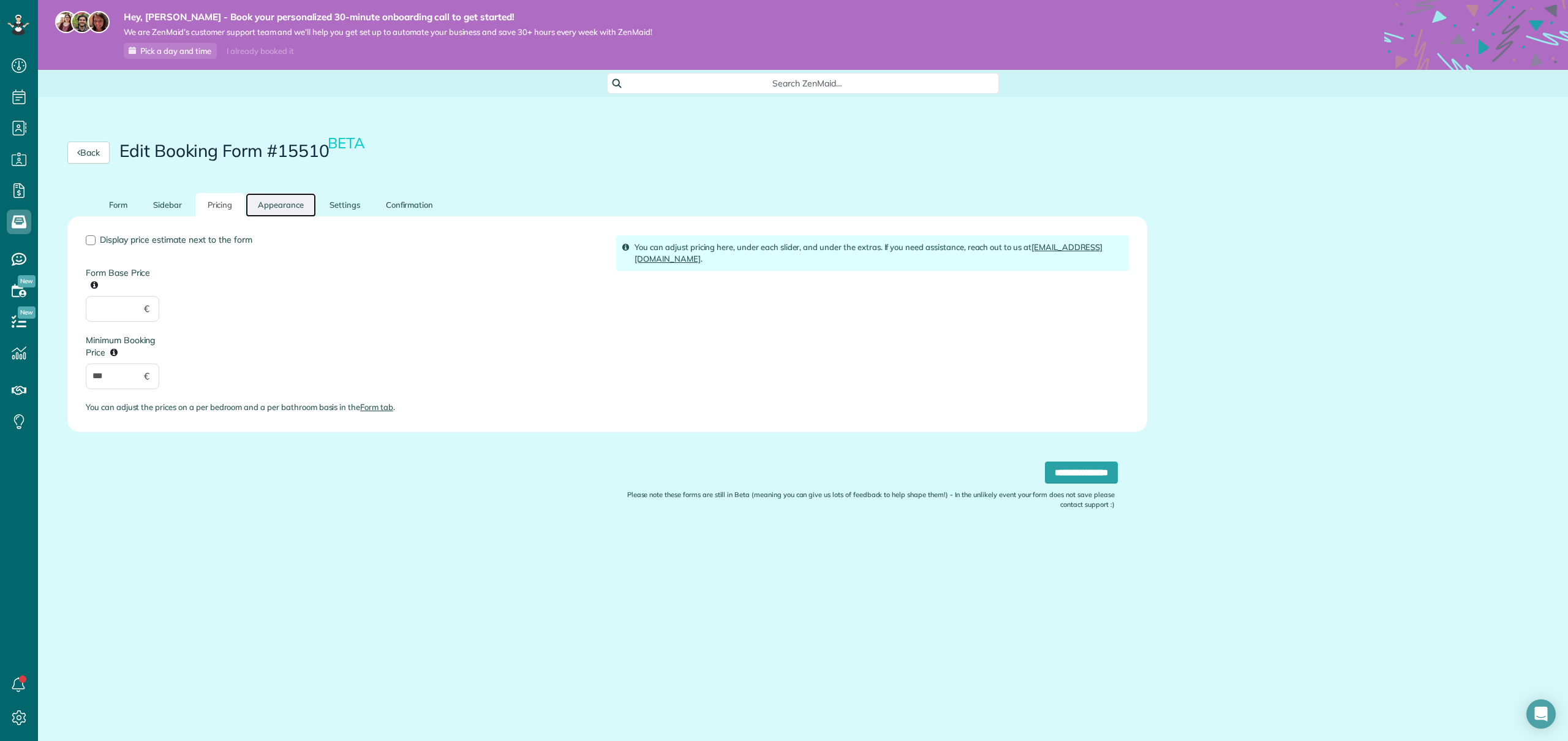
click at [262, 209] on link "Appearance" at bounding box center [281, 205] width 71 height 24
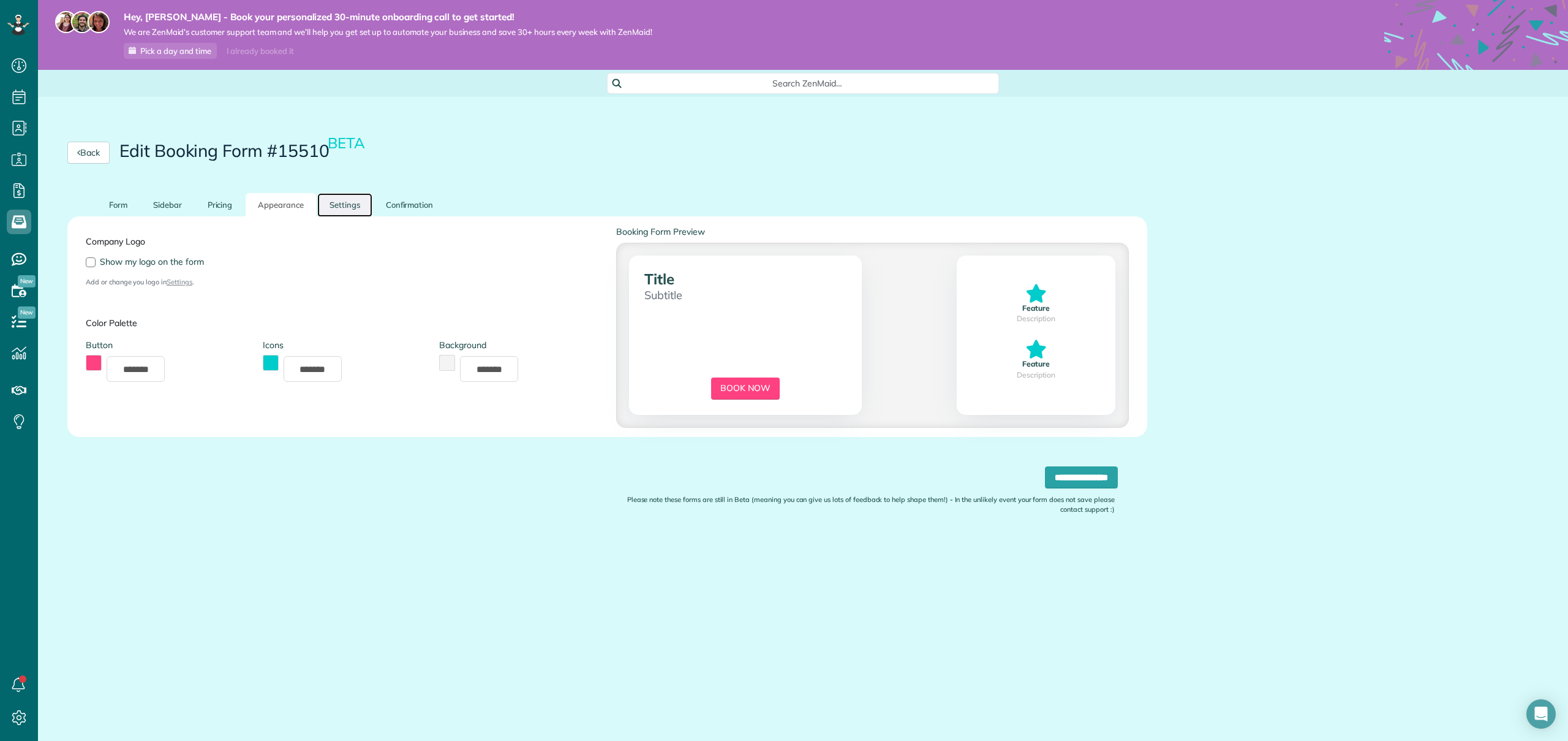
click at [352, 206] on link "Settings" at bounding box center [345, 205] width 55 height 24
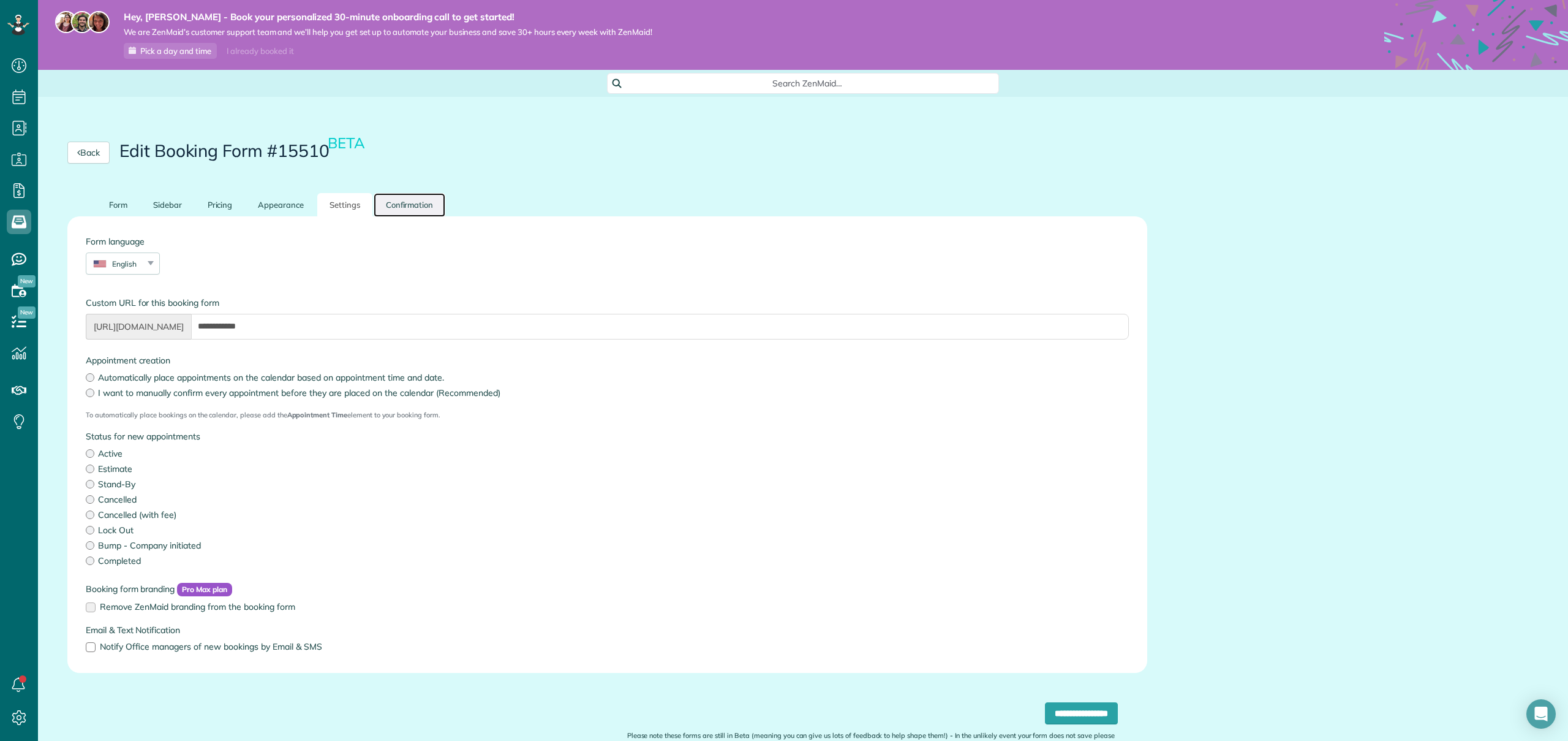
click at [397, 206] on link "Confirmation" at bounding box center [409, 205] width 72 height 24
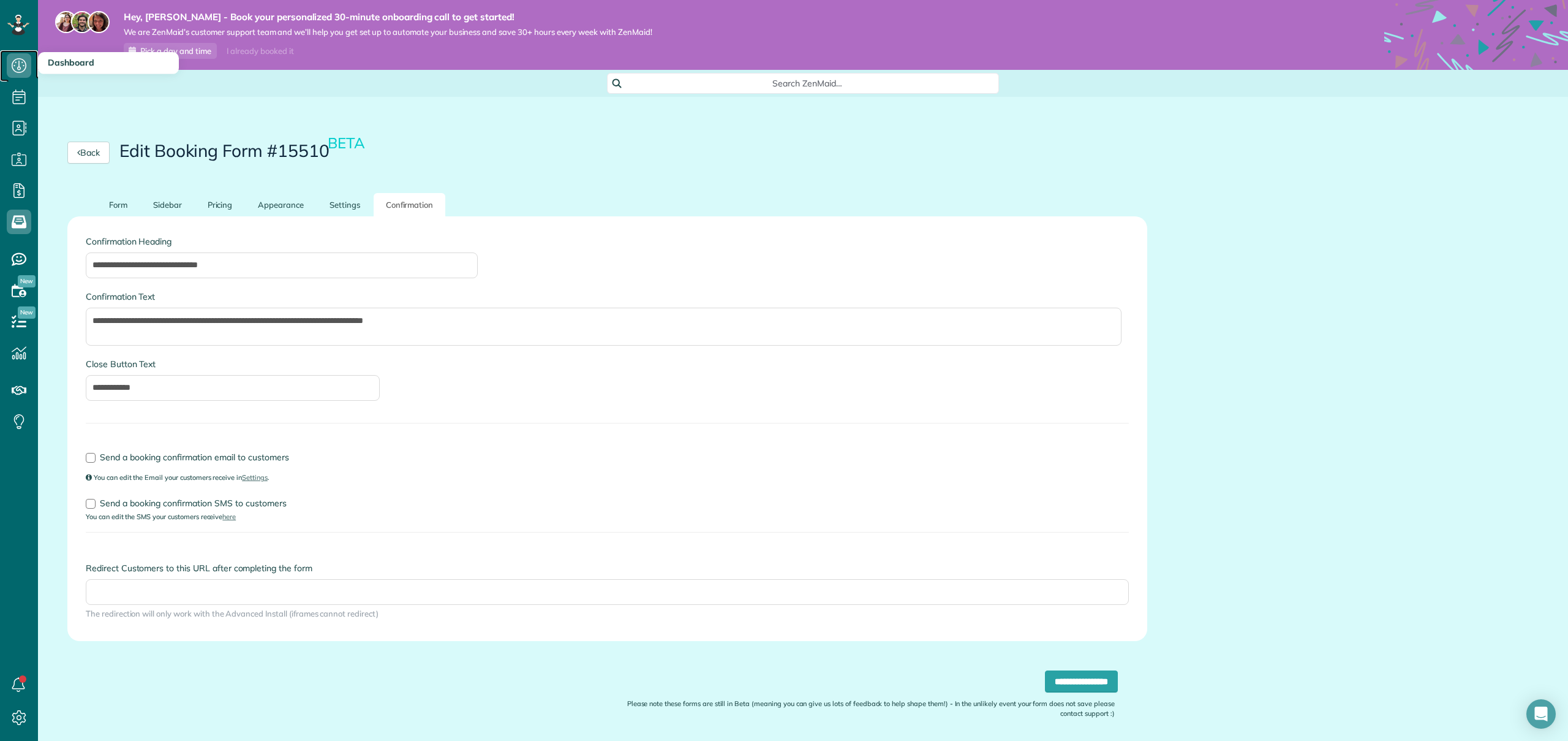
click at [31, 72] on link "Dashboard" at bounding box center [19, 66] width 38 height 31
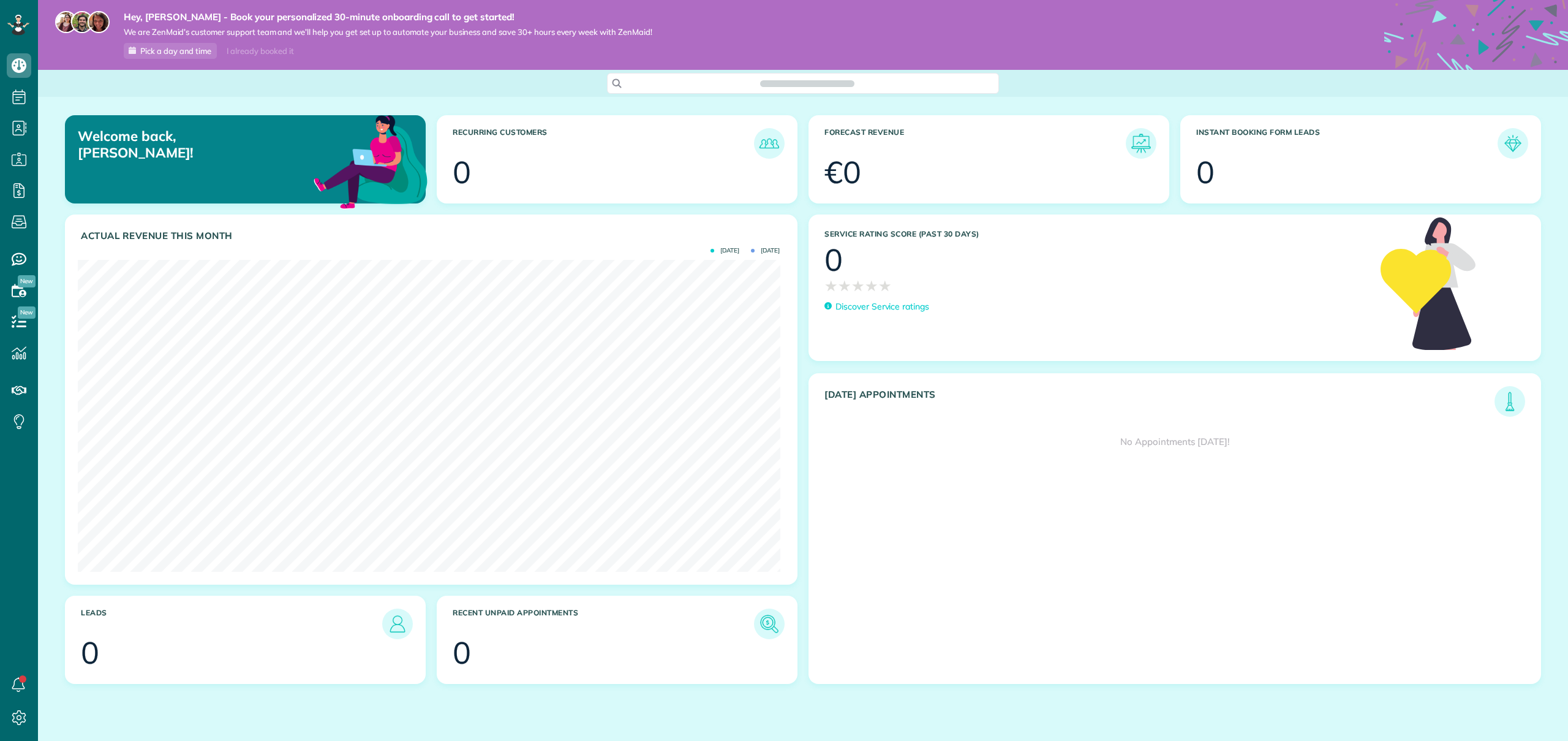
scroll to position [312, 702]
click at [92, 242] on link "All Bookings" at bounding box center [108, 244] width 141 height 28
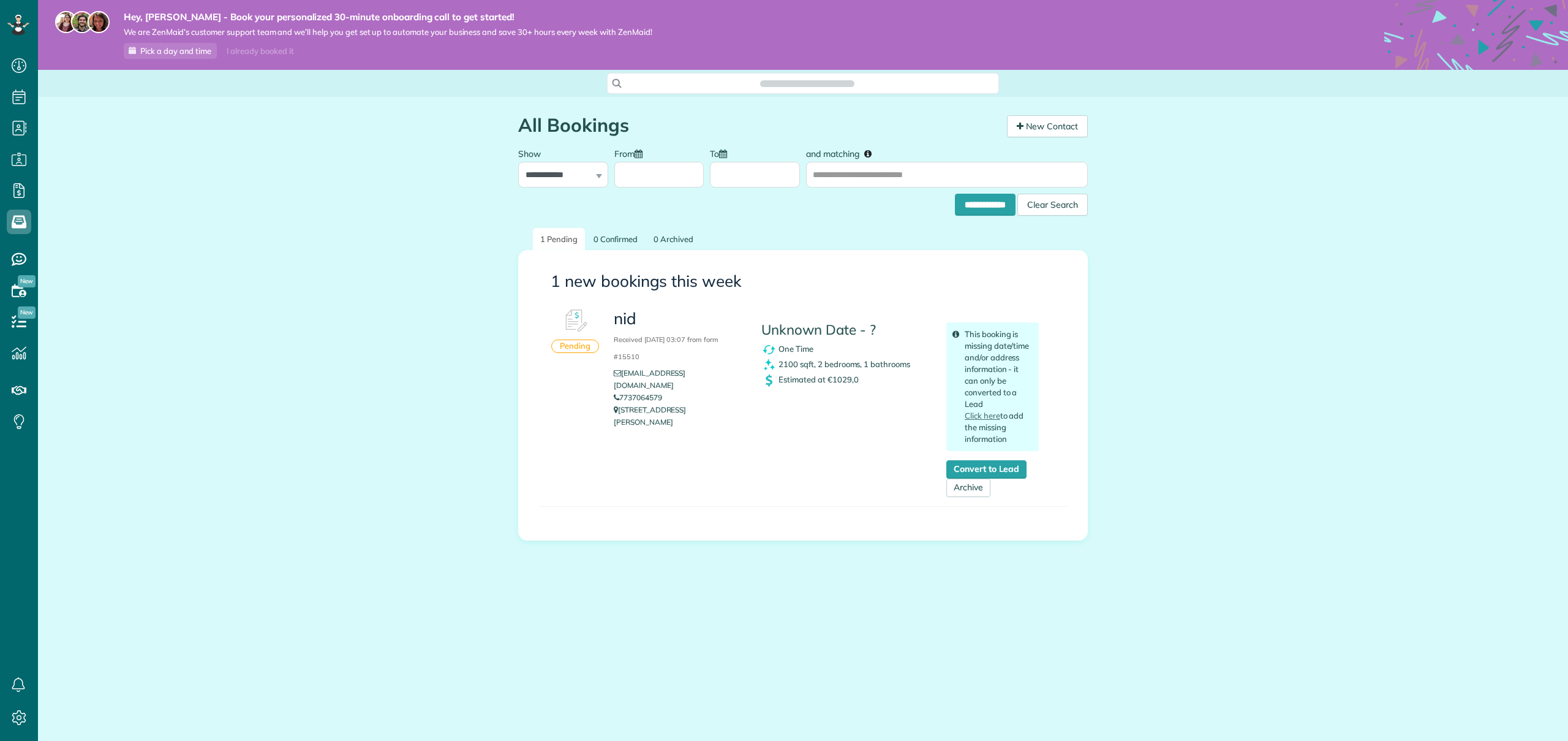
scroll to position [6, 6]
click at [90, 270] on link "All Booking Forms" at bounding box center [108, 273] width 141 height 28
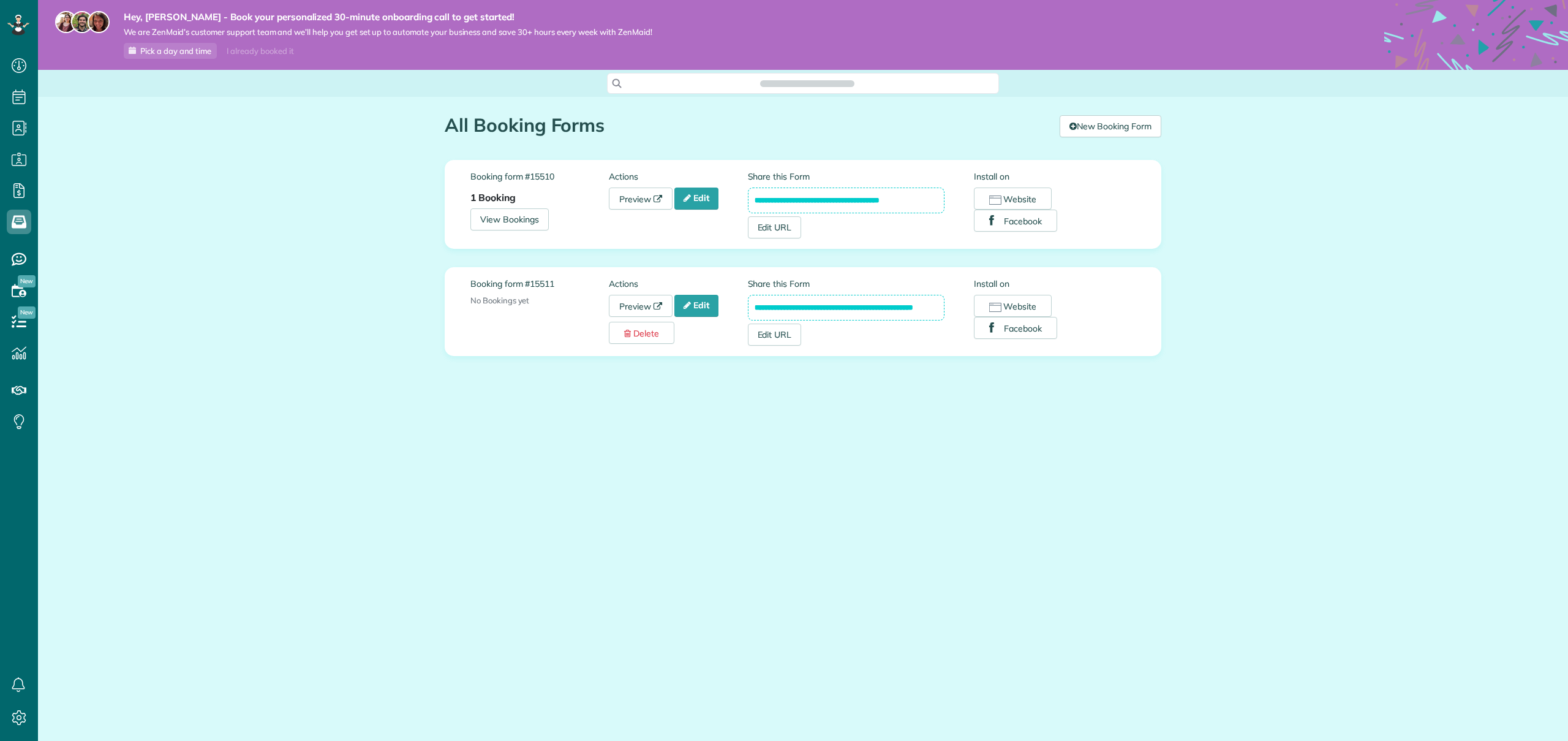
scroll to position [6, 6]
click at [638, 305] on link "Preview" at bounding box center [640, 306] width 63 height 22
